Goal: Task Accomplishment & Management: Manage account settings

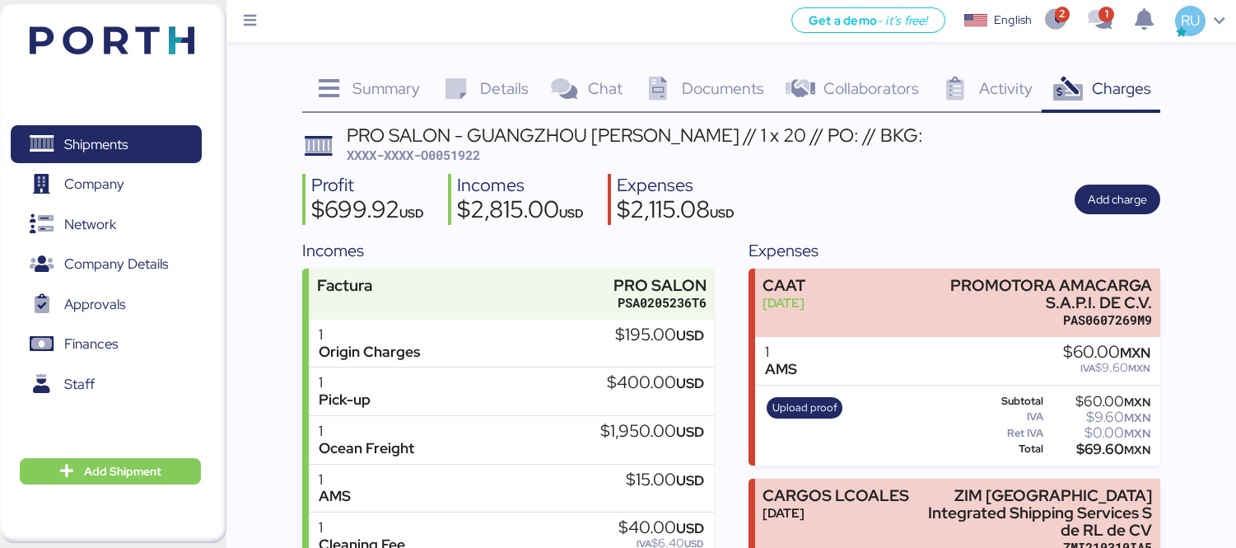
scroll to position [250, 0]
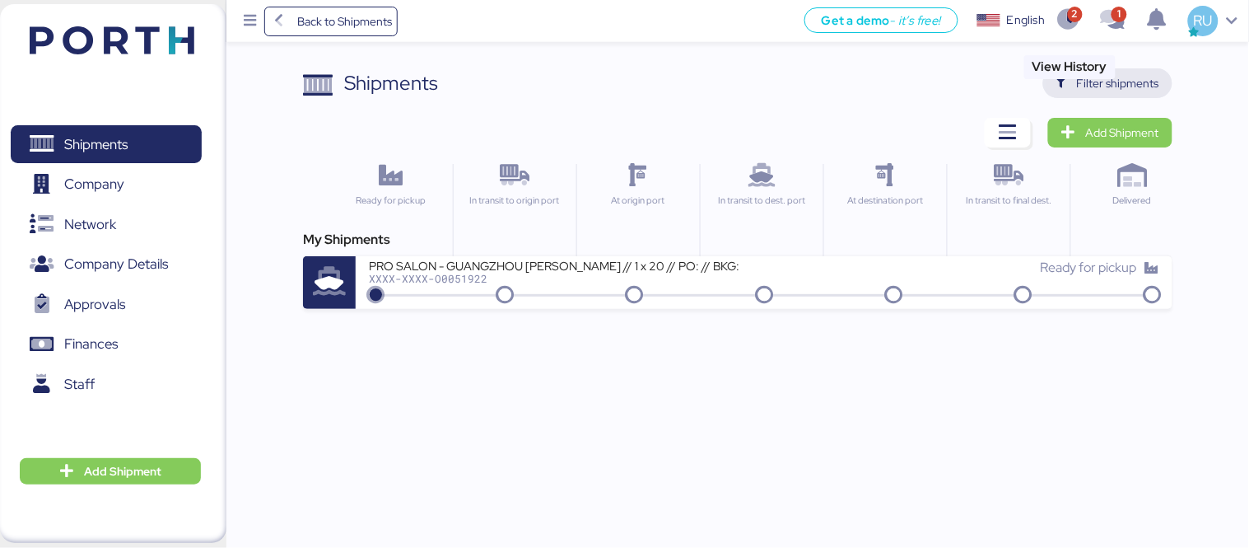
click at [1090, 78] on span "Filter shipments" at bounding box center [1118, 83] width 82 height 20
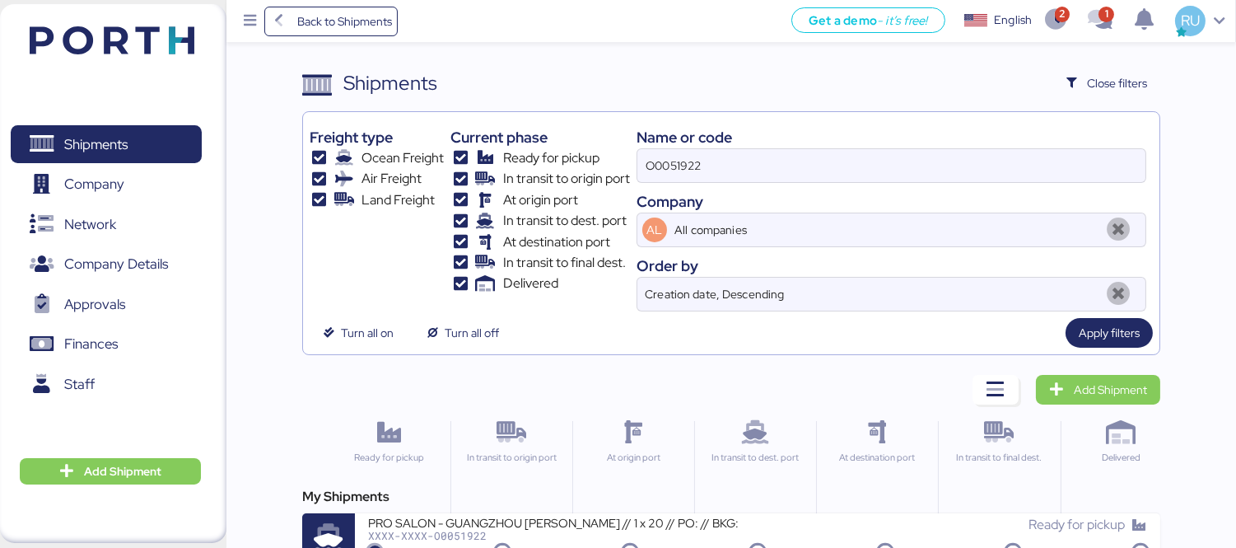
drag, startPoint x: 919, startPoint y: 128, endPoint x: 925, endPoint y: 136, distance: 9.9
click at [925, 136] on div "Name or code" at bounding box center [891, 137] width 510 height 22
click at [932, 163] on input "O0051922" at bounding box center [891, 165] width 508 height 33
paste input "A0052092"
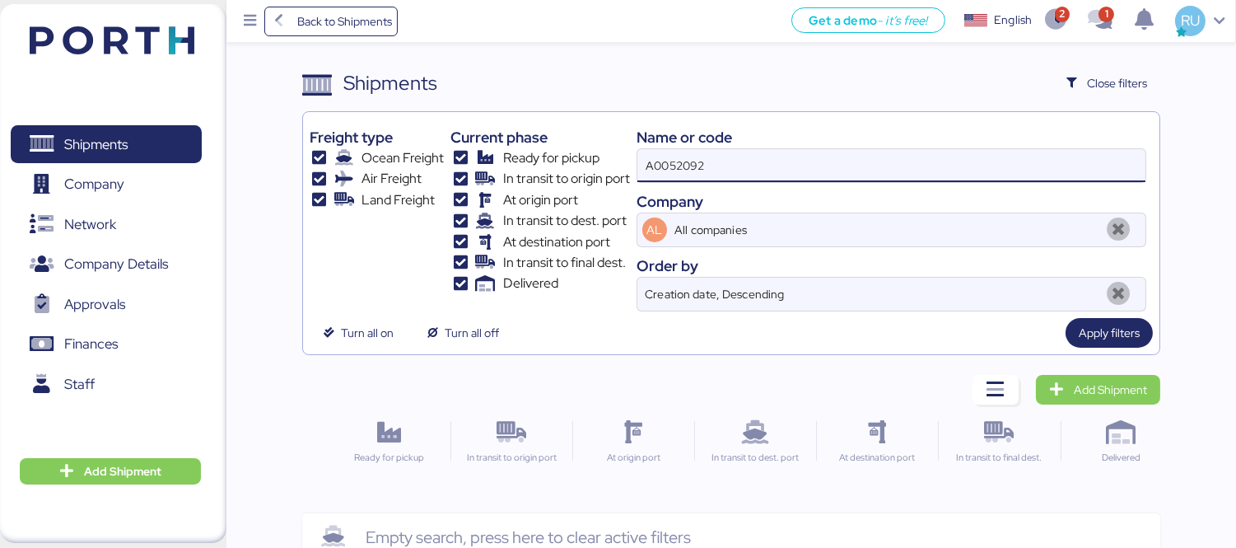
type input "A0052092"
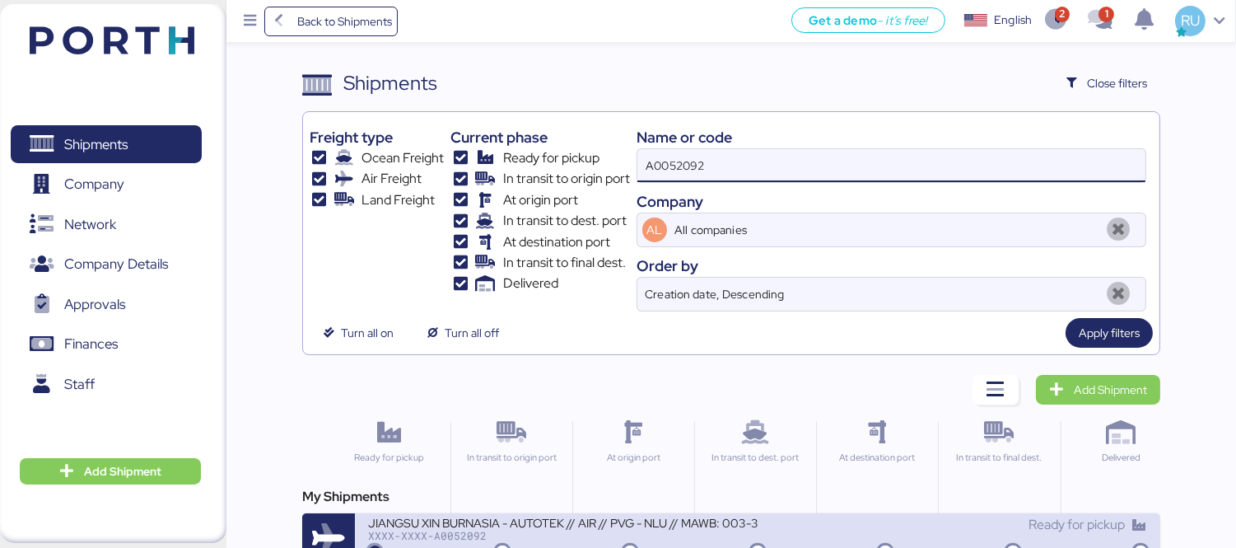
click at [652, 520] on div "JIANGSU XIN BURNASIA - AUTOTEK // AIR // PVG - NLU // MAWB: 003-30556610 - HAWB…" at bounding box center [562, 522] width 389 height 14
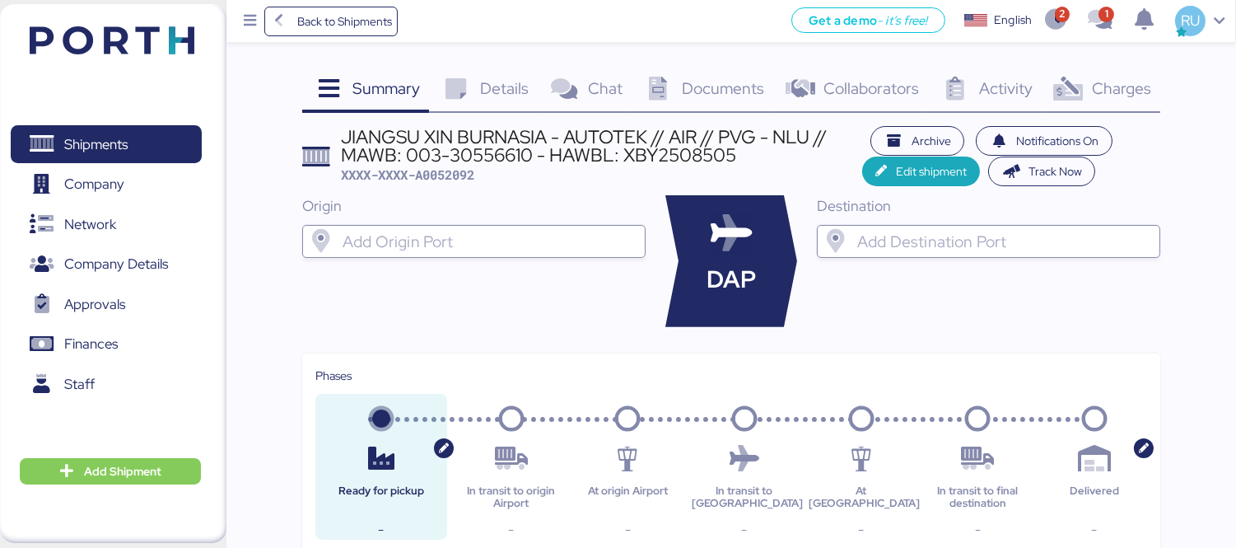
click at [492, 102] on div "Details 0" at bounding box center [483, 90] width 108 height 44
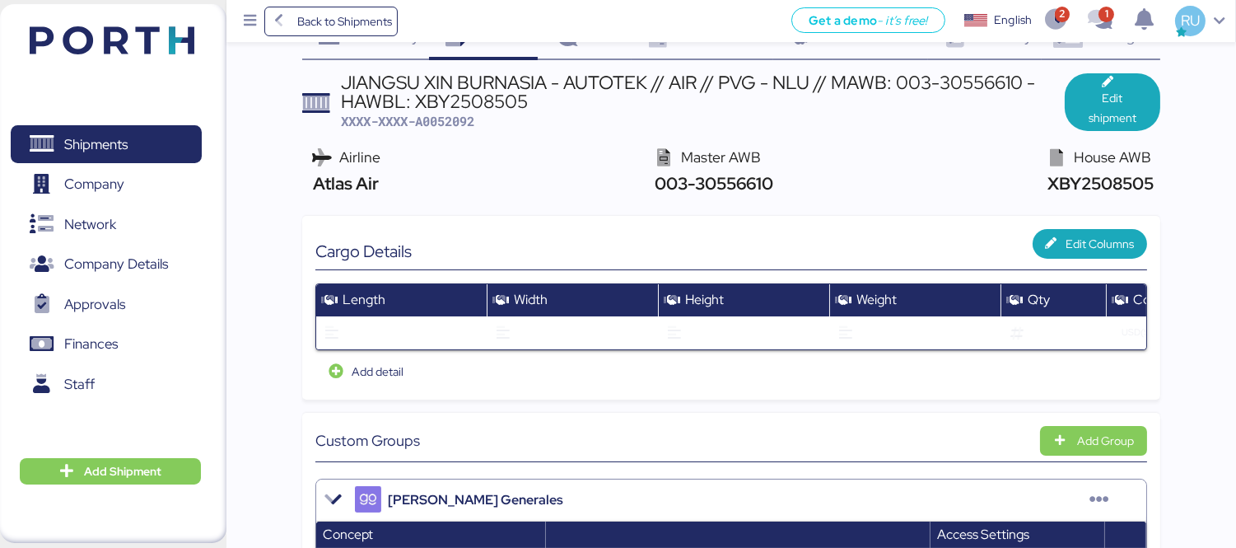
scroll to position [43, 0]
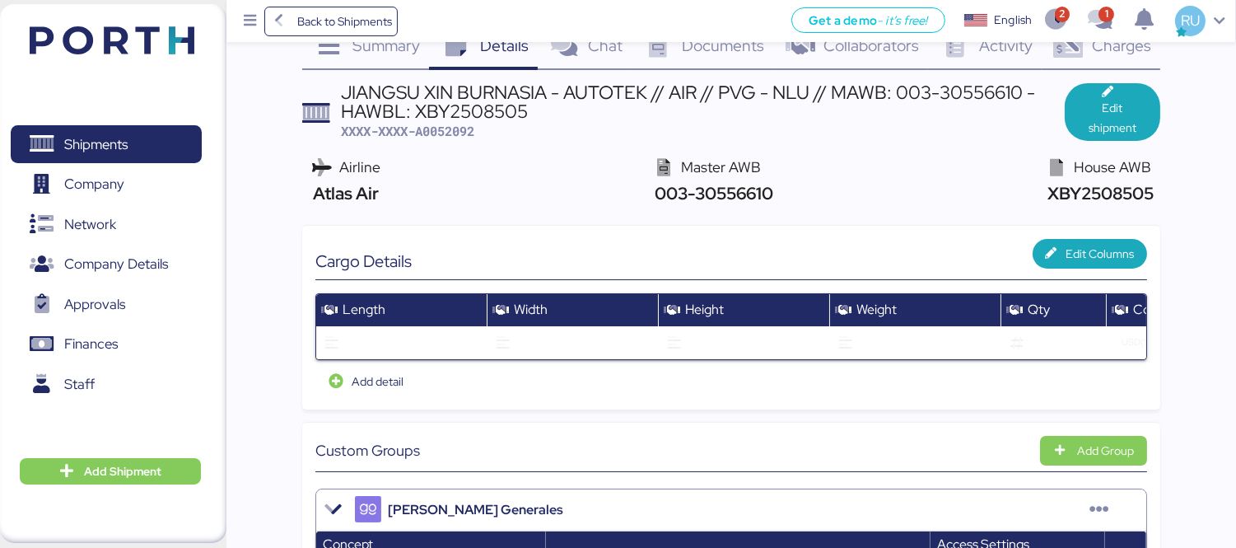
click at [743, 199] on span "003-30556610" at bounding box center [711, 193] width 123 height 22
copy div "003-30556610"
click at [1093, 198] on span "XBY2508505" at bounding box center [1098, 193] width 110 height 22
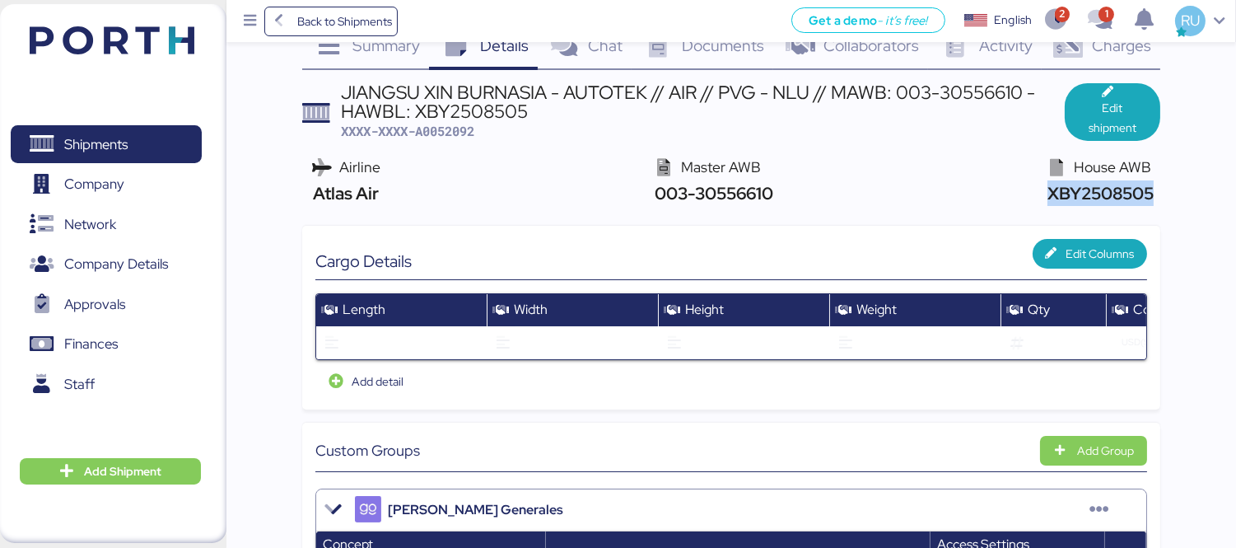
click at [1093, 198] on span "XBY2508505" at bounding box center [1098, 193] width 110 height 22
copy span "XBY2508505"
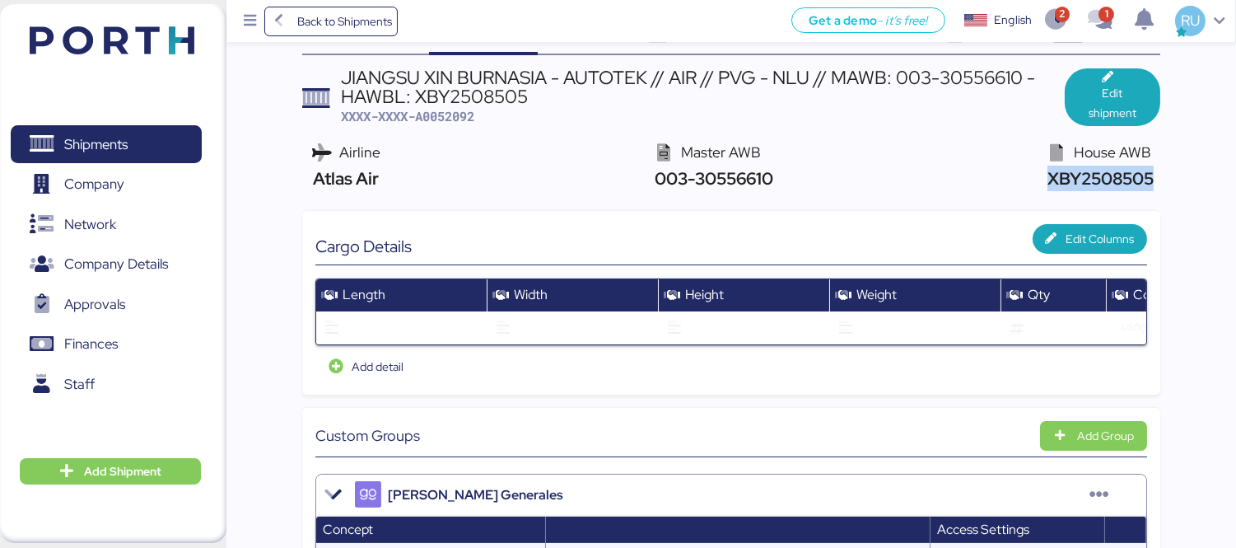
scroll to position [58, 0]
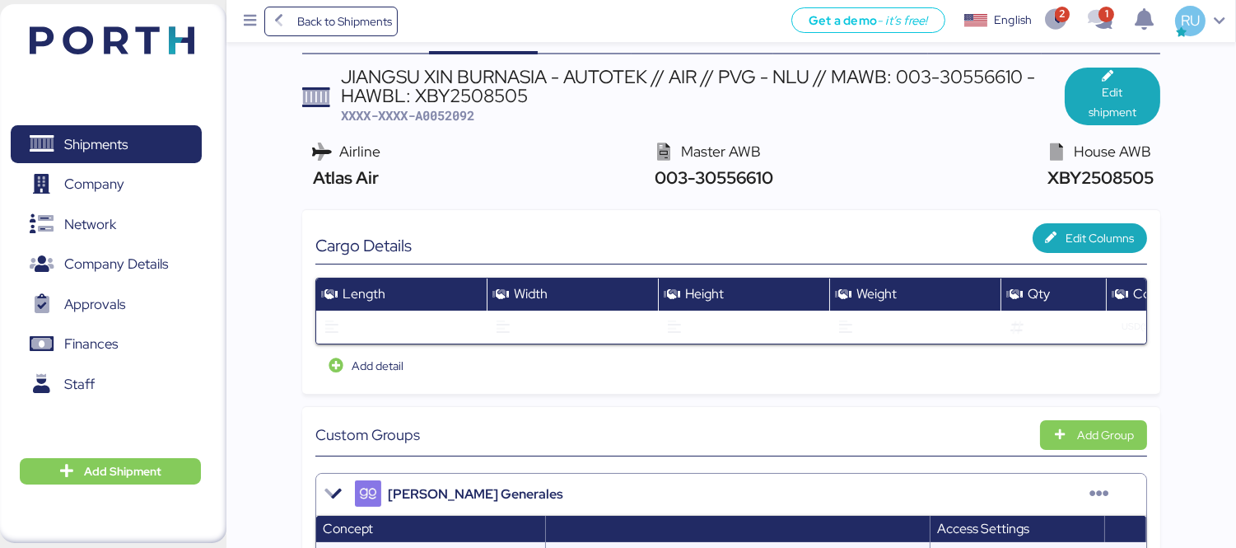
click at [734, 176] on span "003-30556610" at bounding box center [711, 177] width 123 height 22
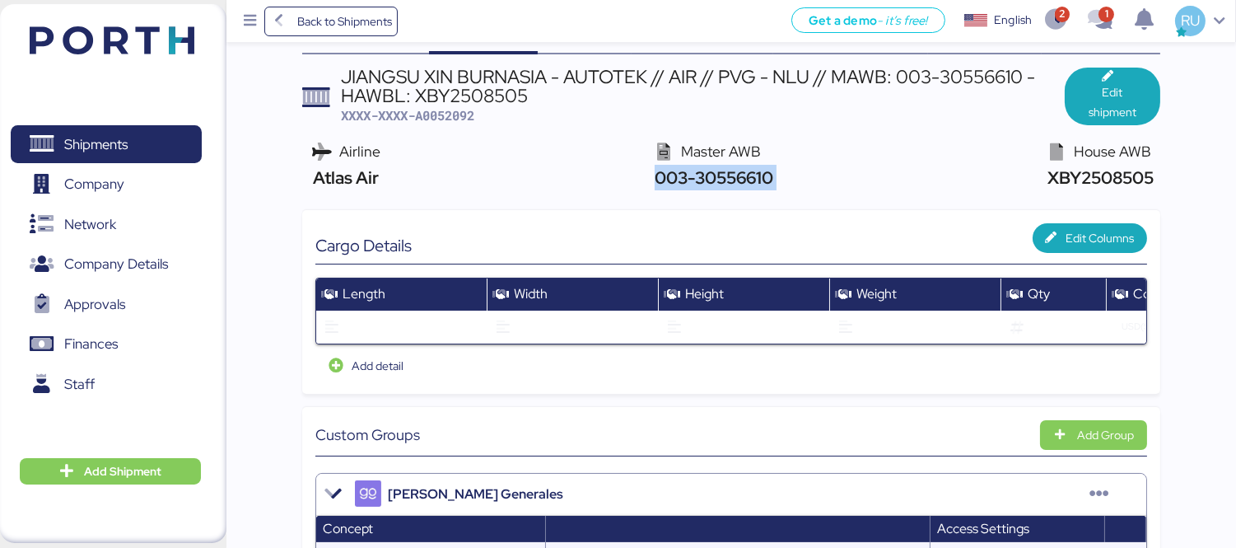
click at [734, 176] on span "003-30556610" at bounding box center [711, 177] width 123 height 22
click at [750, 166] on span "003-30556610" at bounding box center [711, 177] width 123 height 22
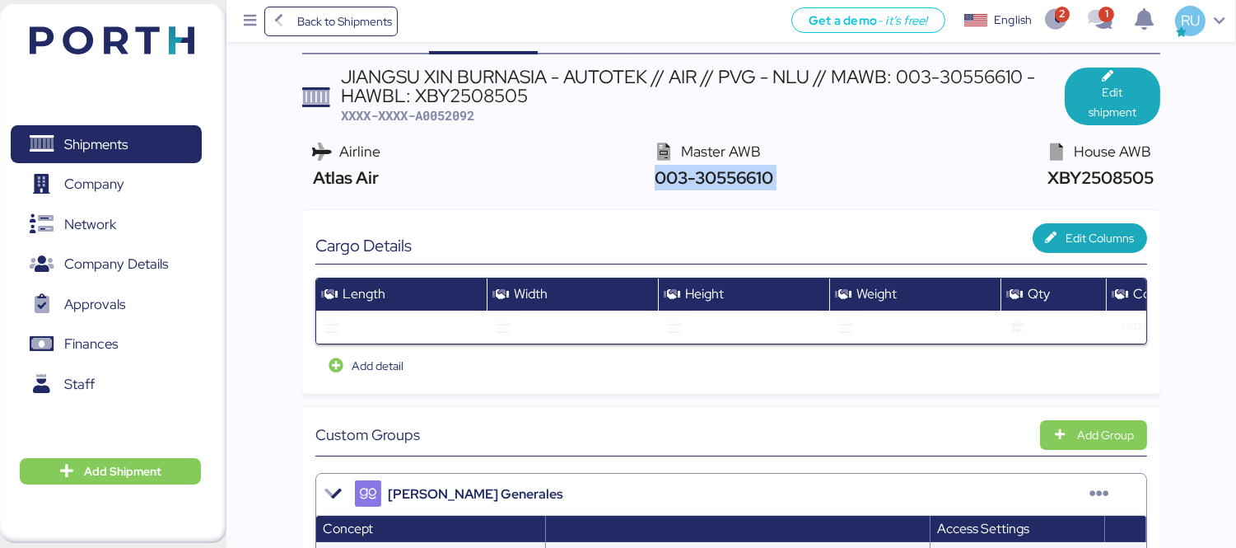
click at [127, 35] on img at bounding box center [112, 40] width 165 height 28
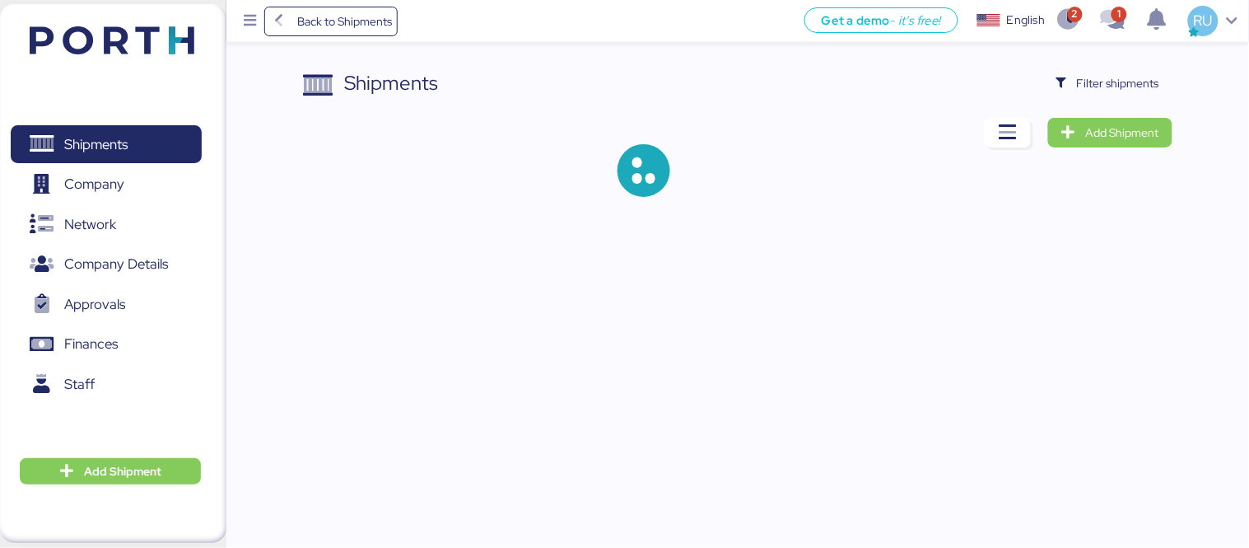
click at [1120, 81] on span "Filter shipments" at bounding box center [1118, 83] width 82 height 20
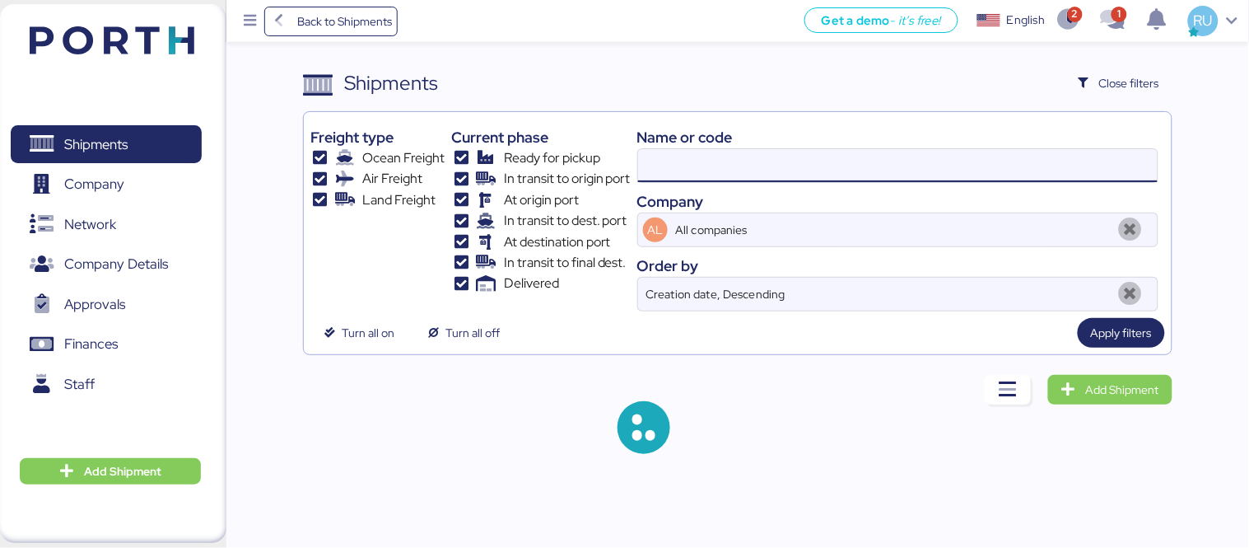
click at [893, 160] on input at bounding box center [898, 165] width 520 height 33
paste input "O0052053"
type input "O0052053"
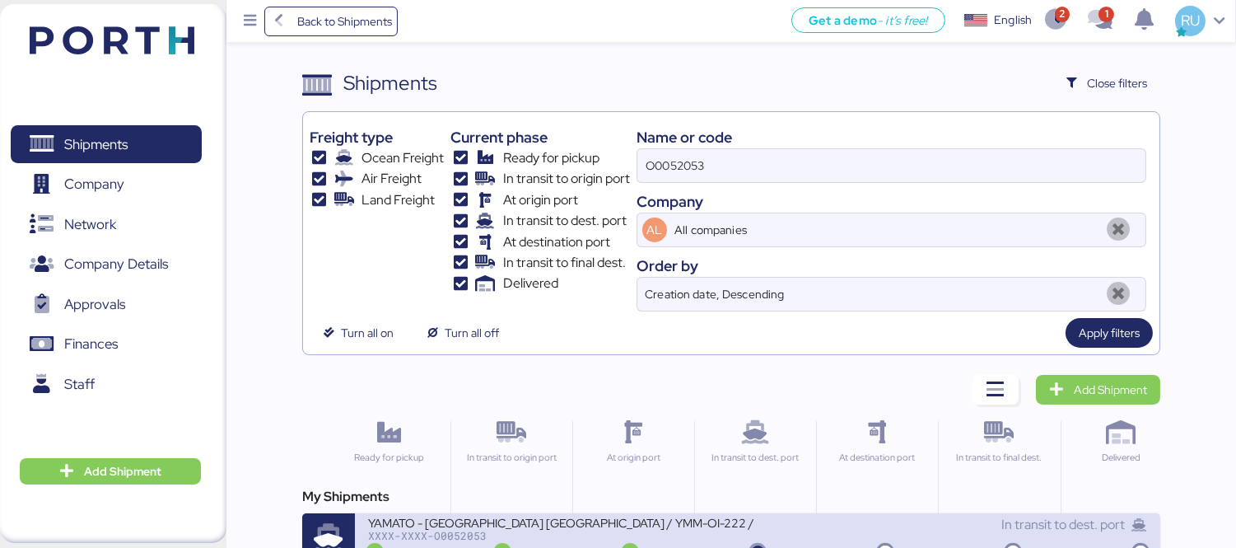
click at [680, 520] on div "YAMATO - [GEOGRAPHIC_DATA] [GEOGRAPHIC_DATA] / YMM-OI-222 / MBL: NGTL74763778 /…" at bounding box center [562, 522] width 389 height 14
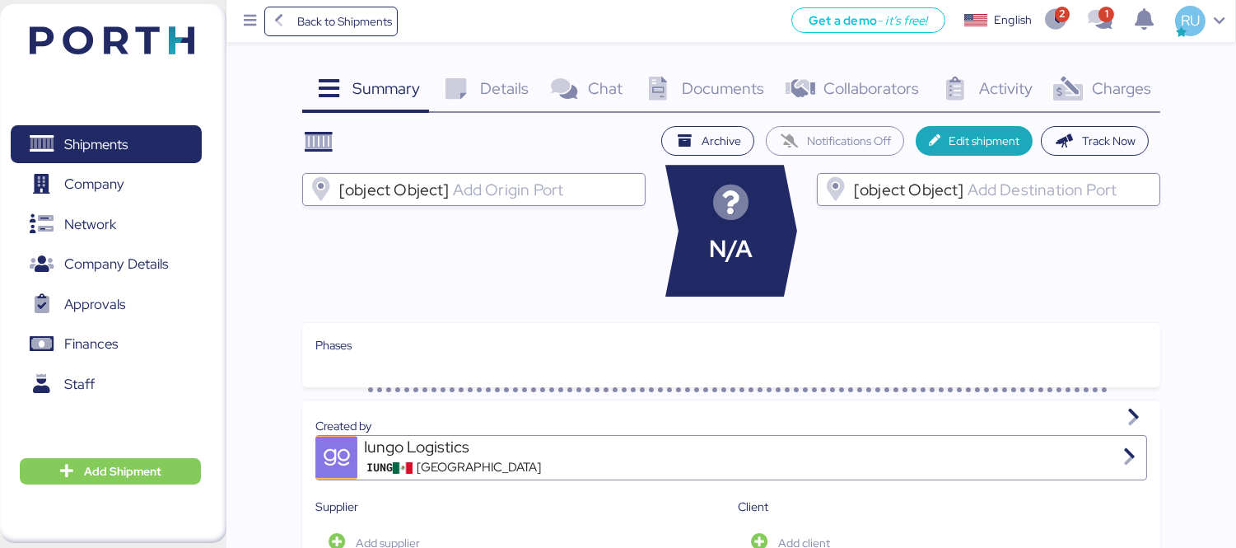
click at [650, 104] on div "Documents 0" at bounding box center [703, 90] width 142 height 44
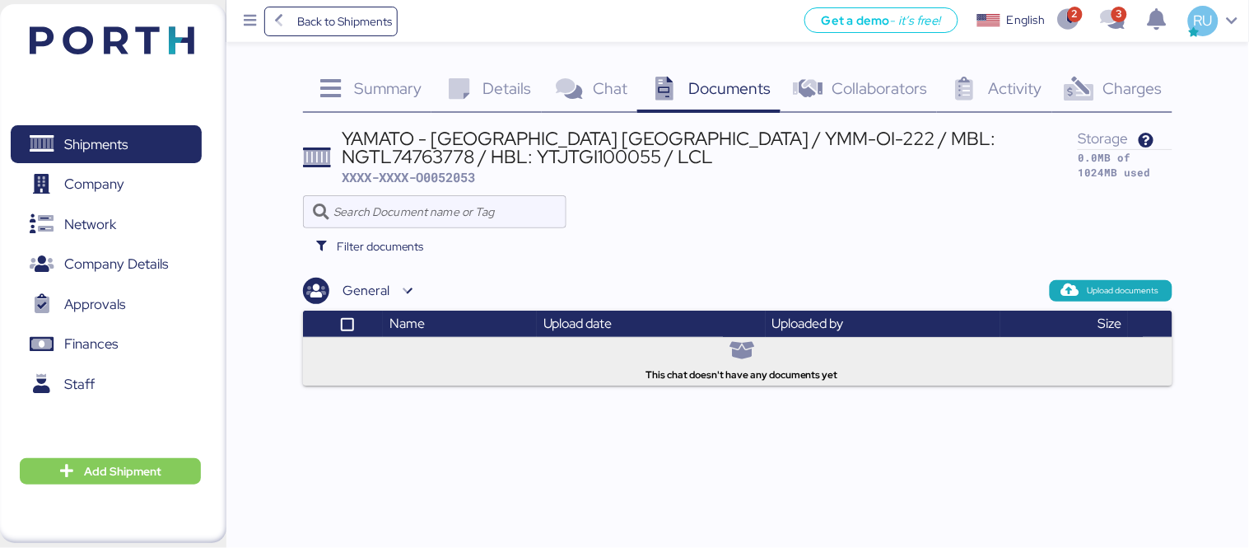
click at [165, 35] on img at bounding box center [112, 40] width 165 height 28
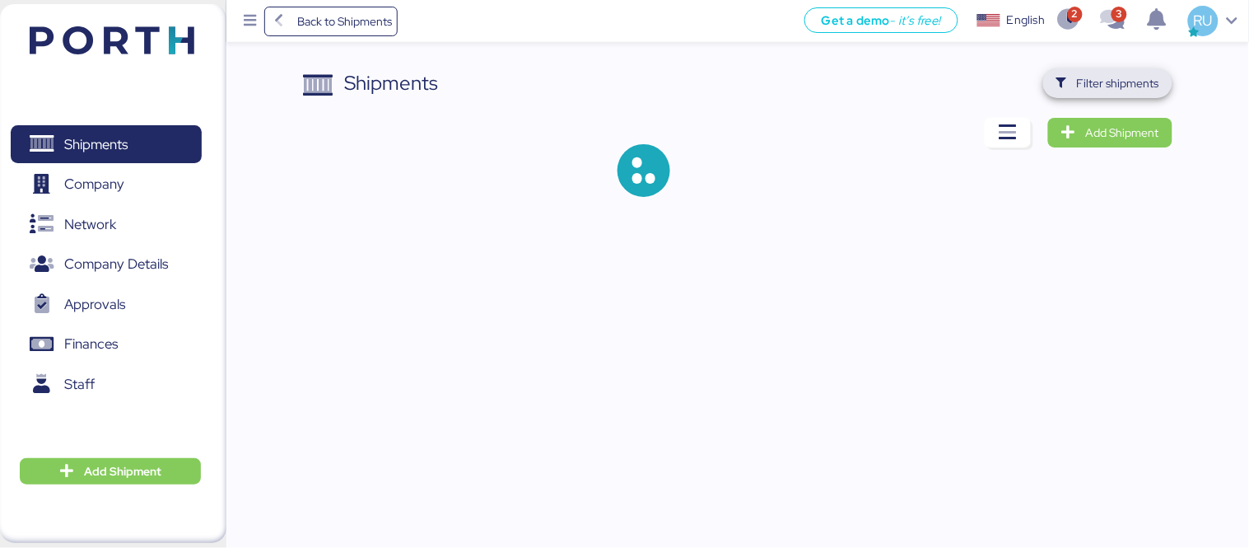
click at [1123, 68] on span "Filter shipments" at bounding box center [1107, 83] width 129 height 30
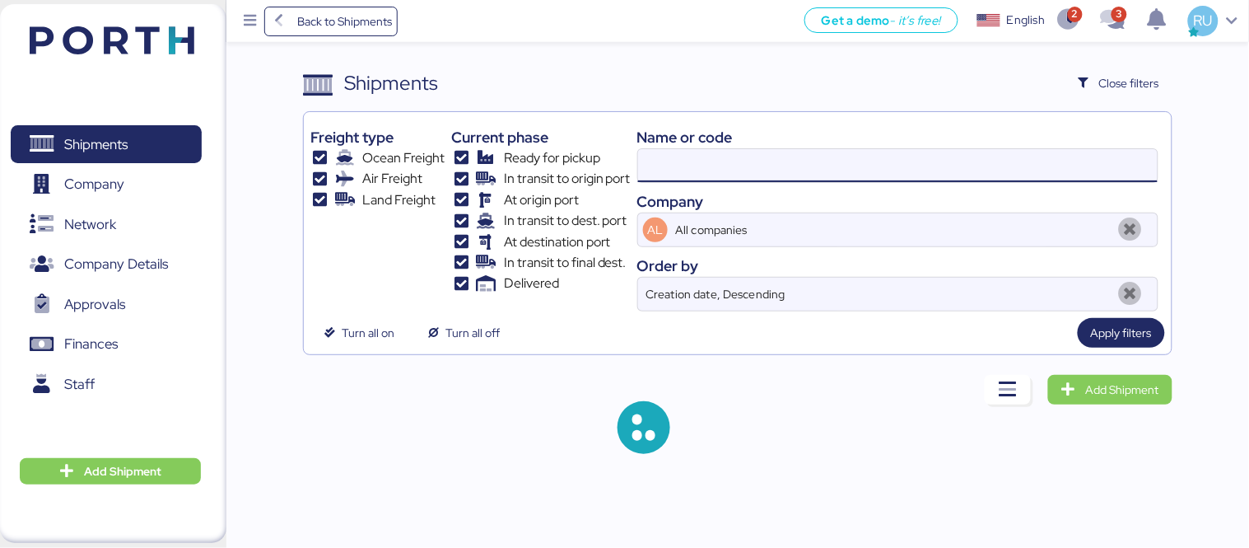
click at [816, 161] on input at bounding box center [898, 165] width 520 height 33
paste input "O0051922"
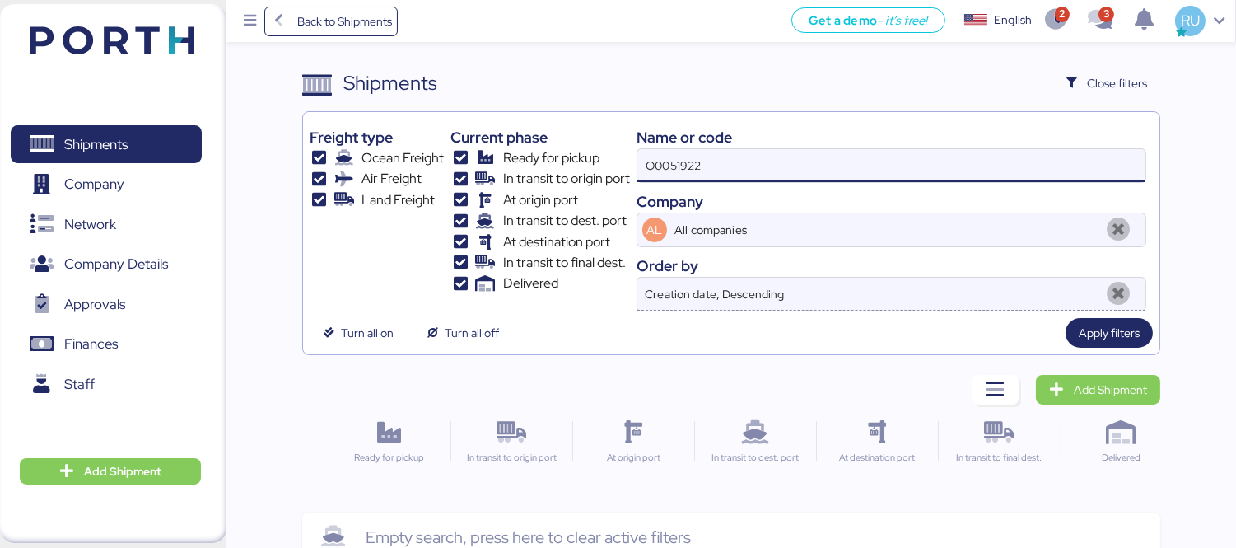
type input "O0051922"
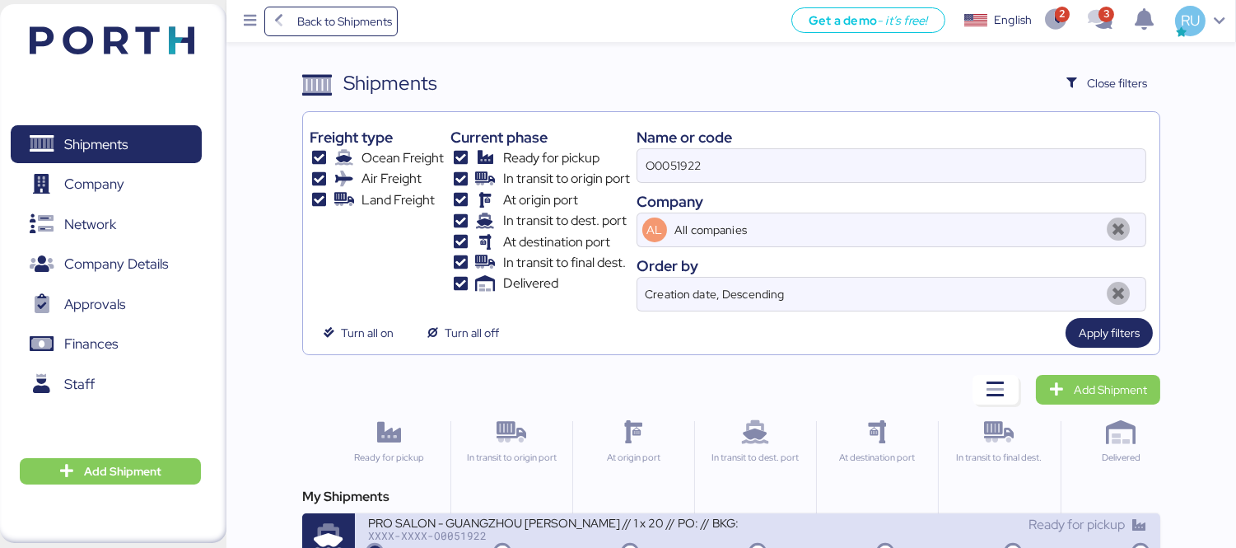
click at [646, 516] on div "PRO SALON - GUANGZHOU [PERSON_NAME] // 1 x 20 // PO: // BKG:" at bounding box center [562, 522] width 389 height 14
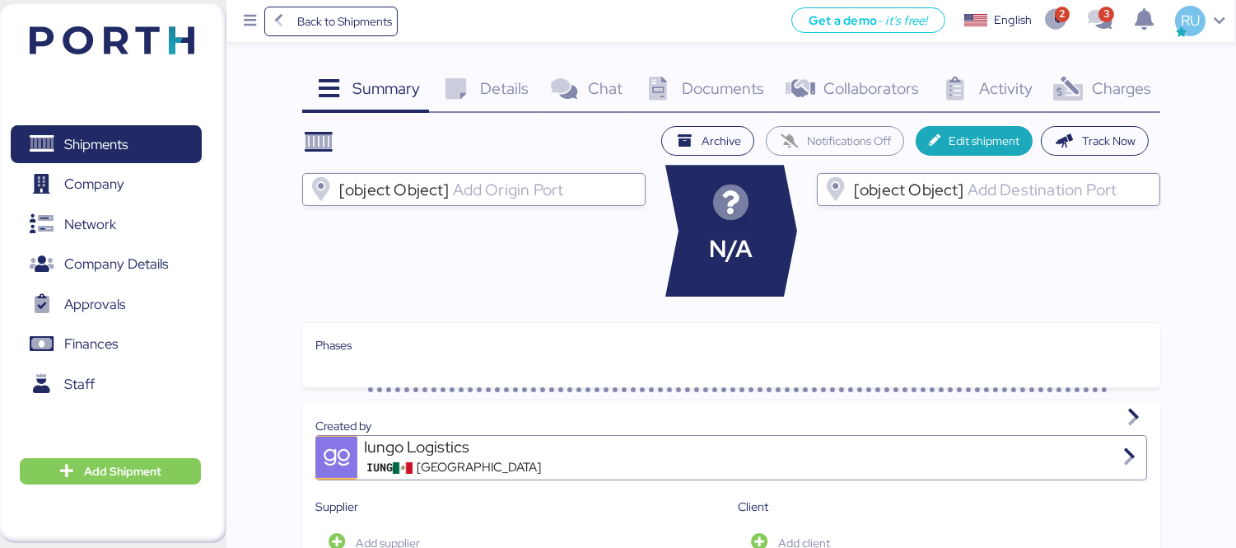
click at [711, 84] on span "Documents" at bounding box center [723, 87] width 82 height 21
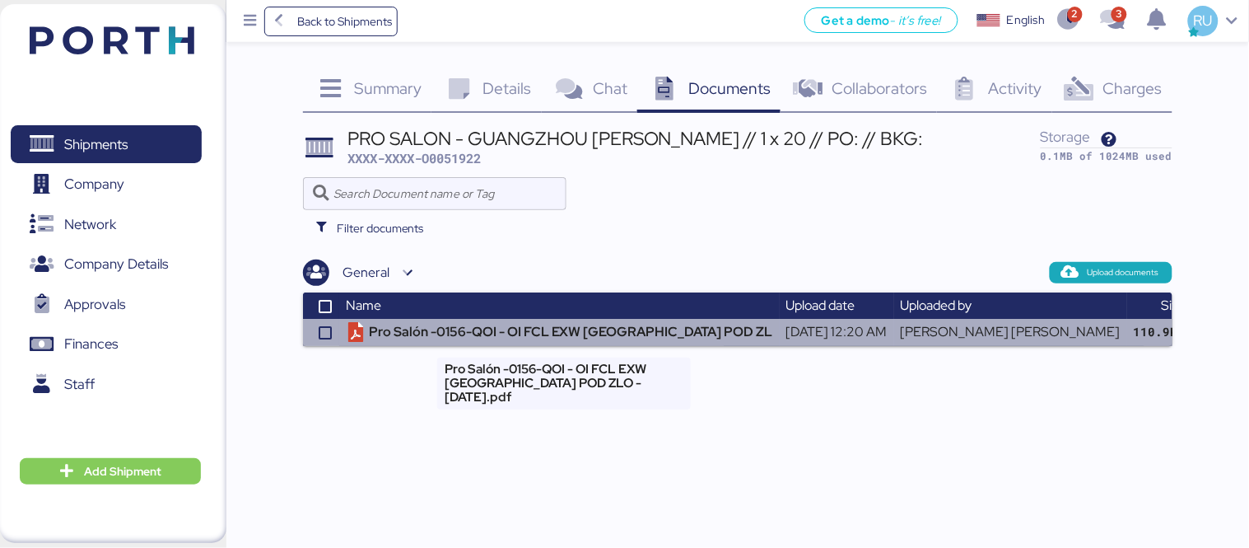
click at [655, 323] on td "Pro Salón -0156-QOI - OI FCL EXW [GEOGRAPHIC_DATA] POD ZL" at bounding box center [559, 332] width 441 height 27
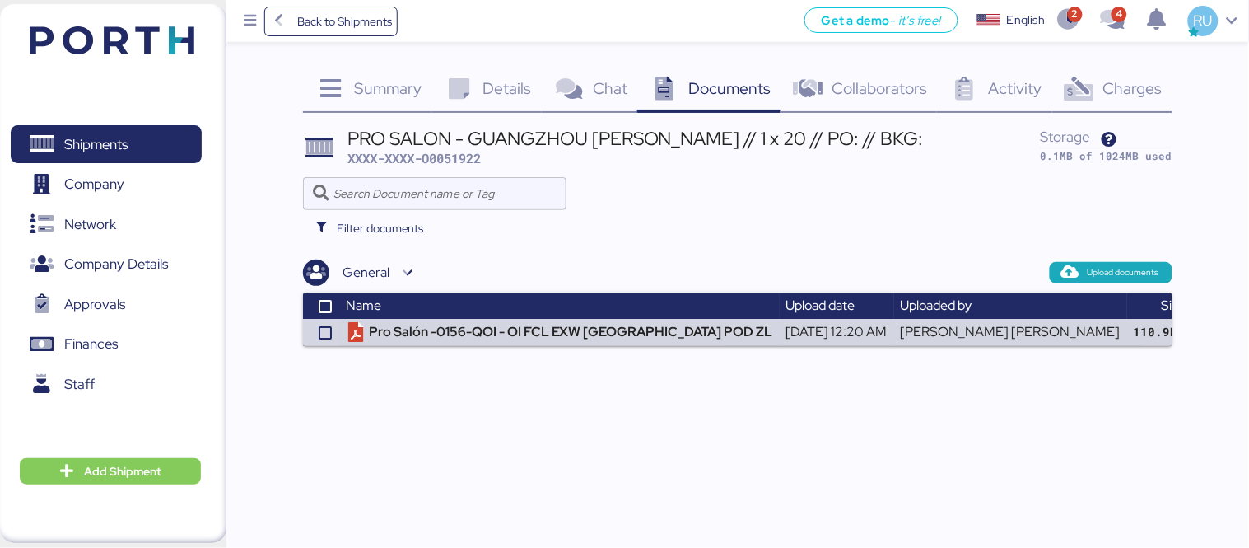
click at [1079, 88] on icon at bounding box center [1078, 89] width 35 height 24
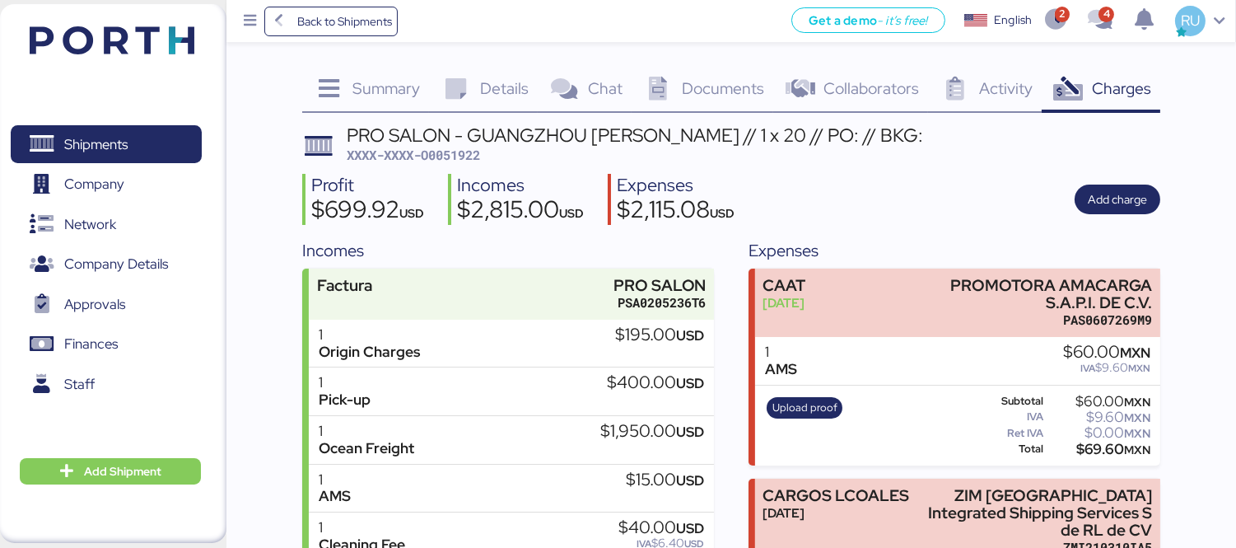
click at [663, 92] on icon at bounding box center [658, 89] width 35 height 24
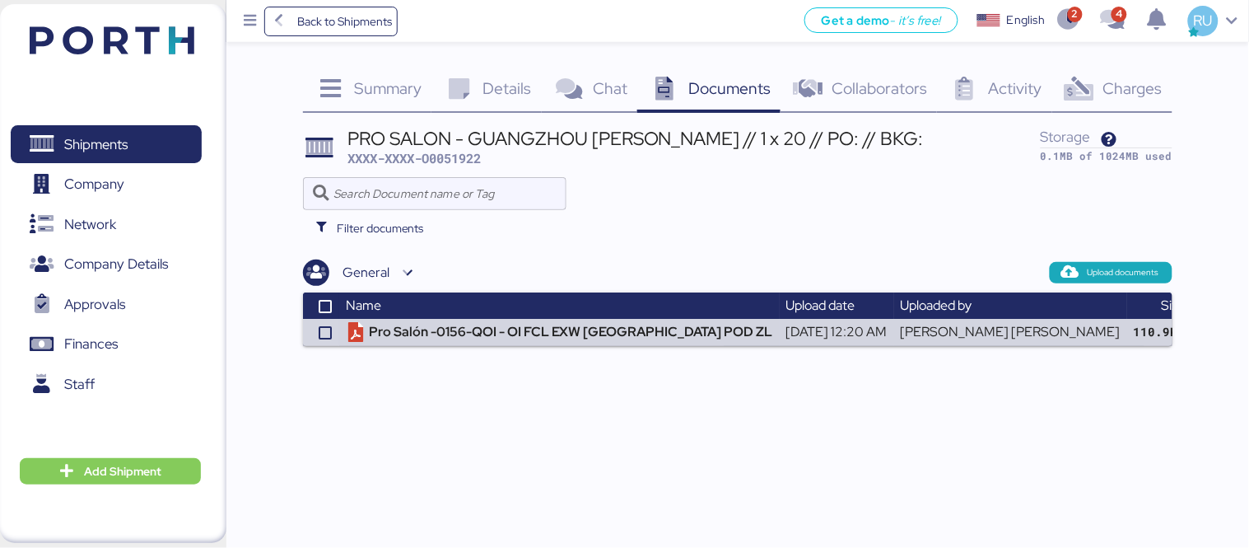
click at [445, 161] on span "XXXX-XXXX-O0051922" at bounding box center [413, 158] width 133 height 16
copy span "O0051922"
click at [1163, 58] on div "Summary 0 Details 0 Chat 0 Documents 0 Collaborators 0 Activity 0 Charges 0 PRO…" at bounding box center [624, 173] width 1249 height 346
click at [1108, 86] on span "Charges" at bounding box center [1132, 87] width 59 height 21
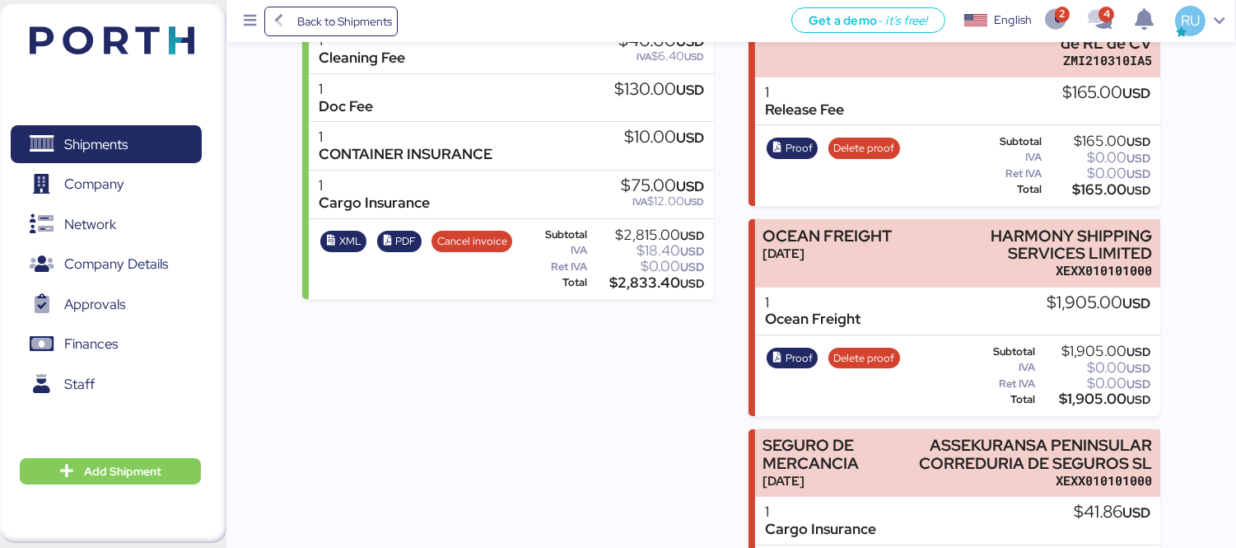
scroll to position [451, 0]
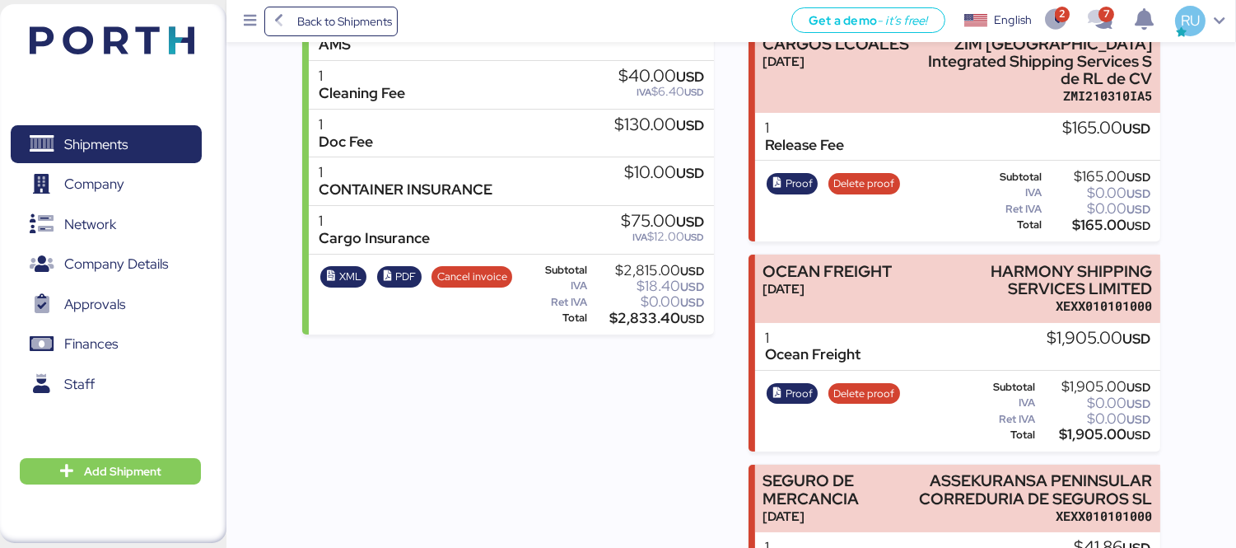
click at [124, 40] on img at bounding box center [112, 40] width 165 height 28
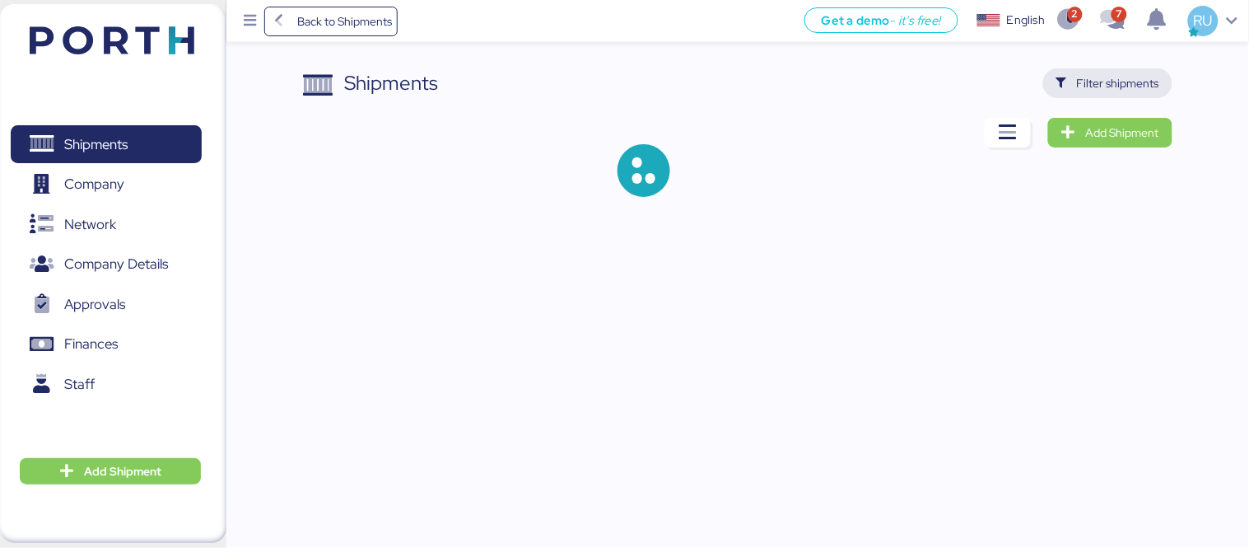
click at [1090, 82] on span "Filter shipments" at bounding box center [1118, 83] width 82 height 20
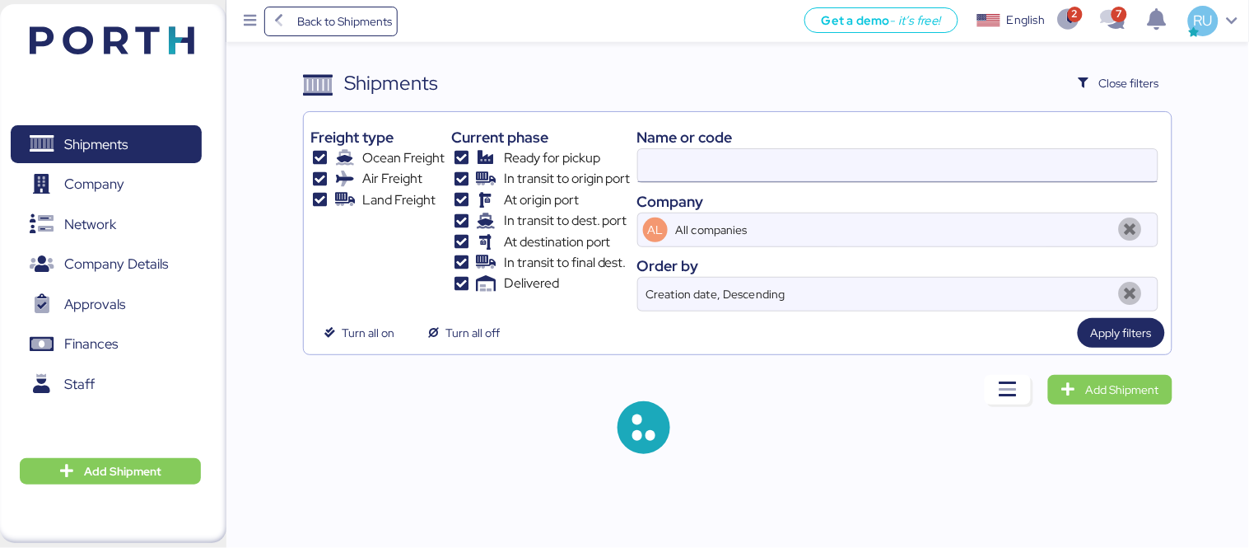
click at [818, 169] on input at bounding box center [898, 165] width 520 height 33
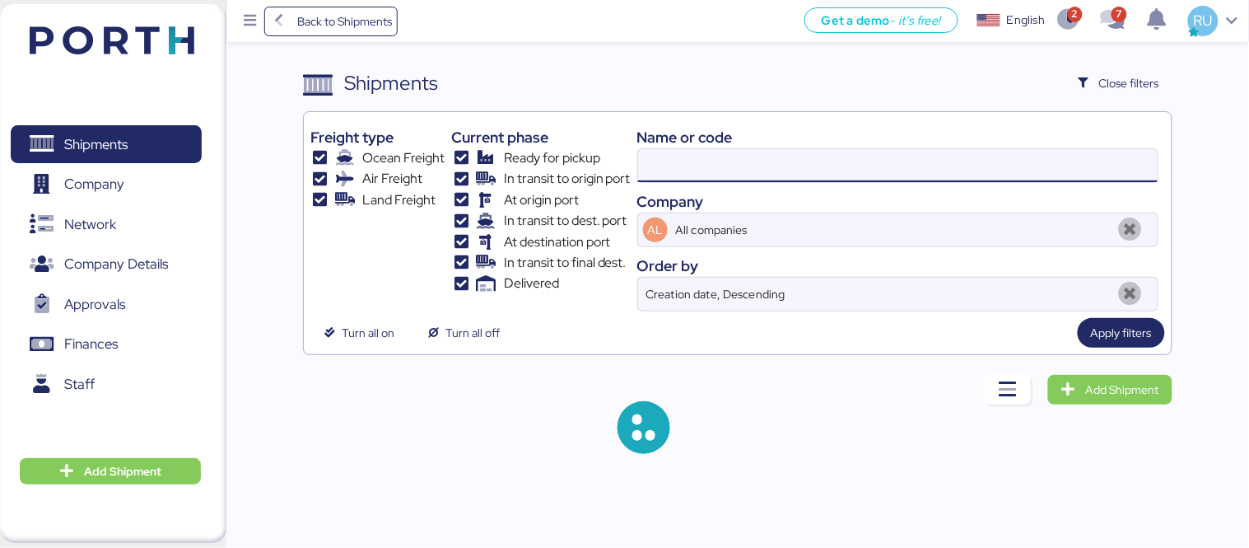
paste input "ZIMUSHH31833780"
type input "ZIMUSHH31833780"
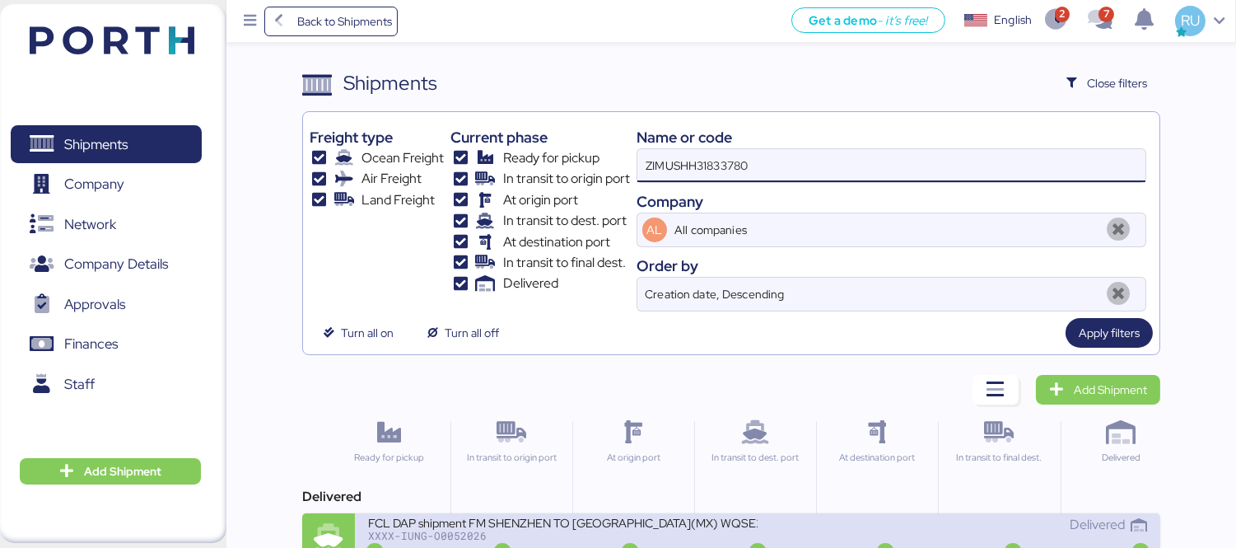
click at [746, 528] on div "FCL DAP shipment FM SHENZHEN TO [GEOGRAPHIC_DATA](MX) WQSE2507X34" at bounding box center [562, 522] width 389 height 14
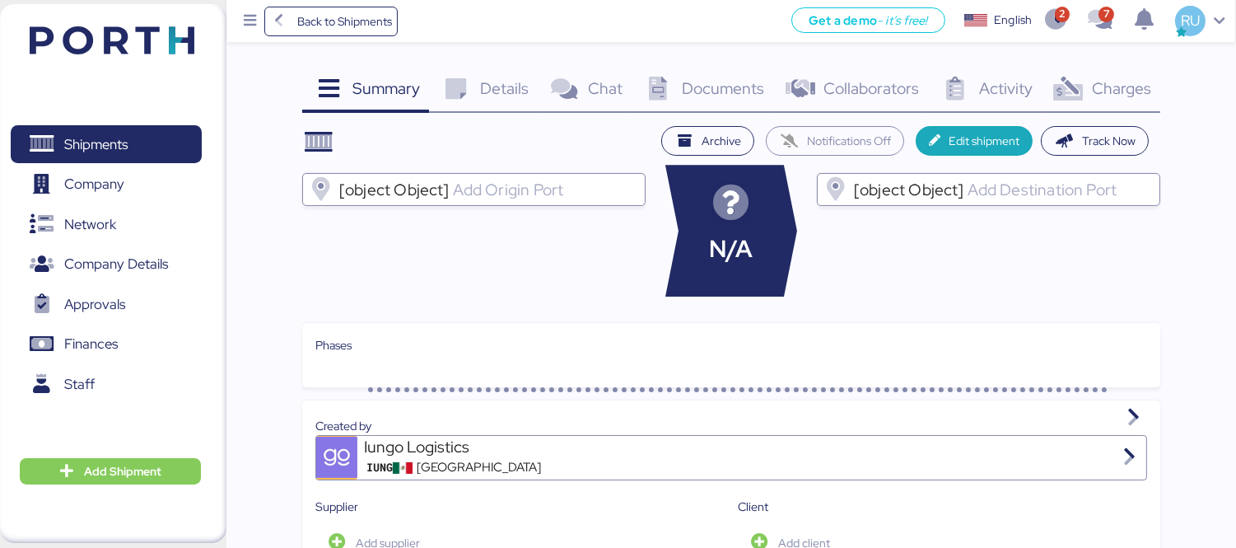
click at [1125, 96] on span "Charges" at bounding box center [1121, 87] width 59 height 21
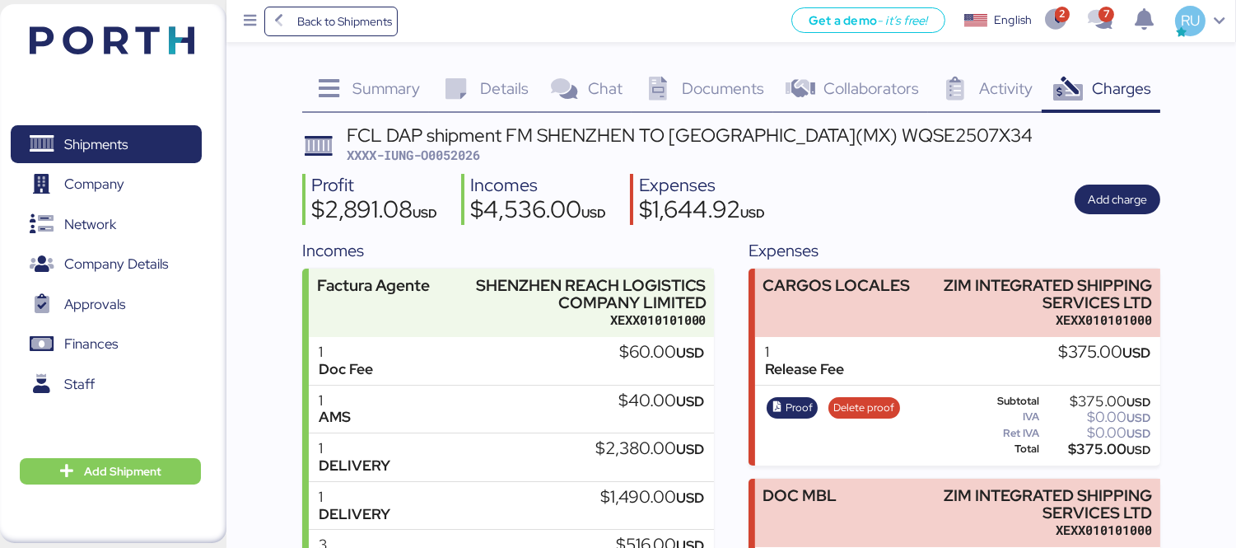
click at [187, 23] on div "Shipments 0 Company 0 Network 0 Company Details 0 Approvals 0 Finances 0 Staff …" at bounding box center [113, 273] width 226 height 538
click at [187, 28] on img at bounding box center [112, 40] width 165 height 28
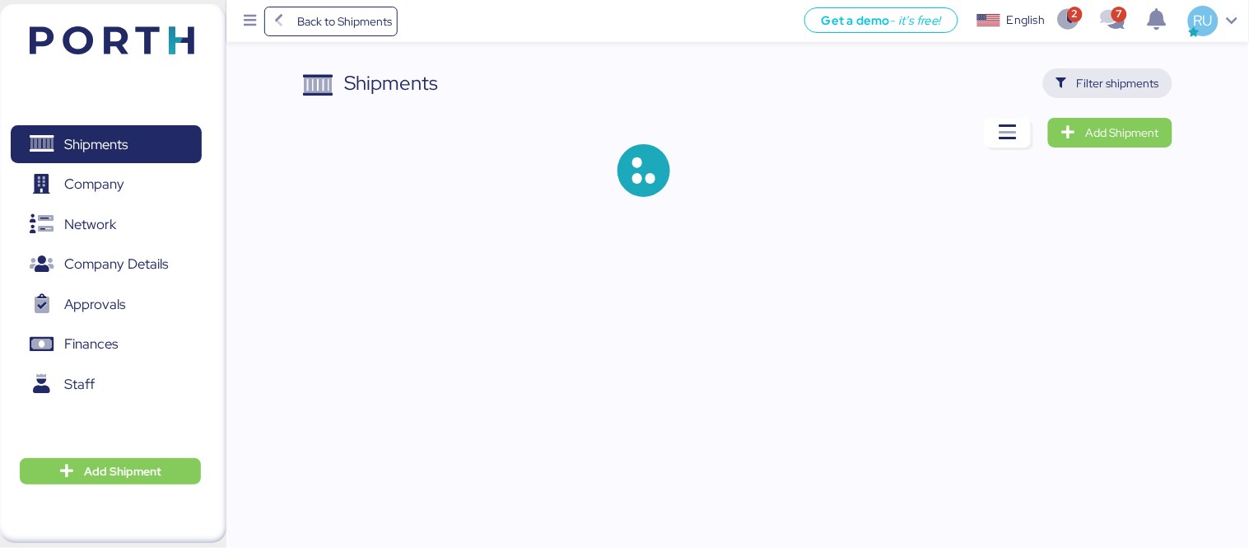
click at [1065, 85] on icon "button" at bounding box center [1061, 83] width 11 height 11
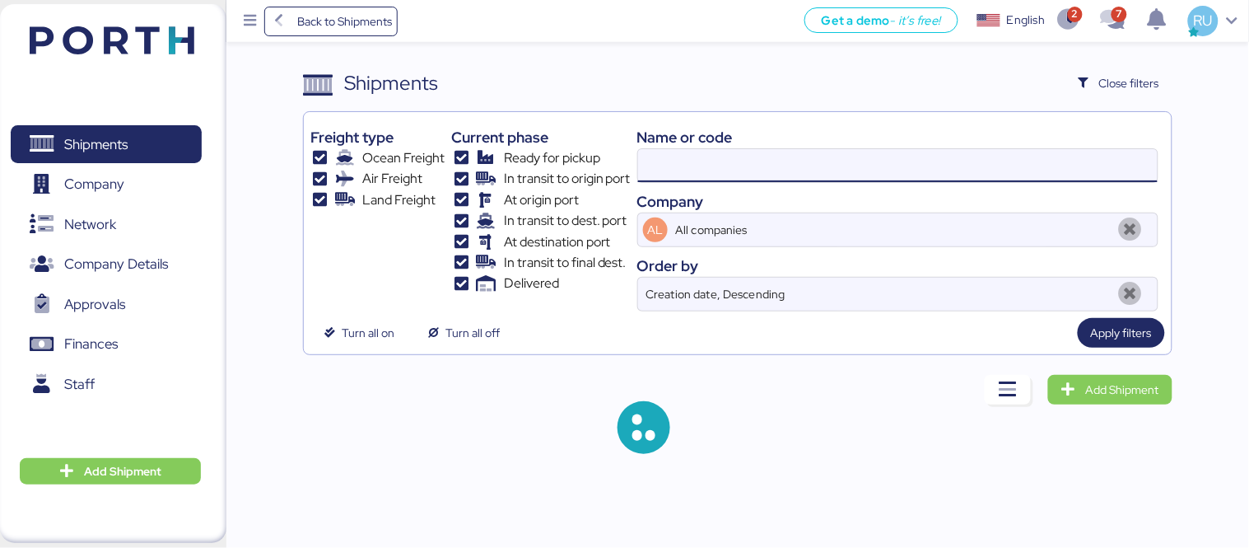
click at [843, 151] on input at bounding box center [898, 165] width 520 height 33
paste input "ZIMUSHH31838453"
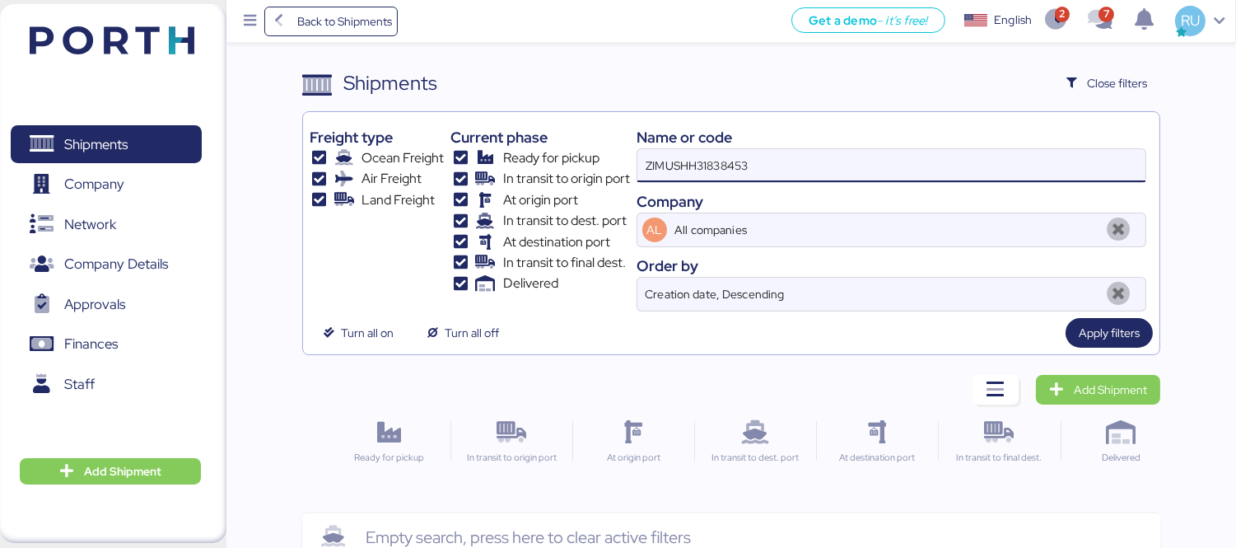
scroll to position [39, 0]
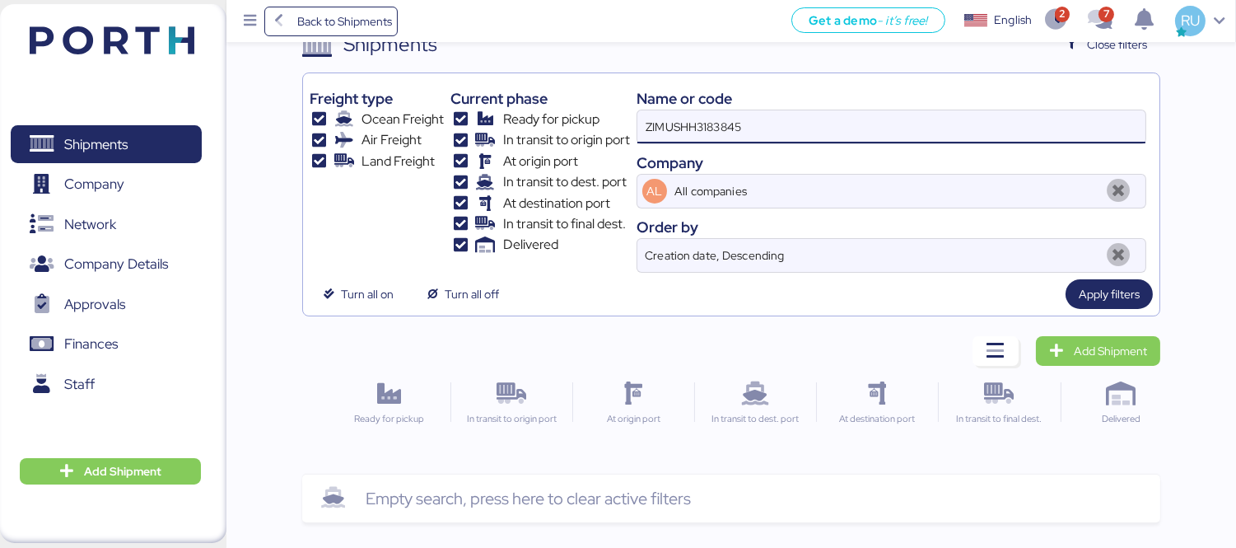
type input "ZIMUSHH31838453"
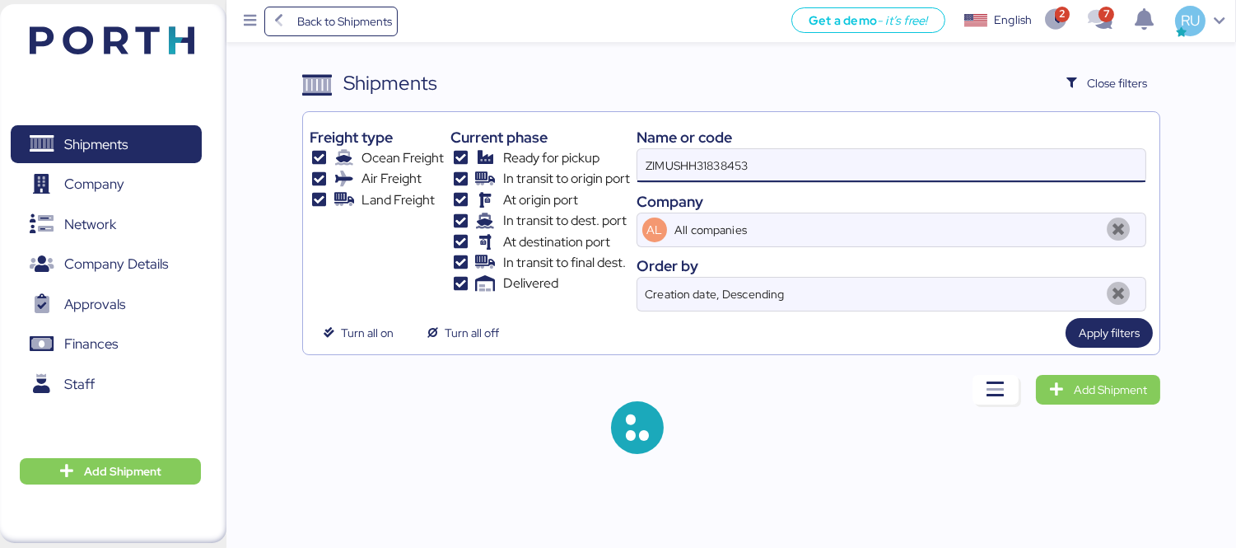
scroll to position [0, 0]
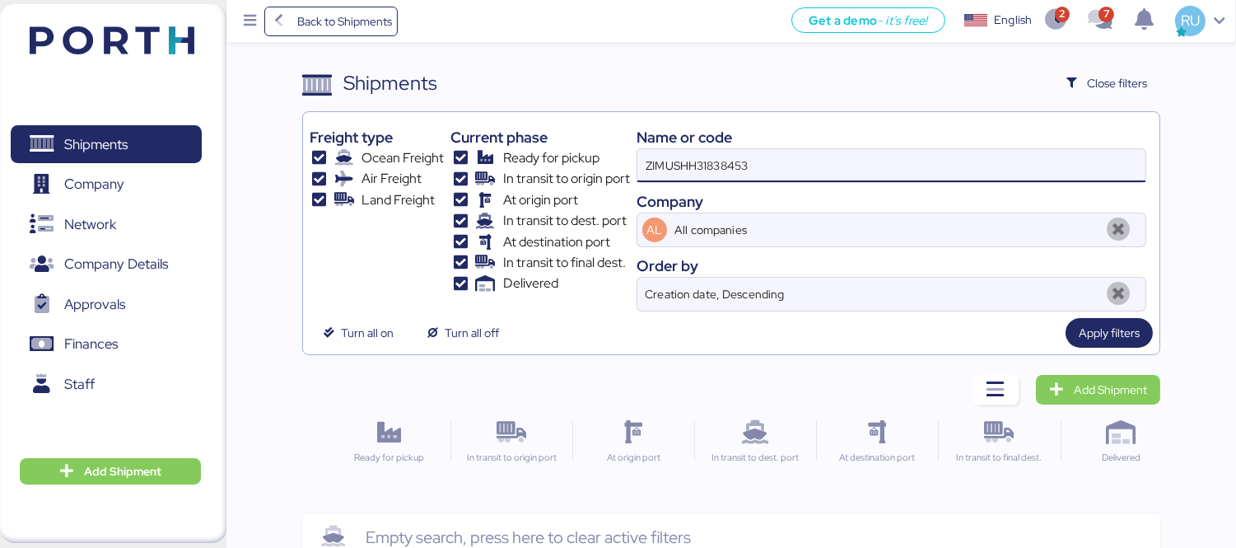
click at [721, 162] on input "ZIMUSHH31838453" at bounding box center [891, 165] width 508 height 33
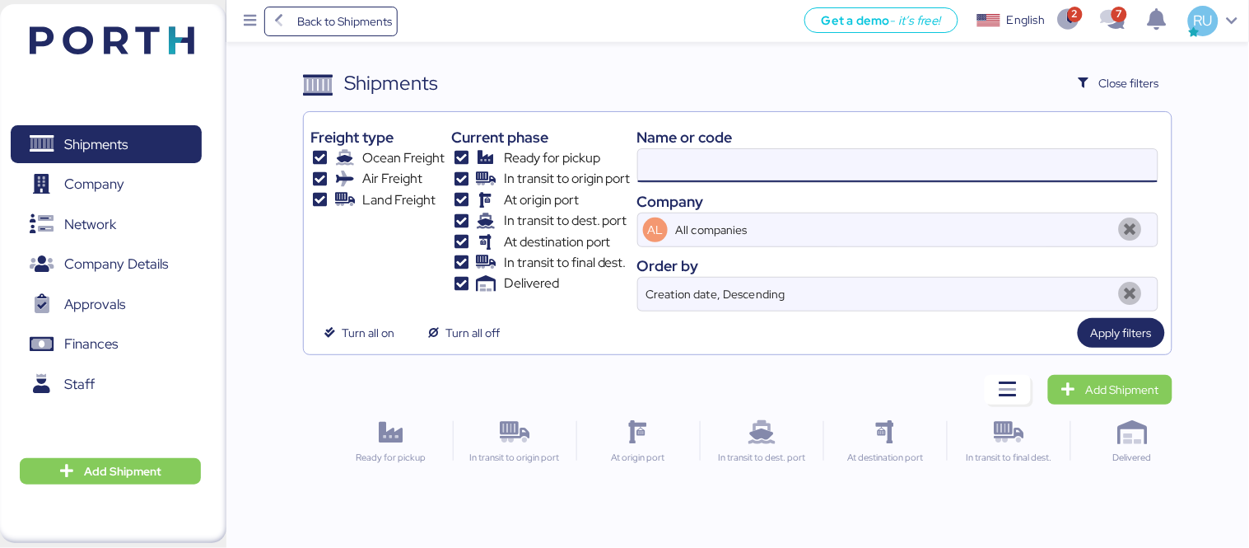
paste input "O0051922"
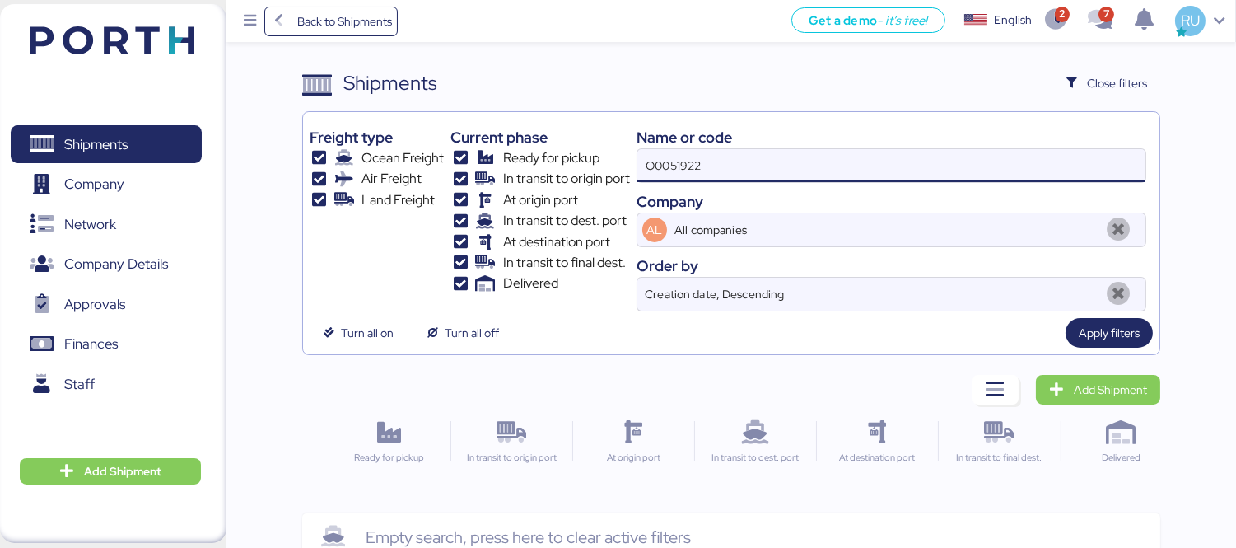
type input "O0051922"
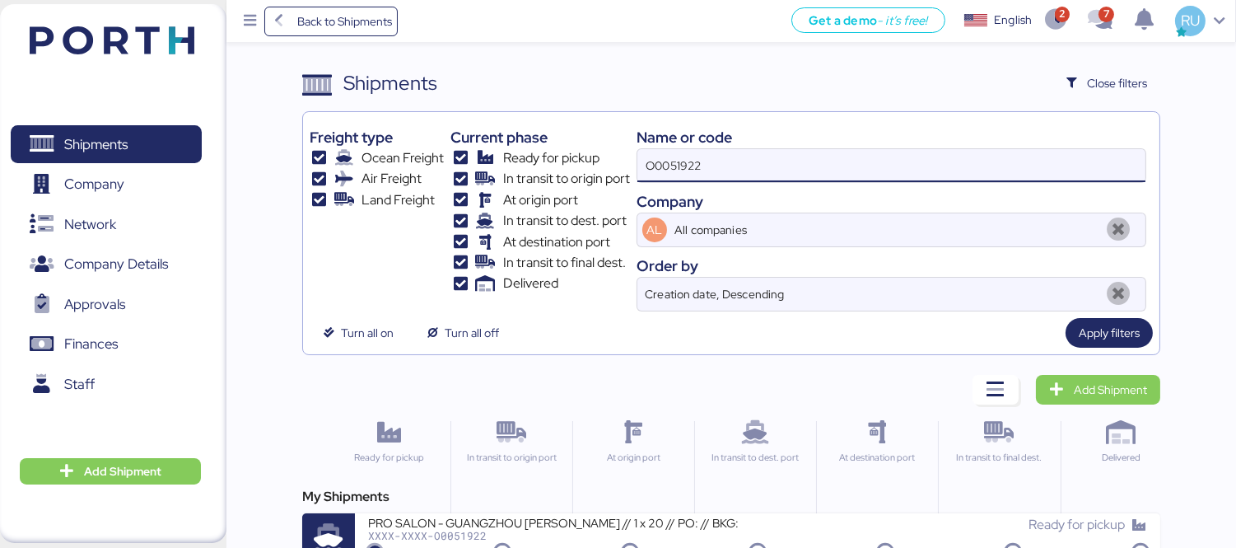
click at [688, 510] on div "My Shipments PRO SALON - GUANGZHOU [PERSON_NAME] // 1 x 20 // PO: // BKG: XXXX-…" at bounding box center [731, 526] width 858 height 79
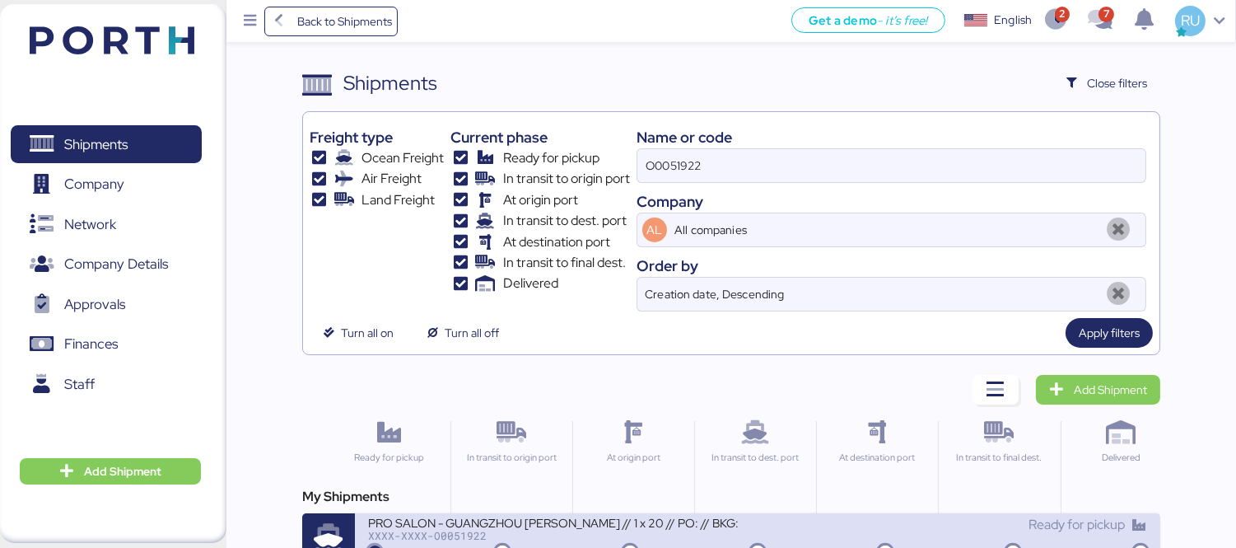
click at [706, 522] on div "PRO SALON - GUANGZHOU [PERSON_NAME] // 1 x 20 // PO: // BKG:" at bounding box center [562, 522] width 389 height 14
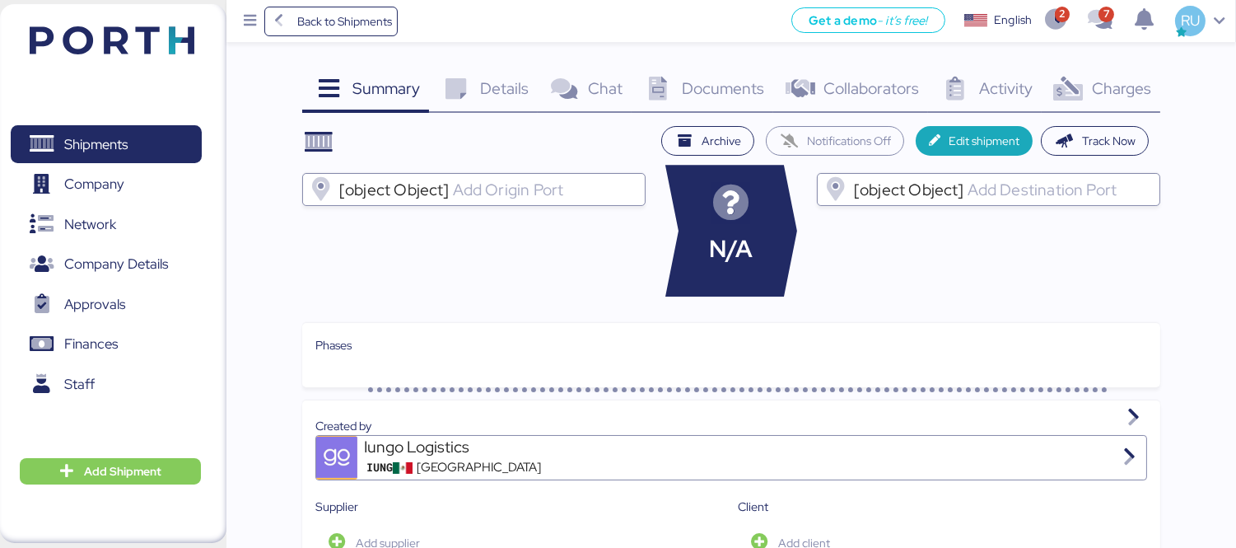
click at [1124, 70] on div "Charges 0" at bounding box center [1101, 90] width 119 height 44
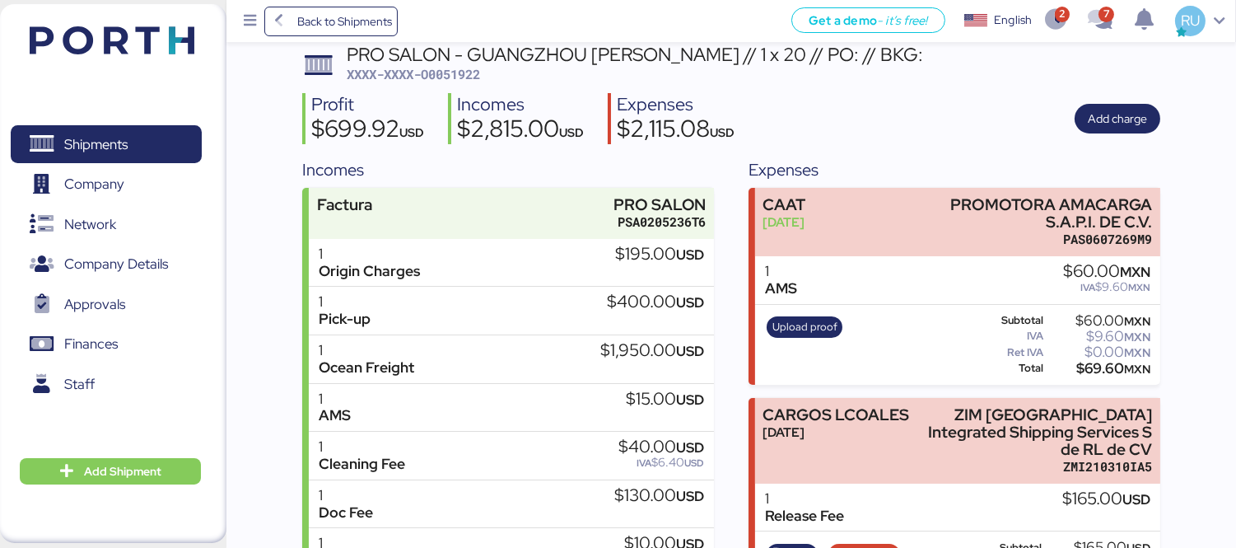
scroll to position [80, 0]
click at [1121, 120] on span "Add charge" at bounding box center [1117, 120] width 59 height 20
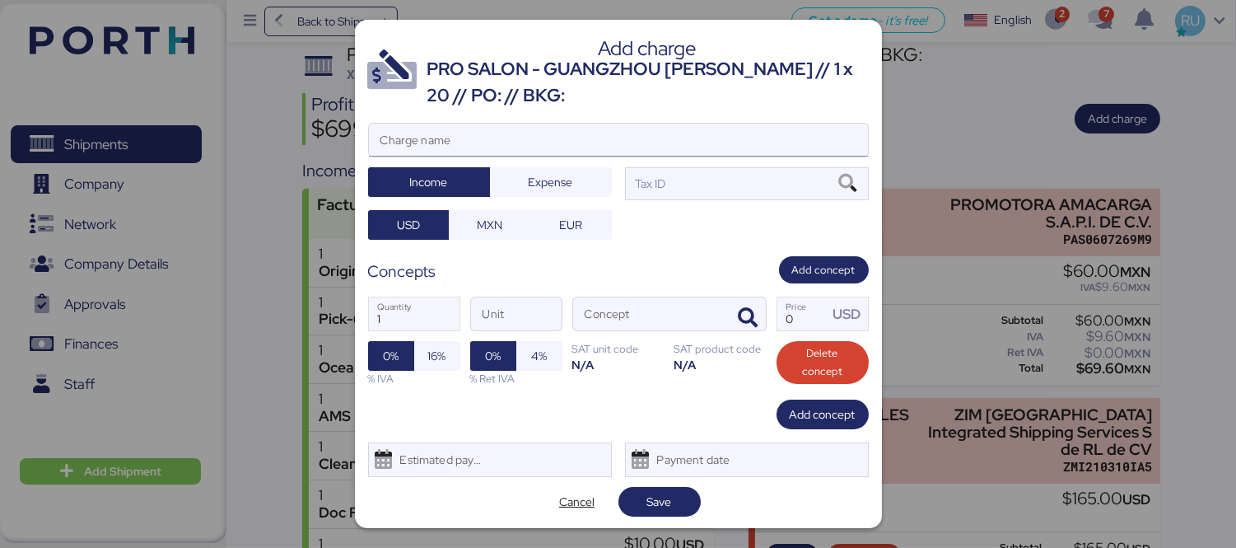
click at [772, 138] on input "Charge name" at bounding box center [618, 140] width 499 height 33
type input "B"
click at [447, 143] on input "Impresion mbl Destino" at bounding box center [618, 140] width 499 height 33
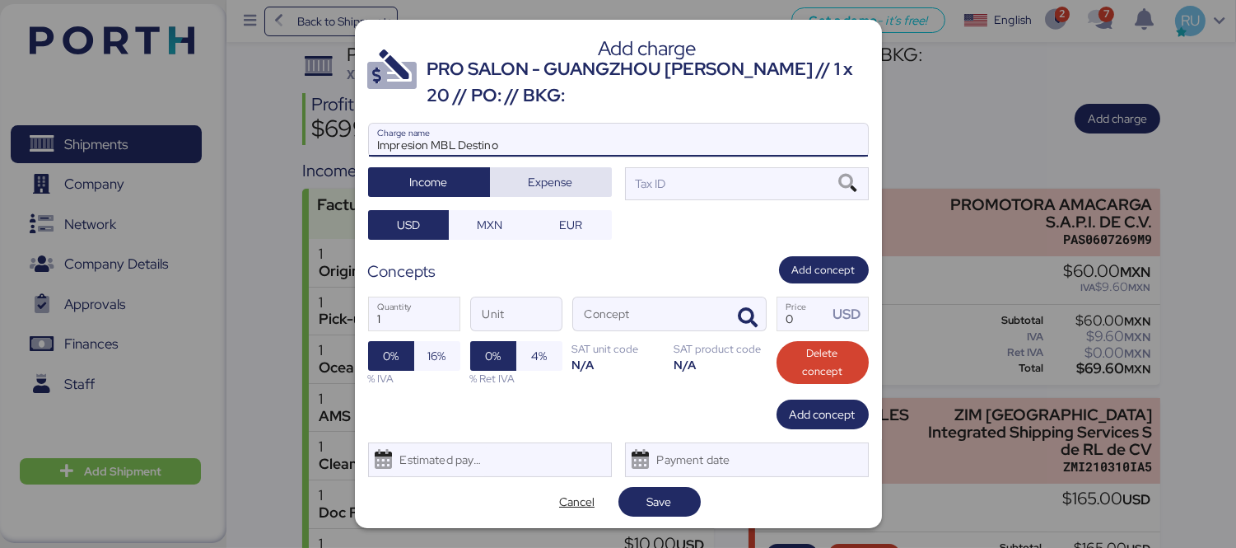
type input "Impresion MBL Destino"
click at [562, 174] on span "Expense" at bounding box center [551, 182] width 44 height 20
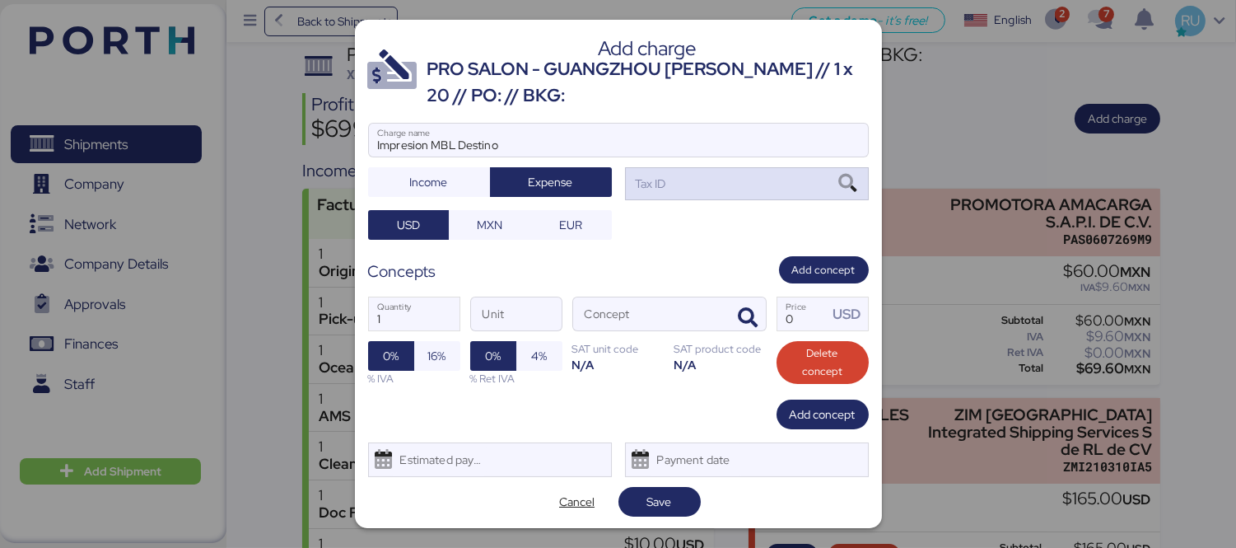
click at [651, 193] on div "Tax ID" at bounding box center [747, 183] width 244 height 33
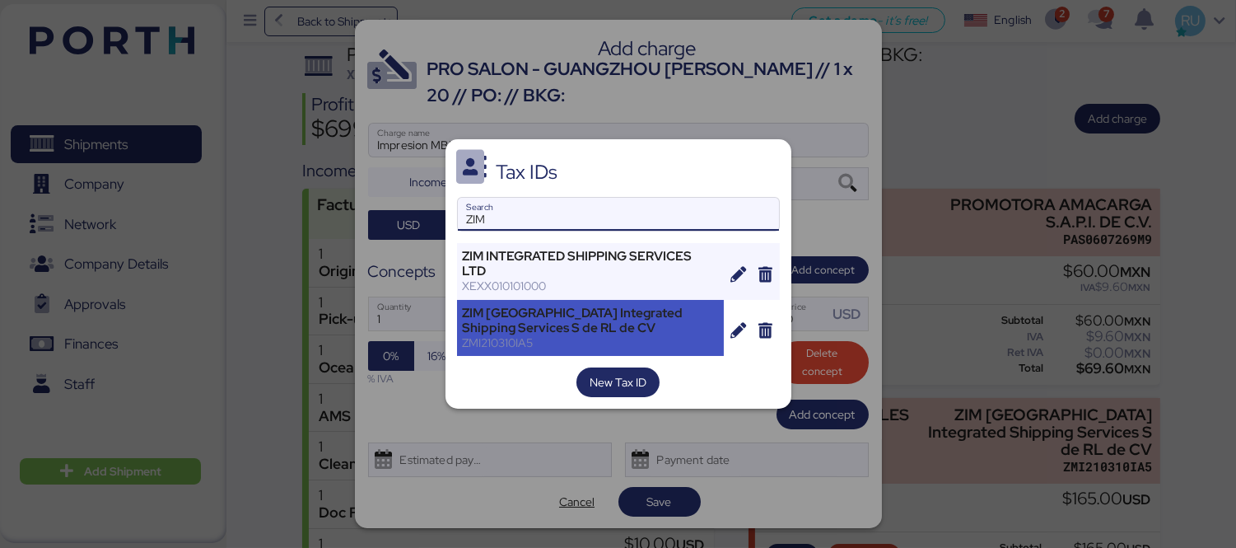
type input "ZIM"
click at [616, 349] on div "ZMI210310IA5" at bounding box center [591, 342] width 256 height 15
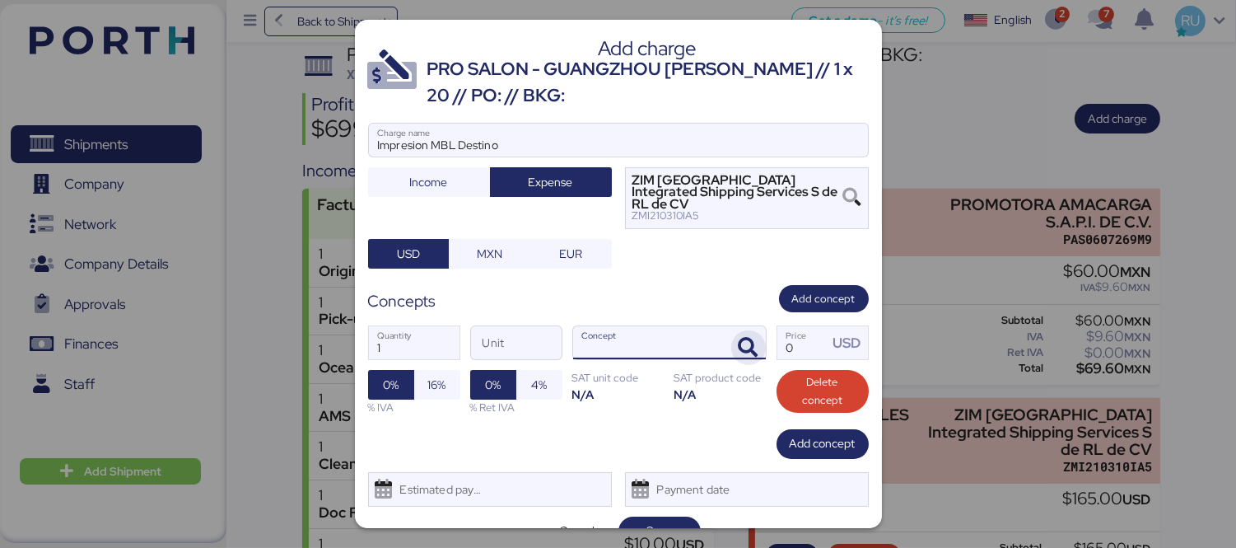
click at [739, 338] on icon "button" at bounding box center [749, 348] width 20 height 20
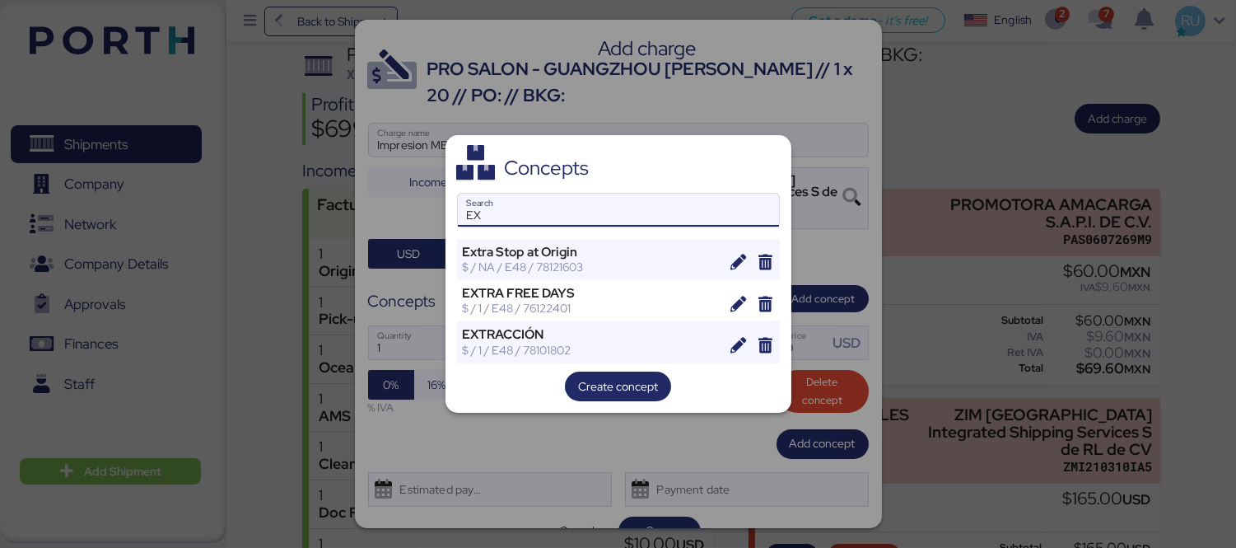
type input "E"
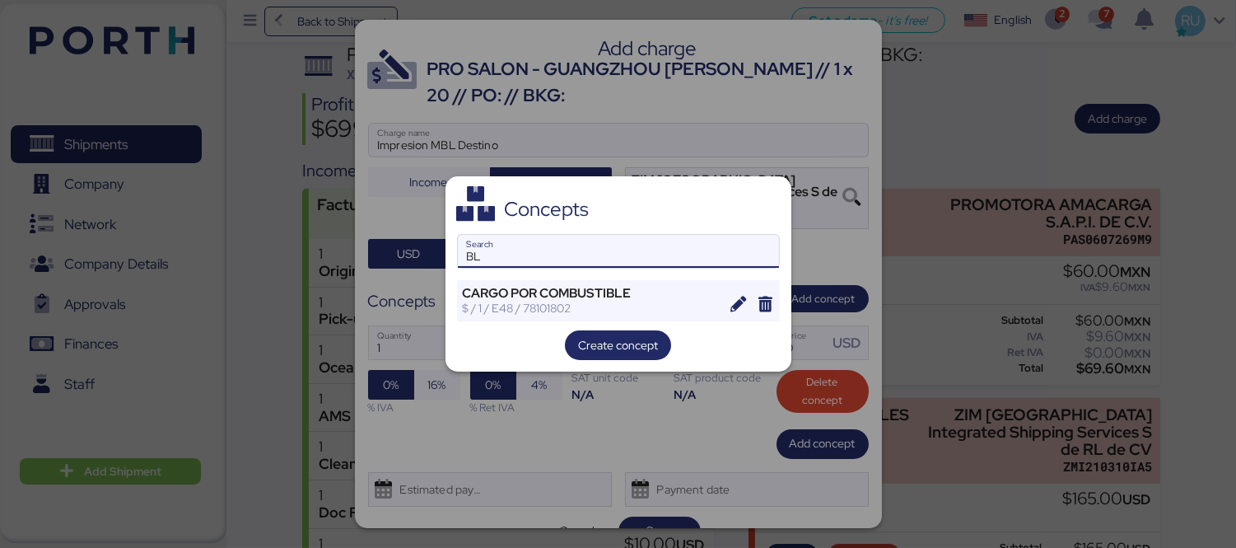
type input "B"
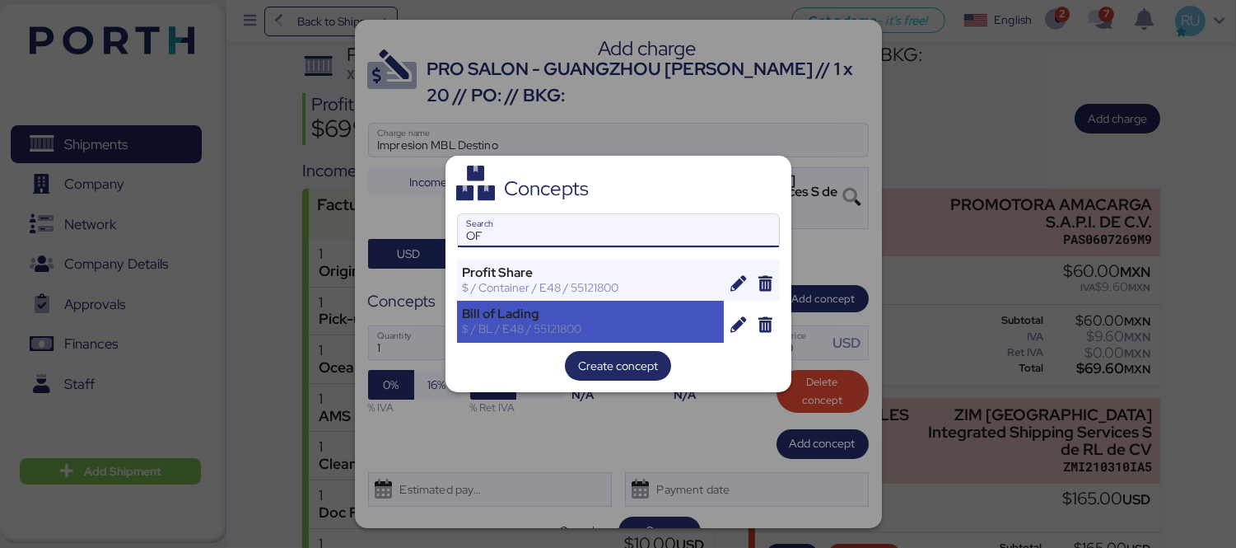
type input "OF"
click at [572, 319] on div "Bill of Lading" at bounding box center [591, 313] width 256 height 15
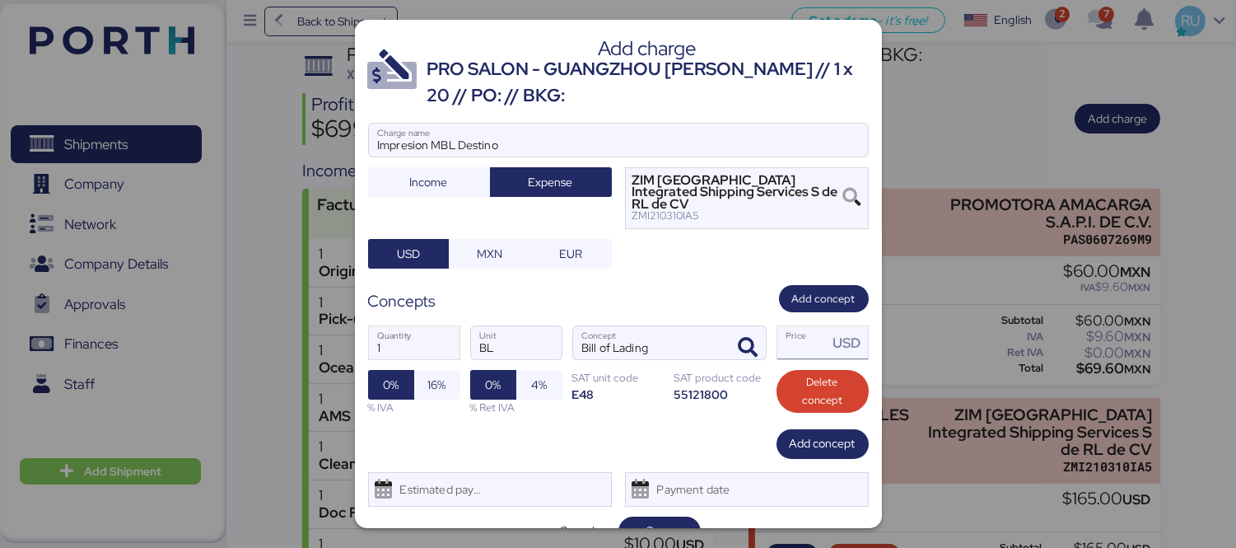
click at [789, 338] on input "Price USD" at bounding box center [802, 342] width 51 height 33
type input "60"
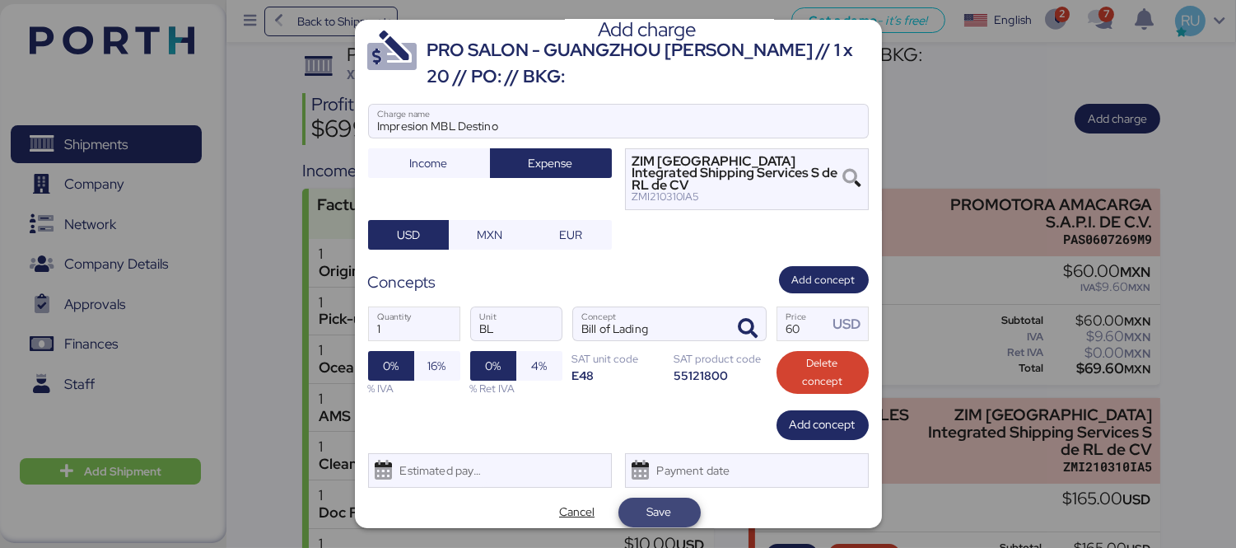
click at [646, 501] on span "Save" at bounding box center [660, 512] width 56 height 23
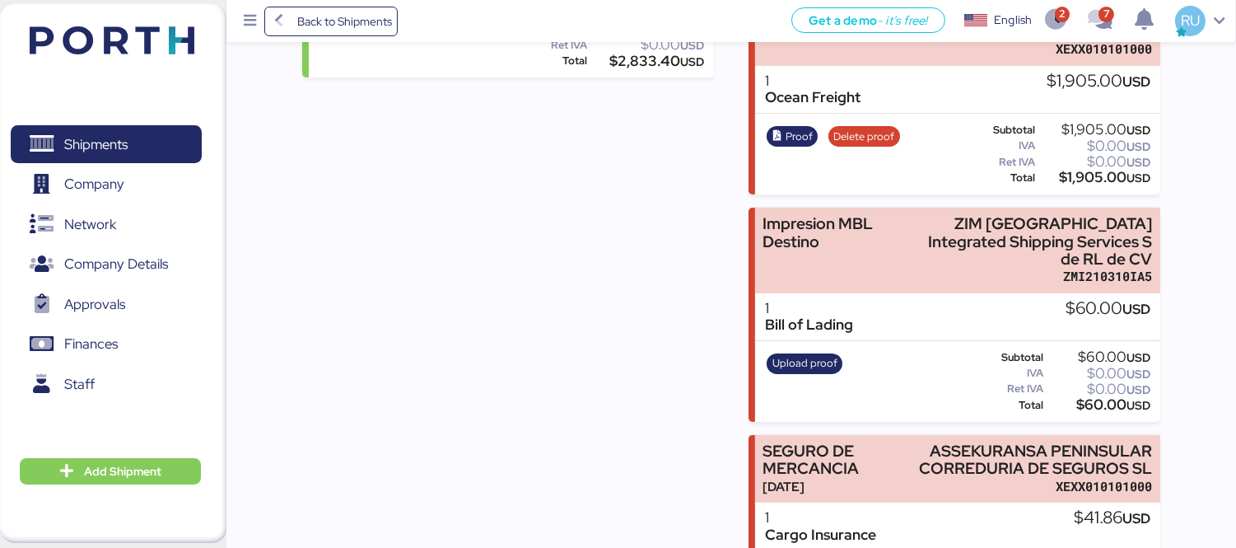
scroll to position [0, 0]
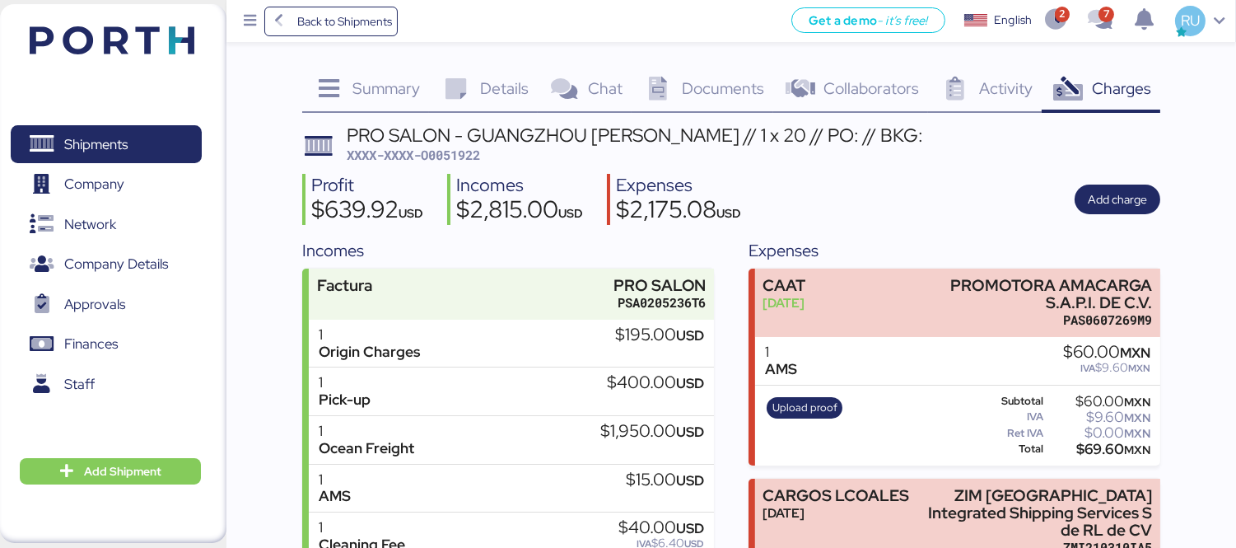
click at [149, 59] on header at bounding box center [87, 37] width 159 height 51
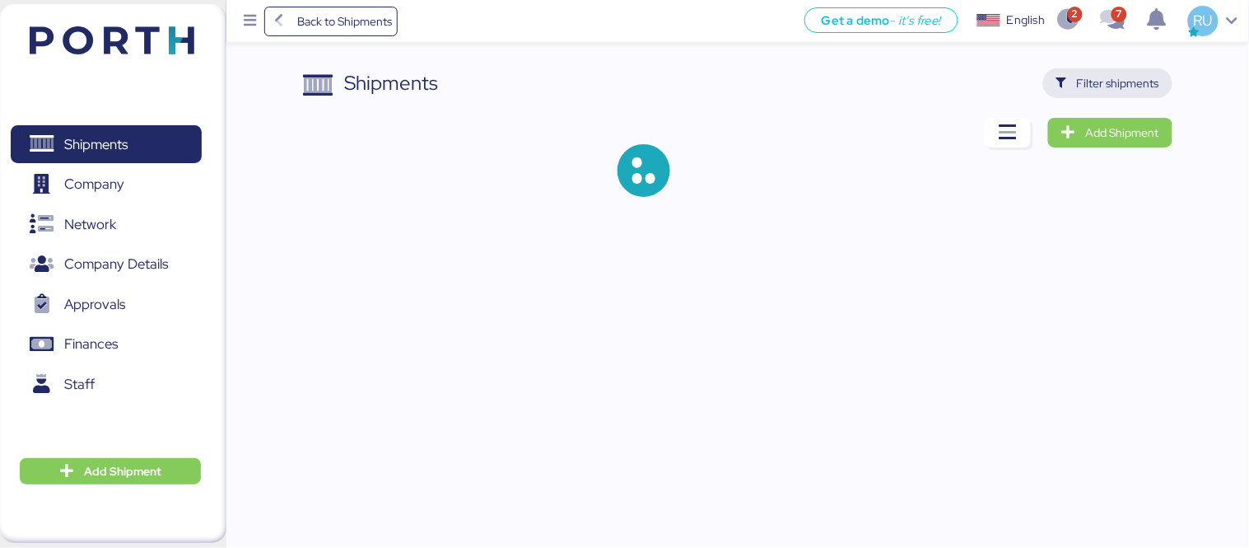
click at [1093, 81] on span "Filter shipments" at bounding box center [1118, 83] width 82 height 20
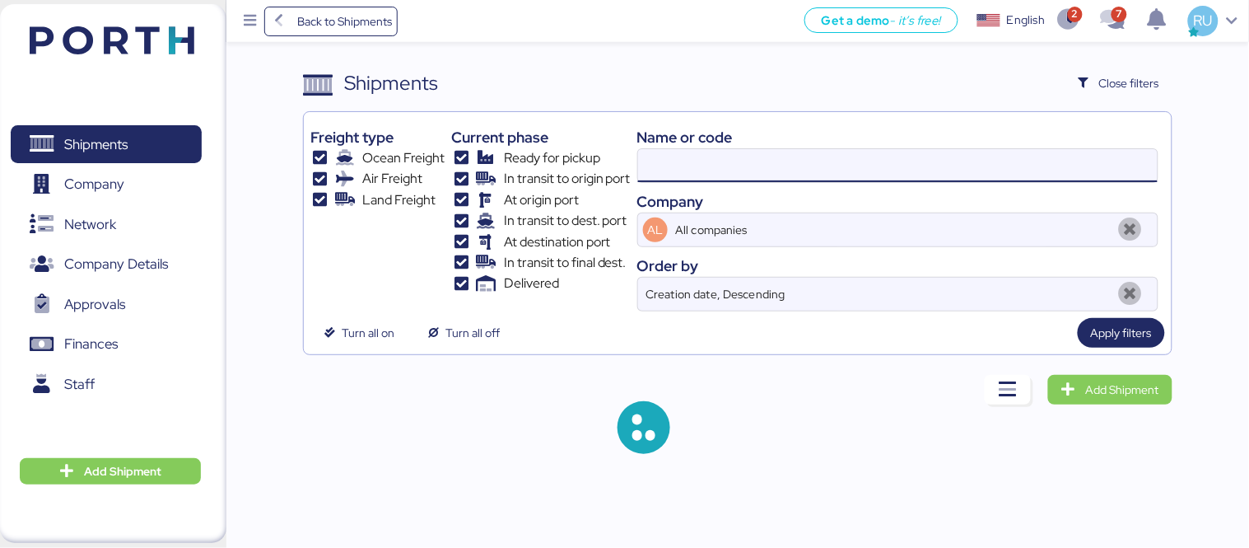
click at [911, 163] on input at bounding box center [898, 165] width 520 height 33
paste input "ZIMUSHH31833780"
type input "ZIMUSHH31833780"
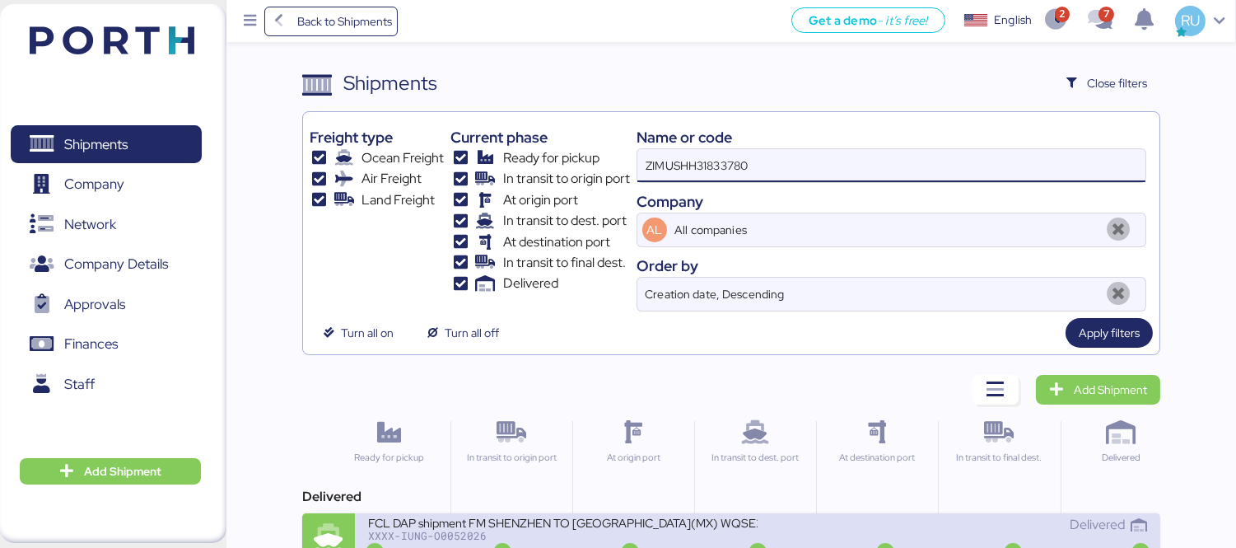
click at [713, 529] on div "FCL DAP shipment FM SHENZHEN TO [GEOGRAPHIC_DATA](MX) WQSE2507X34" at bounding box center [562, 522] width 389 height 14
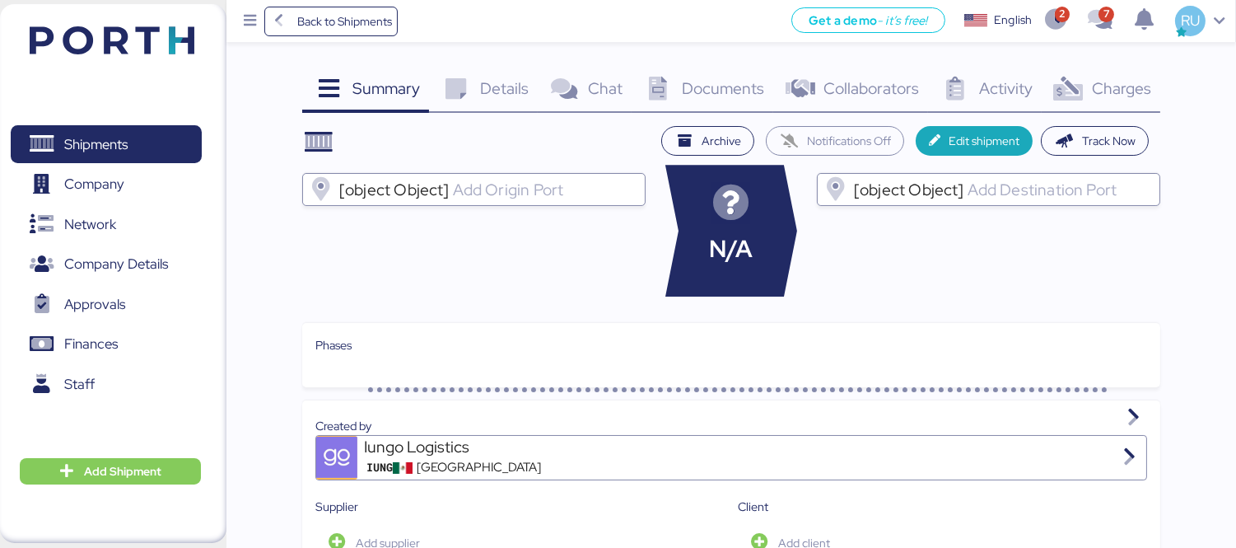
click at [1076, 107] on div "Charges 0" at bounding box center [1101, 90] width 119 height 44
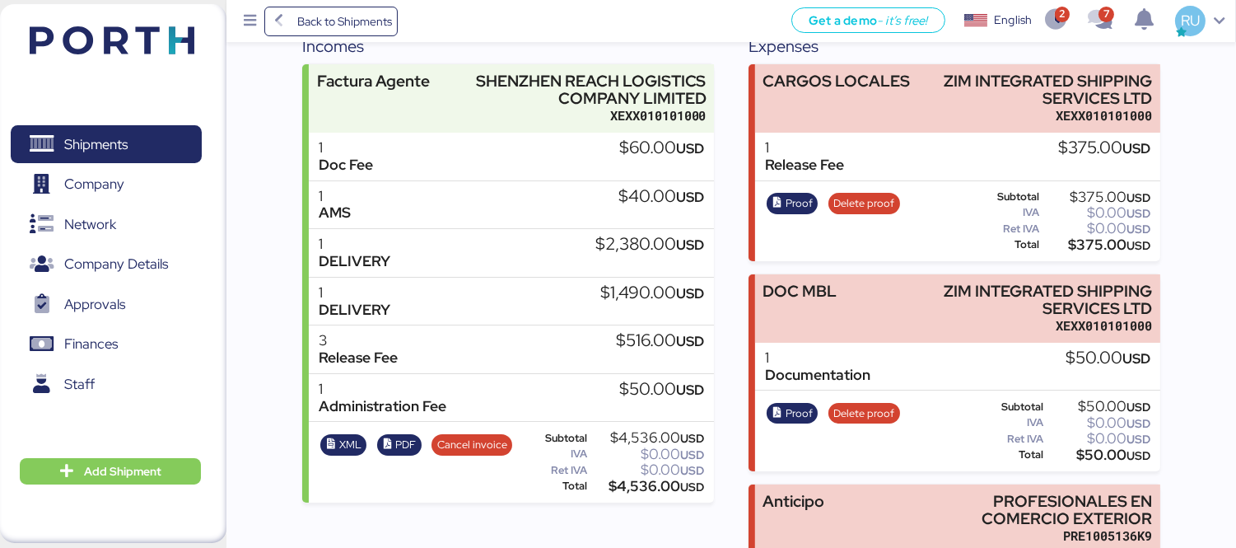
scroll to position [221, 0]
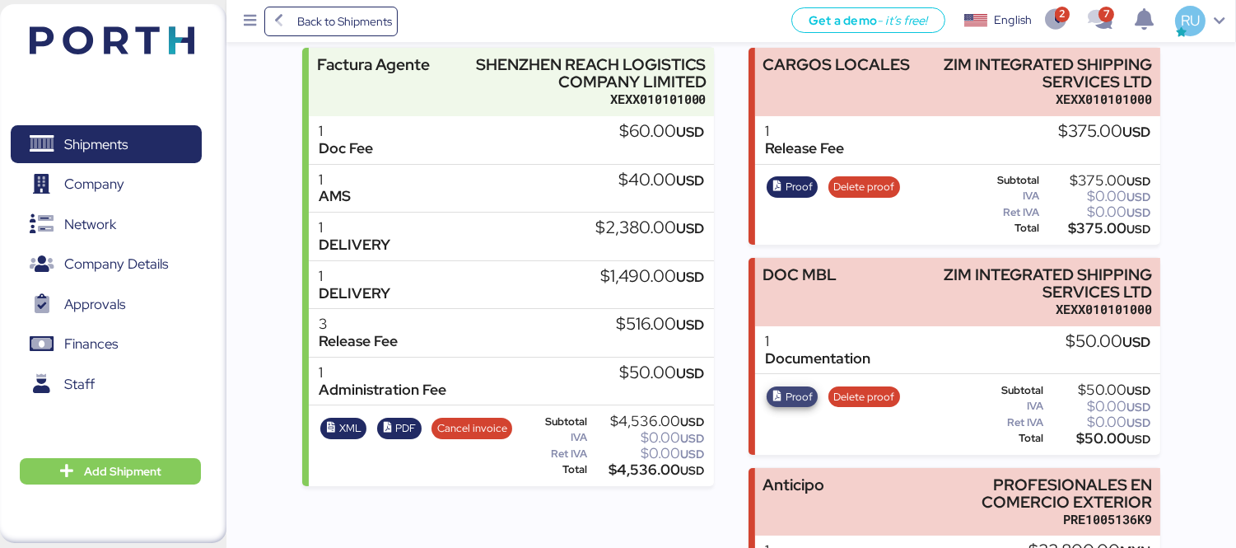
click at [788, 388] on span "Proof" at bounding box center [799, 397] width 27 height 18
drag, startPoint x: 166, startPoint y: 44, endPoint x: 321, endPoint y: 40, distance: 154.9
click at [166, 44] on img at bounding box center [112, 40] width 165 height 28
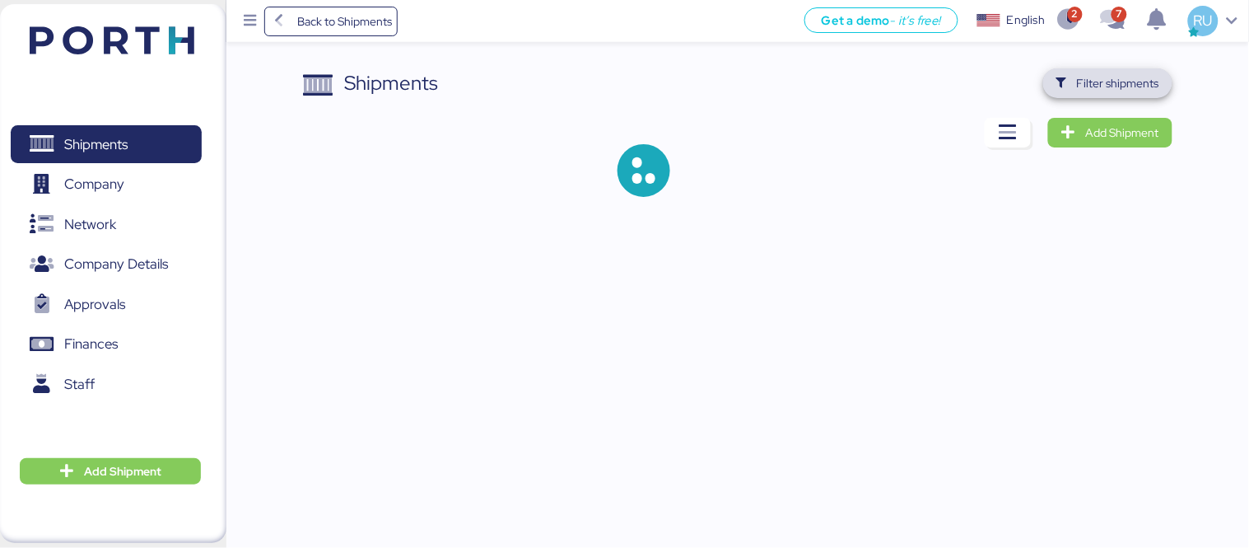
click at [1089, 85] on span "Filter shipments" at bounding box center [1118, 83] width 82 height 20
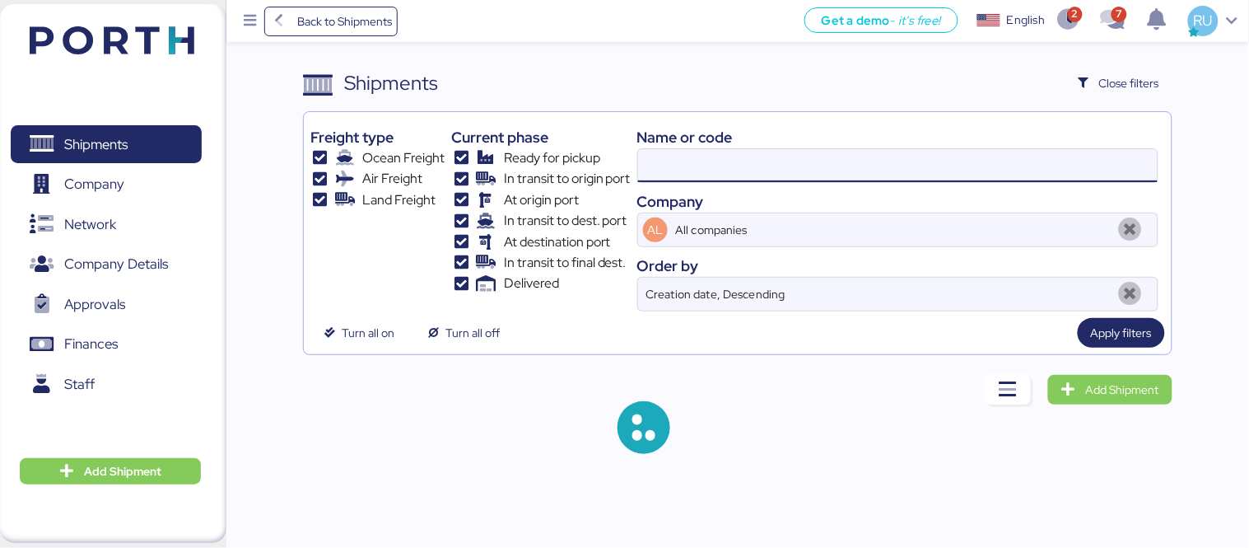
click at [886, 149] on input at bounding box center [898, 165] width 520 height 33
paste input "O0052080"
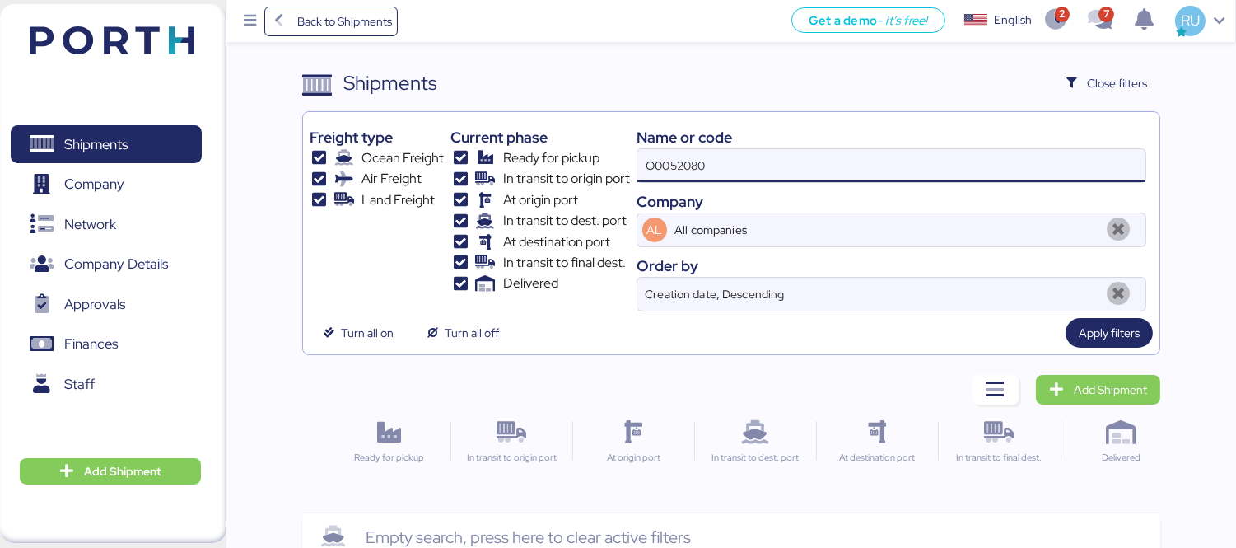
type input "O0052080"
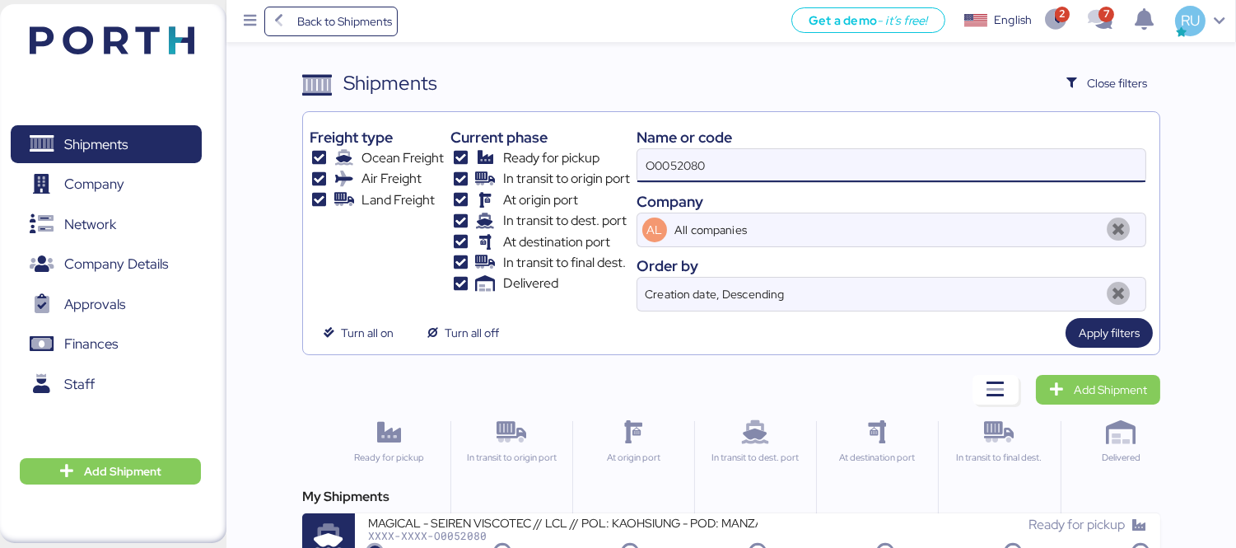
scroll to position [30, 0]
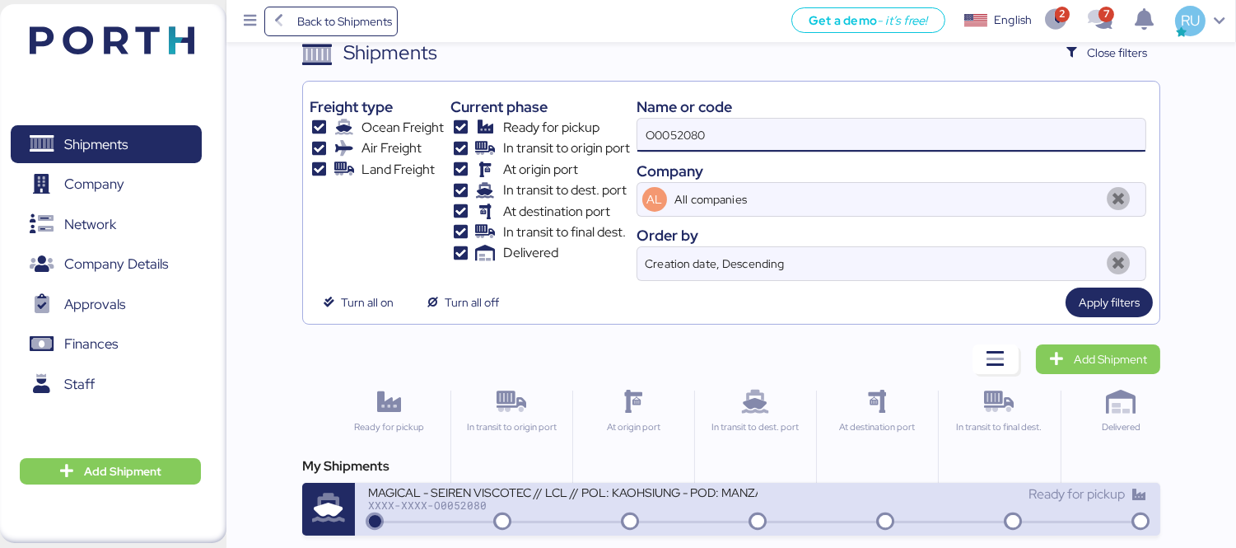
click at [705, 532] on div "MAGICAL - SEIREN VISCOTEC // LCL // POL: KAOHSIUNG - POD: MANZANILLO // MBL: MT…" at bounding box center [757, 509] width 805 height 53
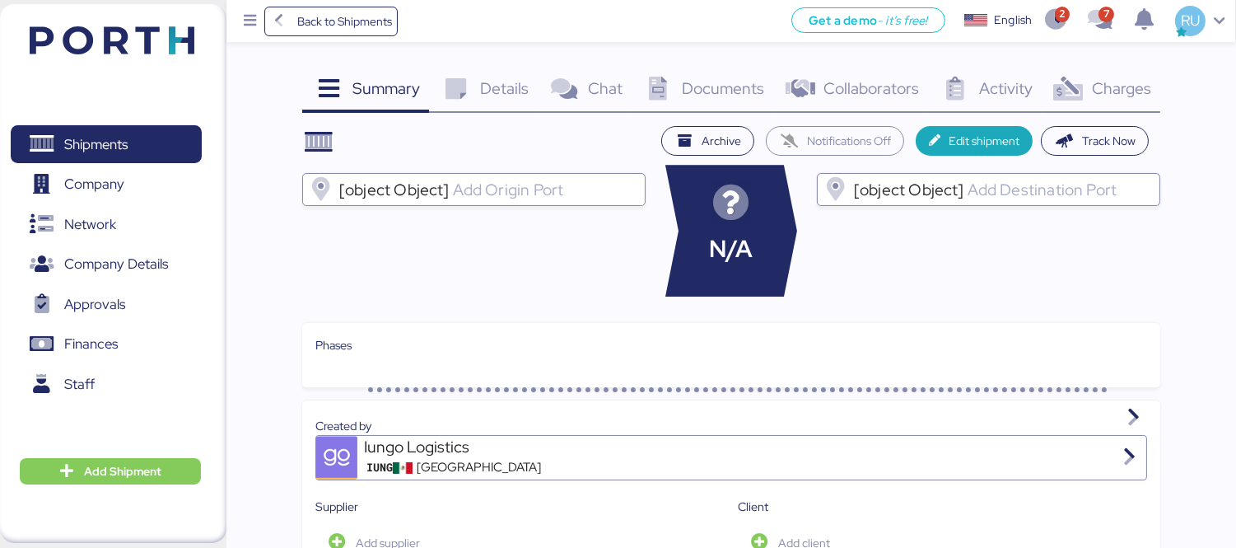
click at [1123, 72] on div "Charges 0" at bounding box center [1101, 90] width 119 height 44
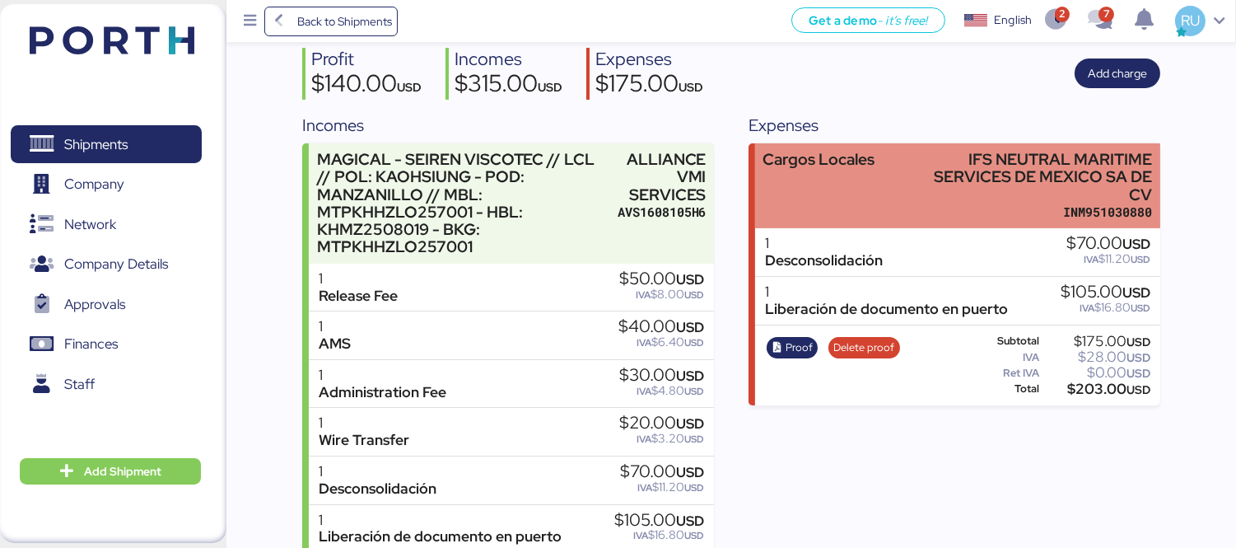
scroll to position [117, 0]
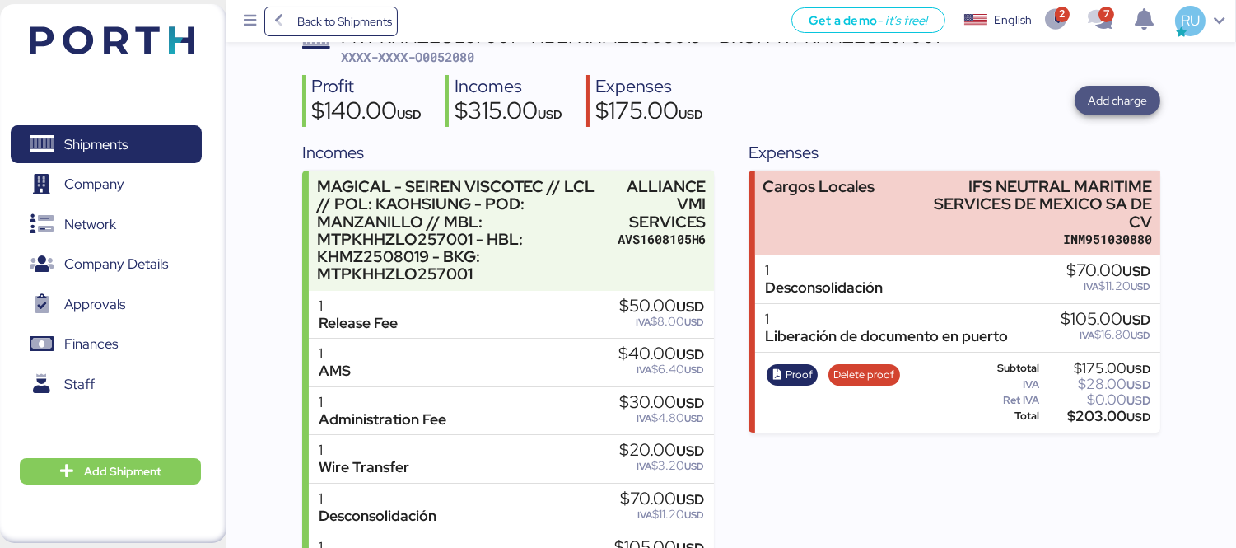
click at [1106, 100] on span "Add charge" at bounding box center [1117, 101] width 59 height 20
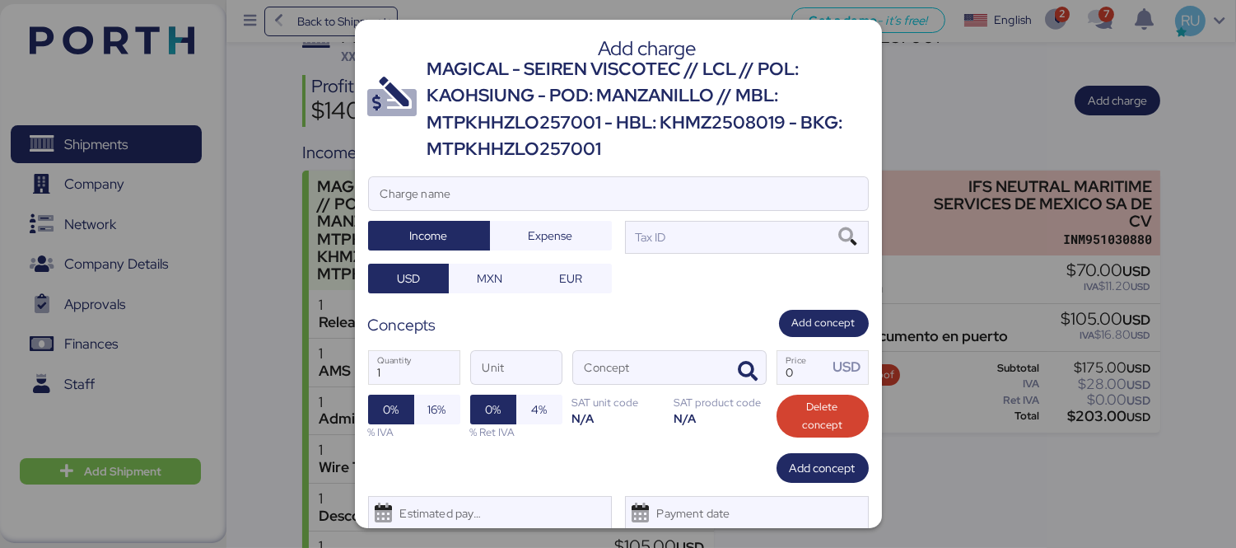
click at [1003, 100] on div at bounding box center [618, 274] width 1236 height 548
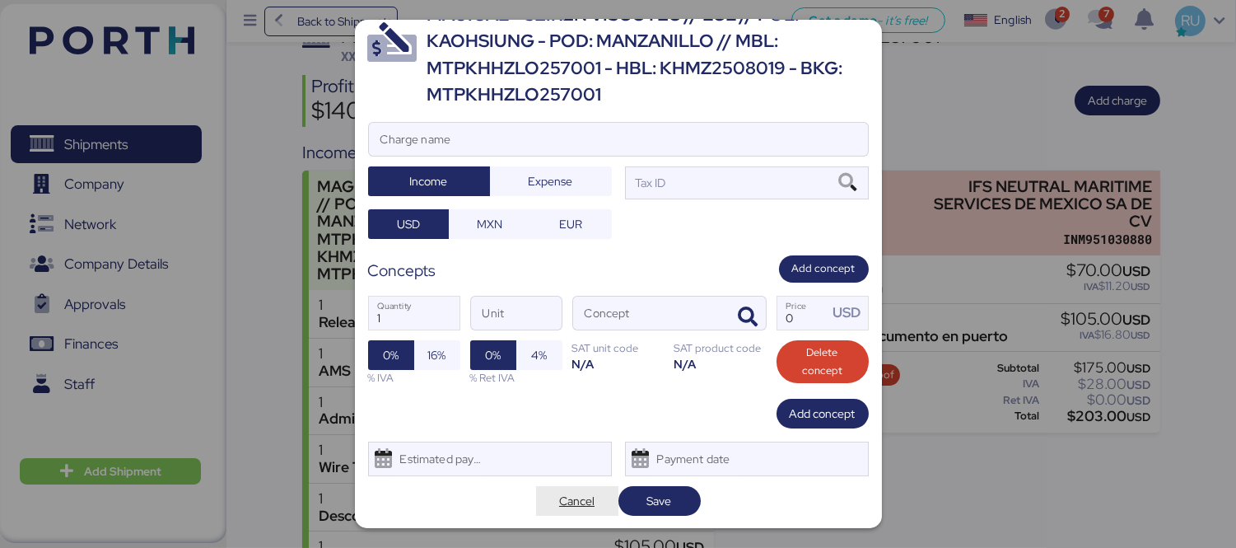
click at [562, 501] on span "Cancel" at bounding box center [576, 501] width 35 height 20
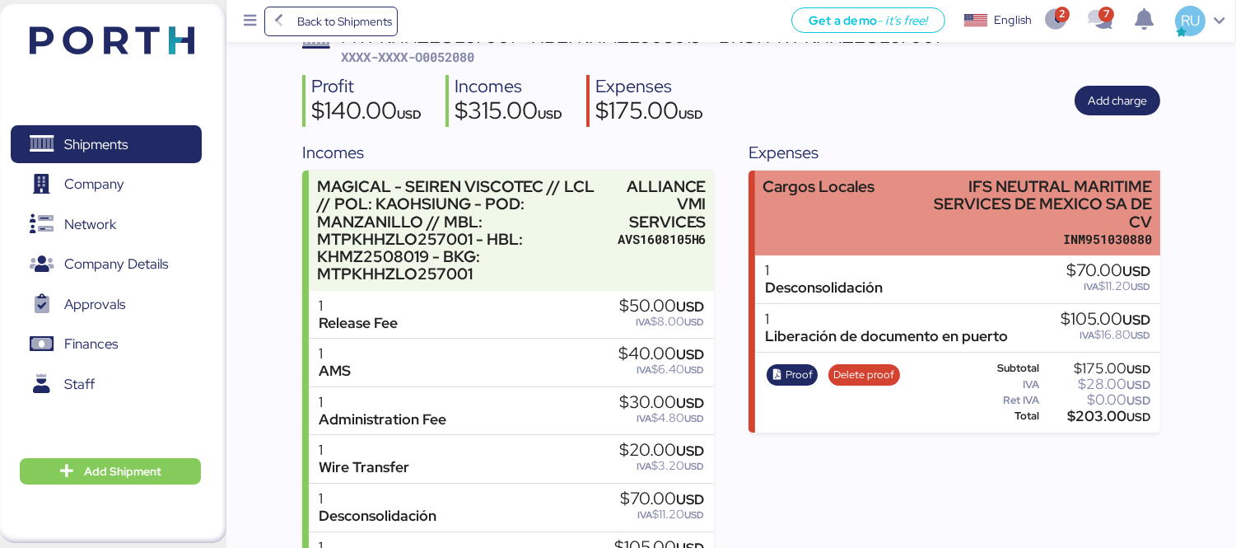
scroll to position [0, 0]
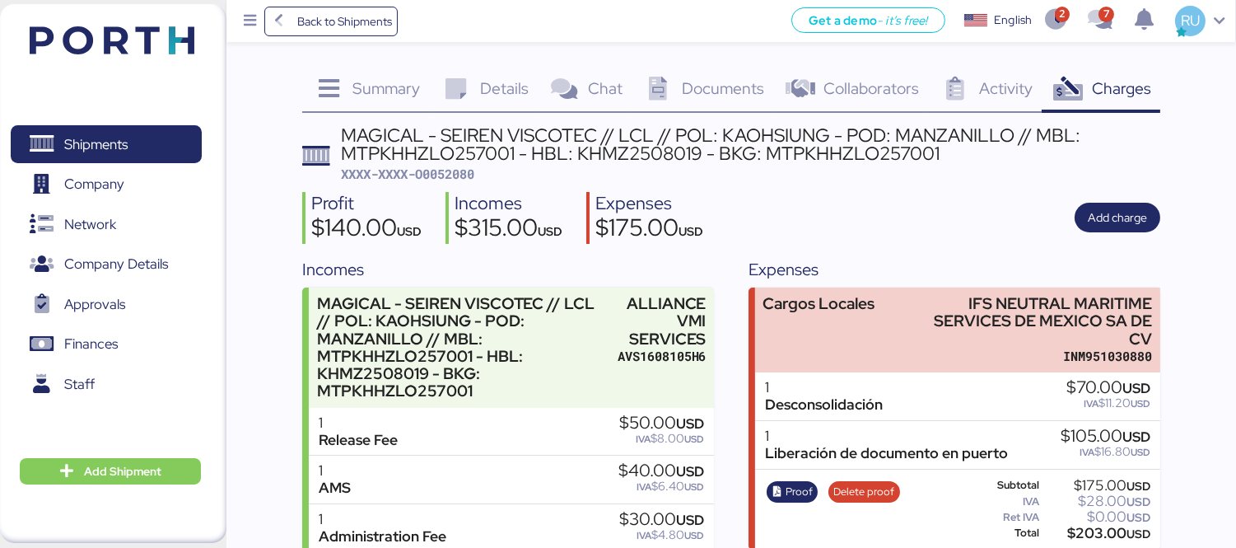
click at [692, 91] on span "Documents" at bounding box center [723, 87] width 82 height 21
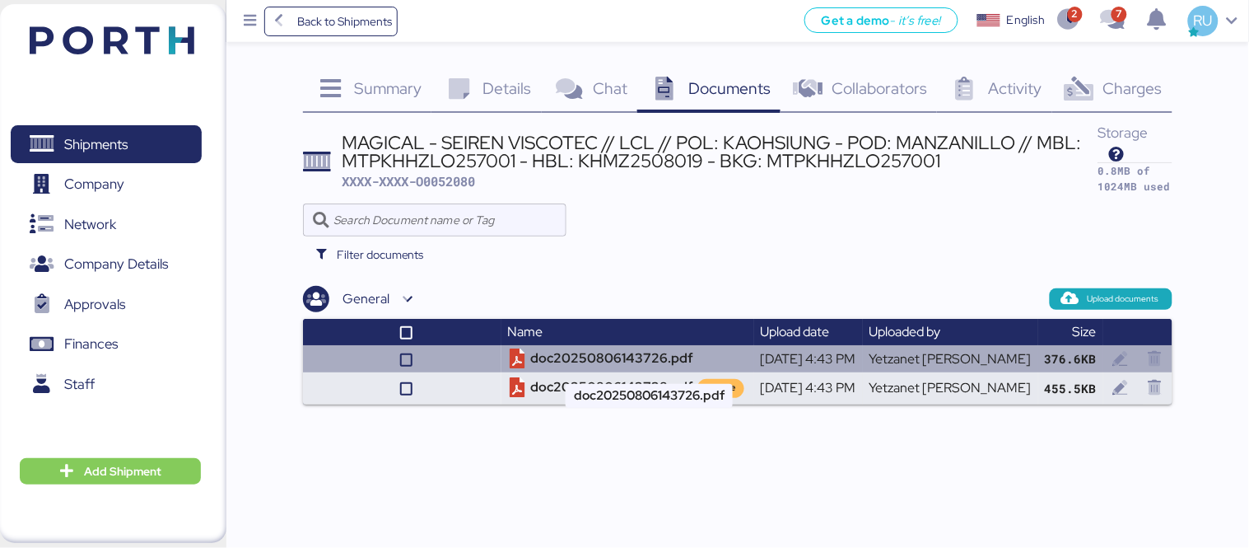
click at [619, 352] on td "doc20250806143726.pdf" at bounding box center [627, 358] width 253 height 27
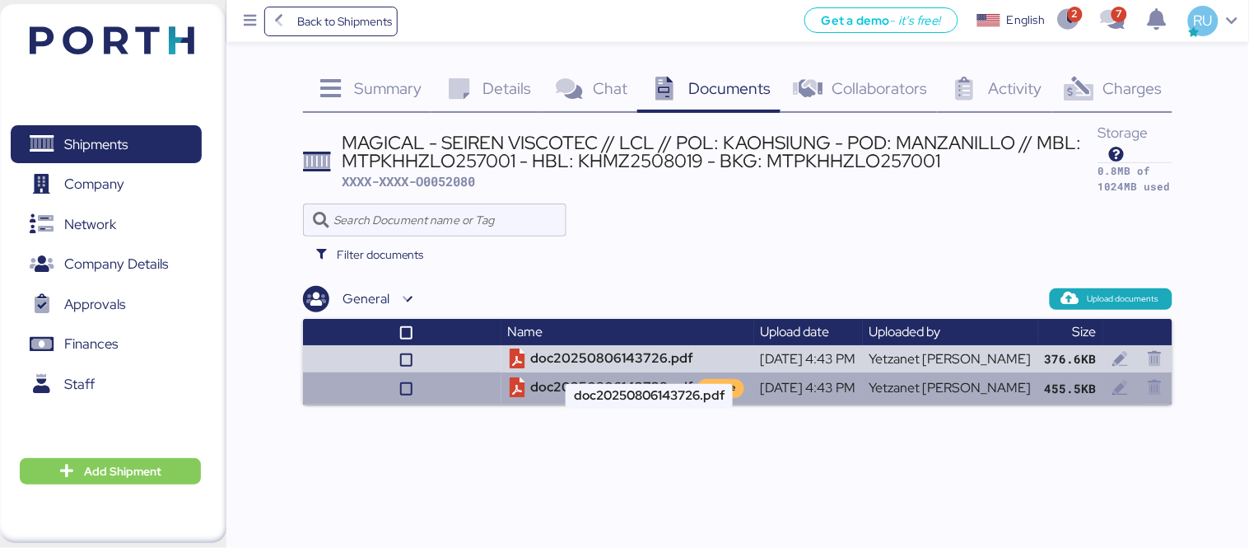
click at [611, 373] on td "doc20250806143738.pdf private" at bounding box center [627, 387] width 253 height 31
click at [594, 377] on td "doc20250806143738.pdf private" at bounding box center [627, 387] width 253 height 31
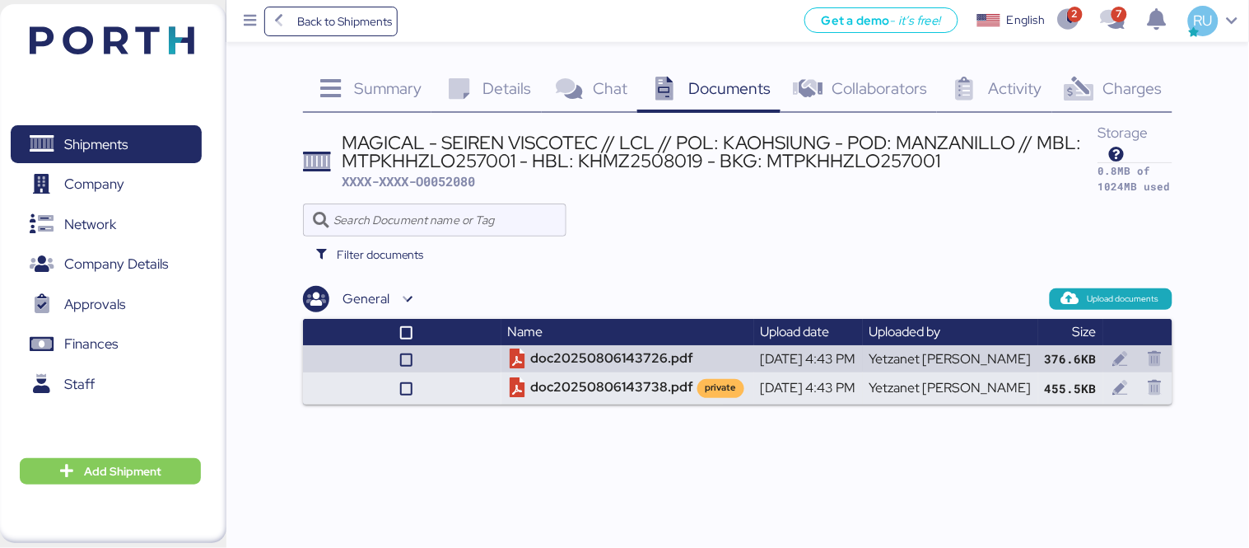
click at [178, 18] on div "Shipments 0 Company 0 Network 0 Company Details 0 Approvals 0 Finances 0 Staff …" at bounding box center [113, 273] width 226 height 538
click at [185, 25] on div "Shipments 0 Company 0 Network 0 Company Details 0 Approvals 0 Finances 0 Staff …" at bounding box center [113, 273] width 226 height 538
click at [128, 44] on img at bounding box center [112, 40] width 165 height 28
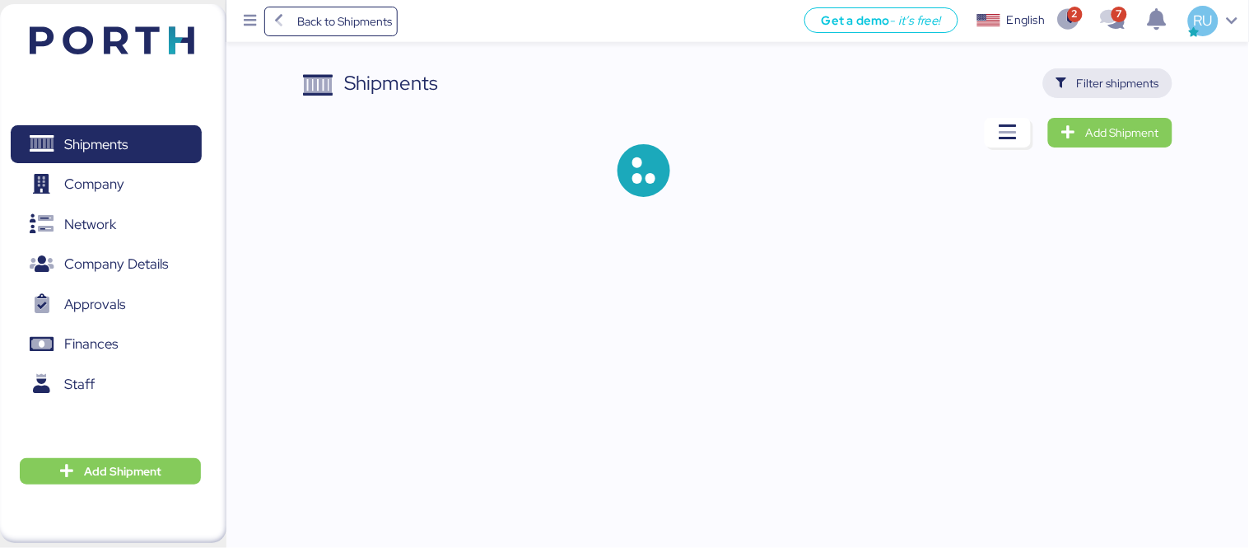
click at [1066, 89] on span "Filter shipments" at bounding box center [1107, 83] width 103 height 23
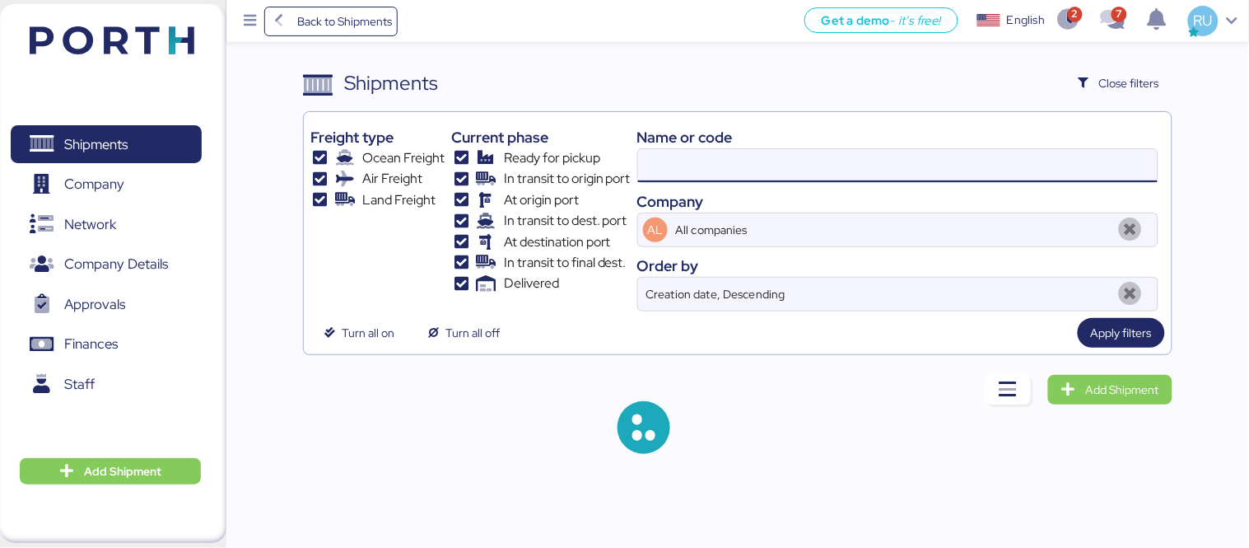
click at [858, 160] on input at bounding box center [898, 165] width 520 height 33
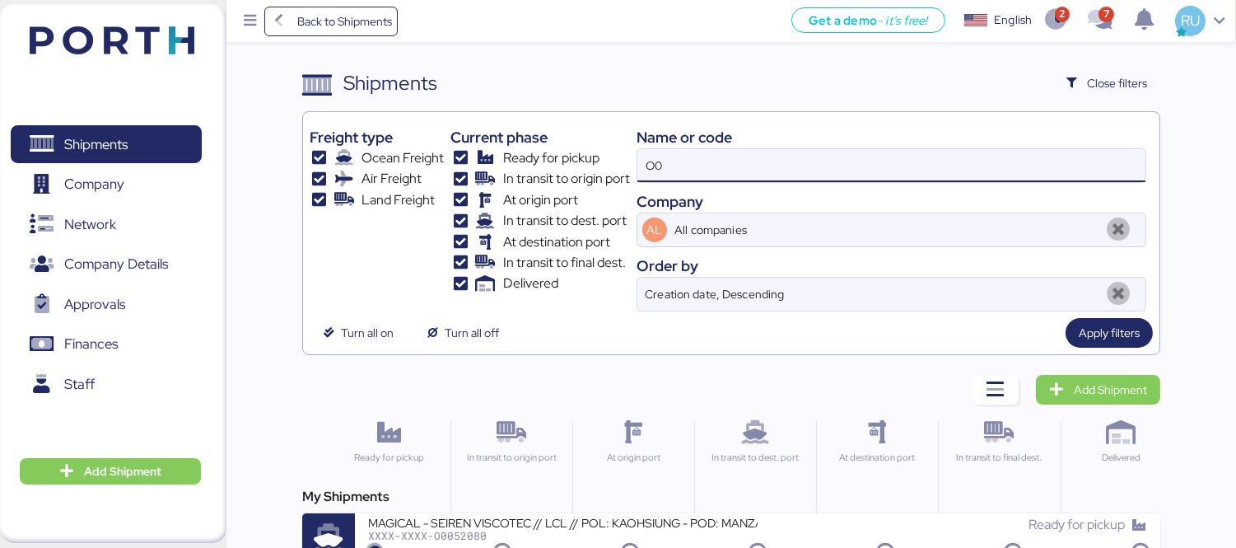
type input "O"
paste input "O0052060/170703"
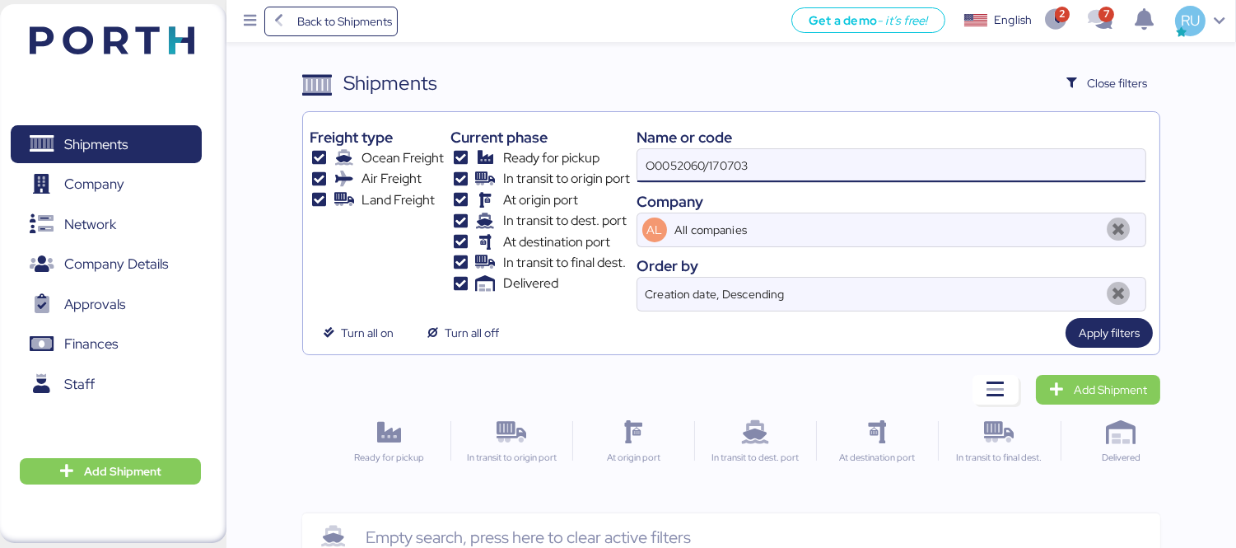
scroll to position [39, 0]
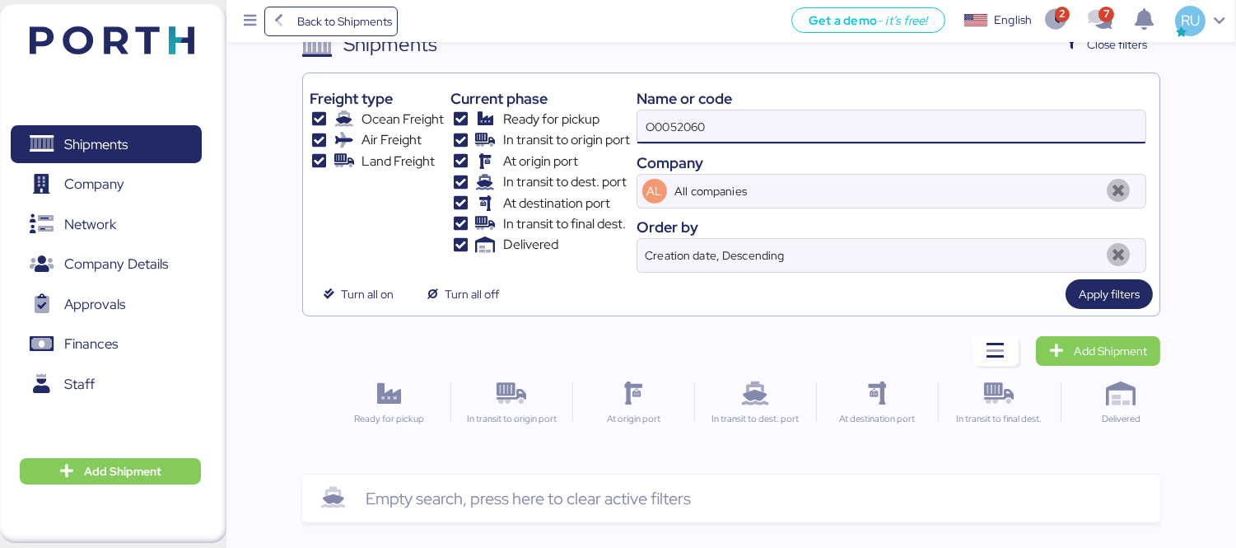
type input "O0052060"
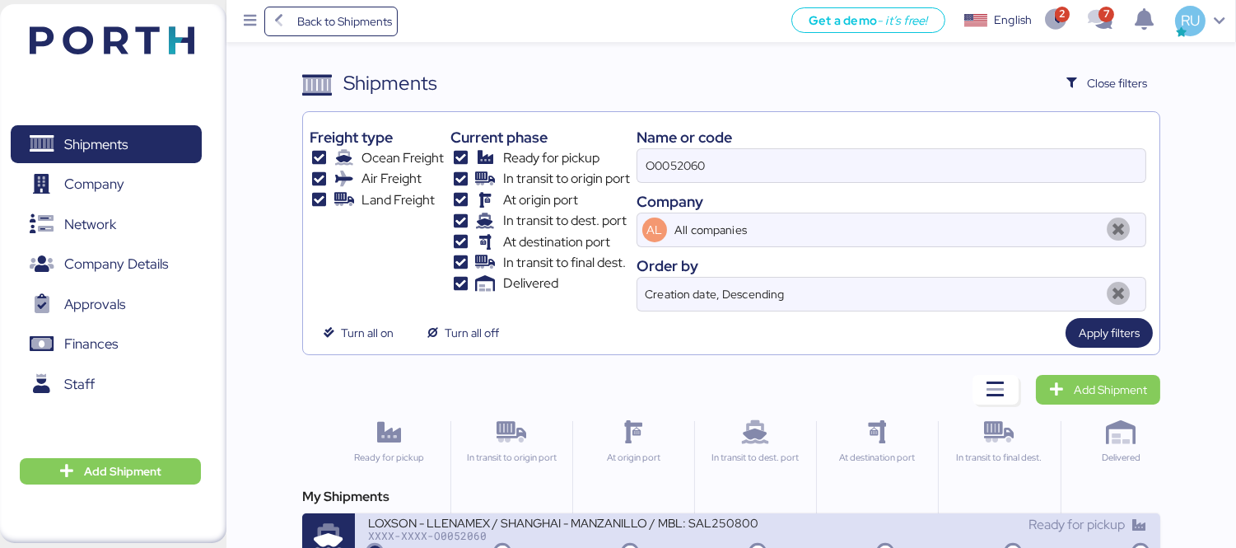
click at [711, 524] on div "LOXSON - LLENAMEX / SHANGHAI - MANZANILLO / MBL: SAL25080002 - HBL: KSSE2507103…" at bounding box center [562, 522] width 389 height 14
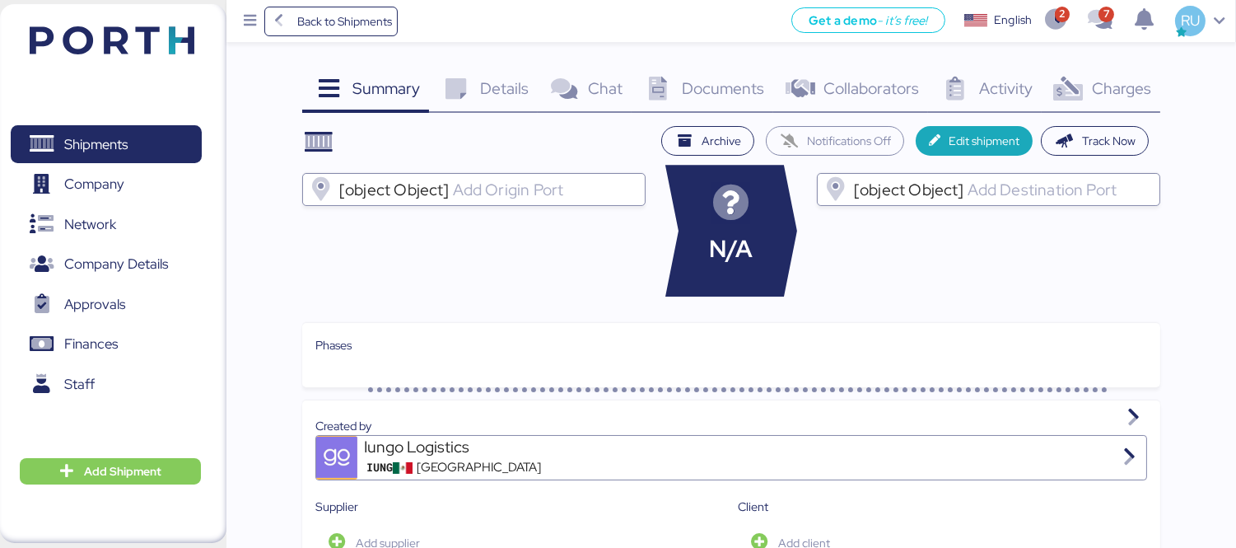
click at [1069, 83] on icon at bounding box center [1068, 89] width 35 height 24
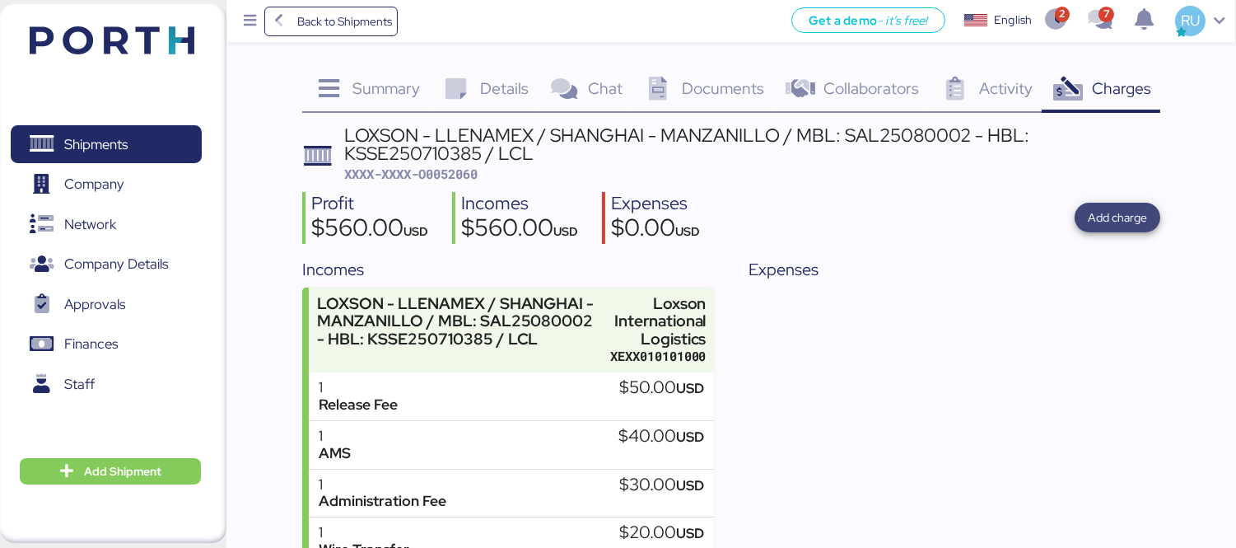
click at [1104, 206] on span "Add charge" at bounding box center [1117, 217] width 59 height 23
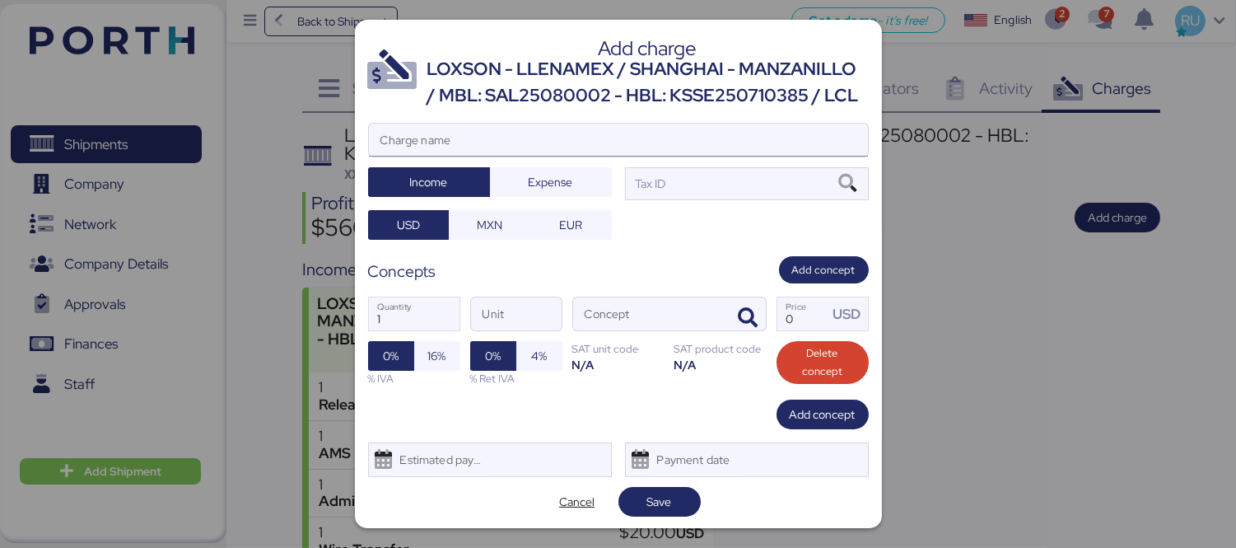
click at [700, 156] on input "Charge name" at bounding box center [618, 140] width 499 height 33
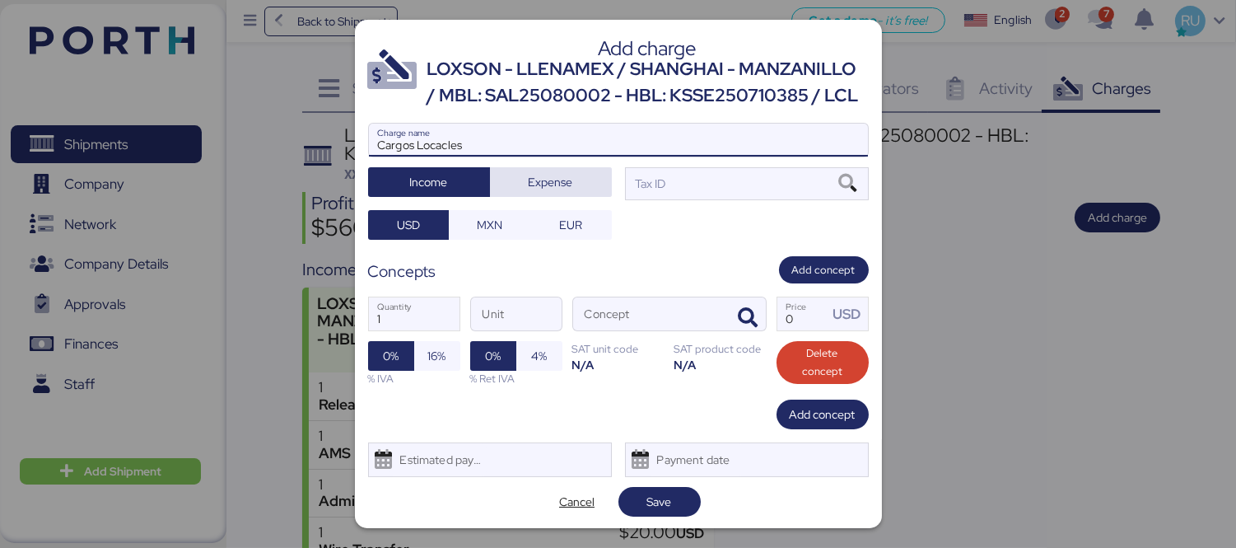
type input "Cargos Locacles"
click at [557, 192] on span "Expense" at bounding box center [551, 182] width 44 height 20
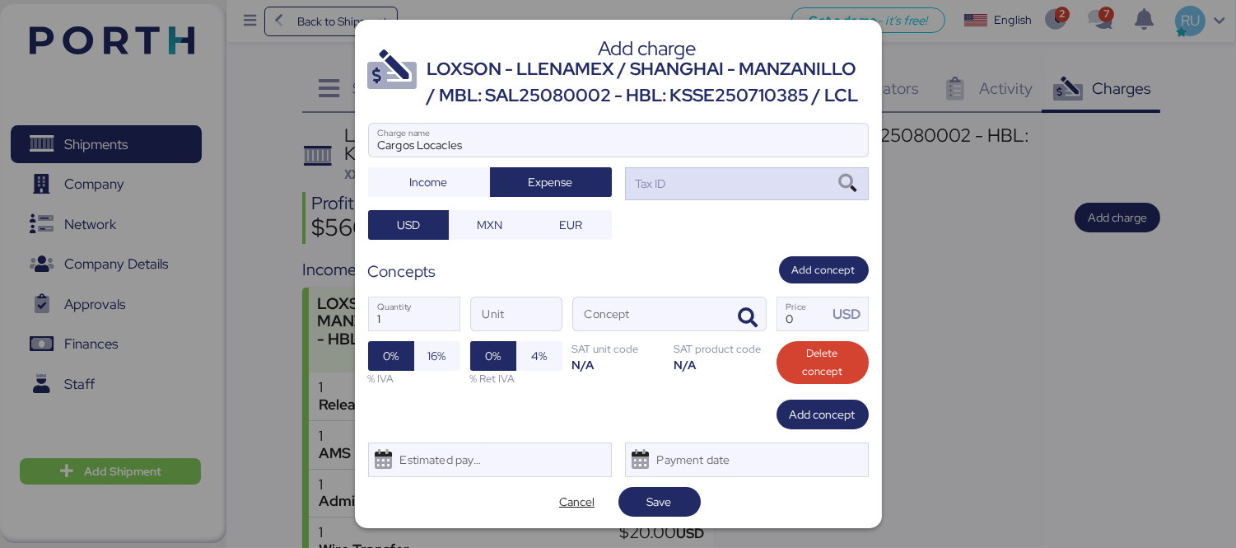
click at [668, 200] on div "Tax ID" at bounding box center [747, 183] width 244 height 33
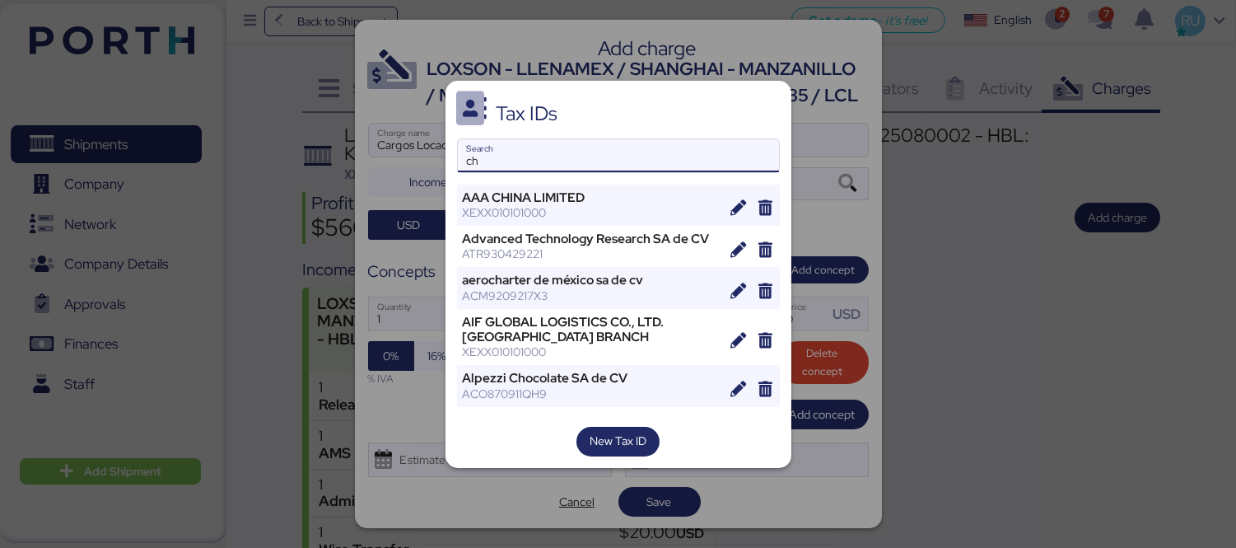
type input "c"
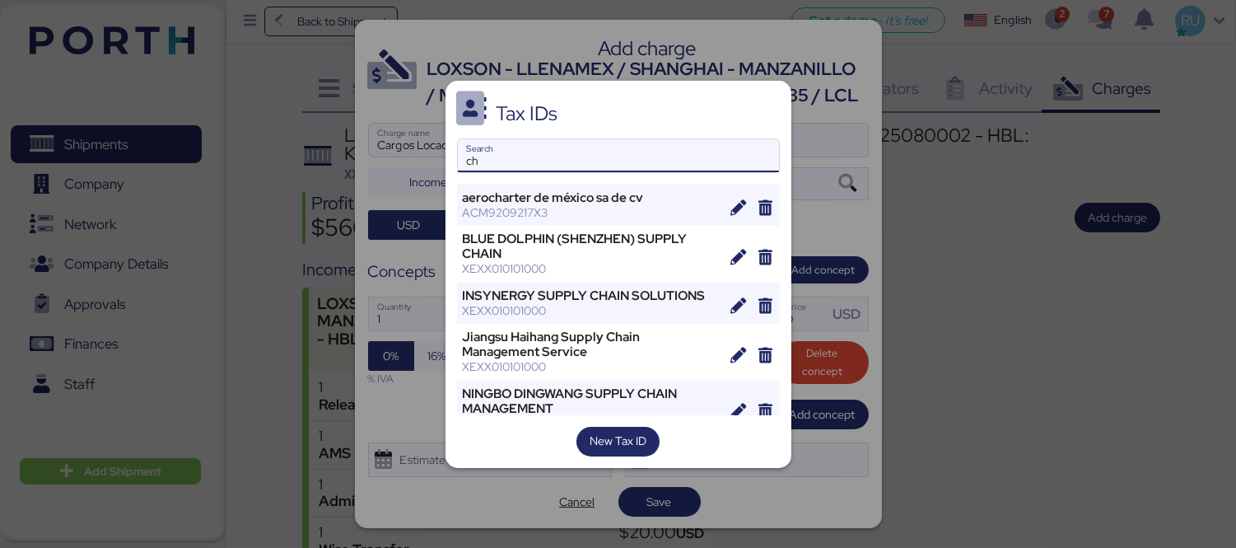
type input "c"
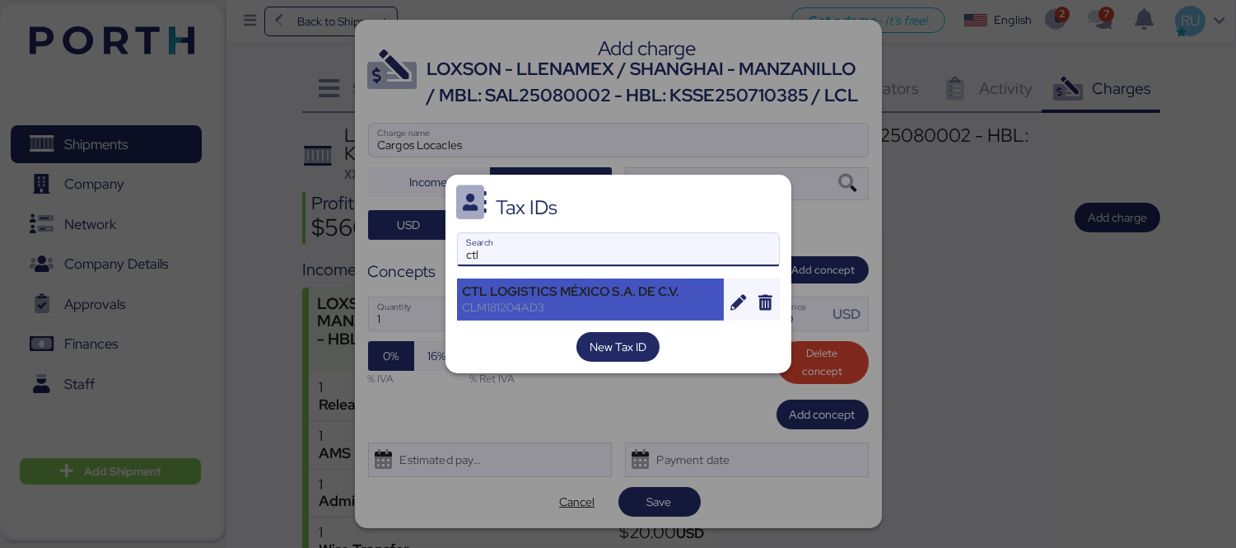
type input "ctl"
click at [556, 308] on div "CLM181204AD3" at bounding box center [591, 307] width 256 height 15
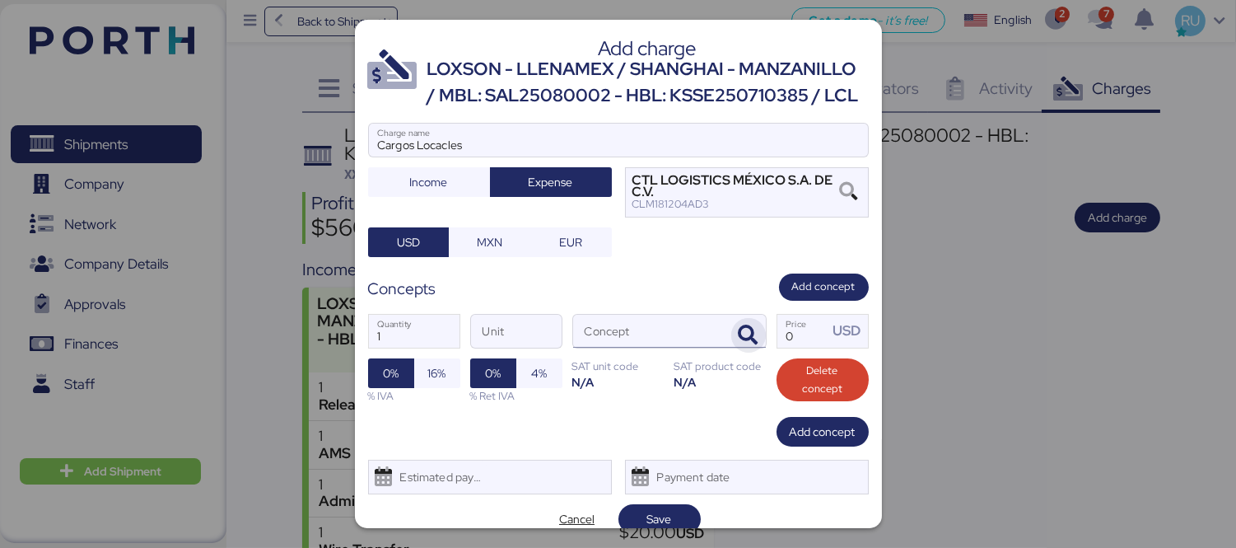
click at [737, 347] on span "button" at bounding box center [748, 335] width 35 height 35
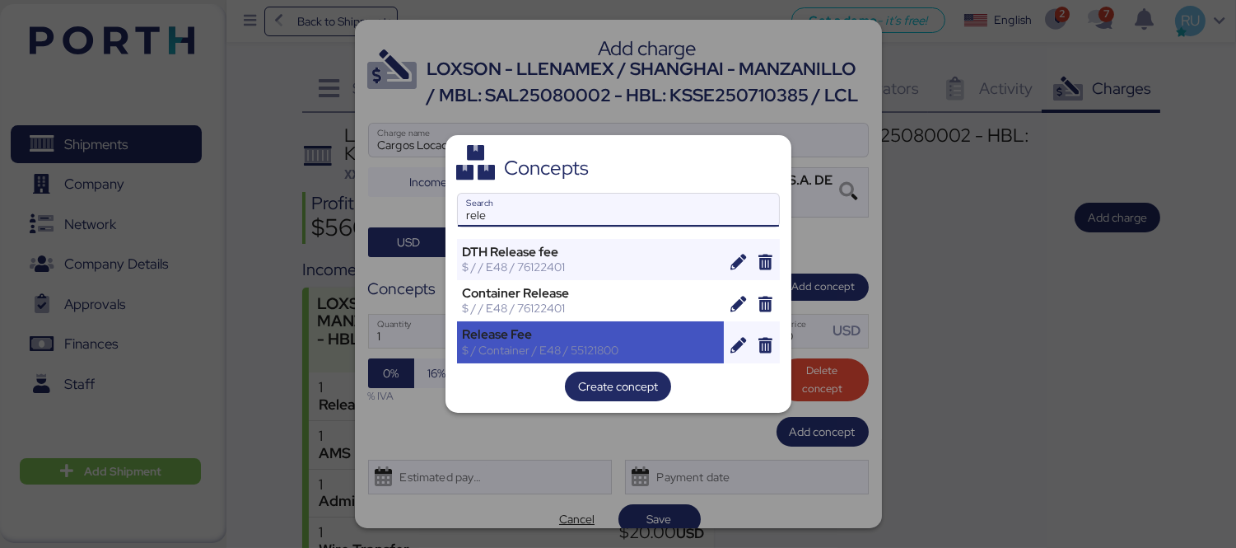
type input "rele"
click at [582, 343] on div "$ / Container / E48 / 55121800" at bounding box center [591, 350] width 256 height 15
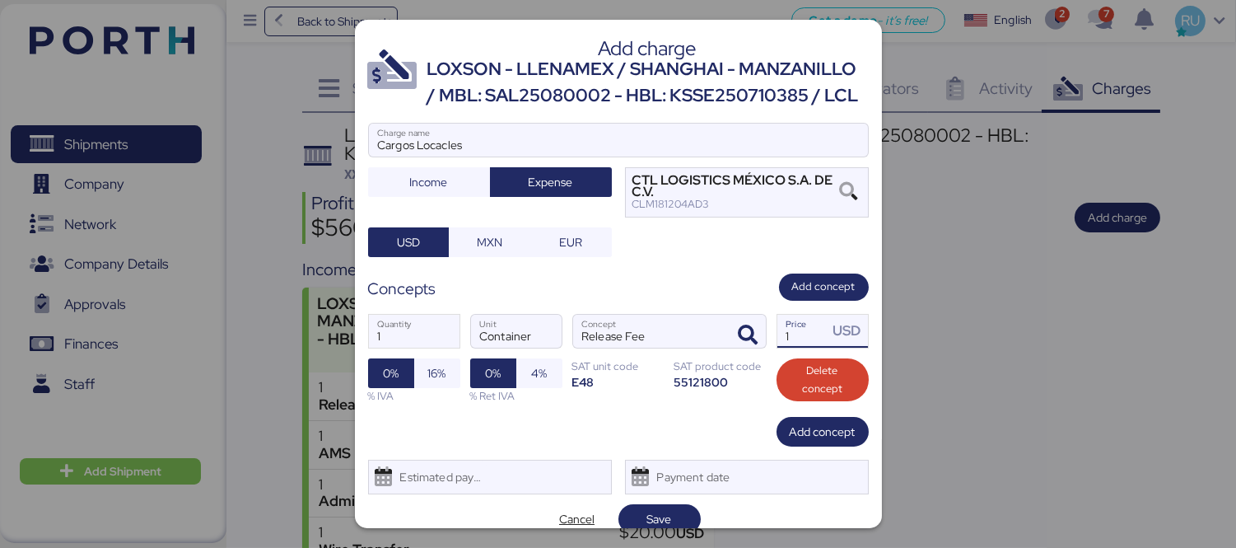
click at [788, 347] on input "1" at bounding box center [802, 331] width 51 height 33
type input "0"
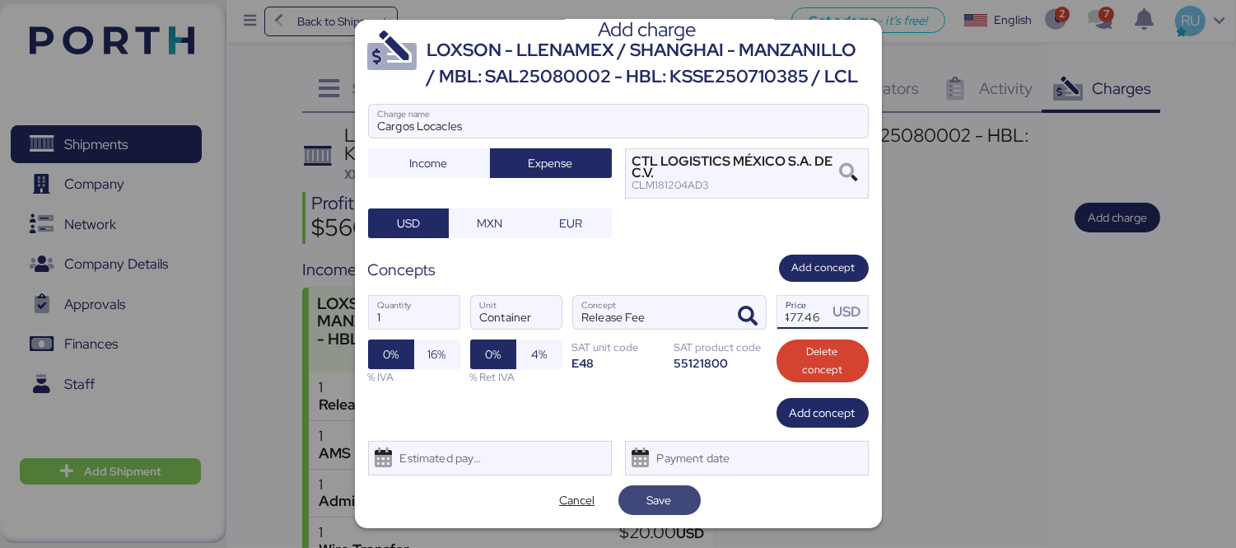
type input "477.46"
click at [657, 502] on span "Save" at bounding box center [659, 500] width 25 height 20
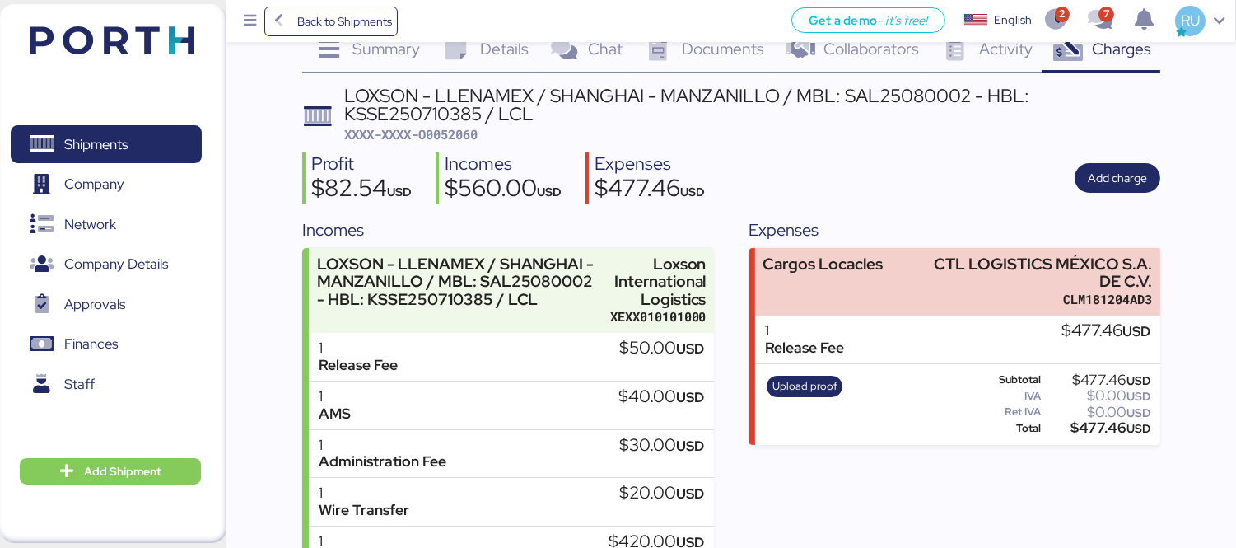
scroll to position [41, 0]
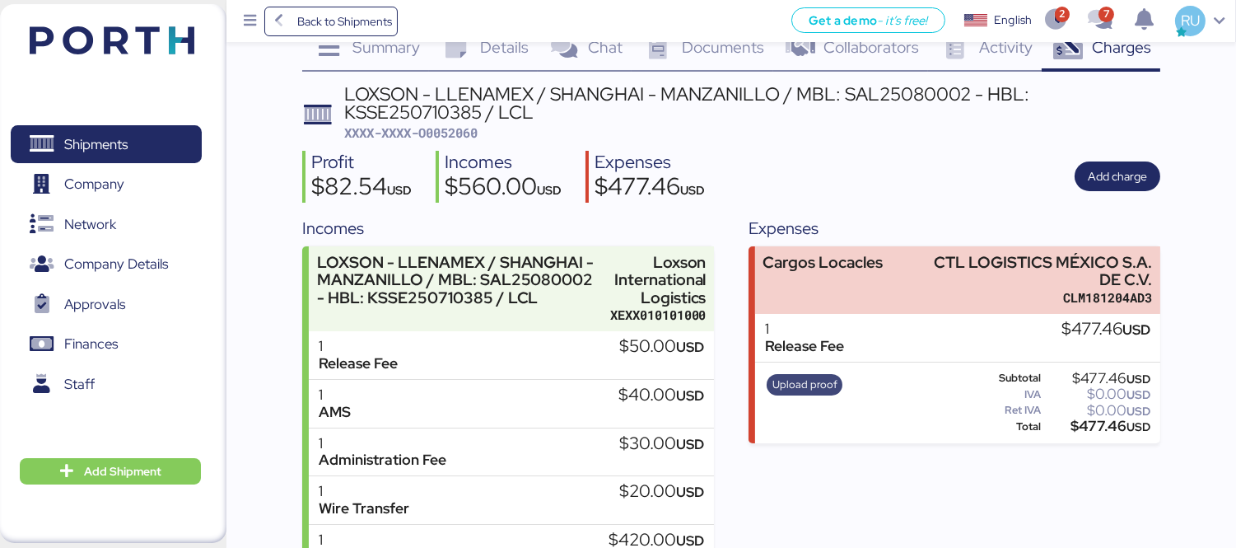
click at [802, 385] on span "Upload proof" at bounding box center [804, 384] width 65 height 18
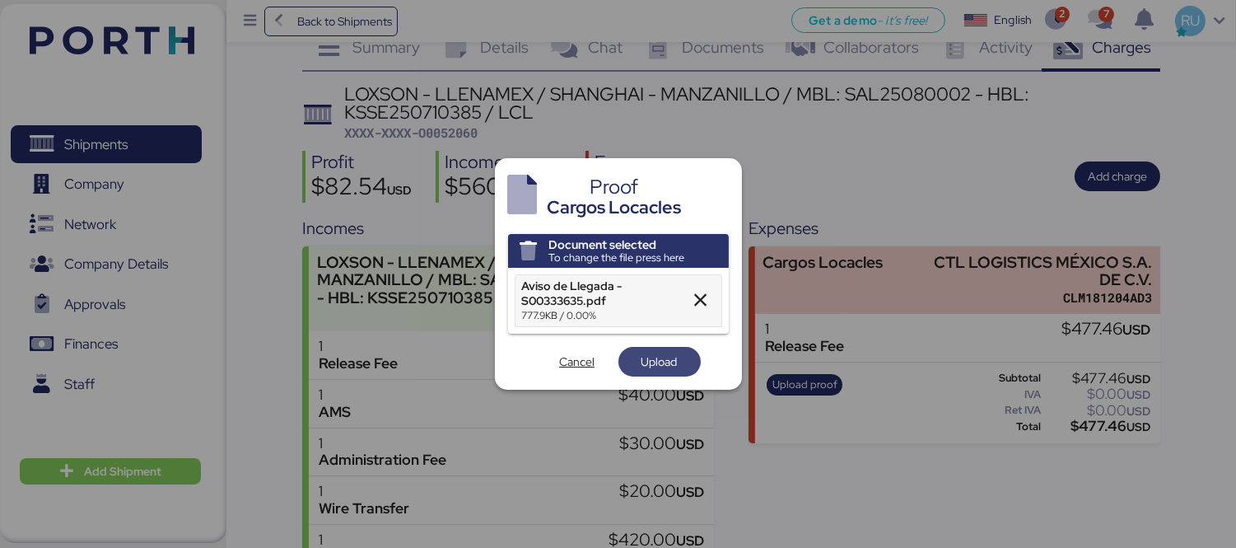
click at [627, 355] on span "Upload" at bounding box center [659, 362] width 82 height 30
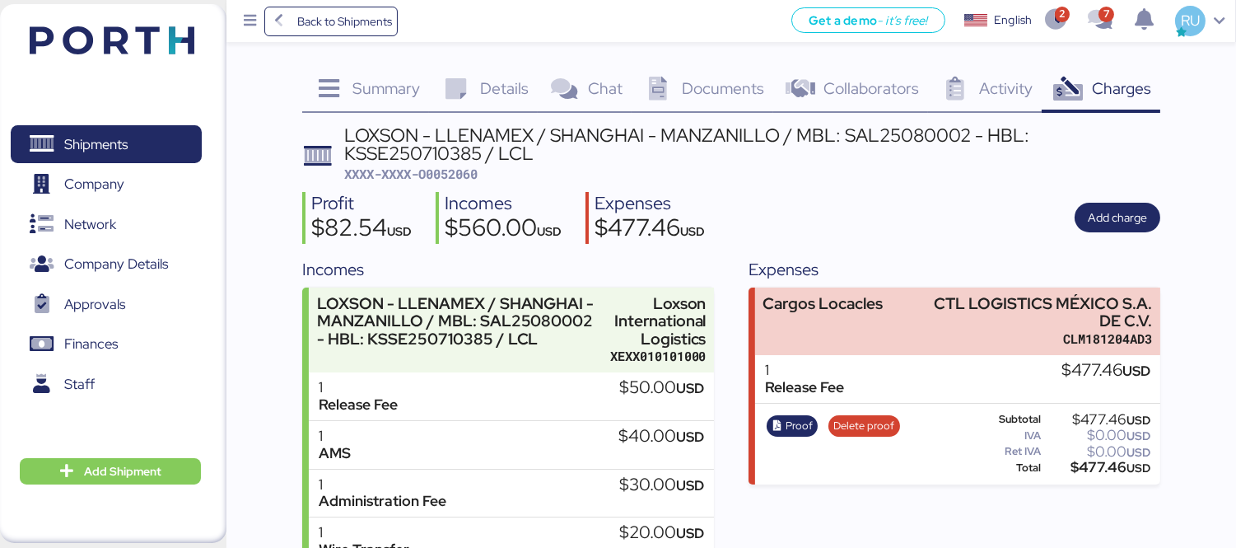
click at [456, 171] on span "XXXX-XXXX-O0052060" at bounding box center [410, 174] width 133 height 16
copy span "O0052060"
click at [778, 201] on div "Profit $82.54 USD Incomes $560.00 USD Expenses $477.46 USD Add charge" at bounding box center [731, 218] width 858 height 52
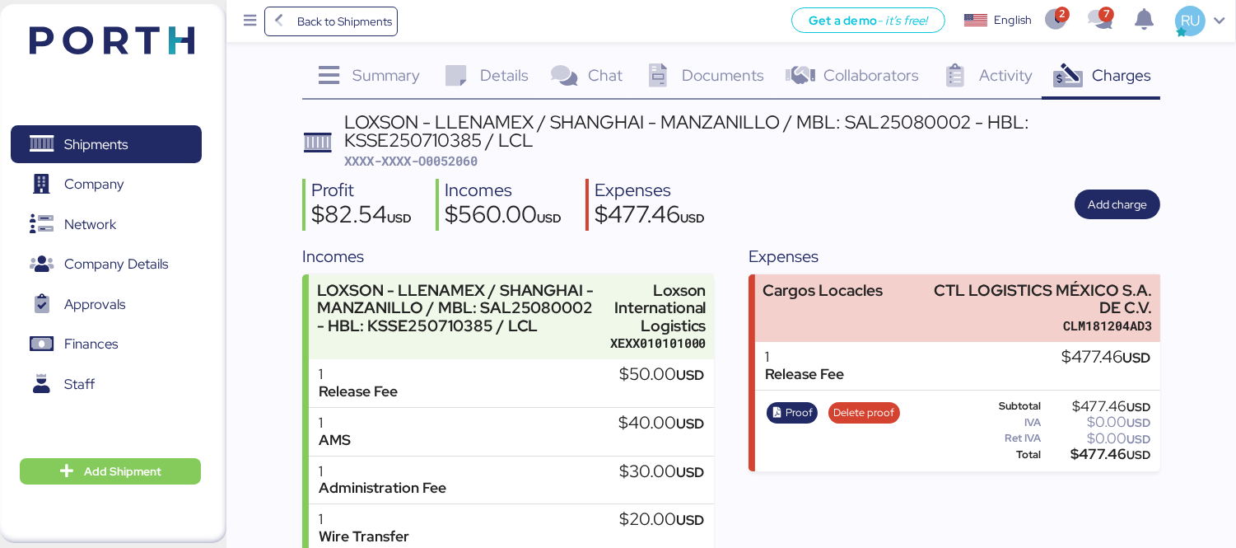
scroll to position [9, 0]
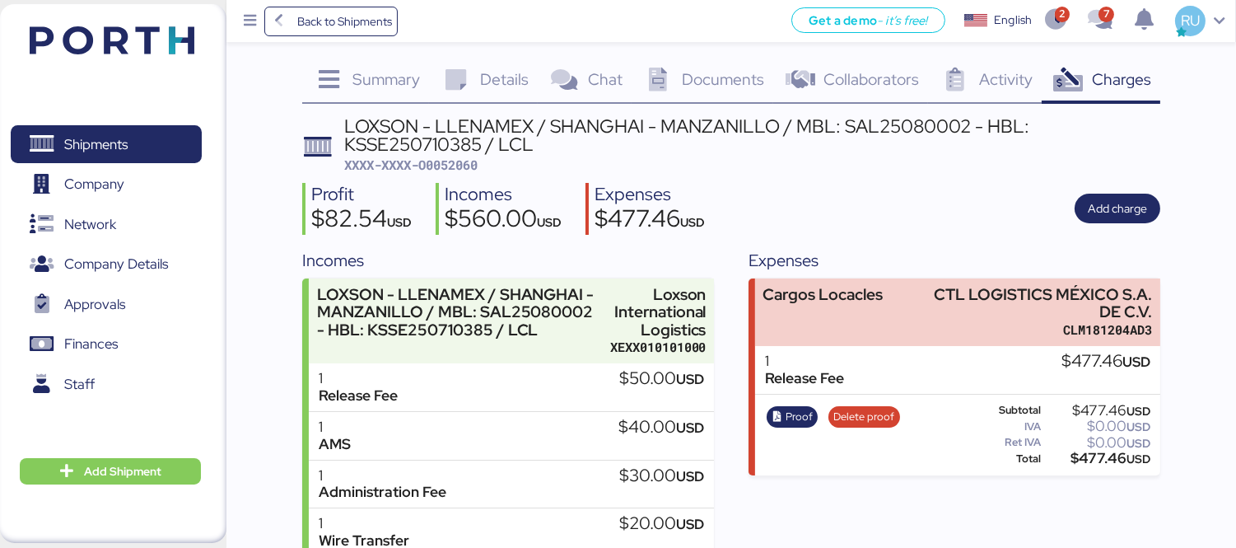
click at [160, 35] on img at bounding box center [112, 40] width 165 height 28
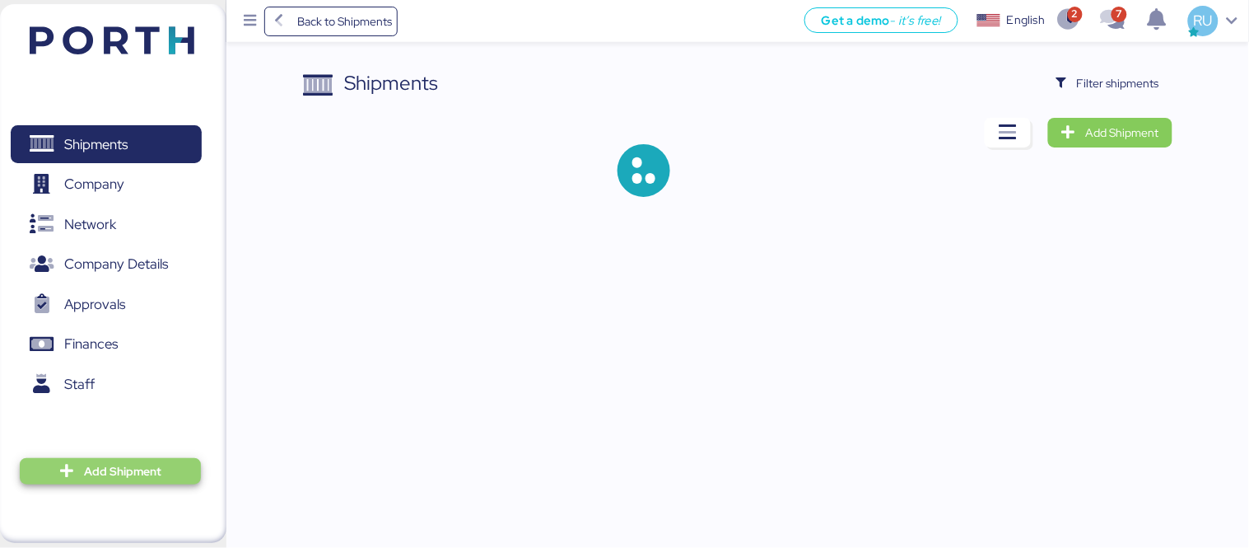
click at [151, 466] on span "Add Shipment" at bounding box center [122, 471] width 77 height 20
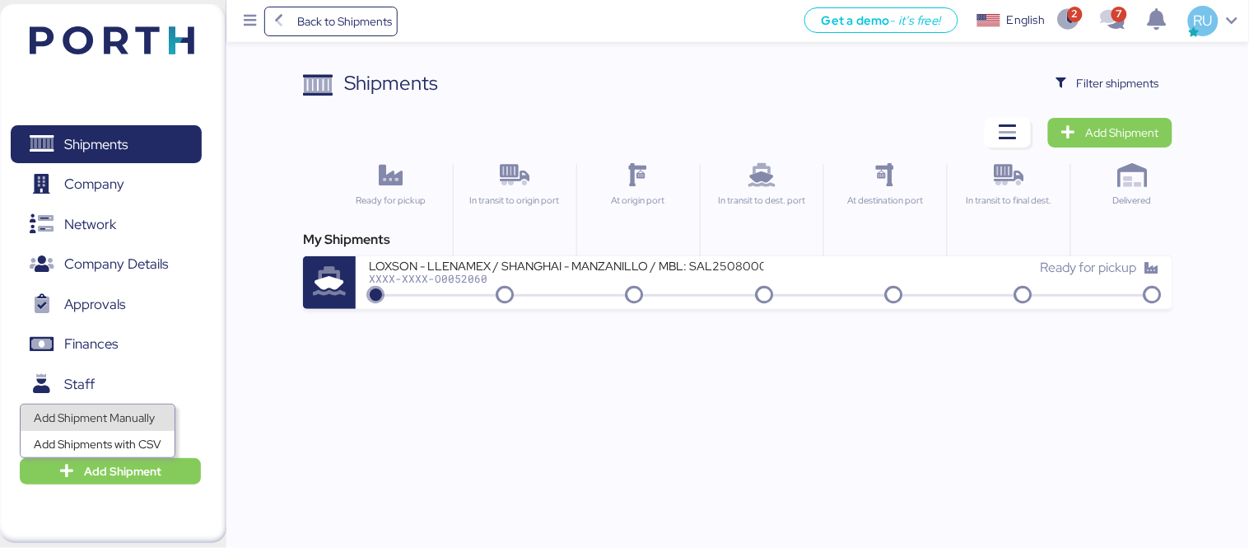
click at [82, 418] on div "Add Shipment Manually" at bounding box center [98, 417] width 128 height 23
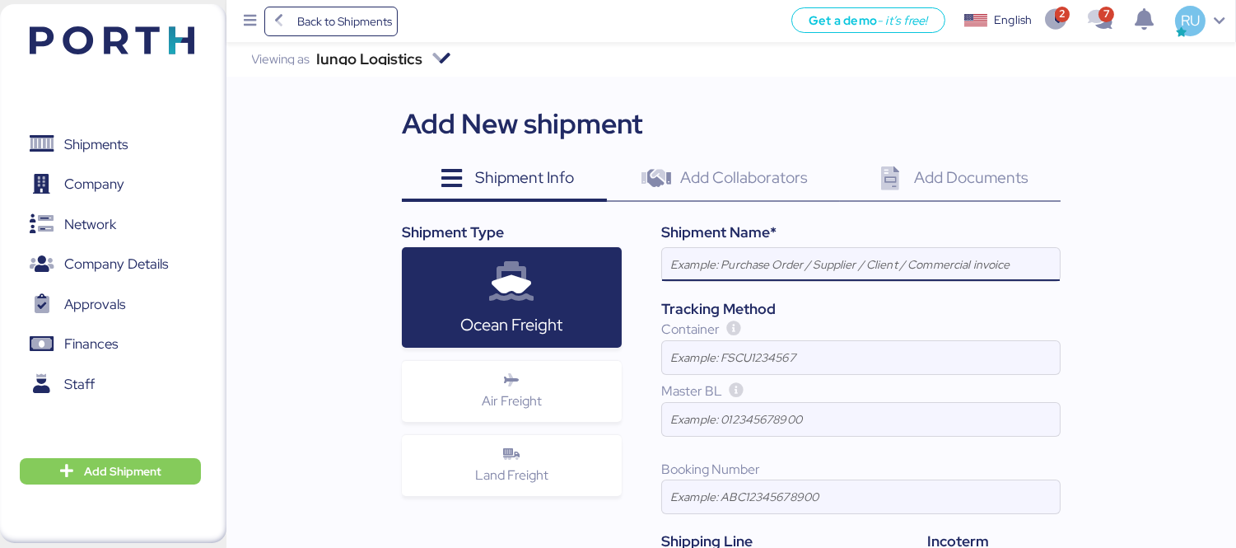
paste input "[PERSON_NAME] - BMA // 1x40 HQ // [GEOGRAPHIC_DATA] - [GEOGRAPHIC_DATA] // MBL:…"
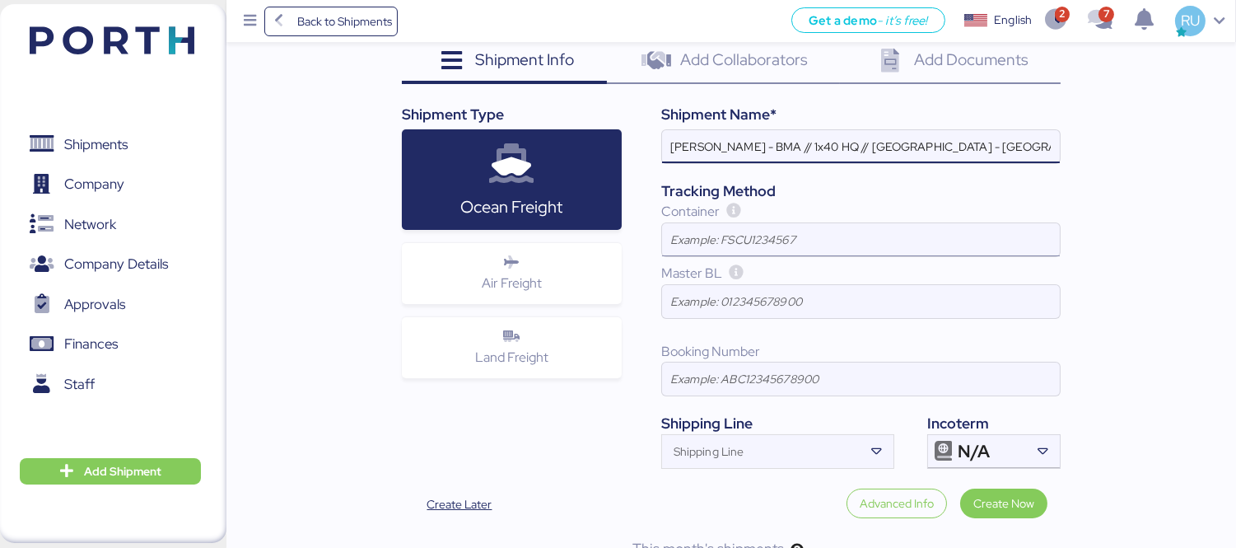
scroll to position [161, 0]
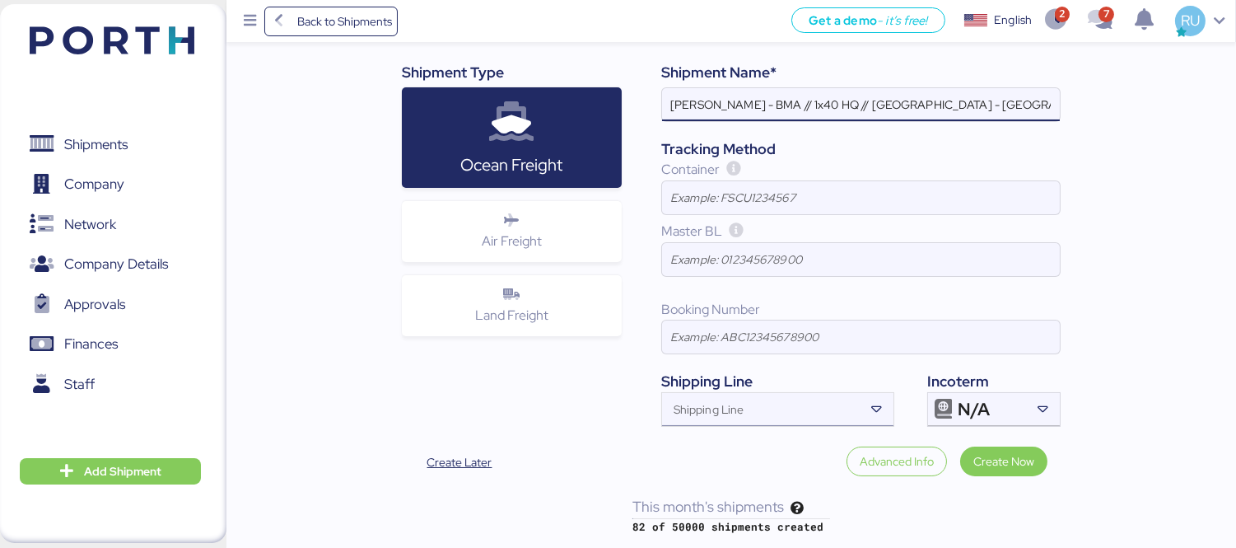
type input "[PERSON_NAME] - BMA // 1x40 HQ // [GEOGRAPHIC_DATA] - [GEOGRAPHIC_DATA] // MBL:…"
click at [862, 410] on input "Shipping Line" at bounding box center [763, 414] width 202 height 20
click at [842, 408] on input "cma" at bounding box center [763, 414] width 202 height 20
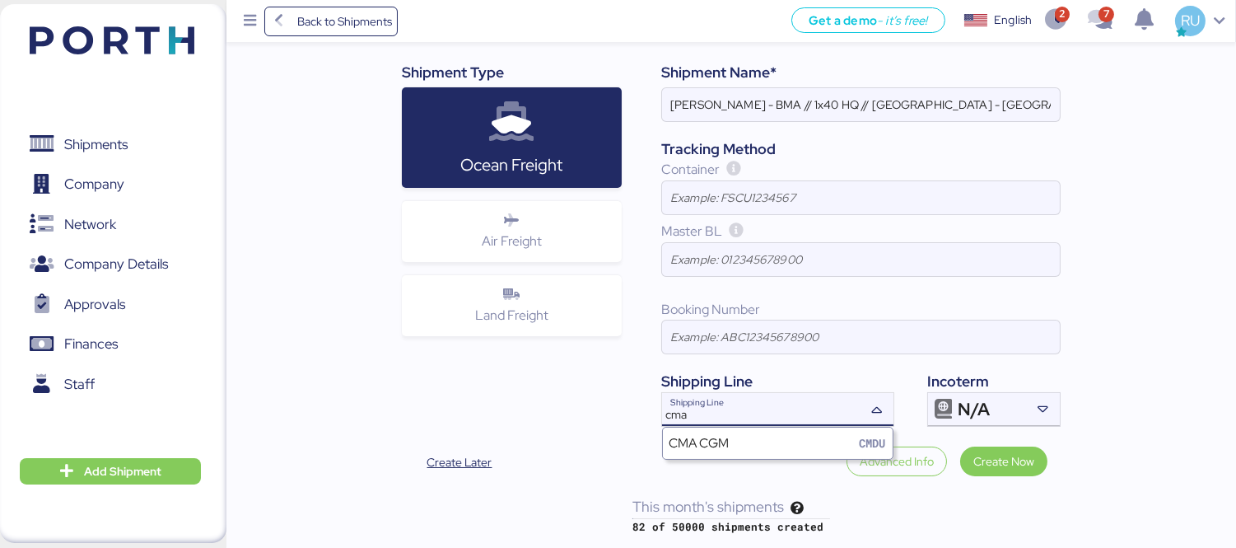
type input "cma"
click at [808, 434] on div "CMA CGM CMDU" at bounding box center [778, 442] width 230 height 31
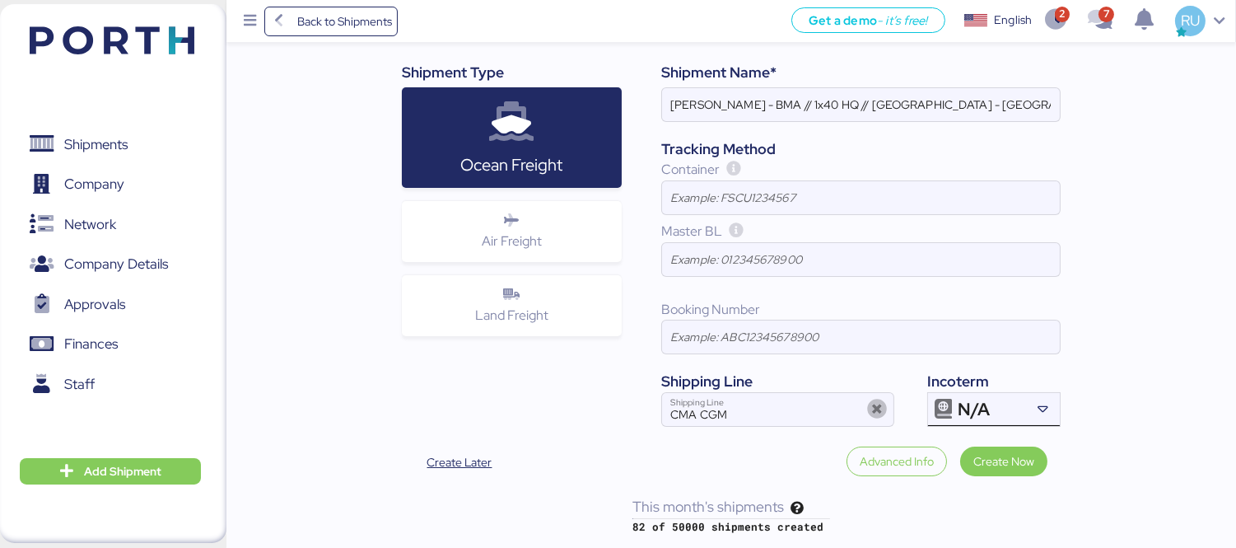
click at [948, 402] on icon at bounding box center [943, 409] width 20 height 20
click at [1044, 406] on icon at bounding box center [1043, 409] width 16 height 16
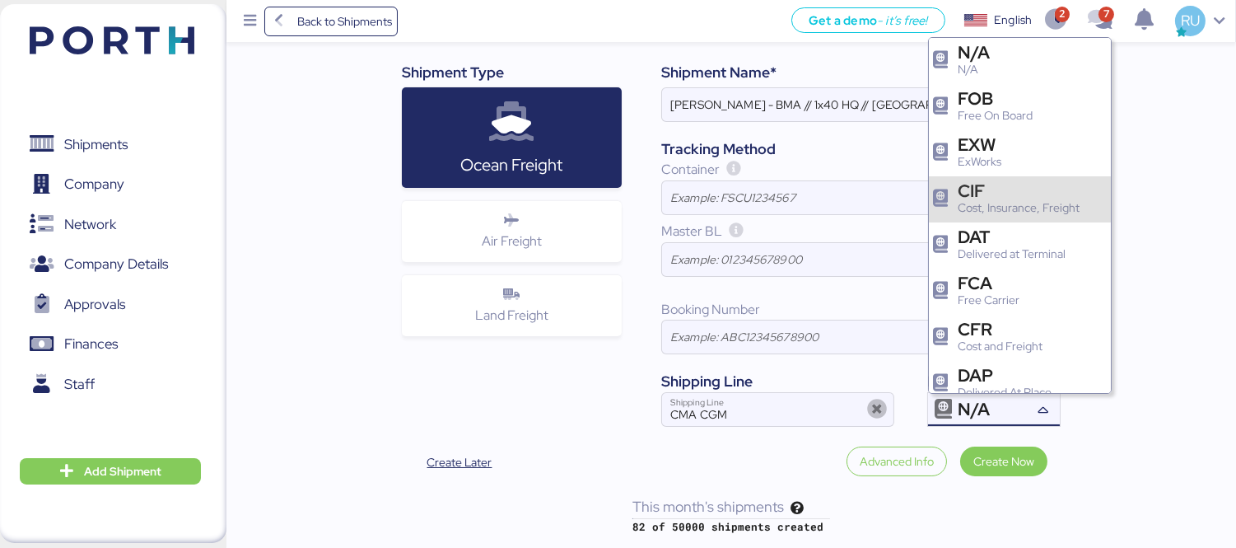
click at [1018, 193] on div "CIF" at bounding box center [1019, 190] width 122 height 17
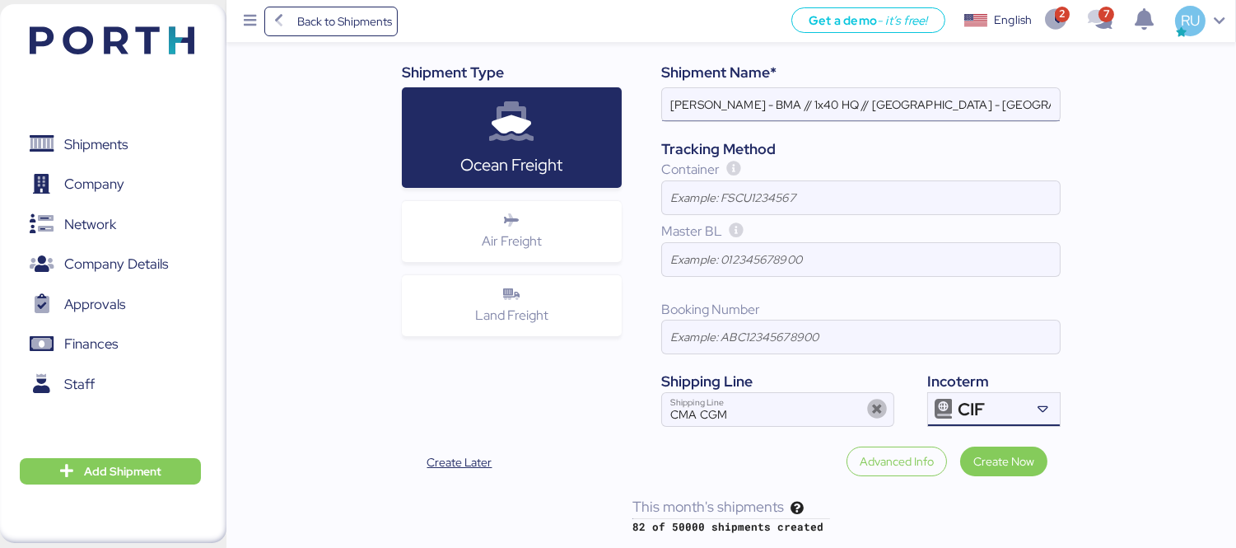
scroll to position [0, 283]
click at [988, 96] on input "[PERSON_NAME] - BMA // 1x40 HQ // [GEOGRAPHIC_DATA] - [GEOGRAPHIC_DATA] // MBL:…" at bounding box center [861, 104] width 398 height 33
click at [772, 334] on input at bounding box center [861, 336] width 398 height 33
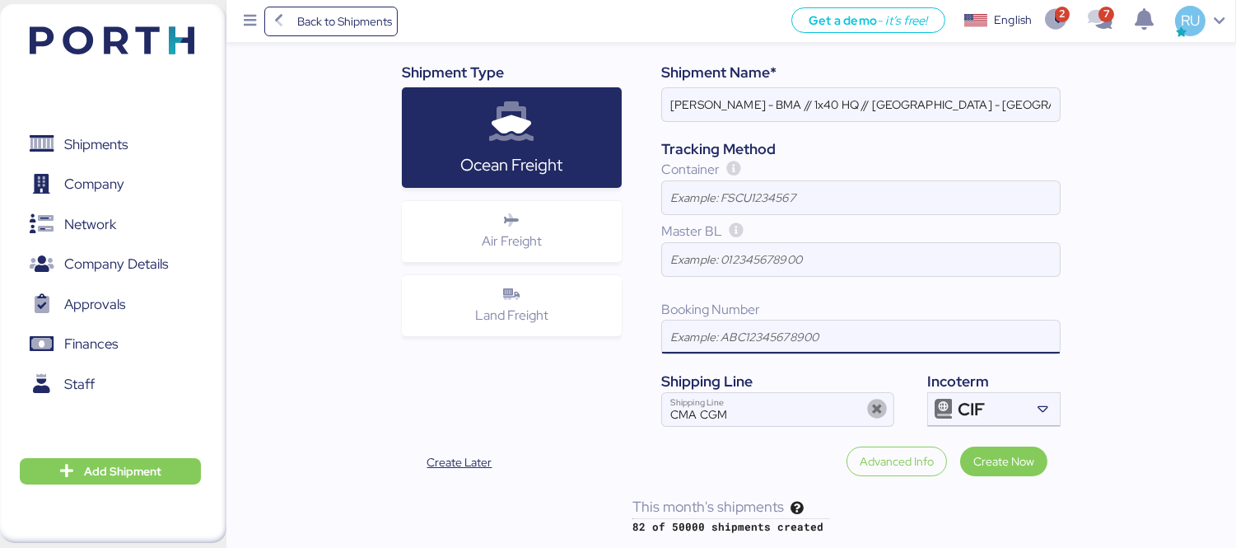
paste input "SSZ1675666"
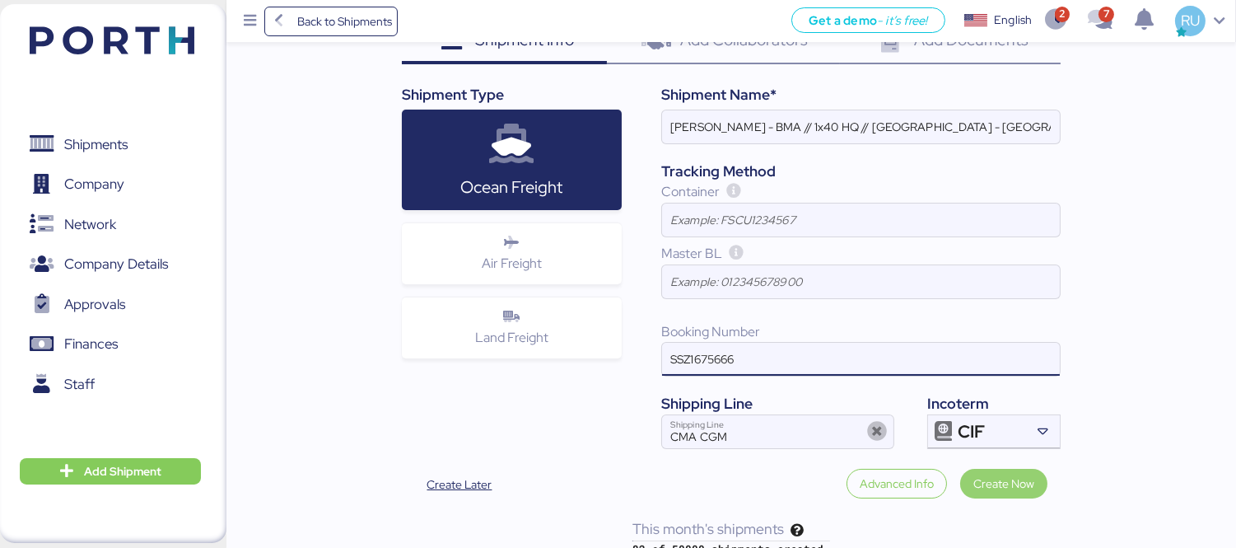
type input "SSZ1675666"
click at [1005, 486] on span "Create Now" at bounding box center [1003, 483] width 61 height 20
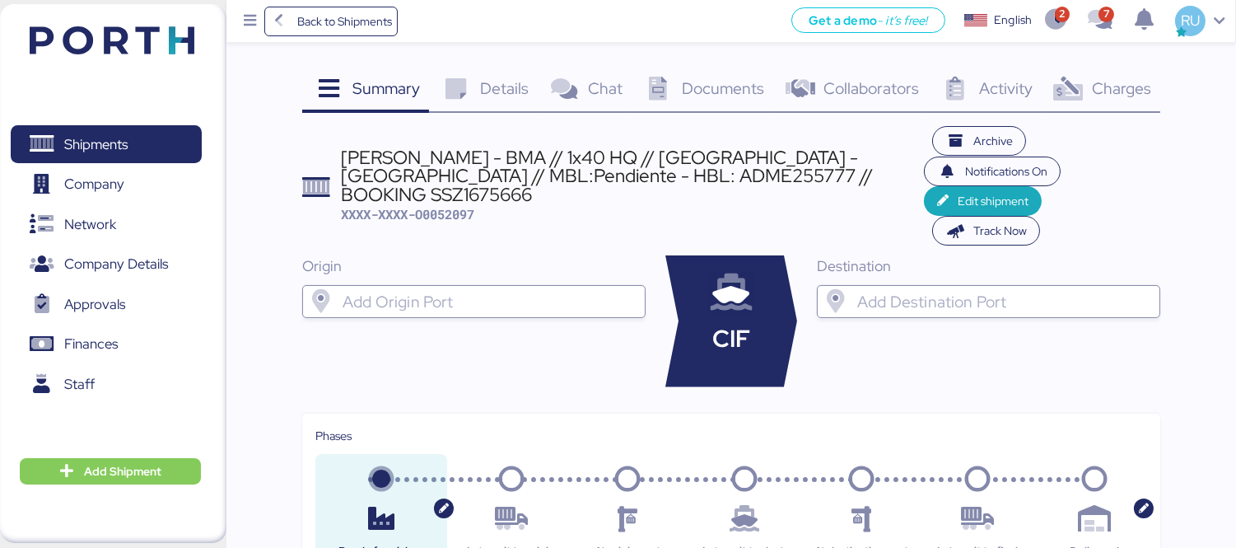
click at [463, 206] on span "XXXX-XXXX-O0052097" at bounding box center [407, 214] width 133 height 16
copy span "O0052097"
click at [960, 191] on span "Edit shipment" at bounding box center [993, 201] width 71 height 20
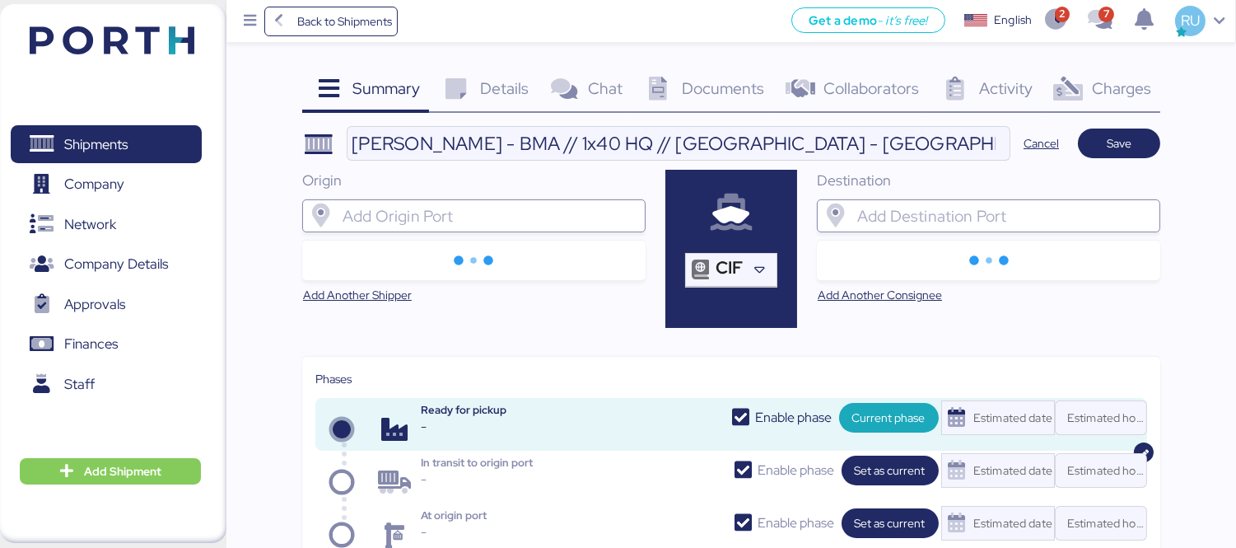
click at [543, 218] on input "search" at bounding box center [488, 216] width 299 height 20
type input "b"
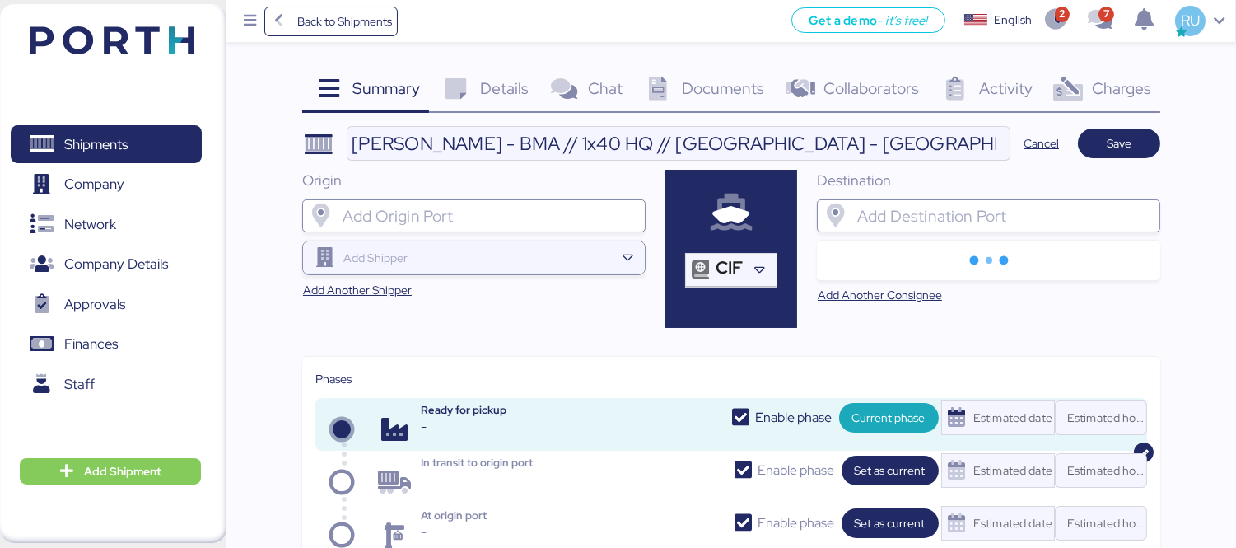
click at [594, 254] on input "search" at bounding box center [477, 258] width 275 height 20
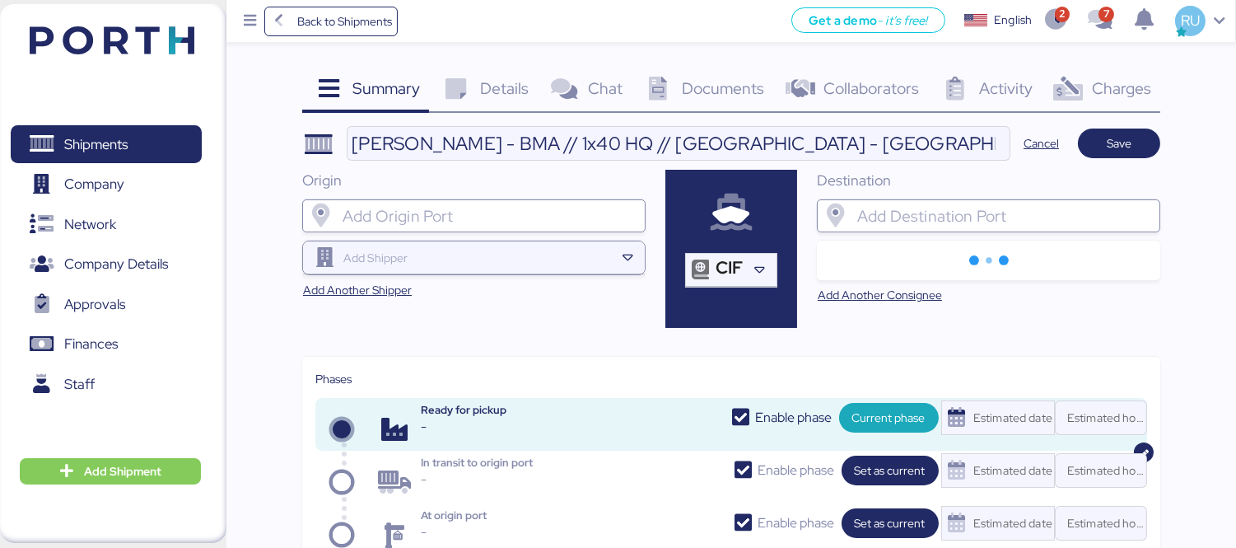
click at [910, 212] on input "search" at bounding box center [1003, 216] width 299 height 20
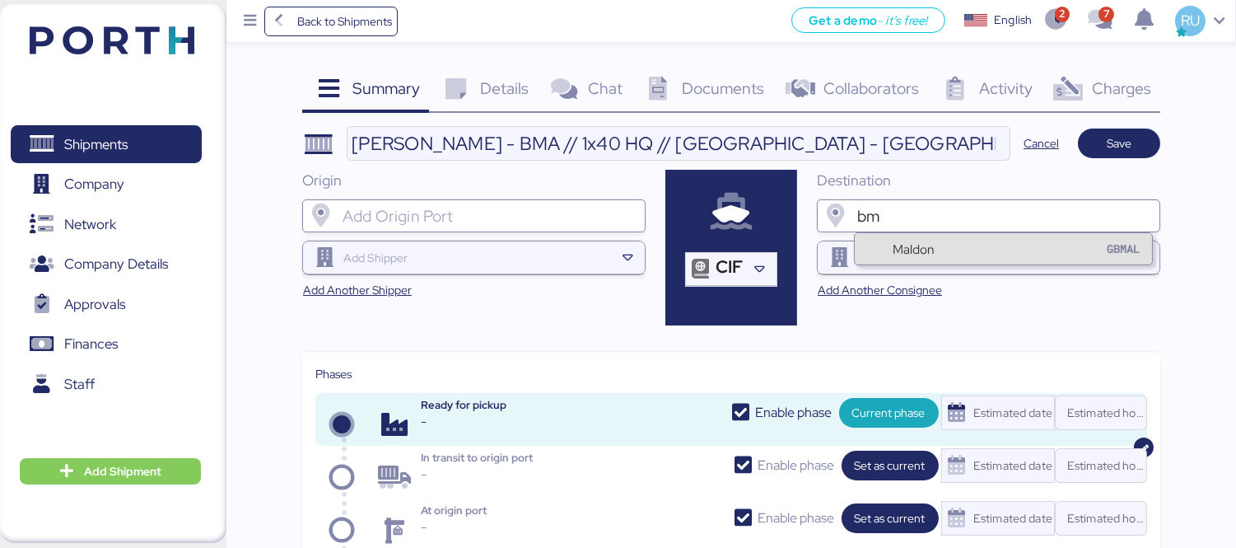
type input "b"
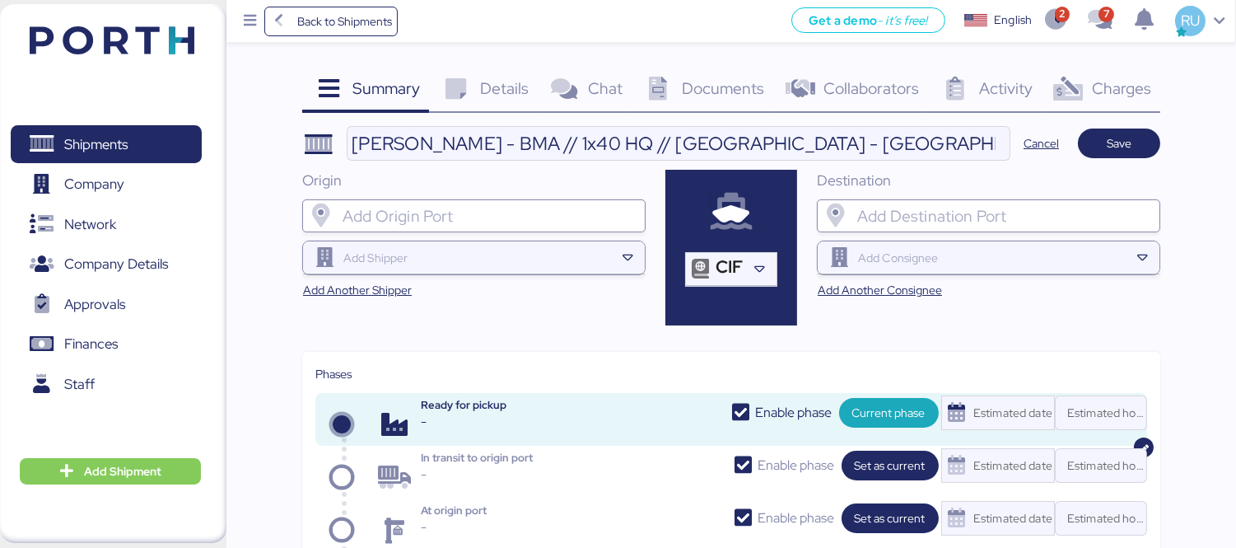
click at [502, 220] on input "search" at bounding box center [488, 216] width 299 height 20
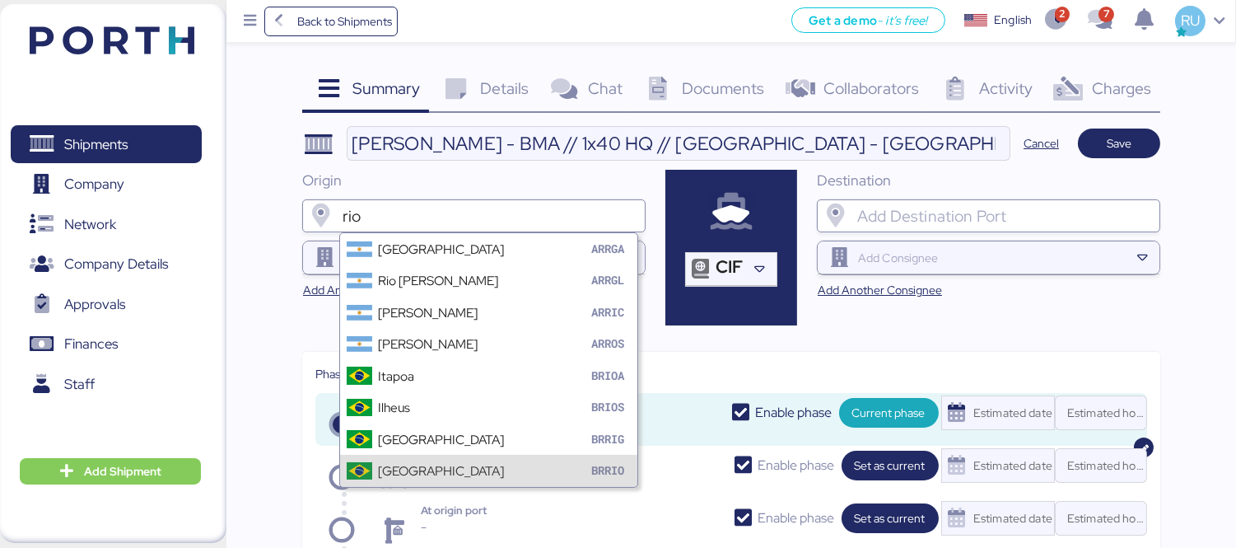
type input "rio"
click at [454, 464] on div "[GEOGRAPHIC_DATA]" at bounding box center [441, 470] width 126 height 19
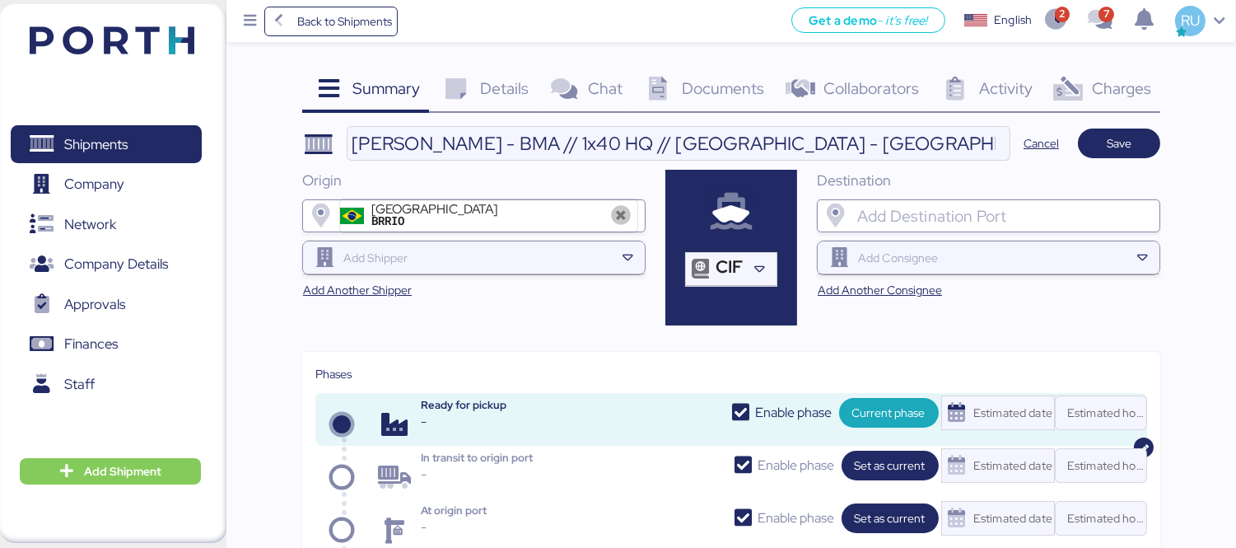
click at [961, 212] on input "search" at bounding box center [1003, 216] width 299 height 20
click at [616, 212] on icon at bounding box center [621, 216] width 20 height 20
click at [624, 259] on icon at bounding box center [628, 257] width 16 height 16
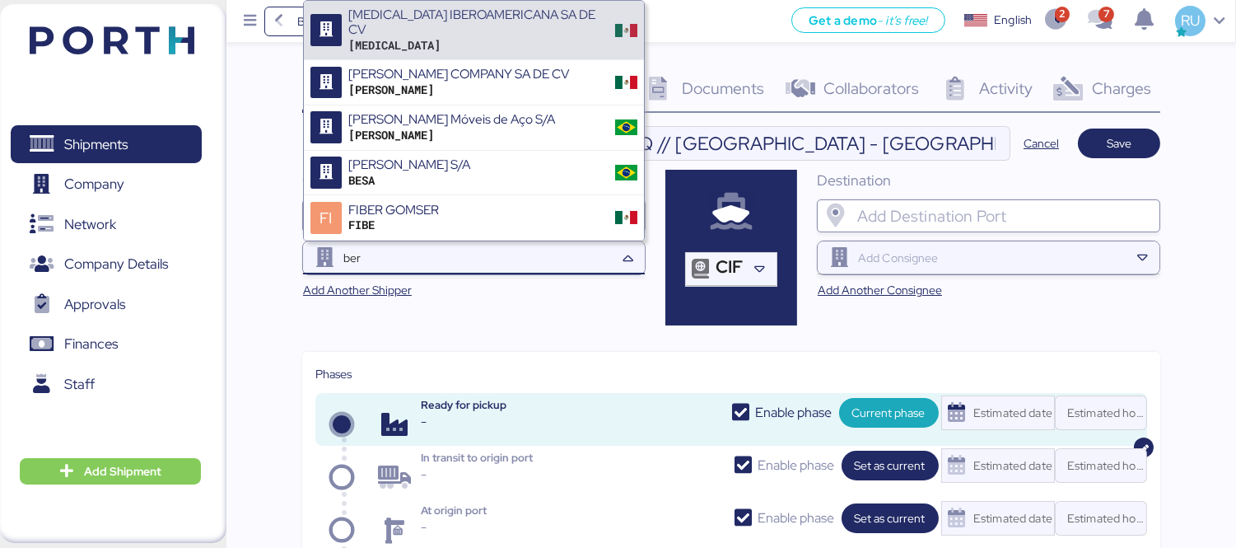
type input "ber"
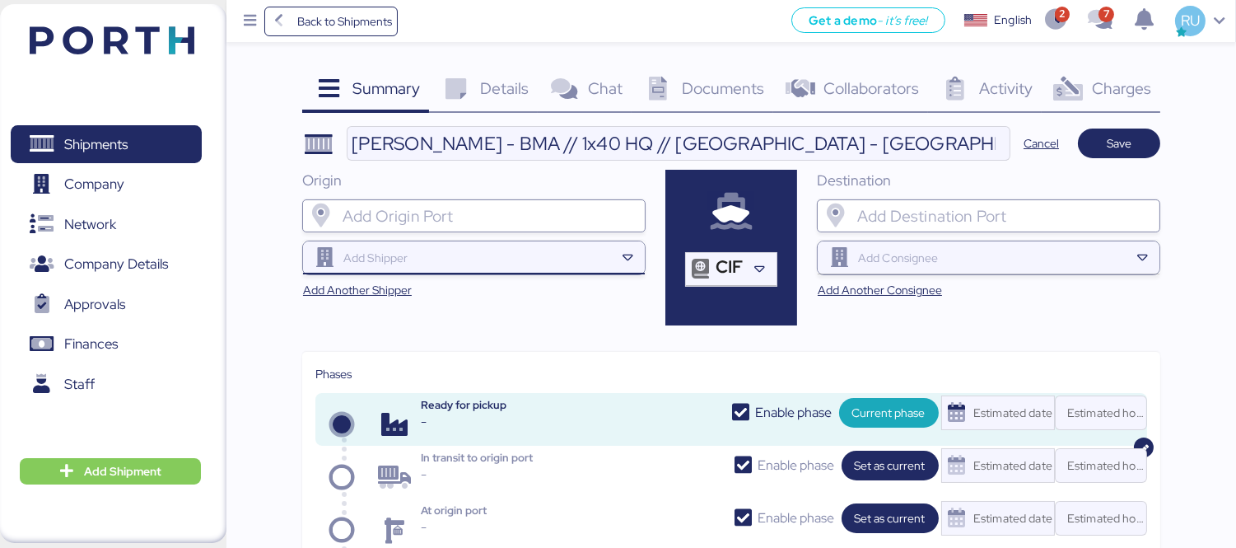
click at [494, 248] on input "search" at bounding box center [477, 258] width 275 height 20
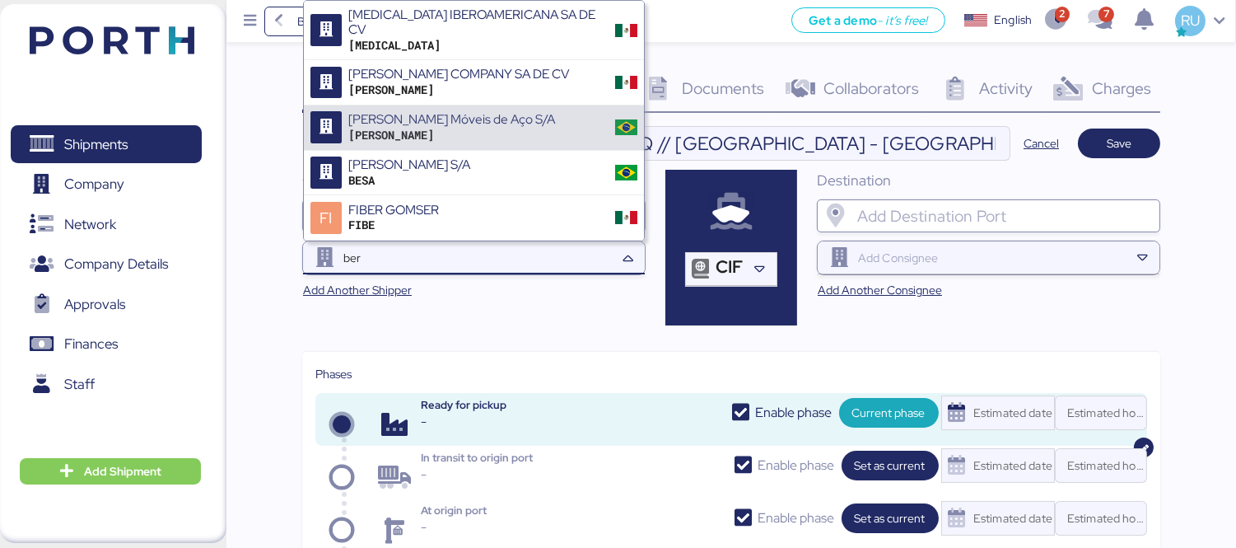
type input "ber"
click at [505, 112] on div "[PERSON_NAME] Móveis de Aço S/A [PERSON_NAME]" at bounding box center [474, 127] width 340 height 45
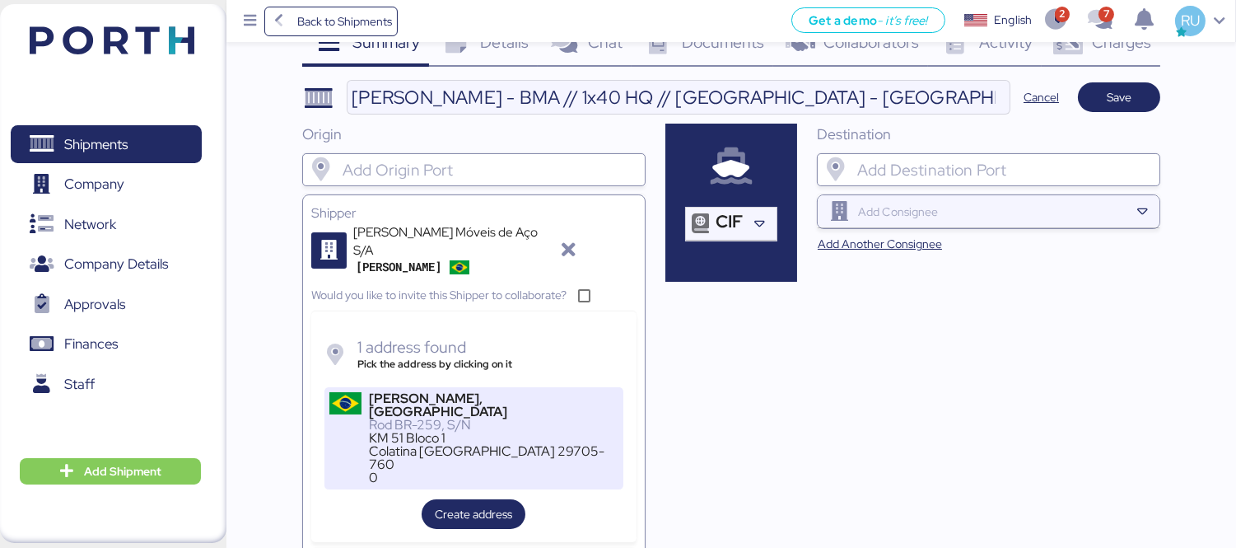
scroll to position [47, 0]
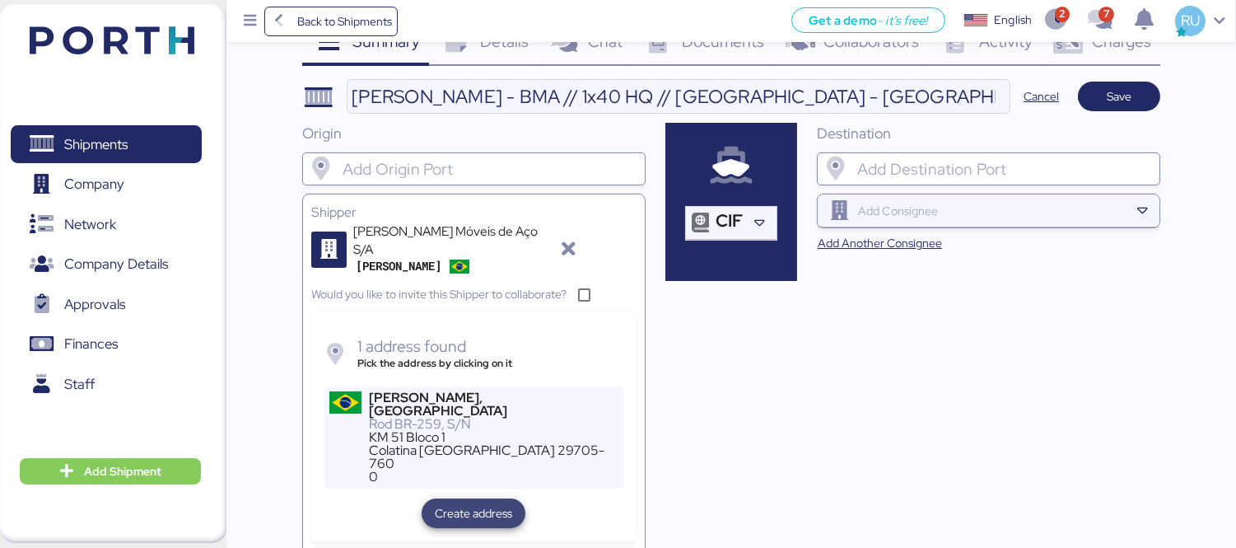
click at [497, 503] on span "Create address" at bounding box center [473, 513] width 77 height 20
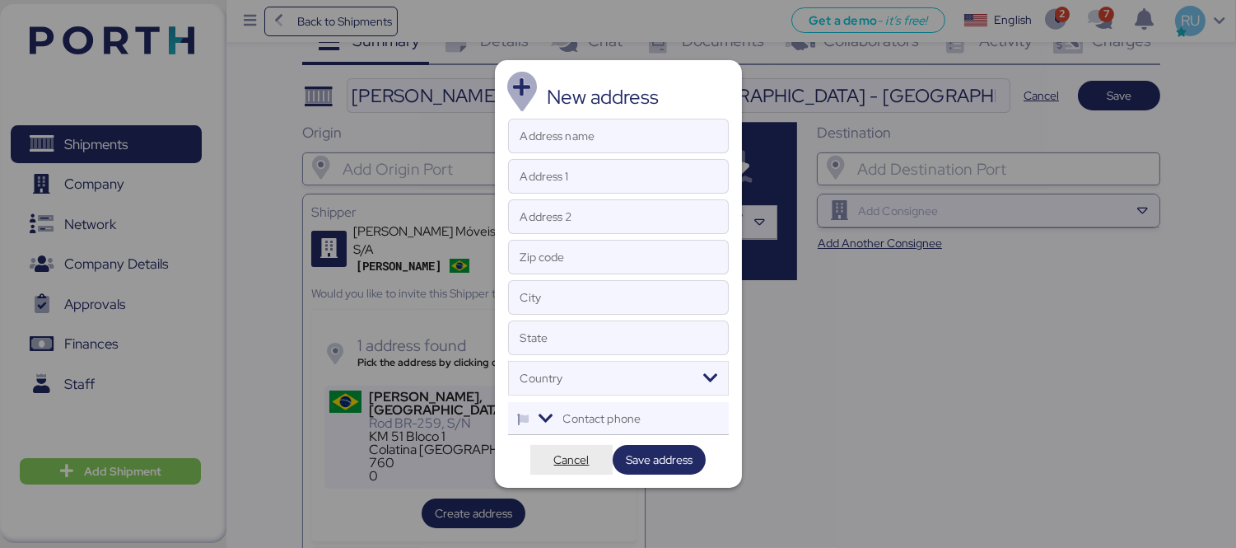
click at [554, 469] on span "Cancel" at bounding box center [571, 460] width 35 height 20
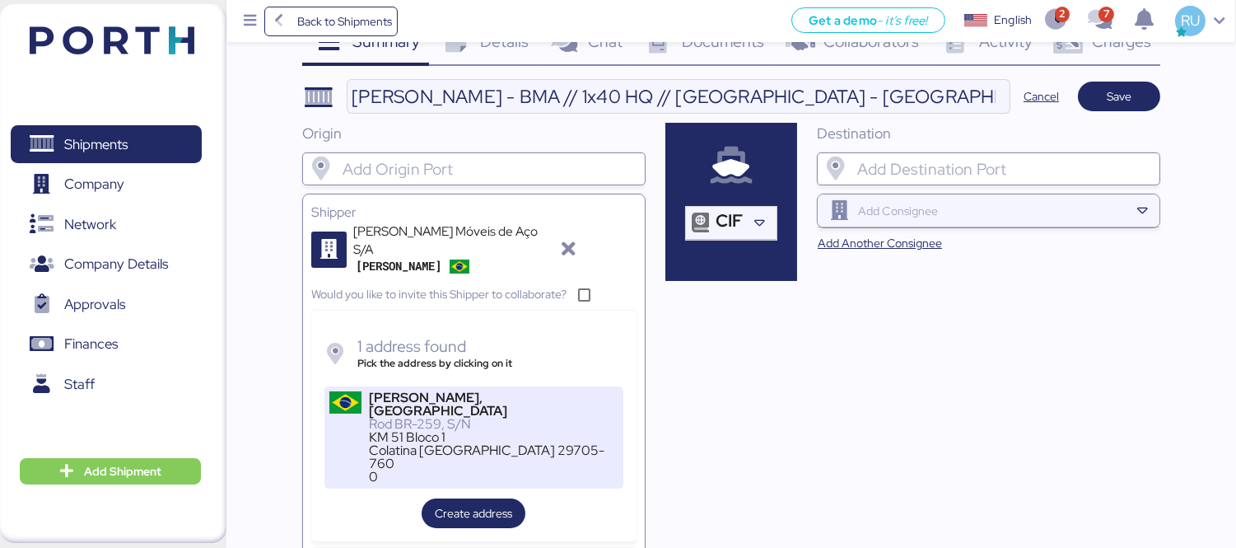
click at [495, 431] on div "KM 51 Bloco 1" at bounding box center [493, 437] width 249 height 13
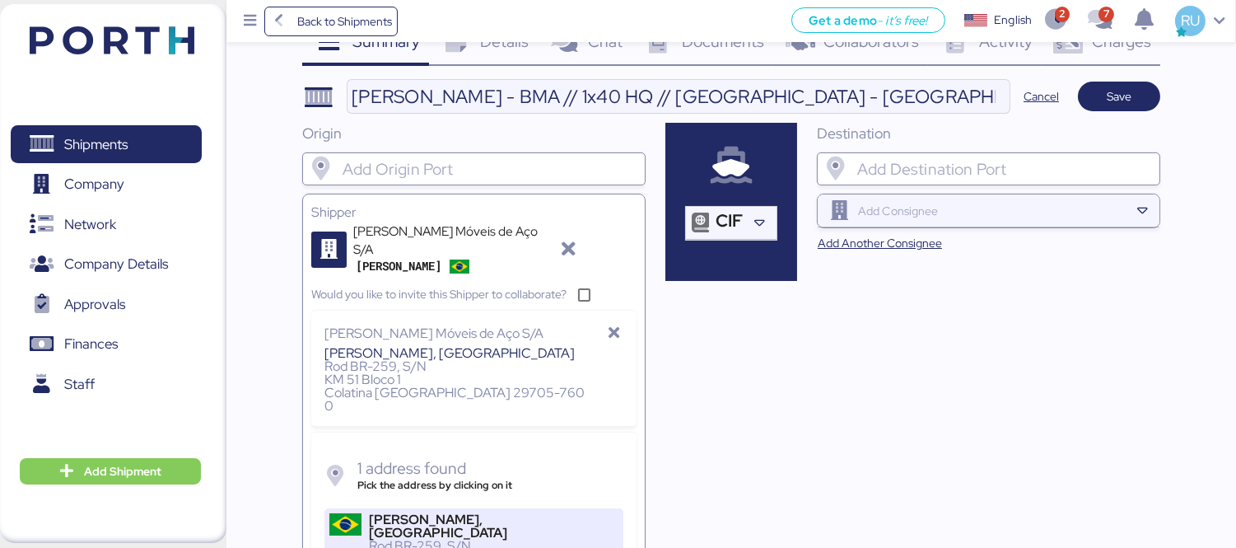
click at [503, 513] on div "[PERSON_NAME], [GEOGRAPHIC_DATA]" at bounding box center [493, 526] width 249 height 26
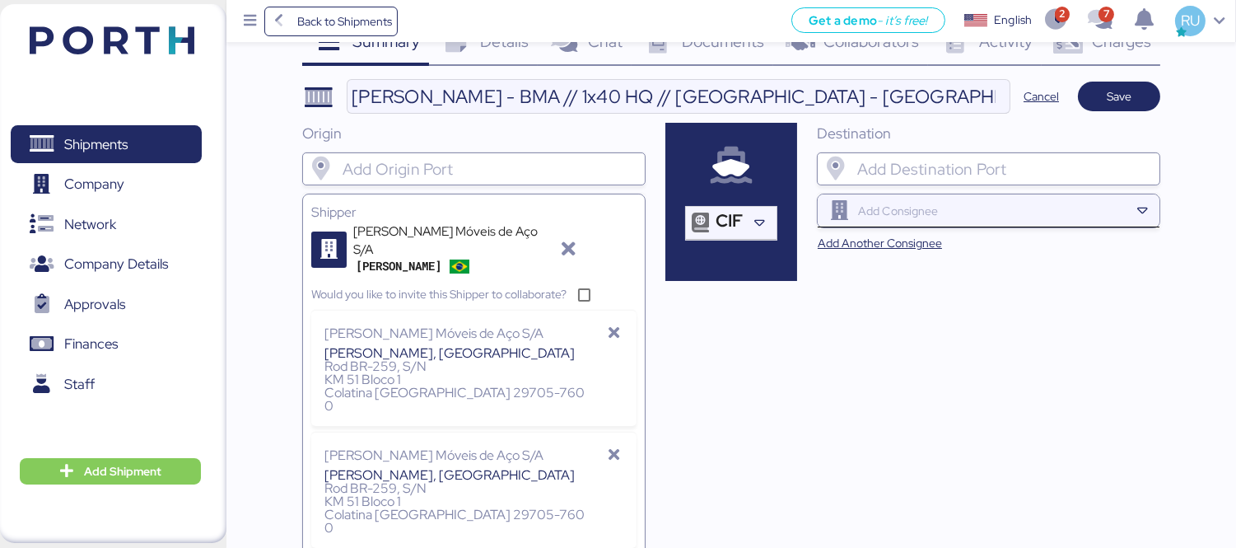
click at [1083, 198] on div at bounding box center [992, 210] width 275 height 33
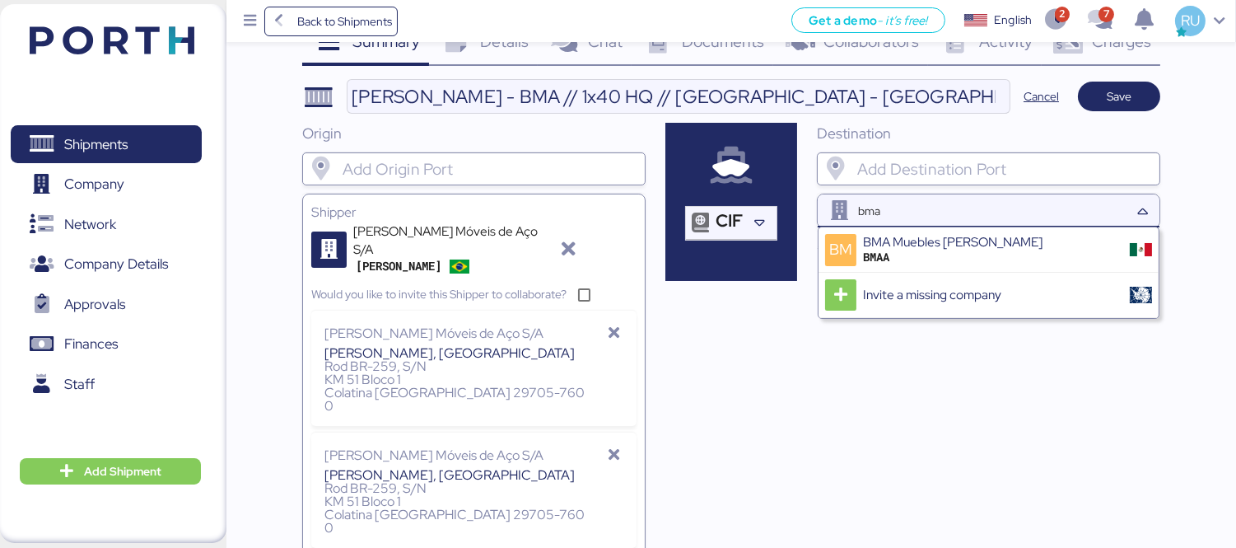
type input "bma"
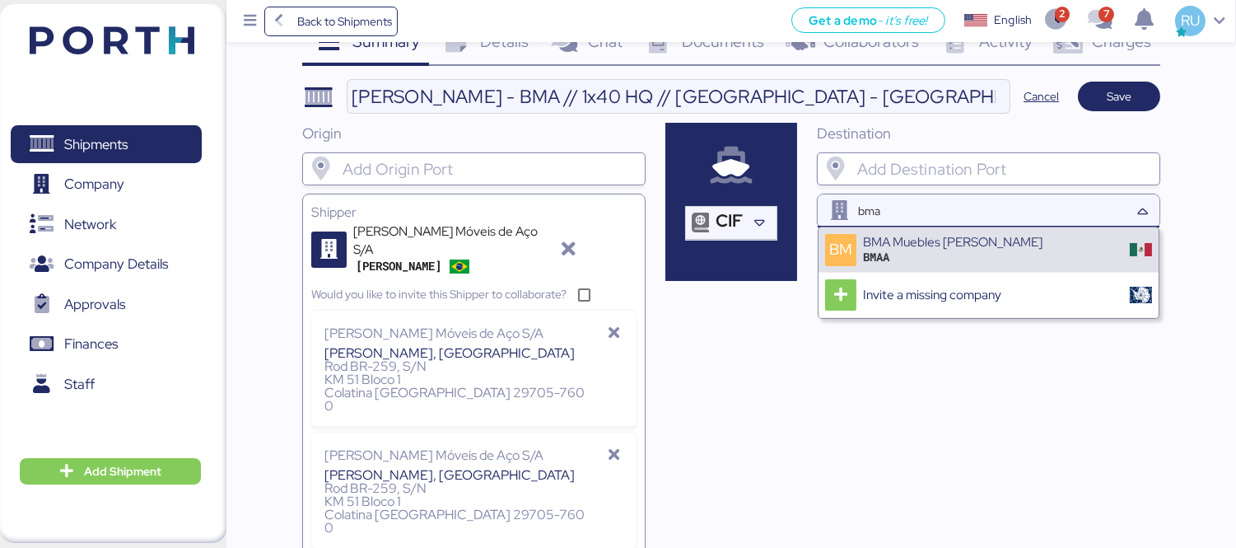
click at [1092, 244] on div "BM BMA Muebles [PERSON_NAME] BMAA" at bounding box center [988, 249] width 340 height 45
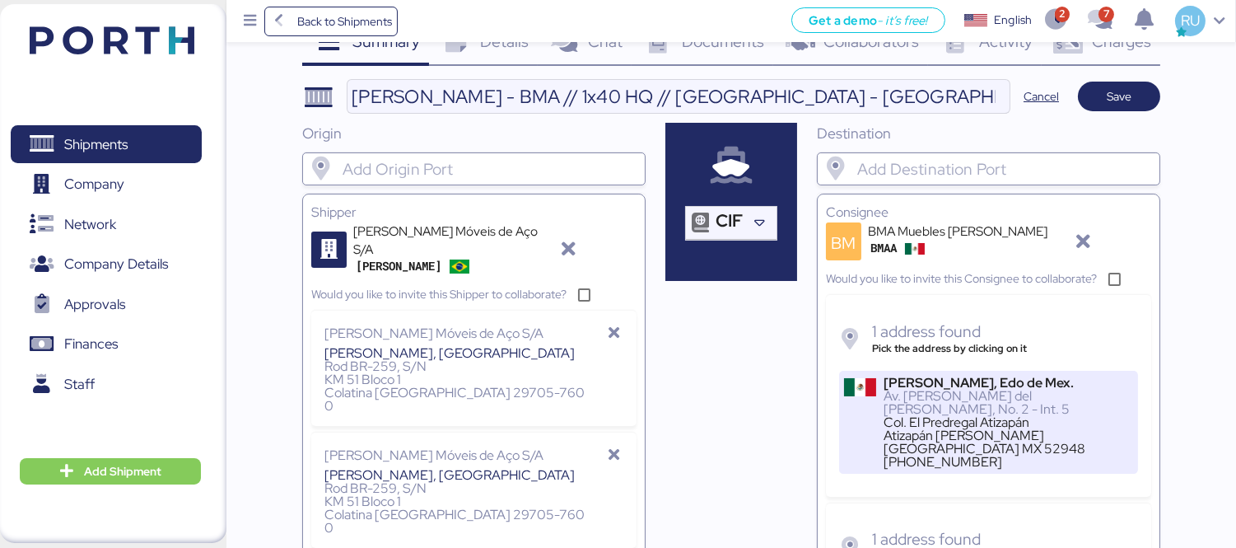
click at [962, 437] on div "Atizapán [PERSON_NAME] [GEOGRAPHIC_DATA] MX 52948" at bounding box center [1007, 442] width 249 height 26
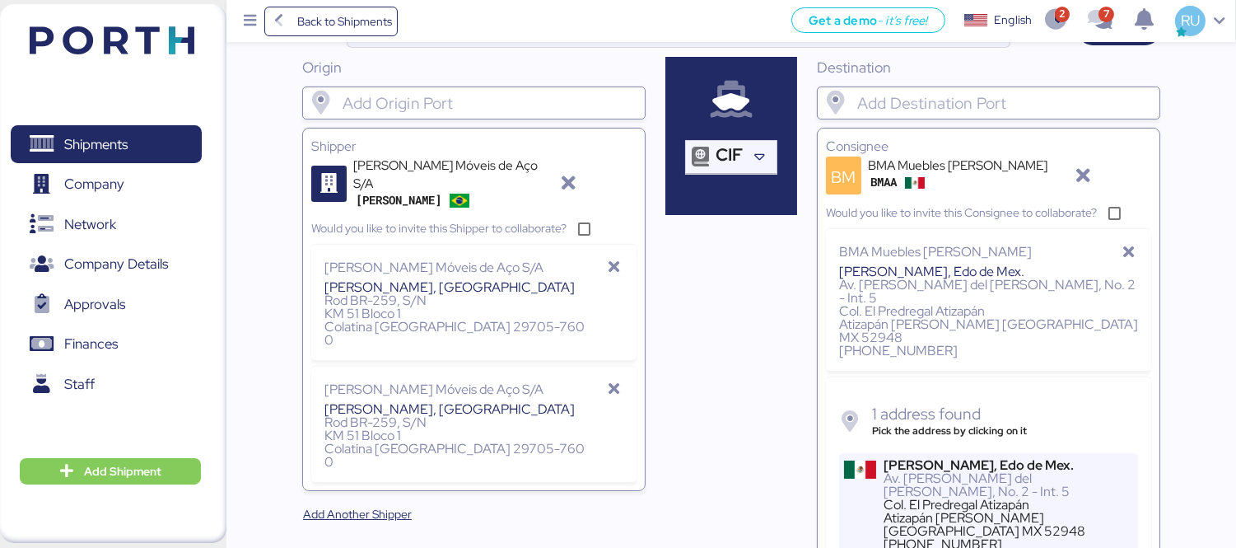
scroll to position [114, 0]
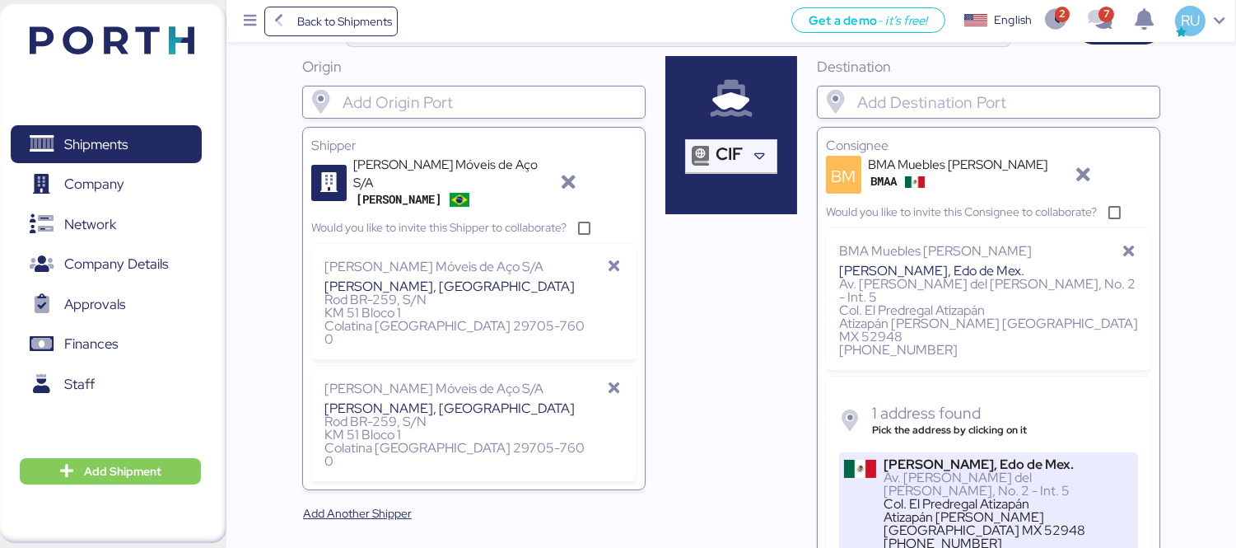
click at [964, 458] on div "[PERSON_NAME], Edo de Mex." at bounding box center [1007, 464] width 249 height 13
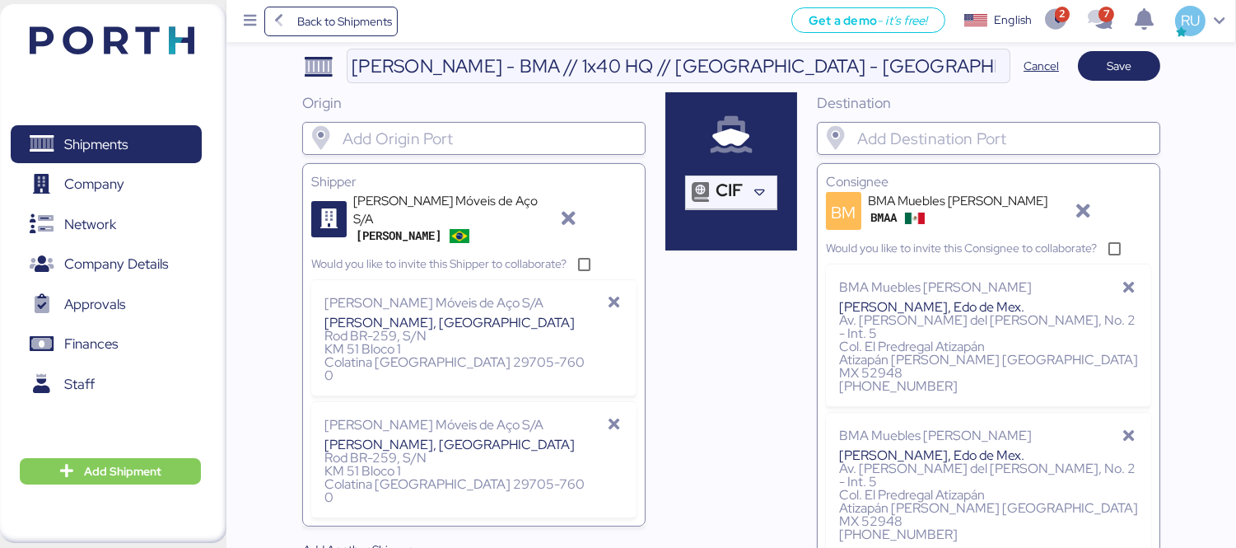
scroll to position [0, 0]
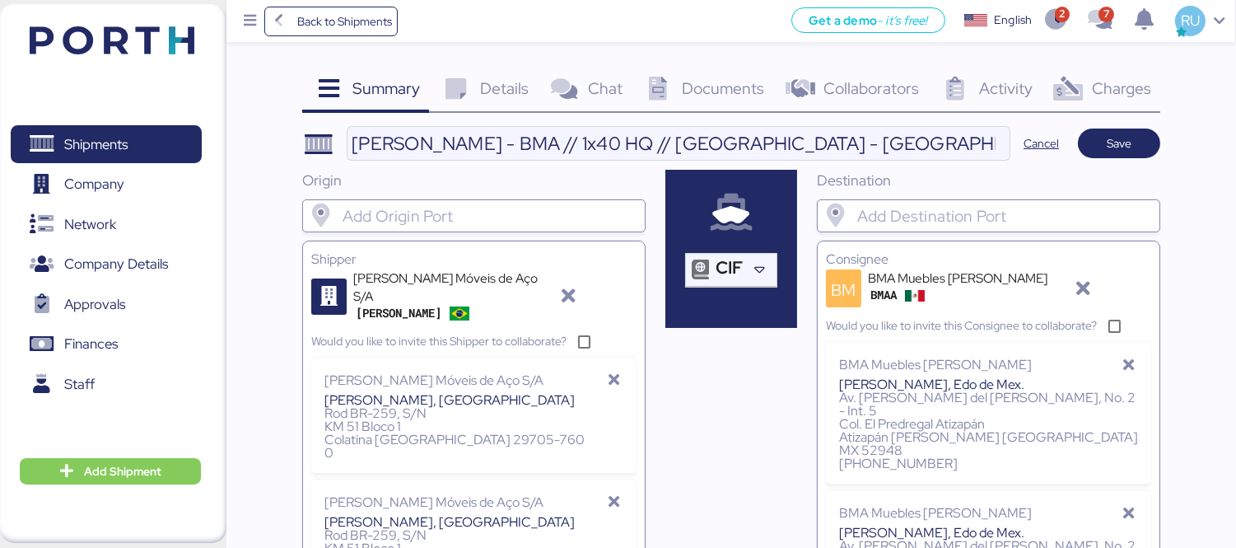
click at [504, 100] on div "Details 0" at bounding box center [483, 90] width 108 height 44
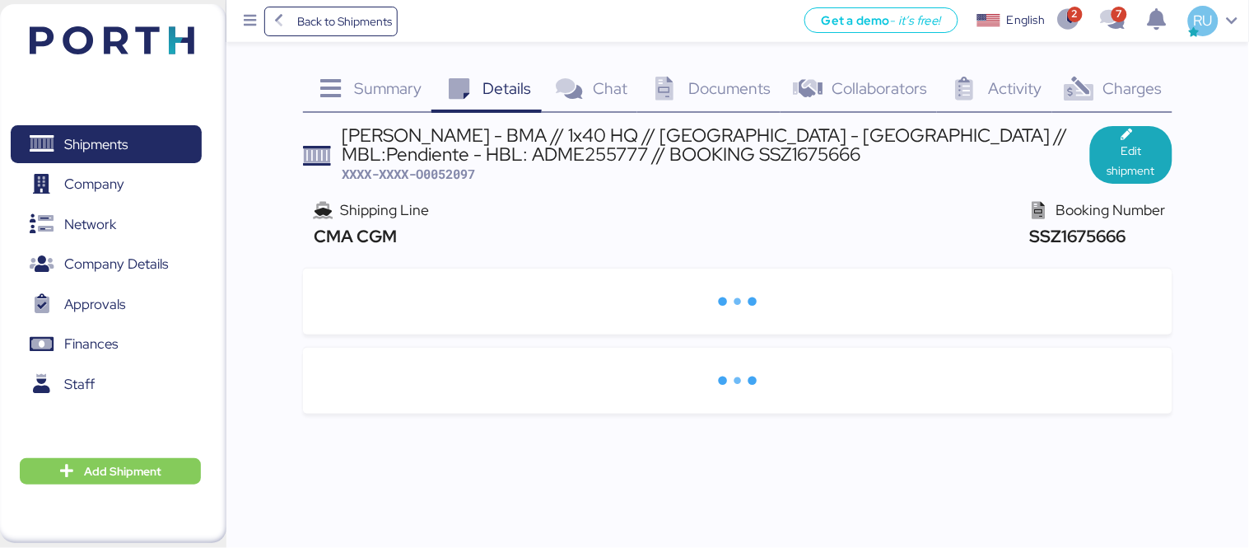
click at [349, 82] on div "Summary 0" at bounding box center [367, 90] width 128 height 44
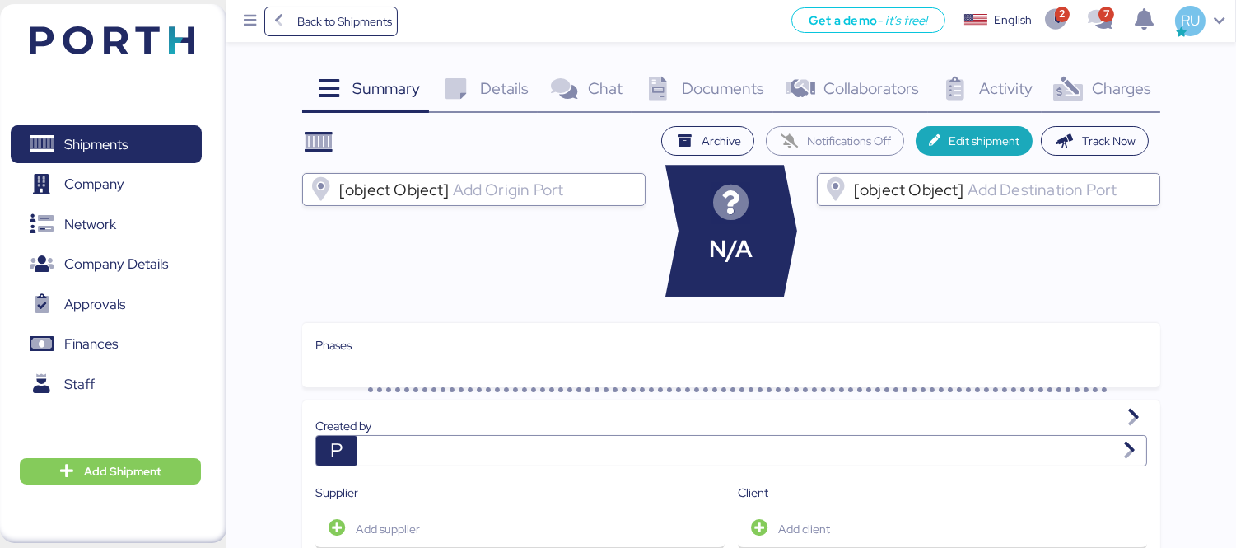
click at [535, 200] on div "[object Object]" at bounding box center [488, 189] width 299 height 33
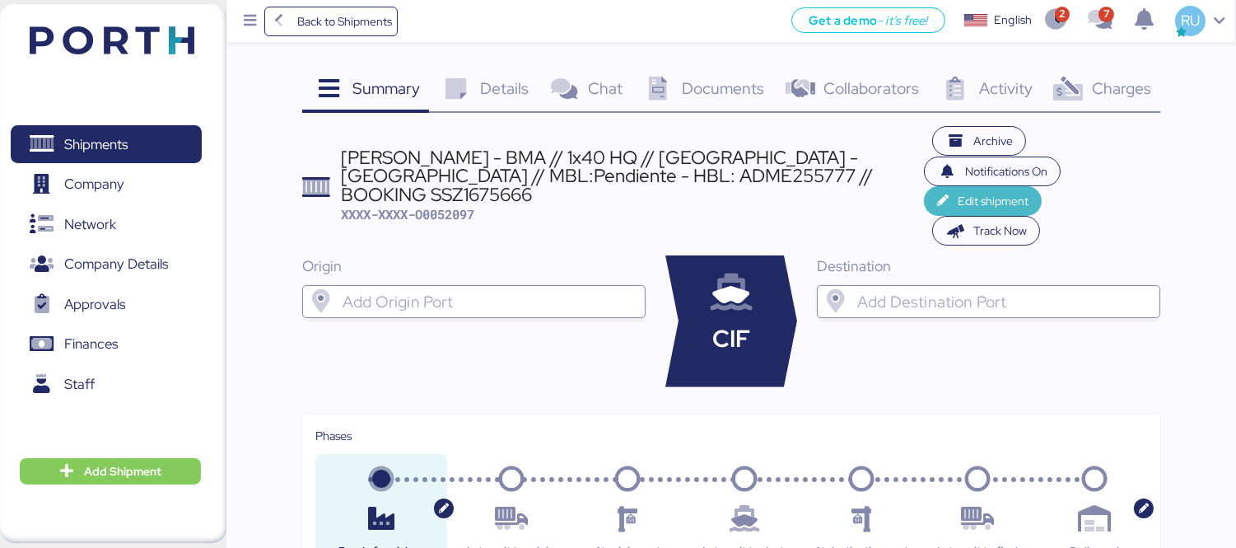
click at [958, 191] on span "Edit shipment" at bounding box center [993, 201] width 71 height 20
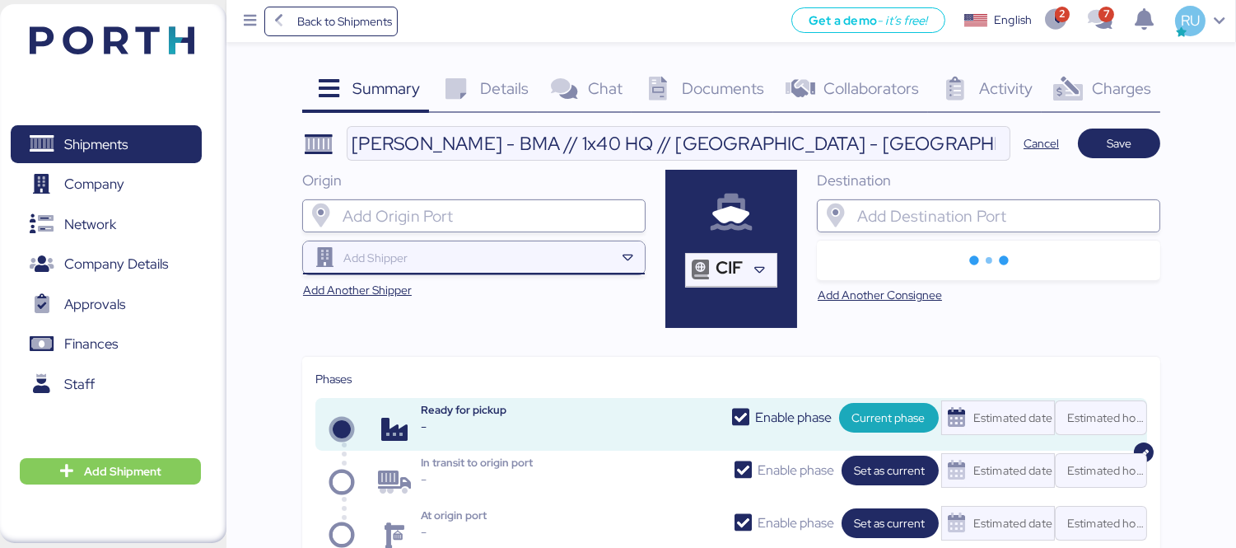
click at [604, 262] on input "search" at bounding box center [477, 258] width 275 height 20
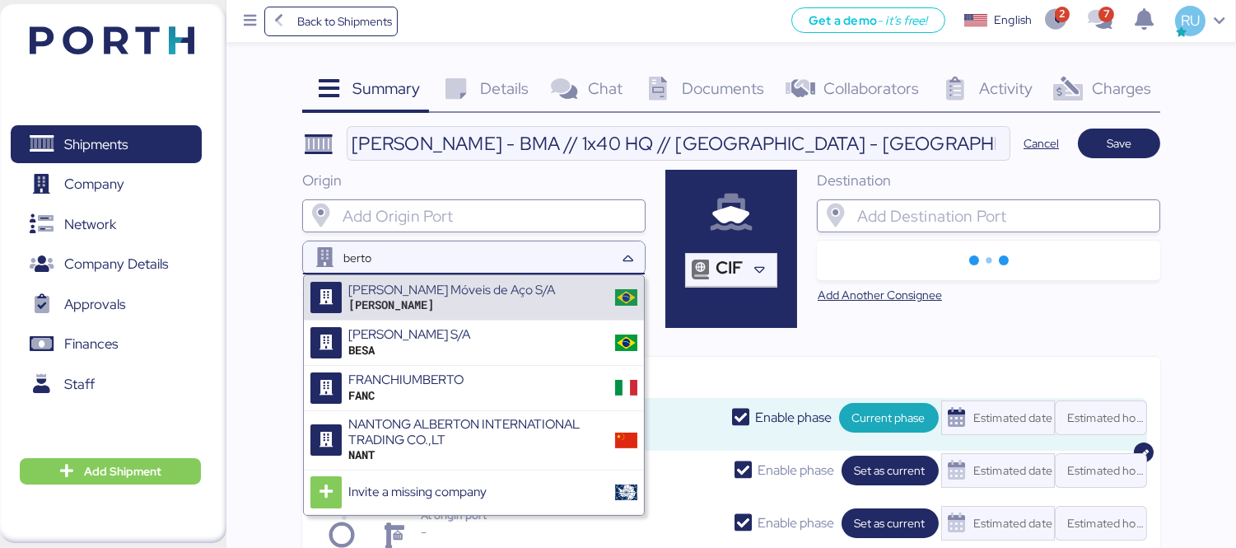
type input "berto"
click at [516, 292] on div "[PERSON_NAME] Móveis de Aço S/A [PERSON_NAME]" at bounding box center [474, 297] width 340 height 45
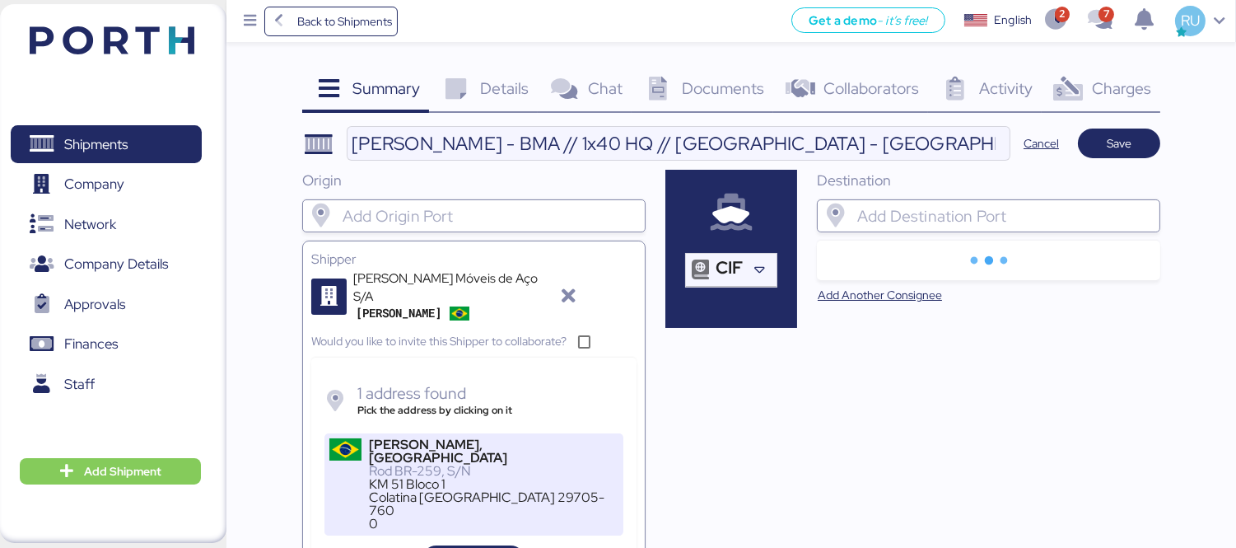
click at [441, 491] on div "Colatina [GEOGRAPHIC_DATA] 29705-760" at bounding box center [493, 504] width 249 height 26
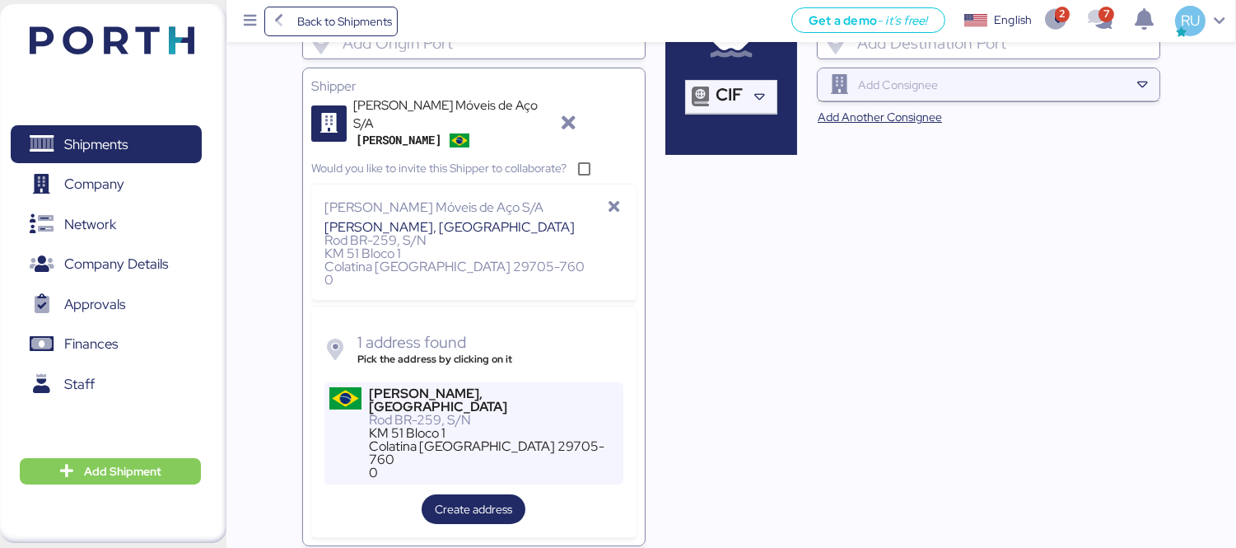
scroll to position [174, 0]
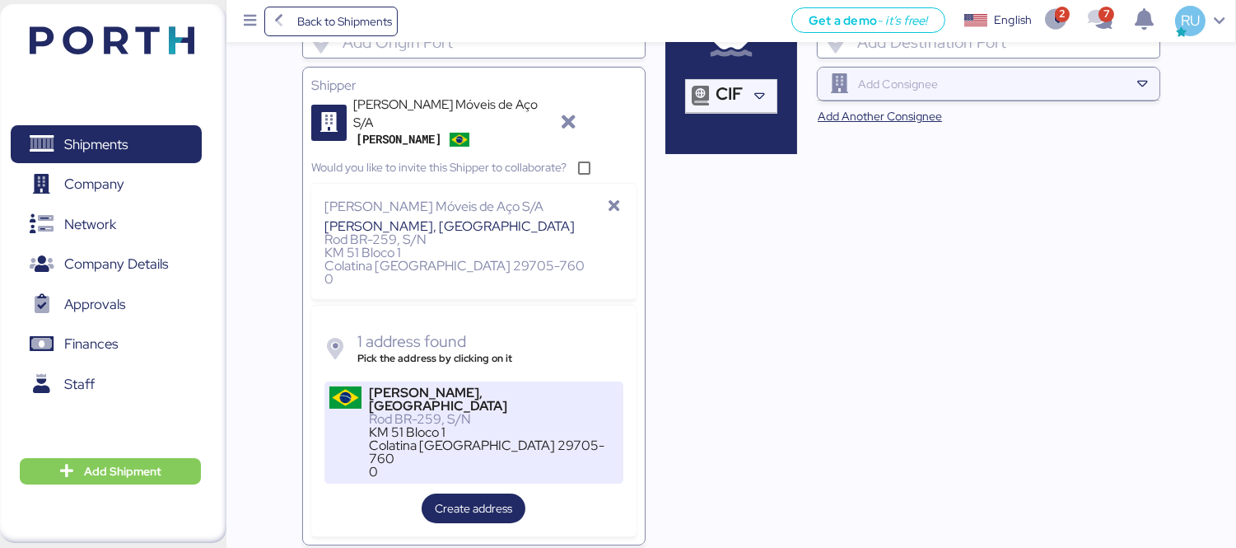
click at [474, 439] on div "Colatina [GEOGRAPHIC_DATA] 29705-760" at bounding box center [493, 452] width 249 height 26
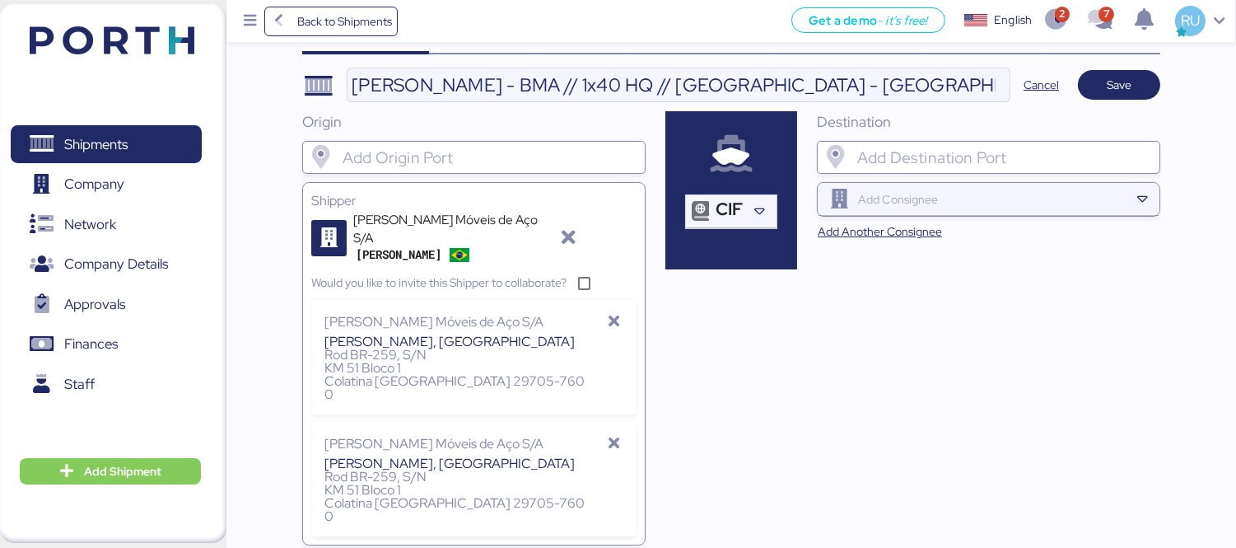
scroll to position [58, 0]
click at [1009, 193] on input "search" at bounding box center [992, 200] width 275 height 20
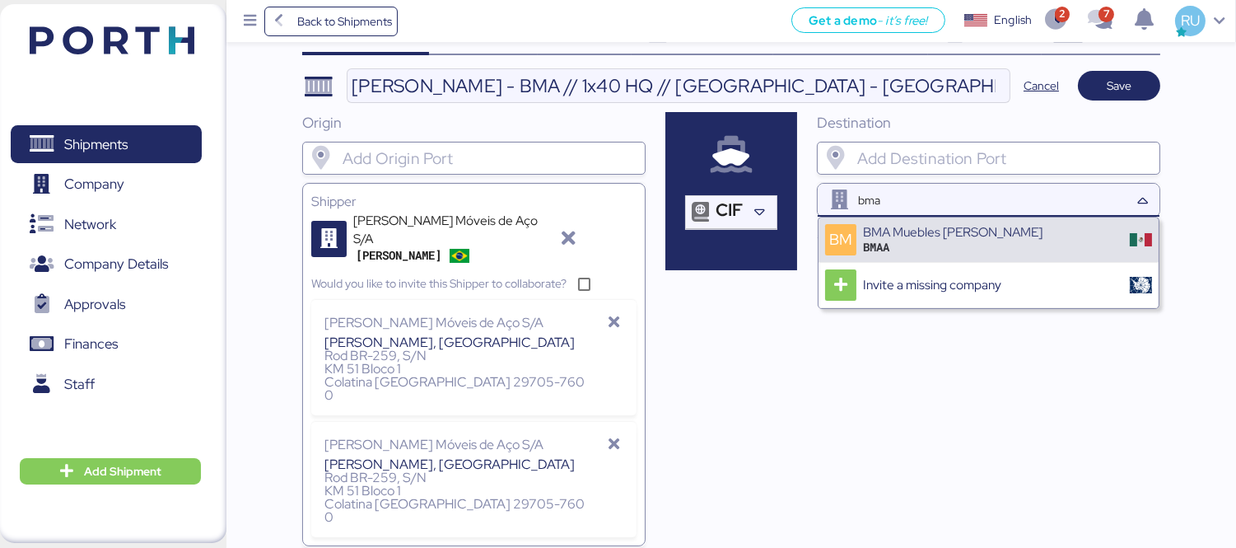
type input "bma"
click at [1023, 229] on div "BM BMA Muebles [PERSON_NAME] BMAA" at bounding box center [988, 239] width 340 height 45
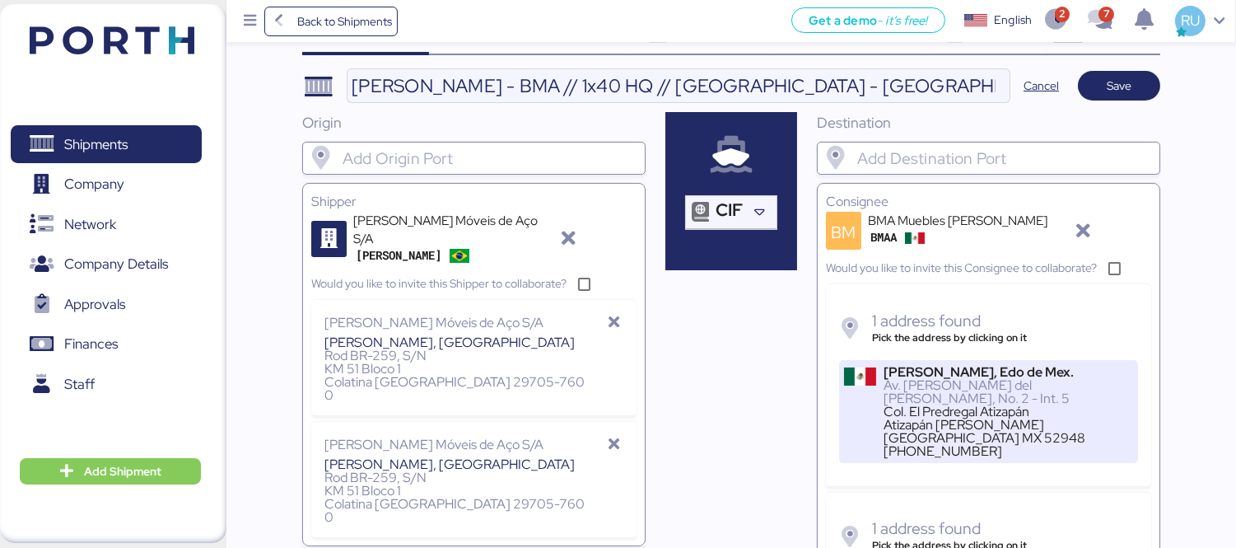
click at [966, 405] on div "Col. El Predregal Atizapán" at bounding box center [1007, 411] width 249 height 13
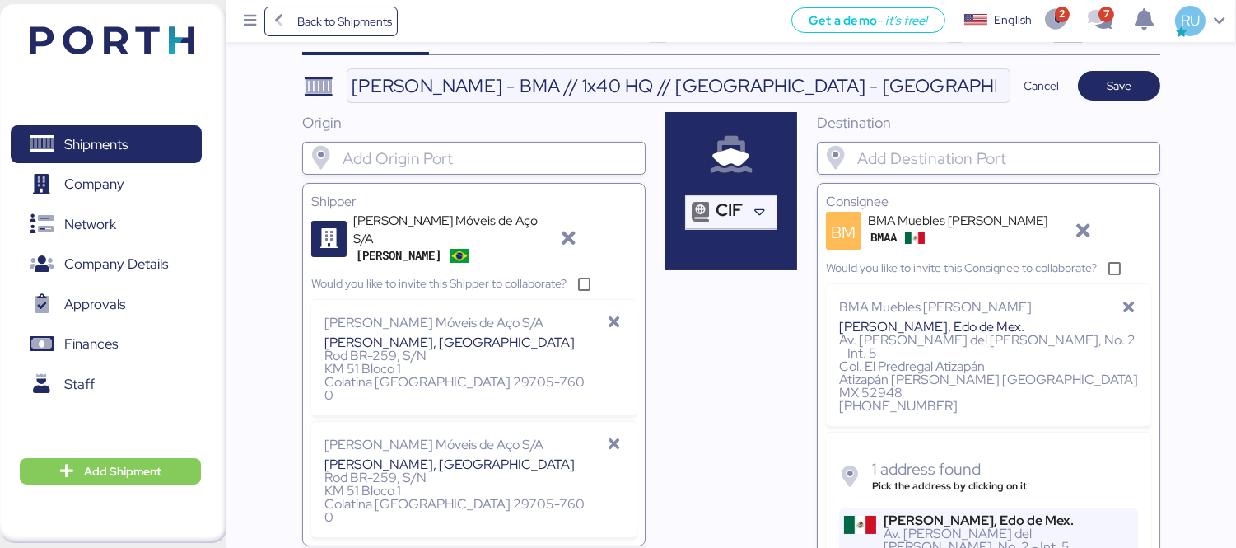
click at [989, 476] on div "1 address found Pick the address by clicking on it [PERSON_NAME][GEOGRAPHIC_DAT…" at bounding box center [988, 541] width 299 height 160
click at [997, 514] on div "[PERSON_NAME], Edo de Mex." at bounding box center [1007, 520] width 249 height 13
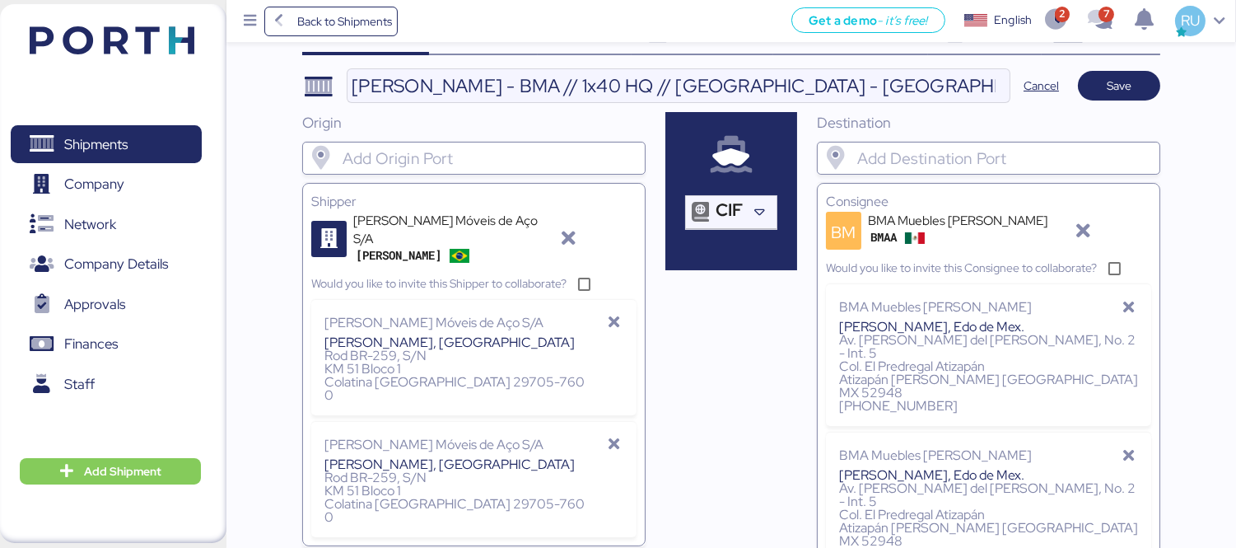
click at [1131, 78] on span "Save" at bounding box center [1119, 86] width 25 height 20
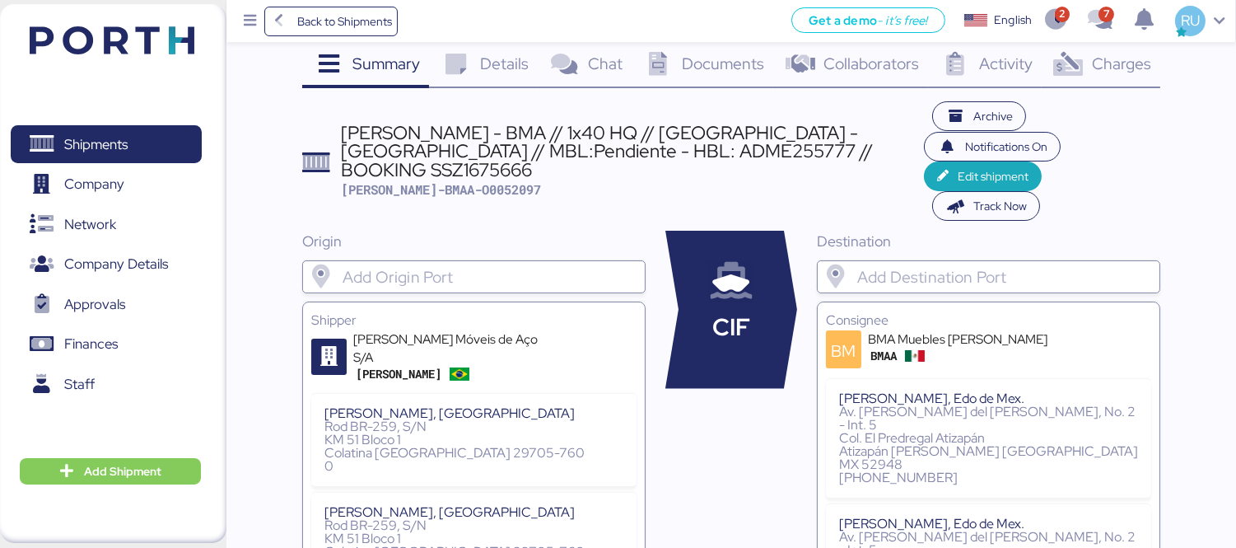
scroll to position [0, 0]
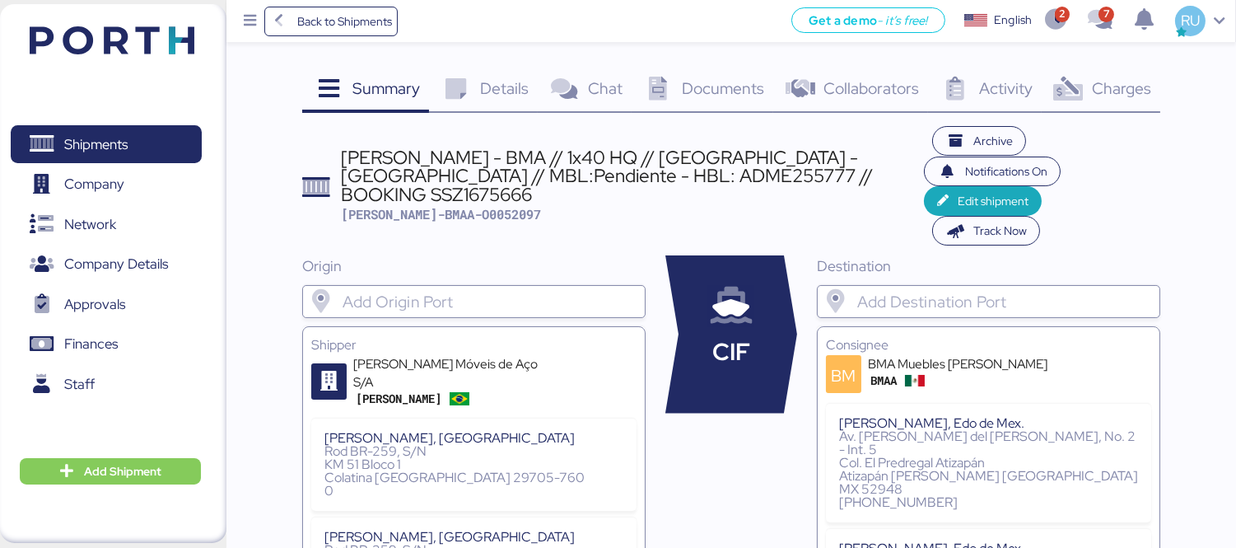
click at [508, 100] on div "Details 0" at bounding box center [483, 90] width 108 height 44
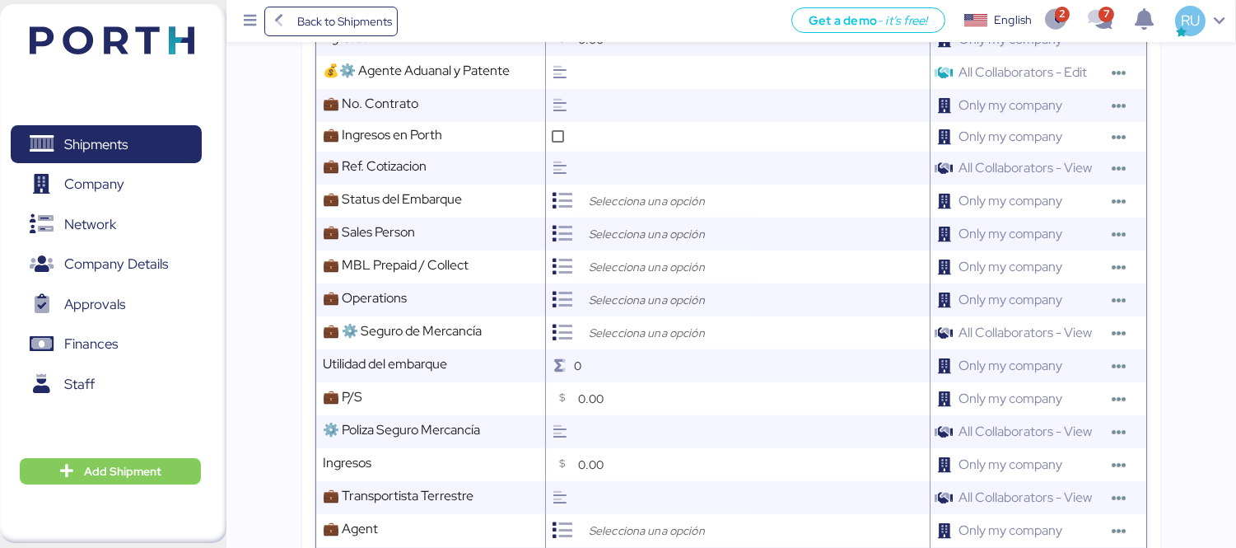
scroll to position [993, 0]
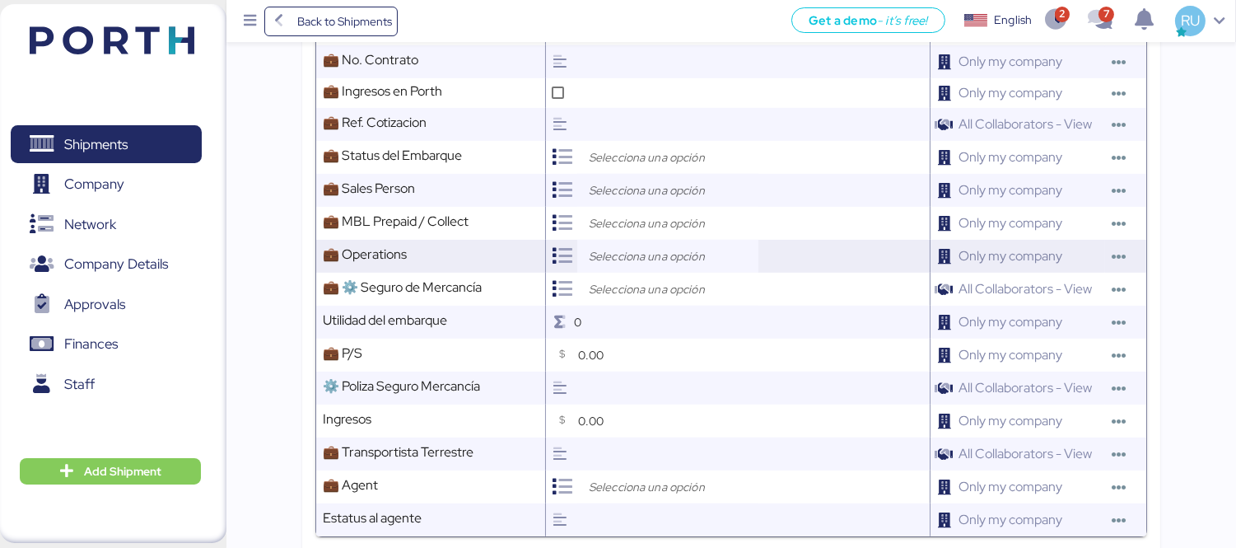
click at [647, 266] on input "search" at bounding box center [671, 256] width 173 height 20
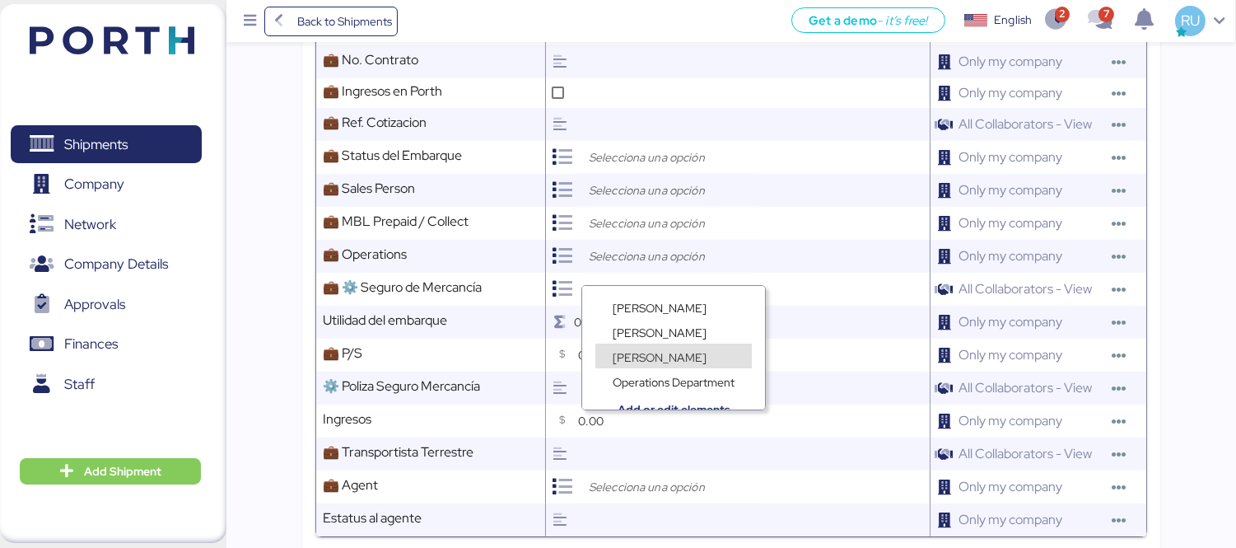
click at [650, 365] on div "Operations Department" at bounding box center [673, 372] width 183 height 25
click at [645, 352] on span "[PERSON_NAME]" at bounding box center [660, 357] width 94 height 15
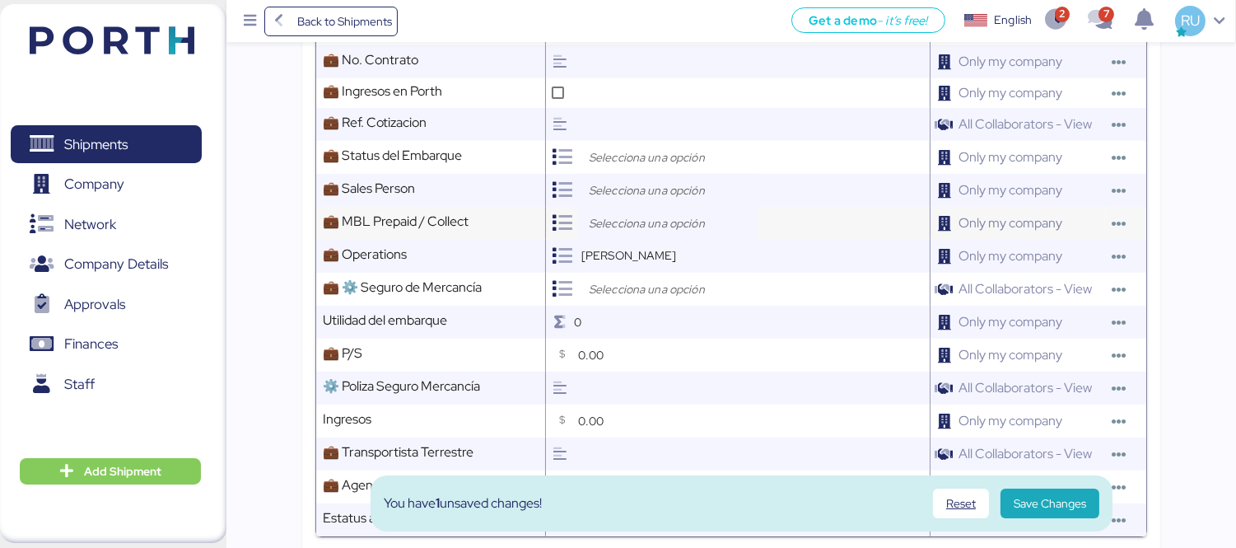
click at [630, 233] on input "search" at bounding box center [671, 223] width 173 height 20
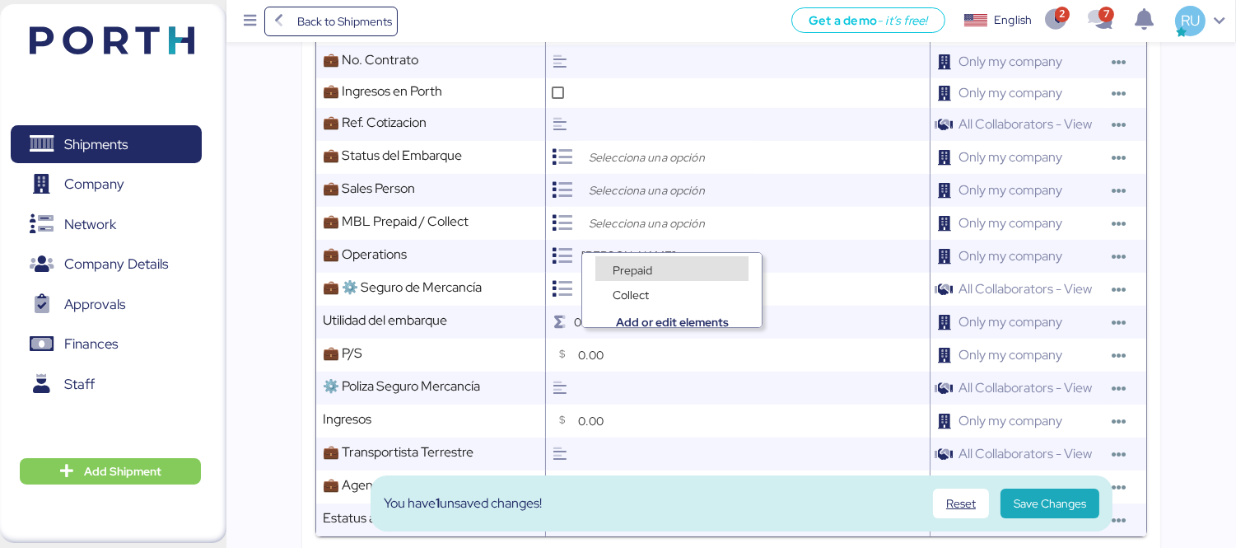
scroll to position [6, 0]
click at [636, 207] on div at bounding box center [667, 190] width 181 height 33
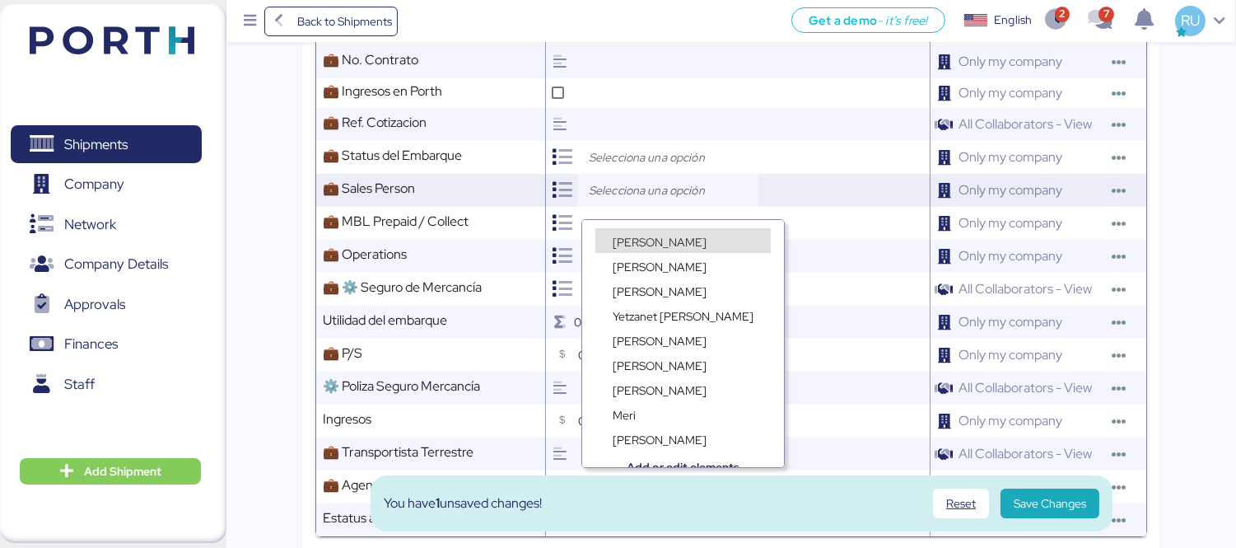
click at [619, 195] on input "search" at bounding box center [671, 190] width 173 height 20
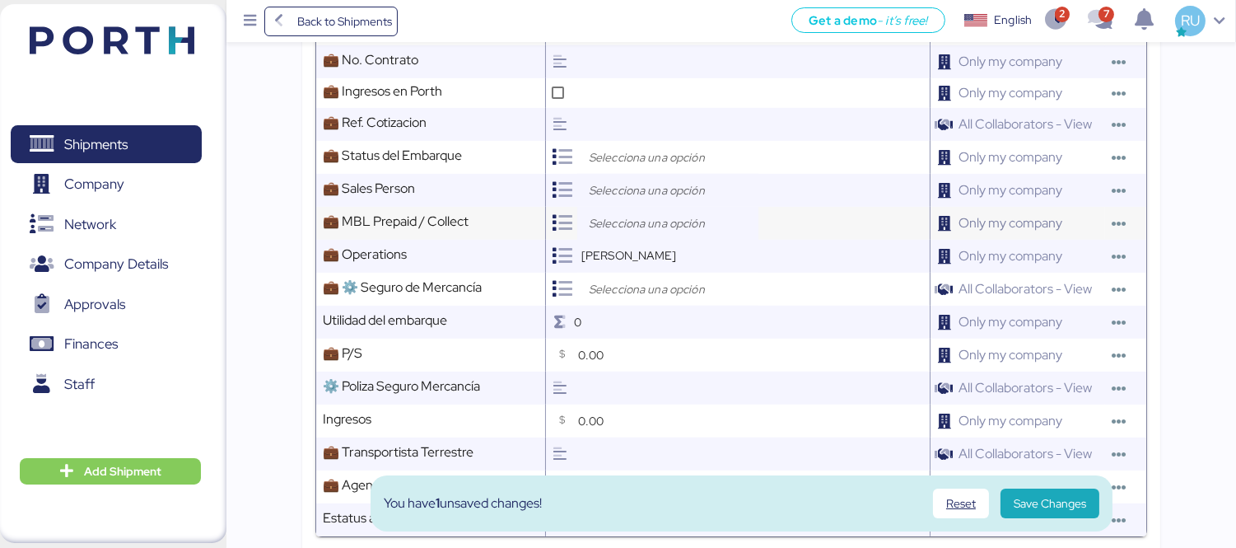
click at [652, 233] on input "search" at bounding box center [671, 223] width 173 height 20
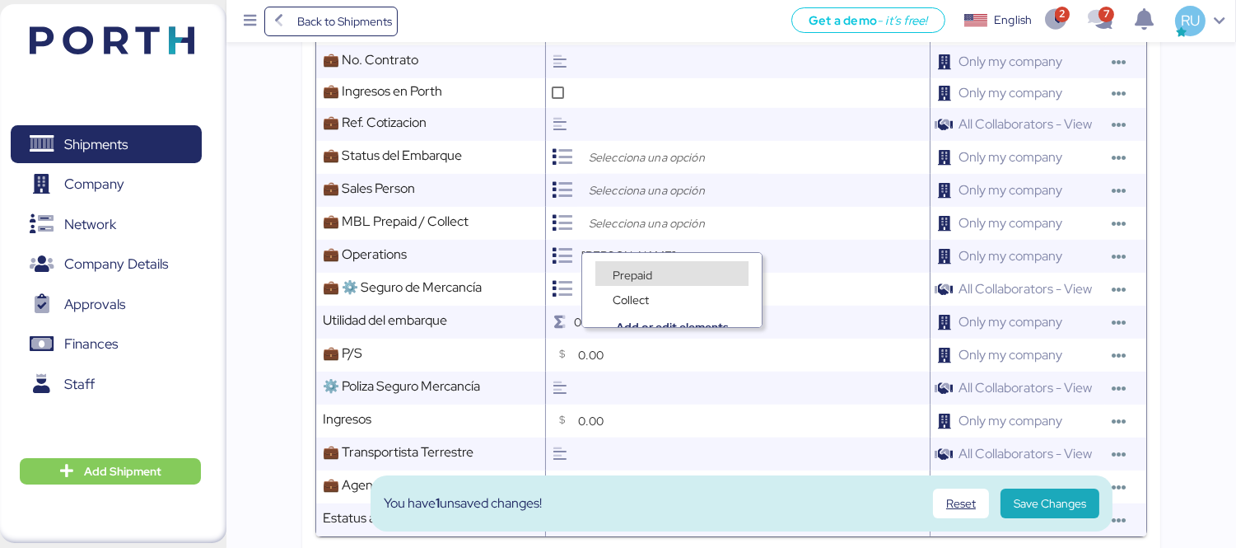
click at [662, 276] on div "Prepaid" at bounding box center [671, 273] width 153 height 25
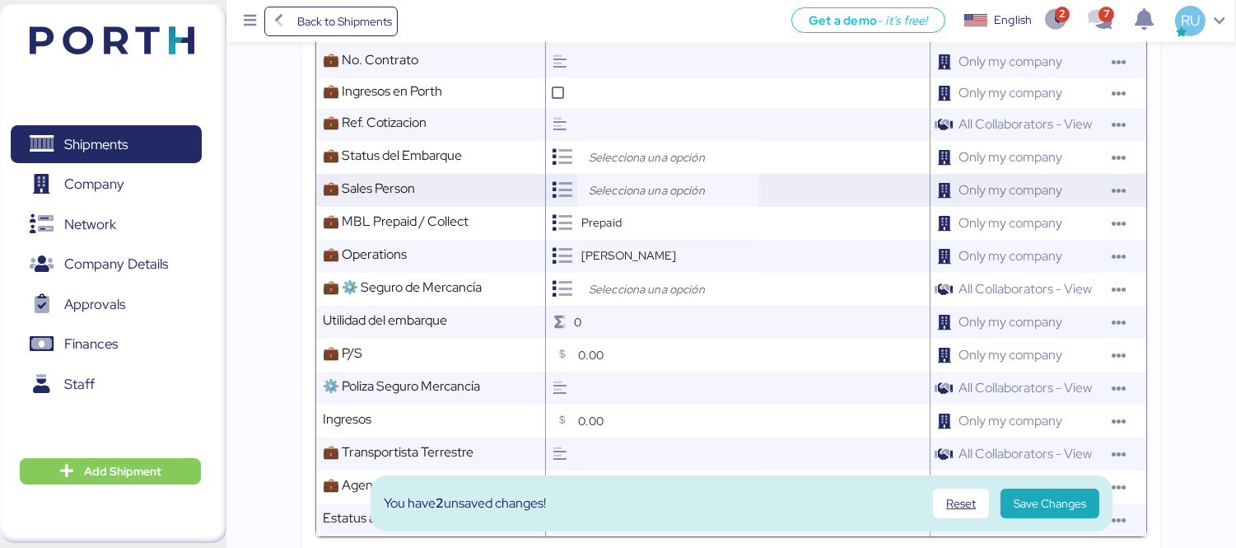
click at [692, 191] on div at bounding box center [667, 190] width 181 height 33
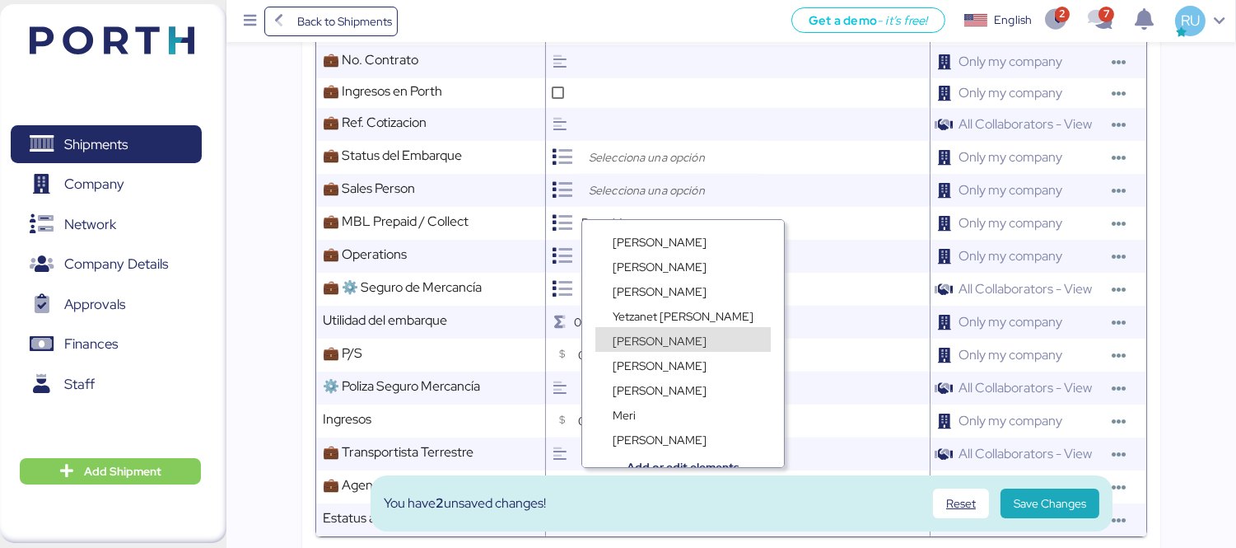
scroll to position [12, 0]
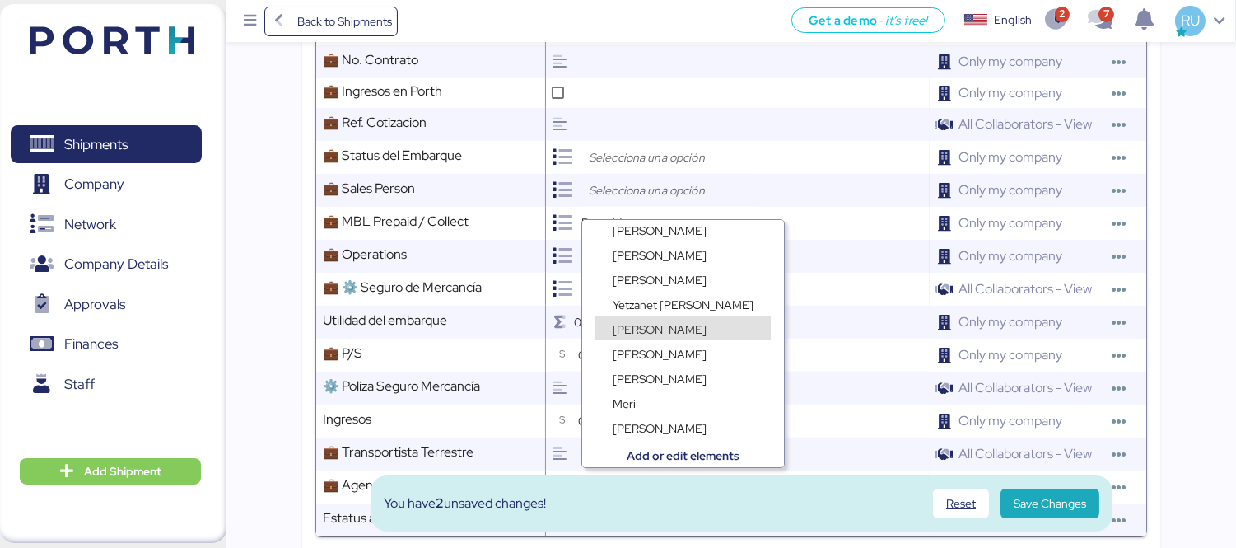
click at [662, 324] on span "[PERSON_NAME]" at bounding box center [660, 329] width 94 height 15
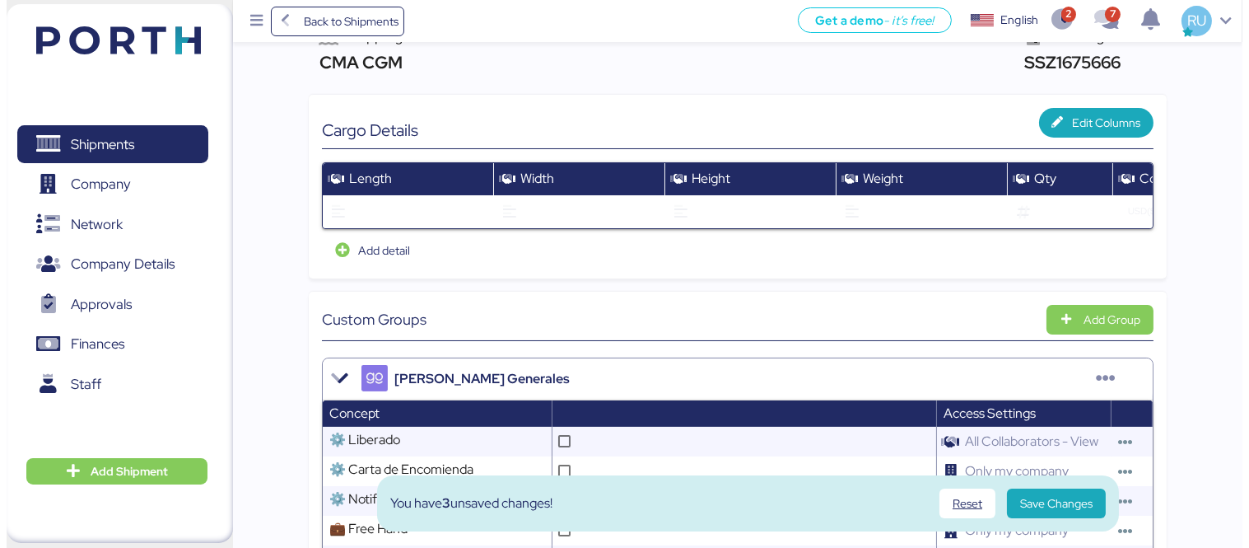
scroll to position [0, 0]
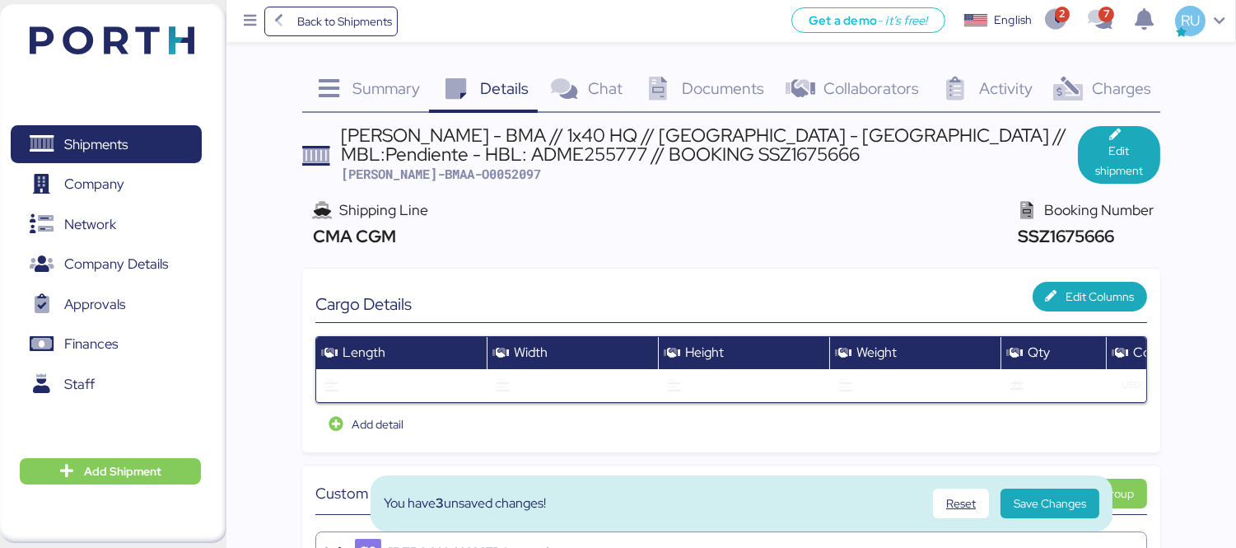
click at [722, 223] on div "Shipping Line CMA CGM Booking Number SSZ1675666" at bounding box center [731, 224] width 858 height 63
click at [425, 149] on div "[PERSON_NAME] - BMA // 1x40 HQ // [GEOGRAPHIC_DATA] - [GEOGRAPHIC_DATA] // MBL:…" at bounding box center [709, 144] width 737 height 37
copy div "ADME255777"
click at [1120, 100] on div "Charges 0" at bounding box center [1101, 90] width 119 height 44
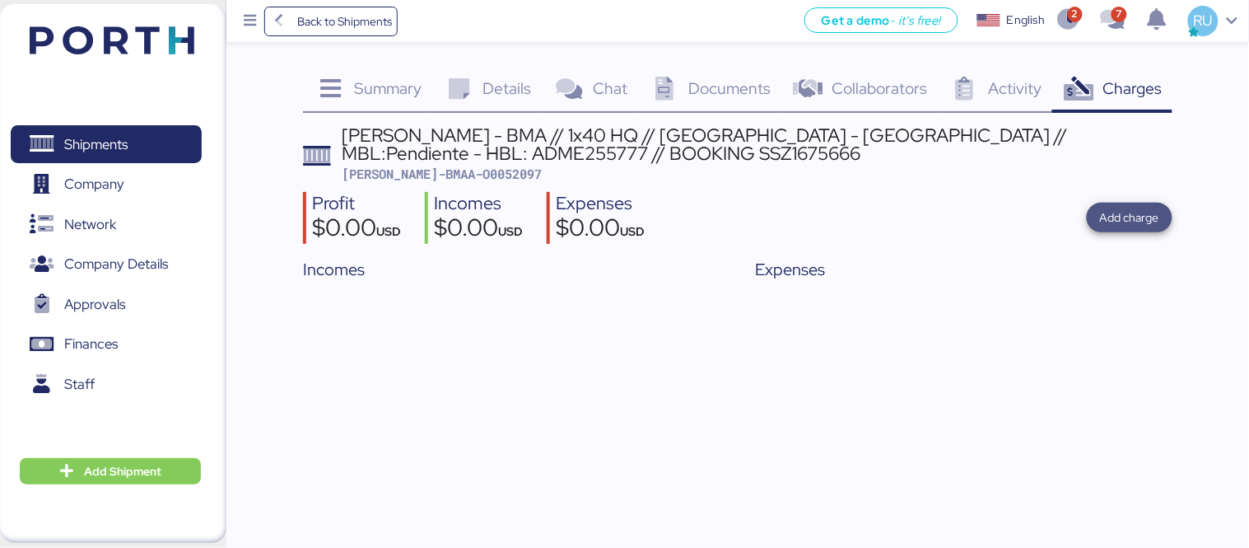
click at [1126, 210] on span "Add charge" at bounding box center [1129, 217] width 59 height 20
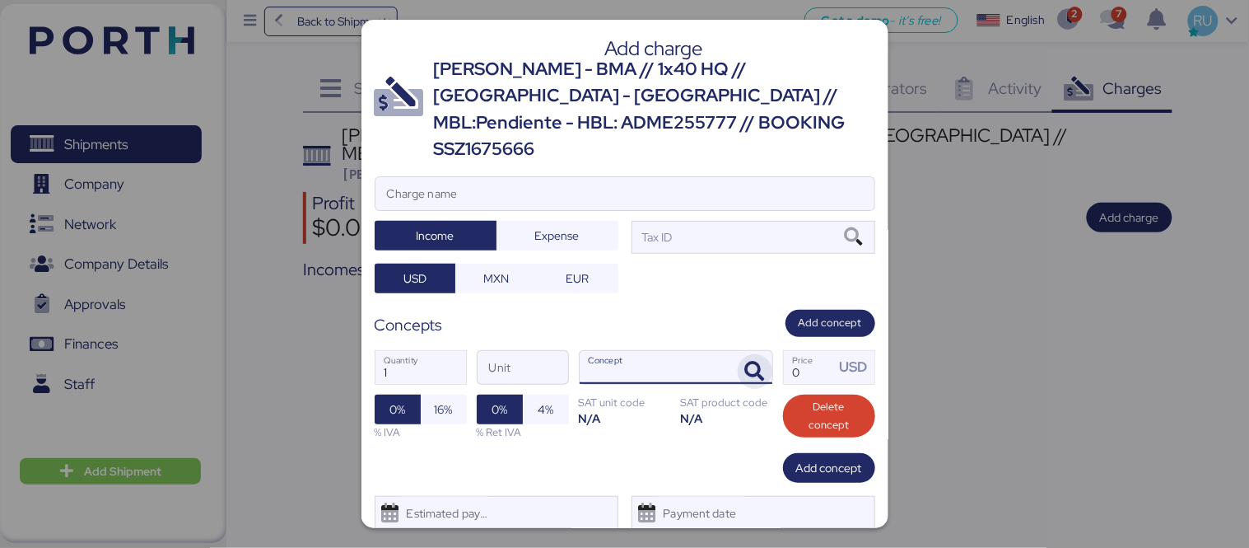
click at [752, 361] on icon "button" at bounding box center [755, 371] width 20 height 20
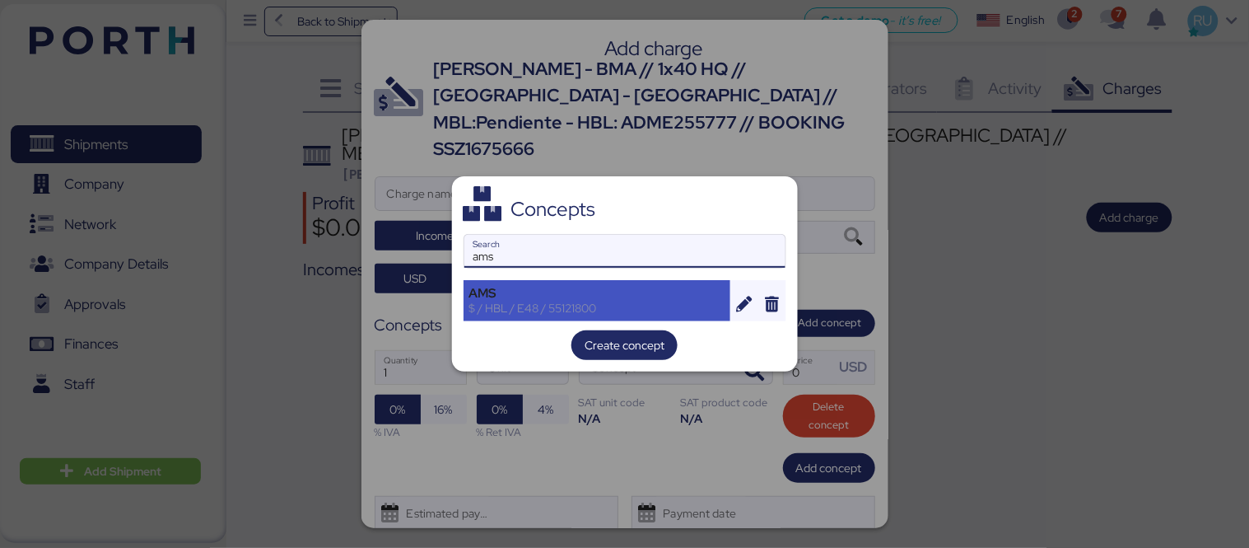
type input "ams"
click at [565, 291] on div "AMS" at bounding box center [597, 293] width 256 height 15
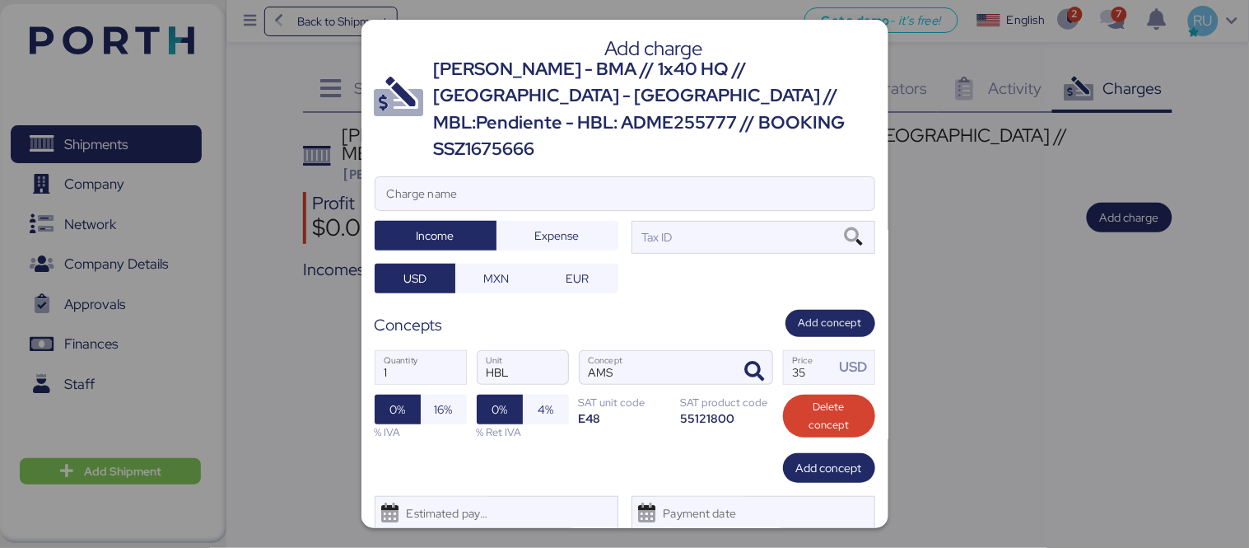
click at [823, 282] on div "Add charge [PERSON_NAME] - BMA // 1x40 HQ // [GEOGRAPHIC_DATA] - [GEOGRAPHIC_DA…" at bounding box center [624, 274] width 527 height 508
click at [827, 314] on span "Add concept" at bounding box center [830, 323] width 63 height 18
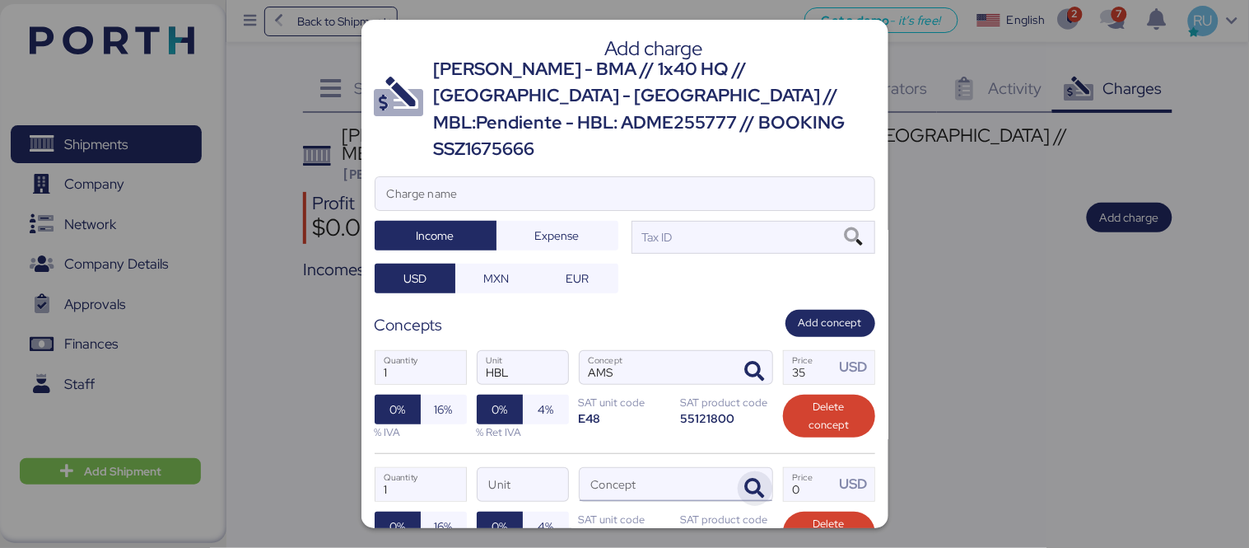
click at [738, 471] on span "button" at bounding box center [755, 488] width 35 height 35
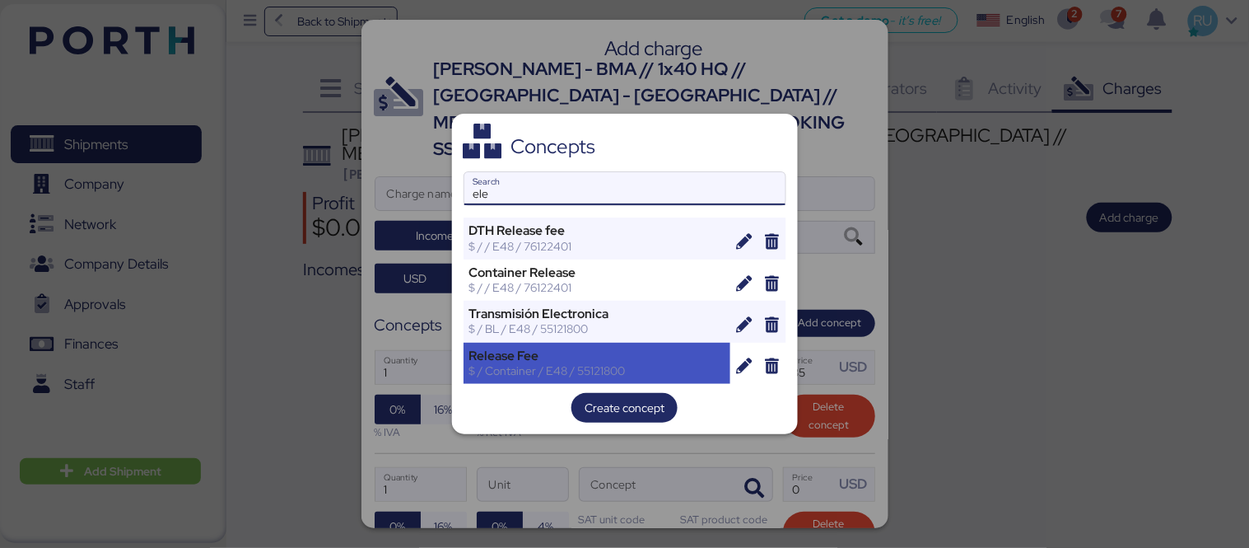
type input "ele"
click at [644, 369] on div "$ / Container / E48 / 55121800" at bounding box center [597, 370] width 256 height 15
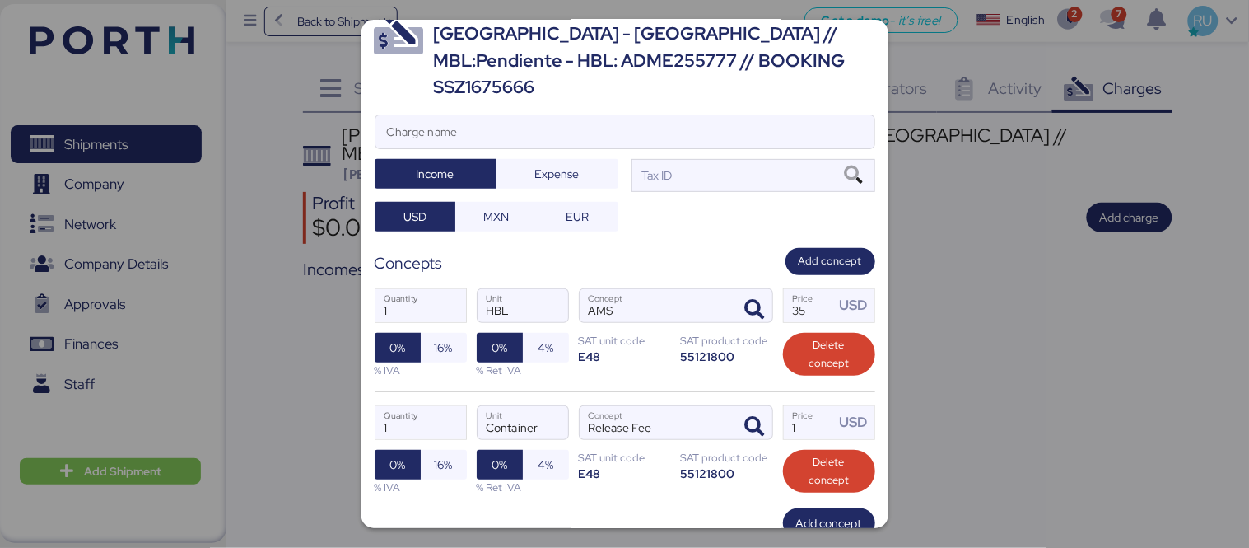
scroll to position [63, 0]
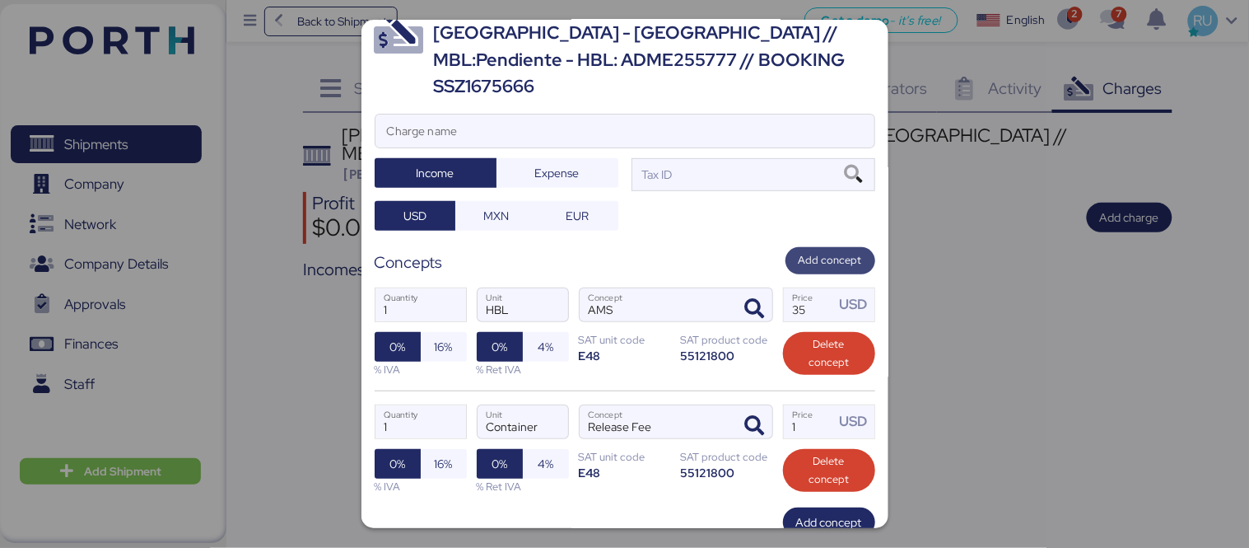
click at [814, 251] on span "Add concept" at bounding box center [830, 260] width 63 height 18
click at [678, 522] on input "Concept" at bounding box center [656, 538] width 153 height 33
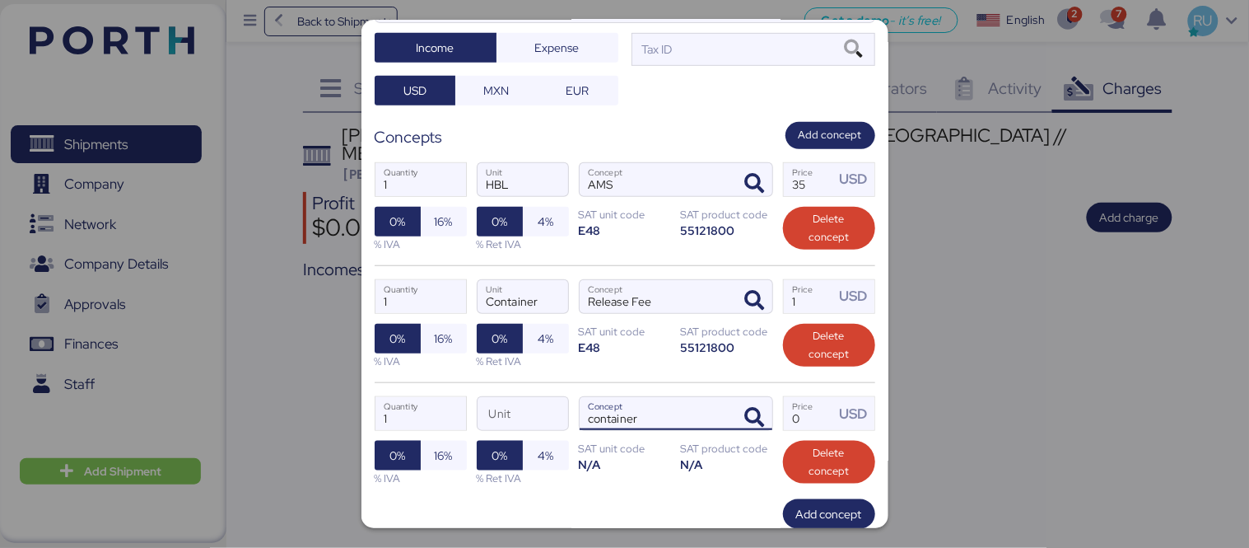
scroll to position [189, 0]
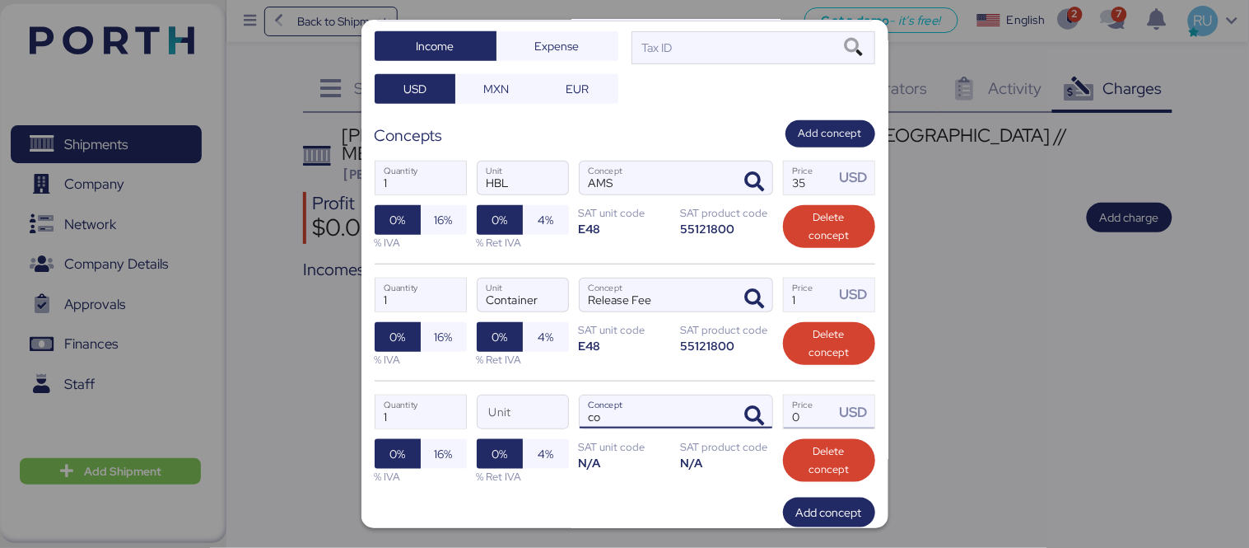
type input "c"
click at [752, 406] on icon "button" at bounding box center [755, 416] width 20 height 20
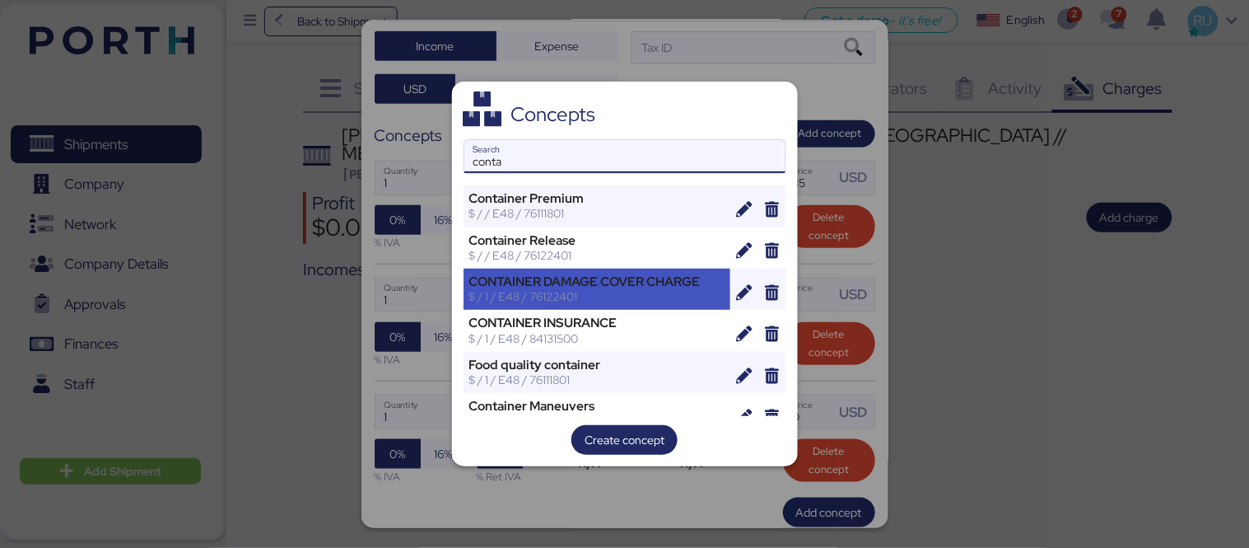
type input "conta"
click at [613, 302] on div "$ / 1 / E48 / 76122401" at bounding box center [597, 296] width 256 height 15
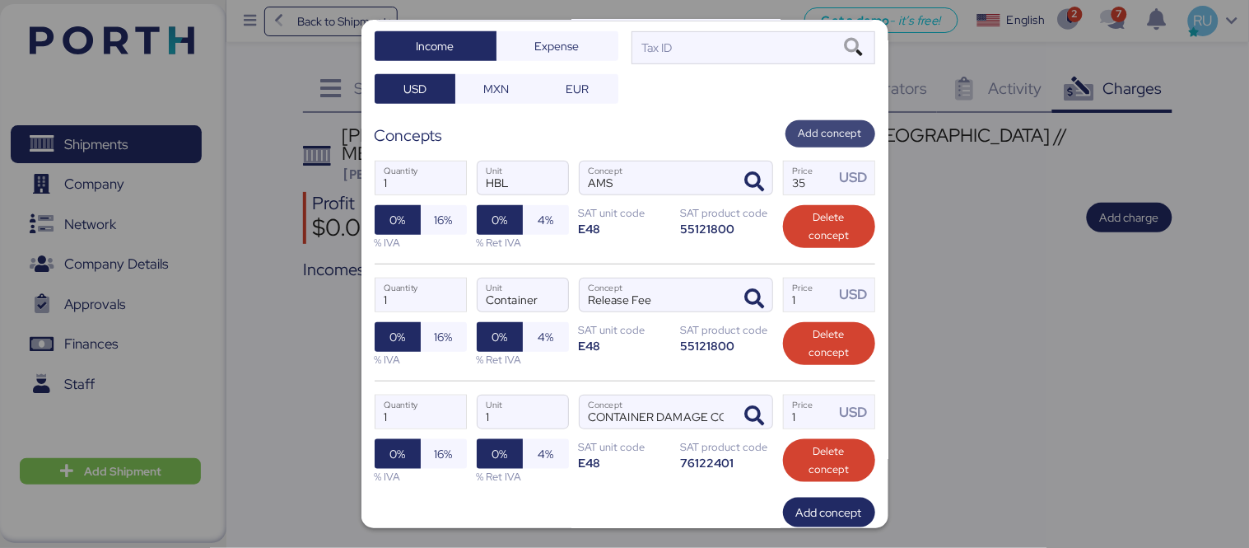
click at [827, 124] on span "Add concept" at bounding box center [830, 133] width 63 height 18
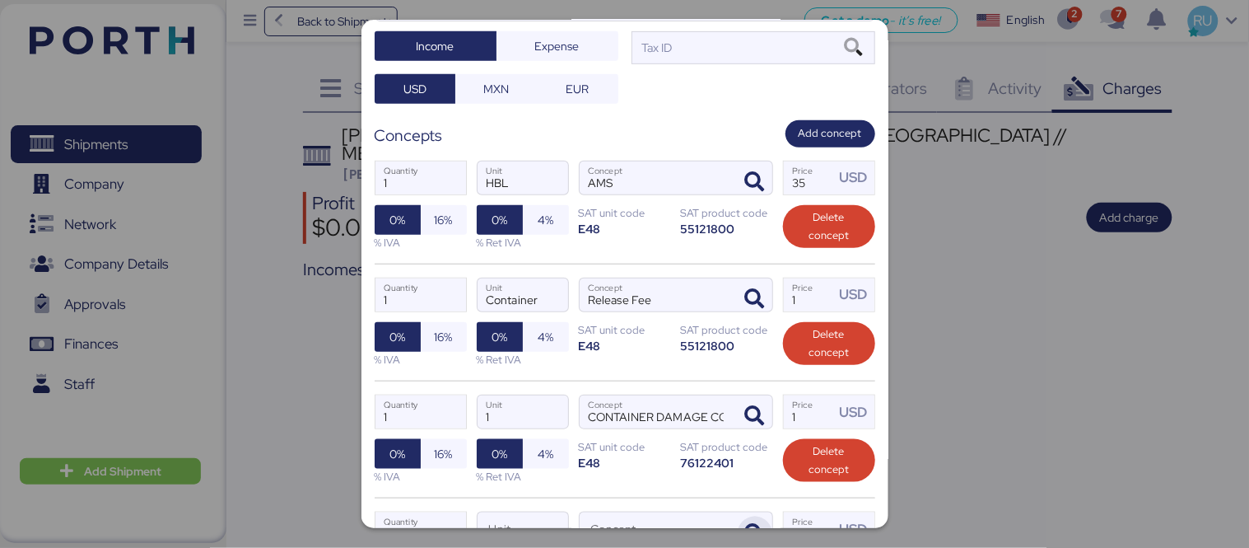
click at [745, 524] on icon "button" at bounding box center [755, 534] width 20 height 20
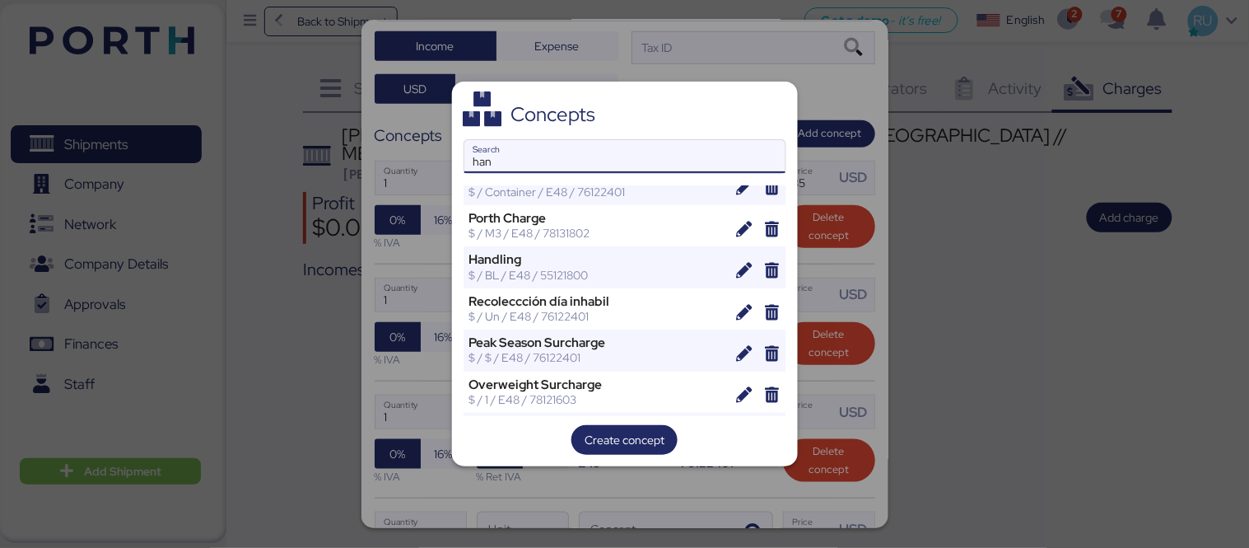
scroll to position [0, 0]
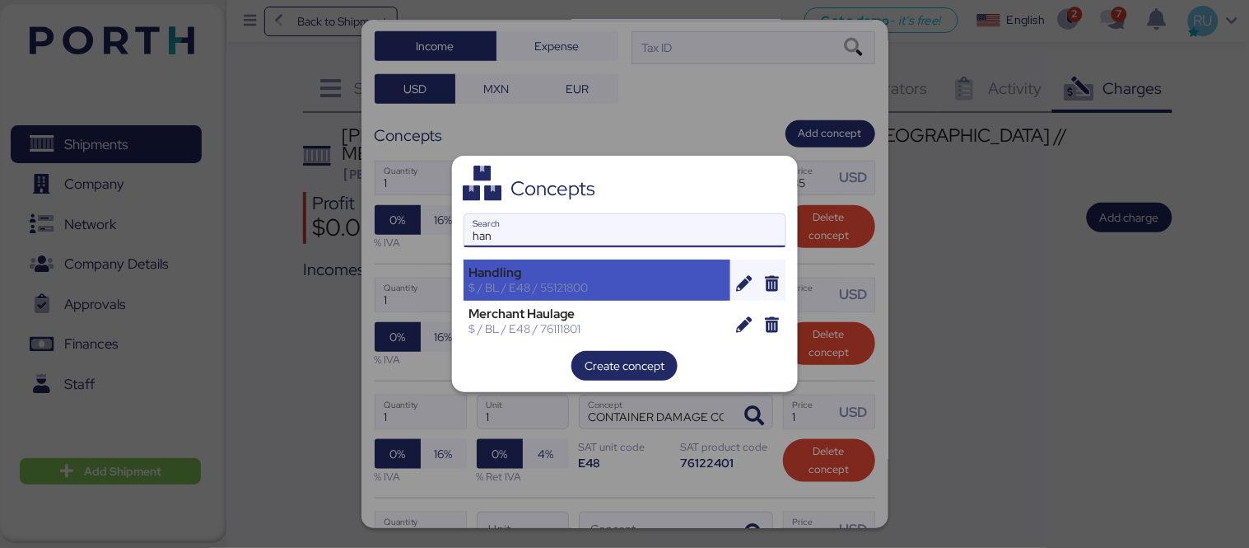
type input "han"
click at [594, 295] on div "Handling $ / BL / E48 / 55121800" at bounding box center [598, 279] width 268 height 41
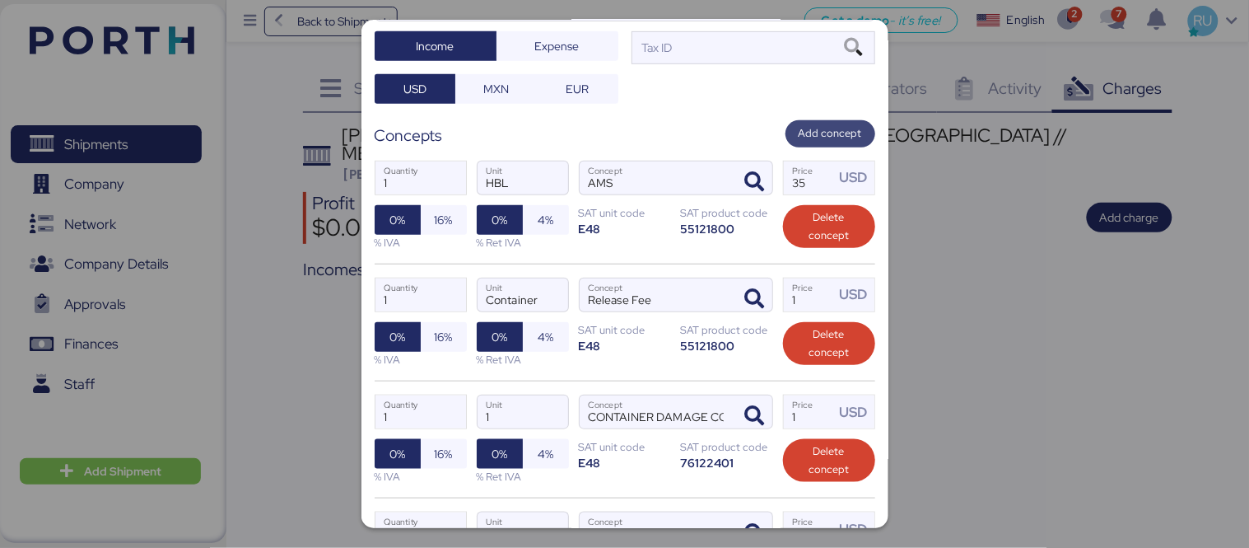
click at [814, 124] on span "Add concept" at bounding box center [830, 133] width 63 height 18
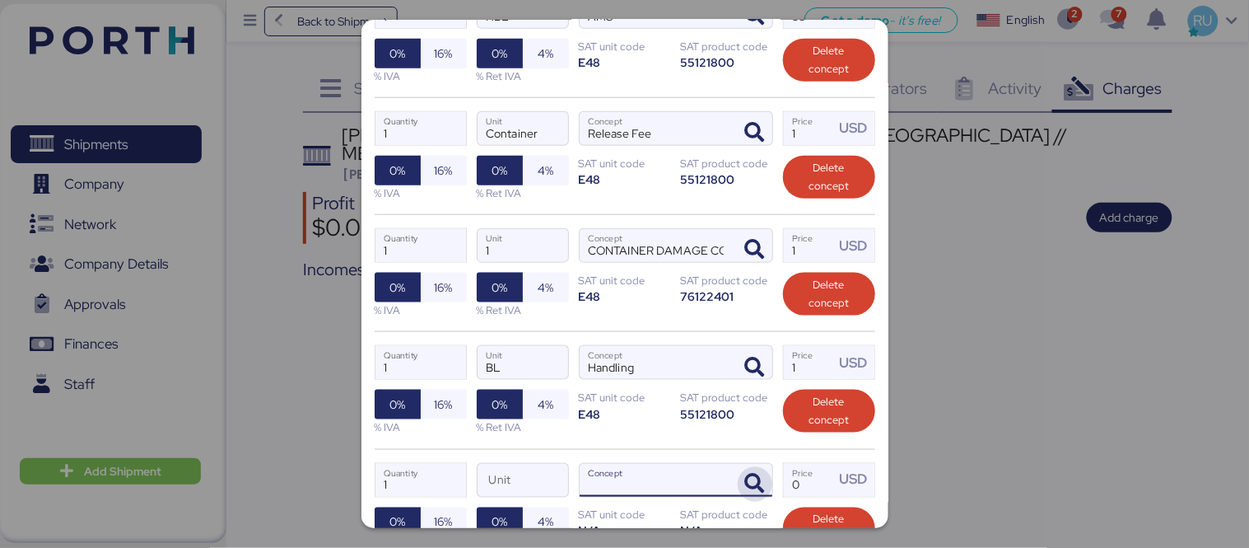
click at [738, 467] on span "button" at bounding box center [755, 484] width 35 height 35
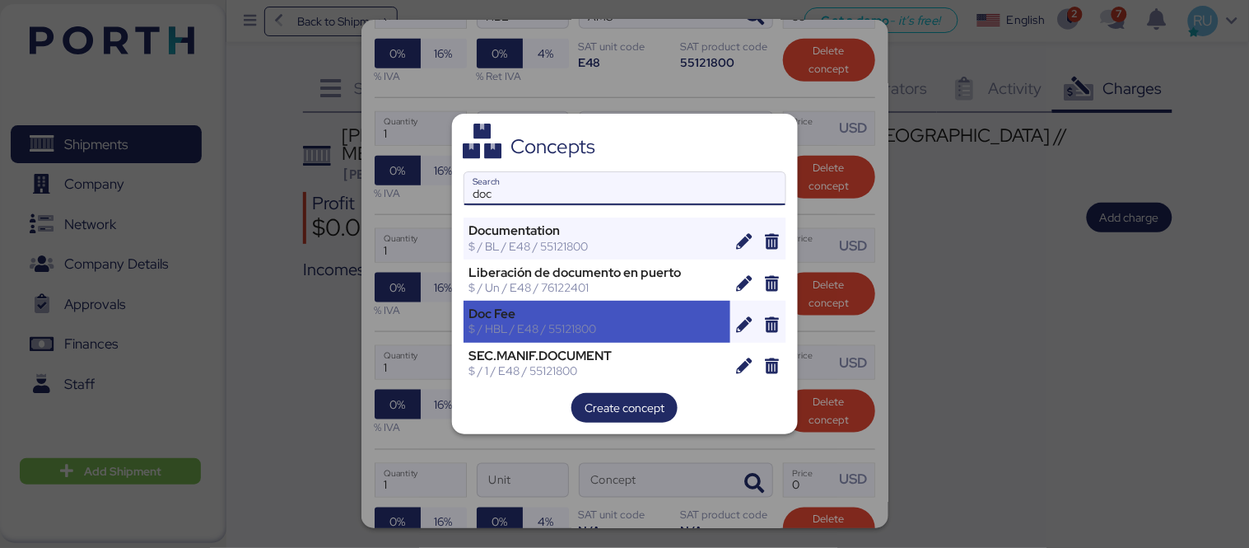
type input "doc"
click at [604, 316] on div "Doc Fee" at bounding box center [597, 313] width 256 height 15
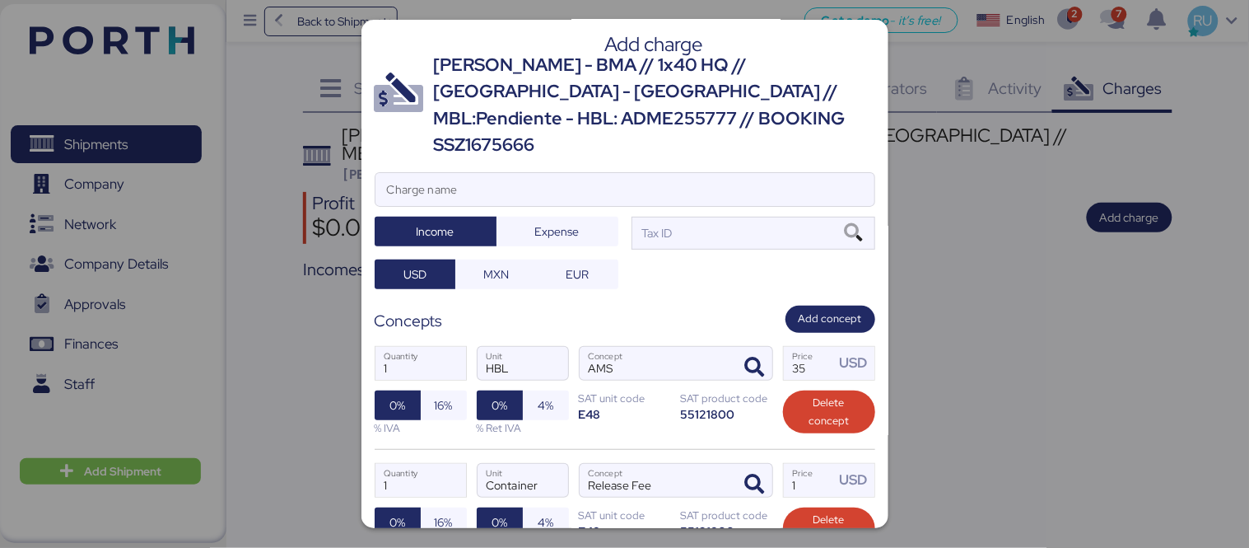
scroll to position [0, 0]
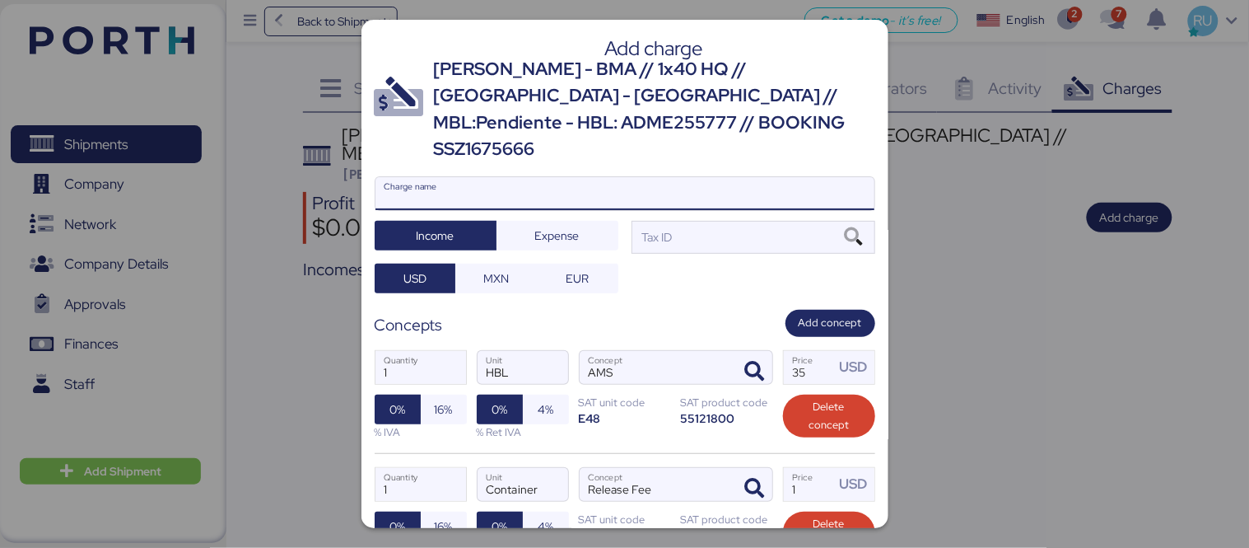
click at [489, 177] on input "Charge name" at bounding box center [624, 193] width 499 height 33
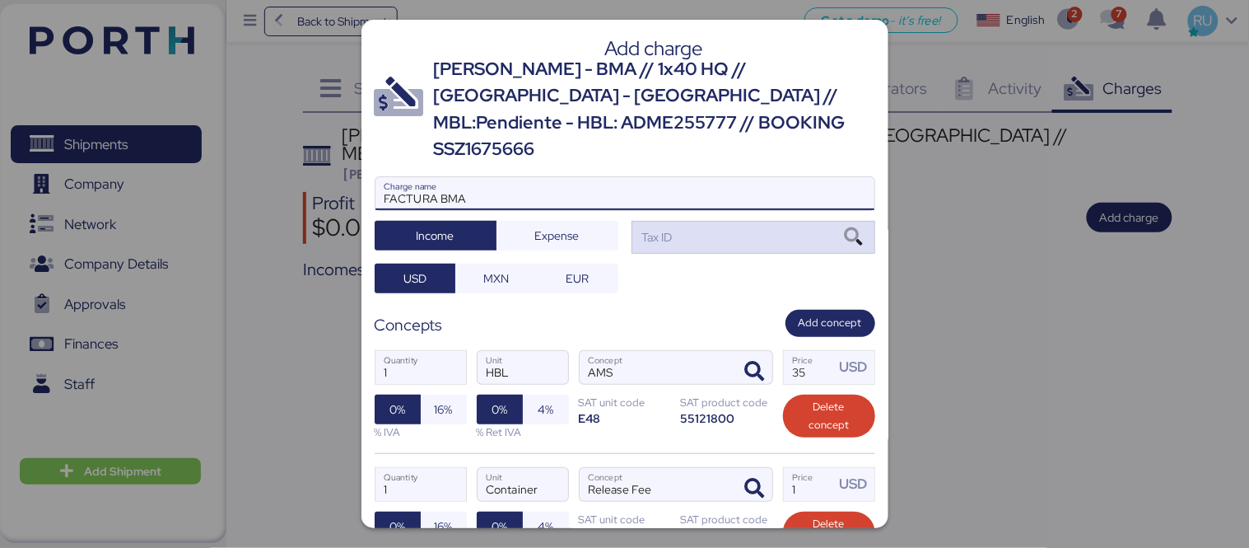
type input "FACTURA BMA"
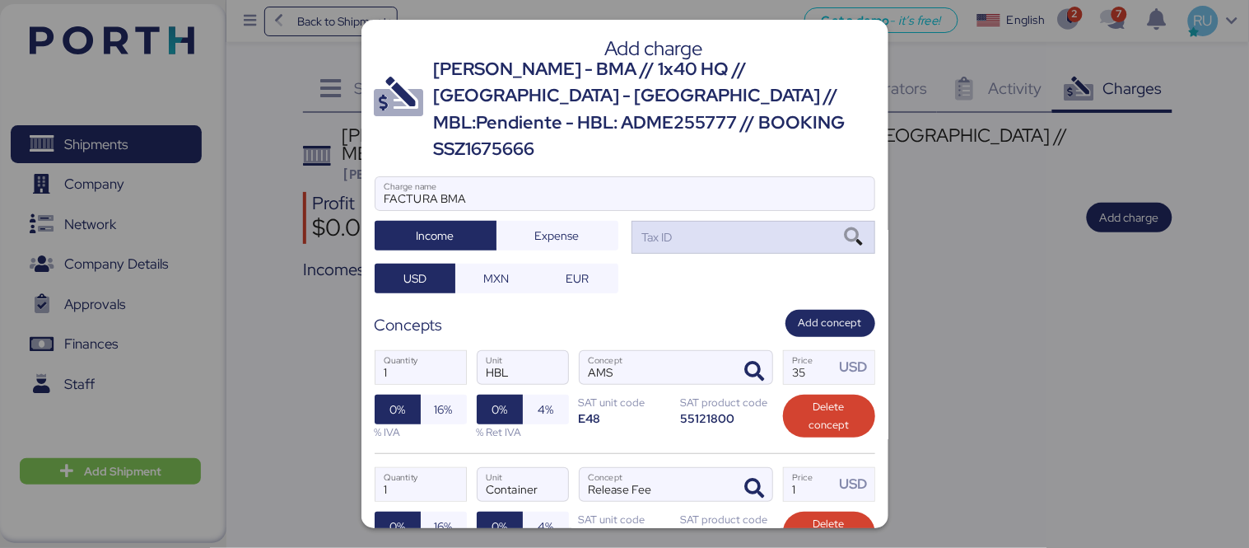
click at [656, 228] on div "Tax ID" at bounding box center [656, 237] width 34 height 18
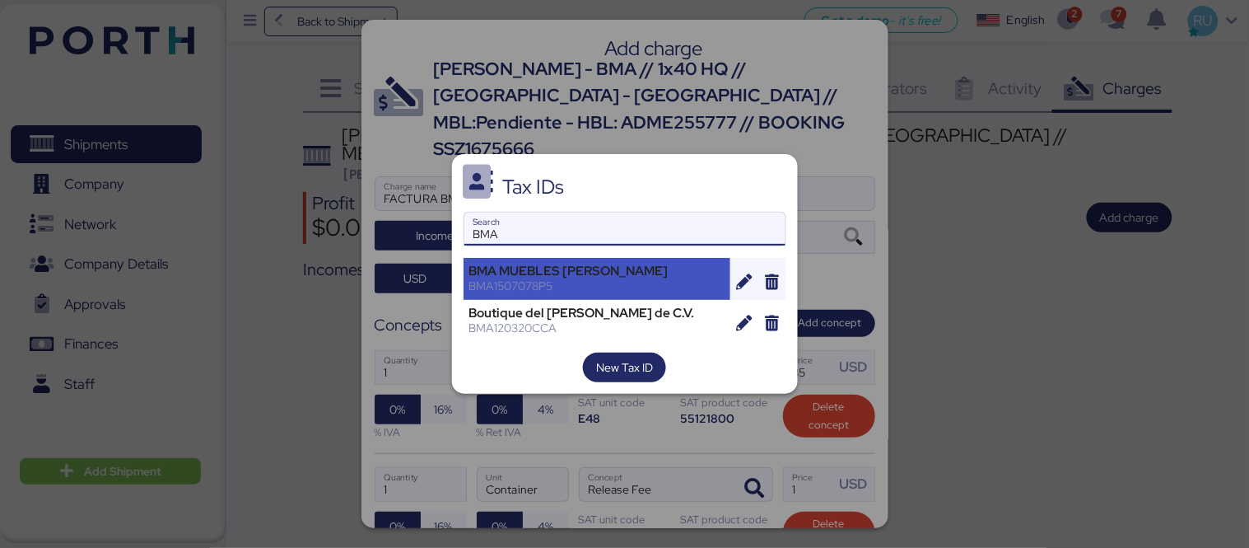
type input "BMA"
click at [641, 276] on div "BMA MUEBLES [PERSON_NAME]" at bounding box center [597, 270] width 256 height 15
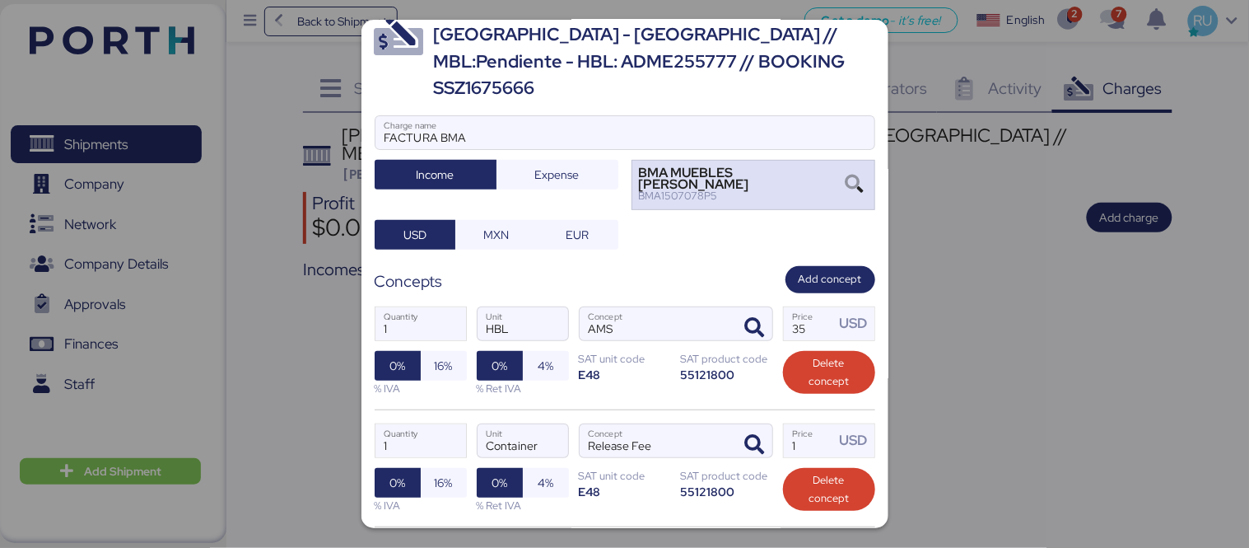
scroll to position [59, 0]
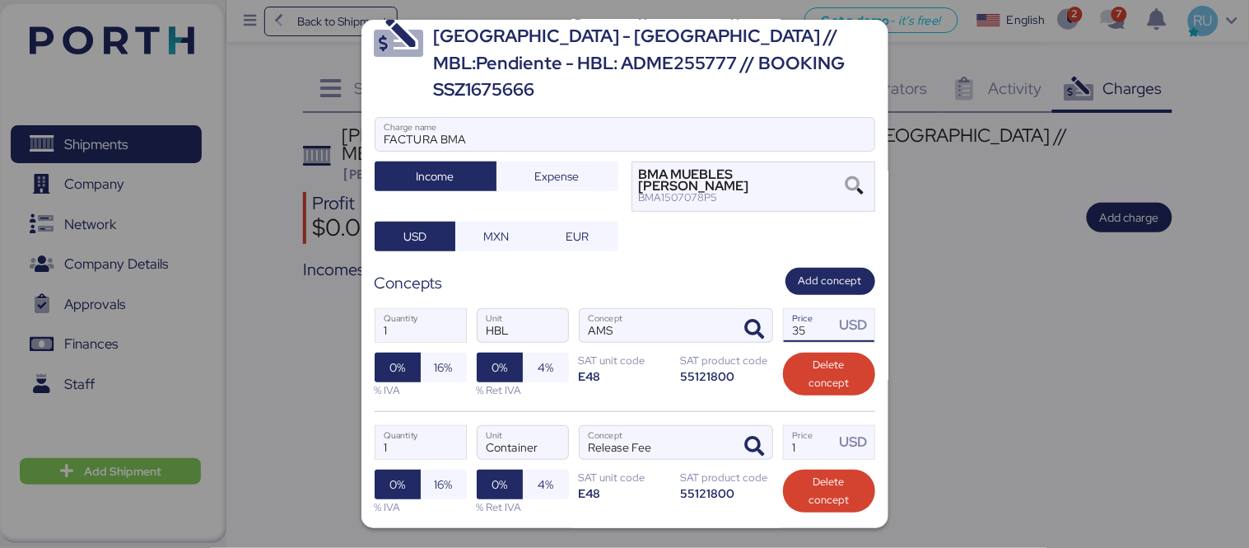
click at [809, 309] on input "35" at bounding box center [809, 325] width 51 height 33
type input "3"
type input "40"
click at [795, 426] on input "1" at bounding box center [809, 442] width 51 height 33
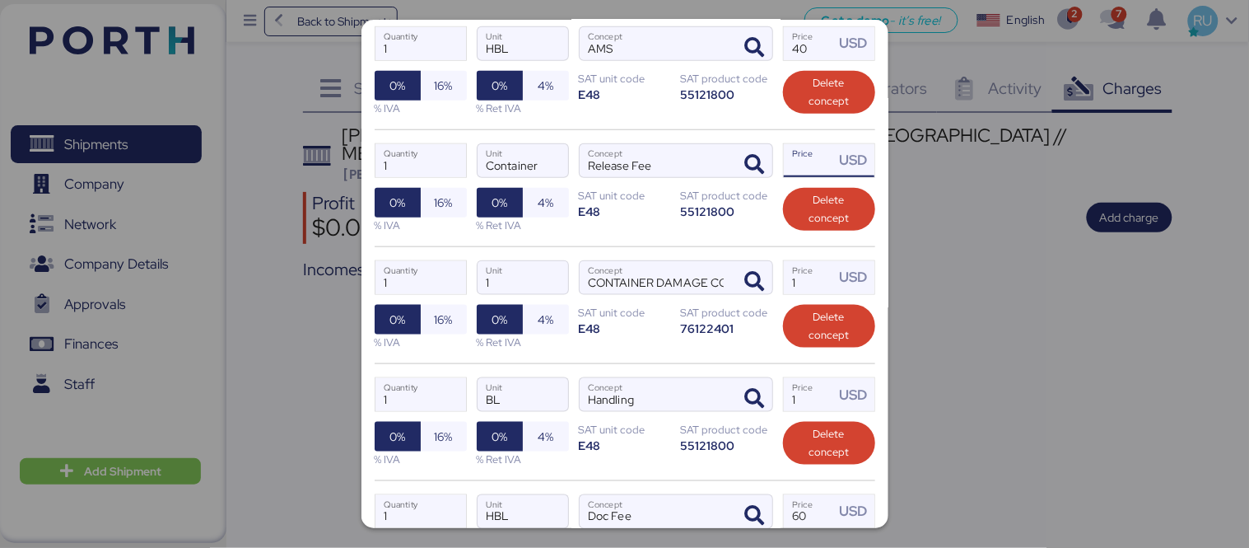
scroll to position [342, 0]
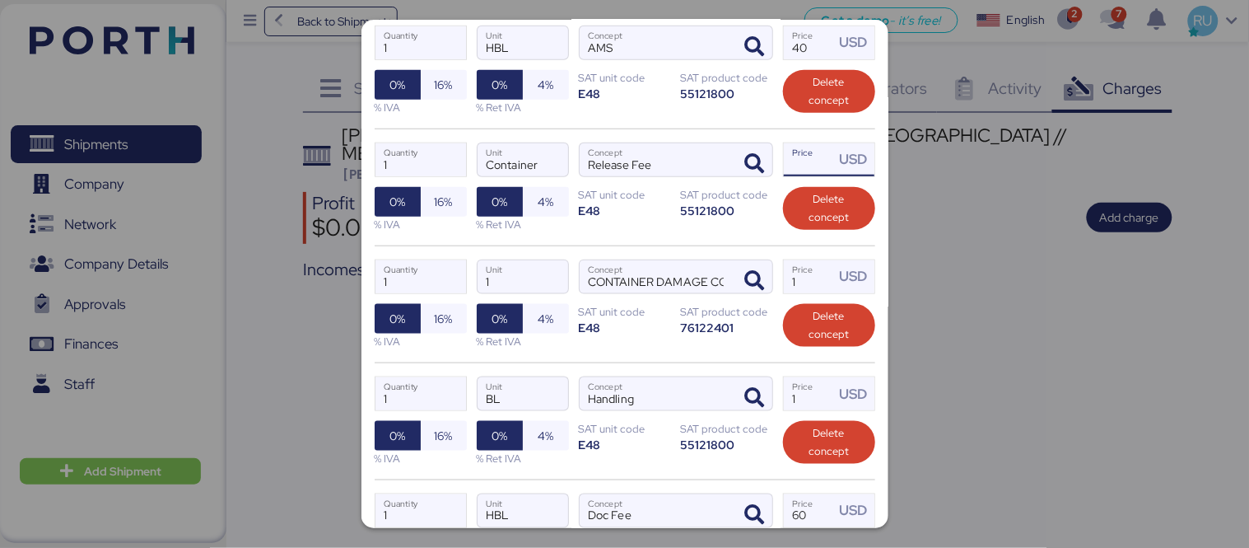
type input "1"
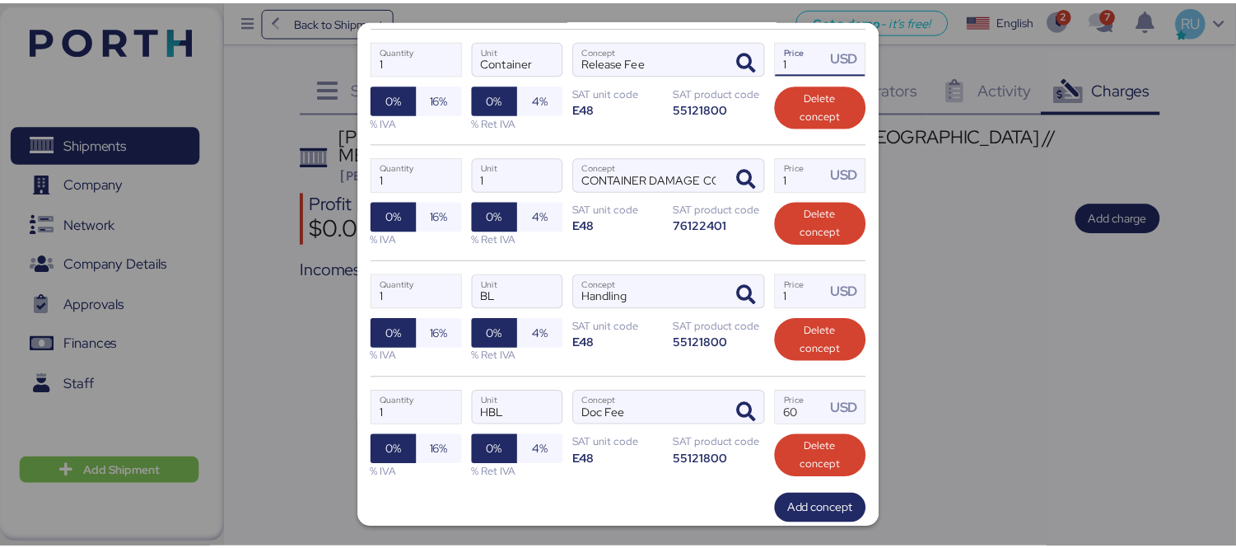
scroll to position [503, 0]
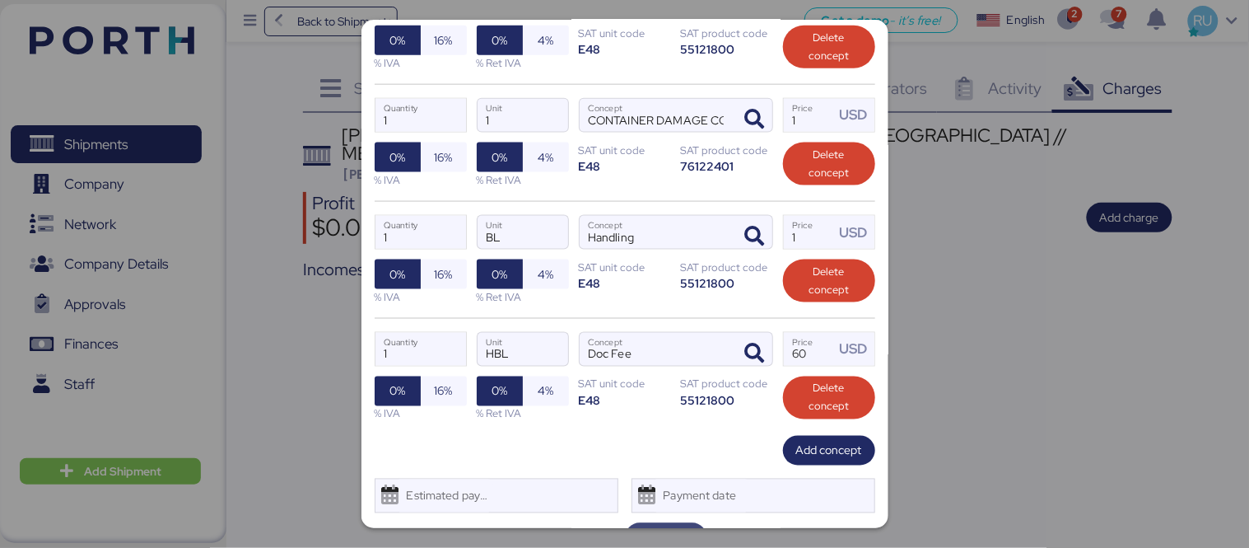
click at [643, 526] on span "Save" at bounding box center [666, 537] width 56 height 23
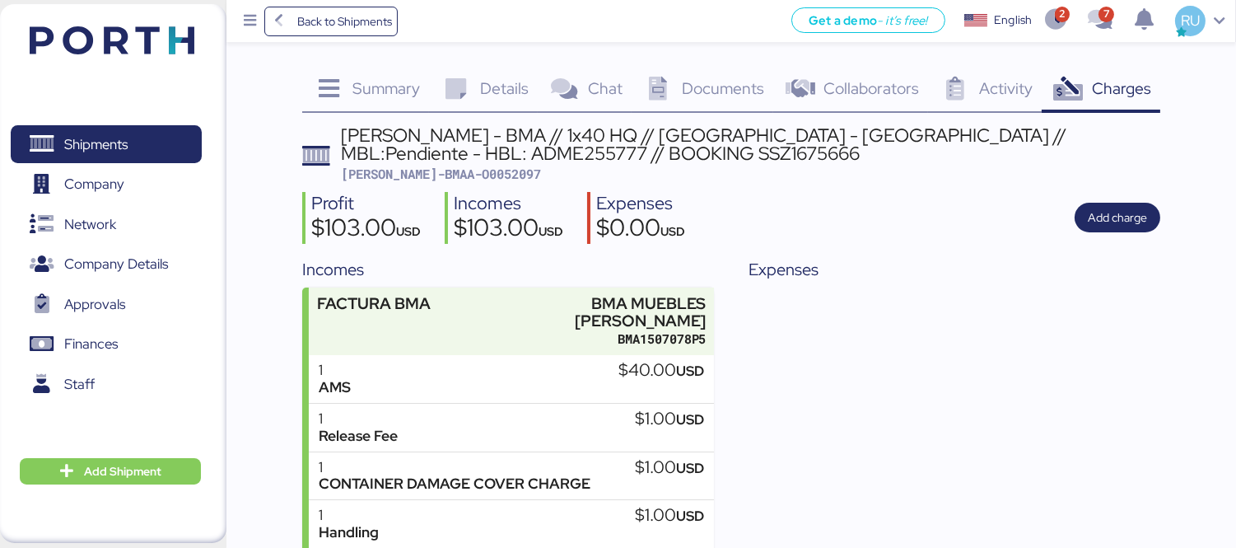
scroll to position [124, 0]
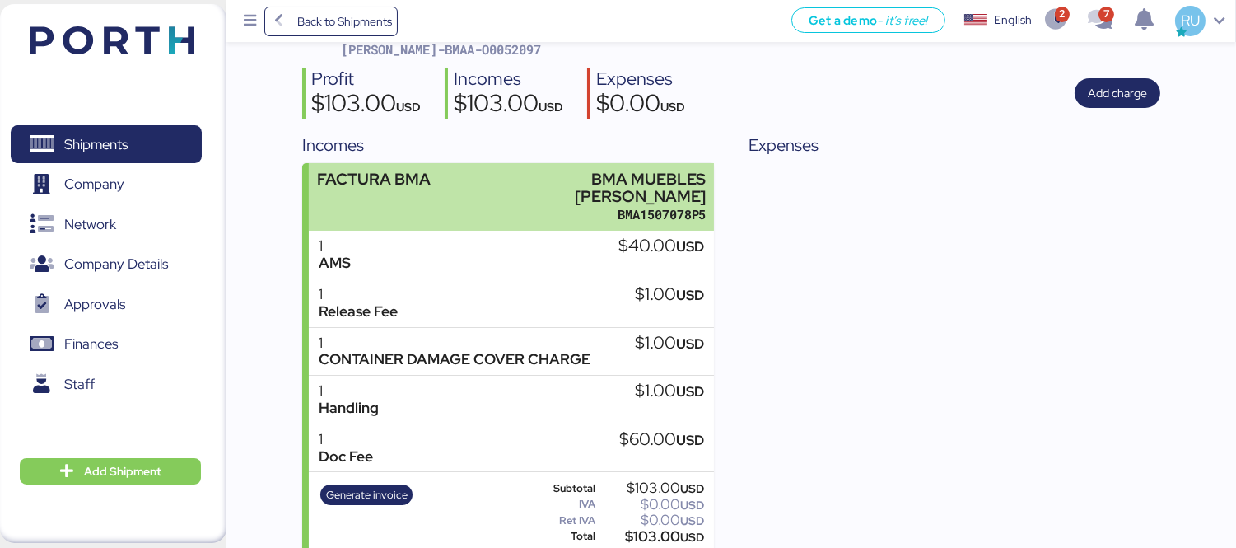
click at [530, 206] on div "BMA1507078P5" at bounding box center [590, 214] width 234 height 17
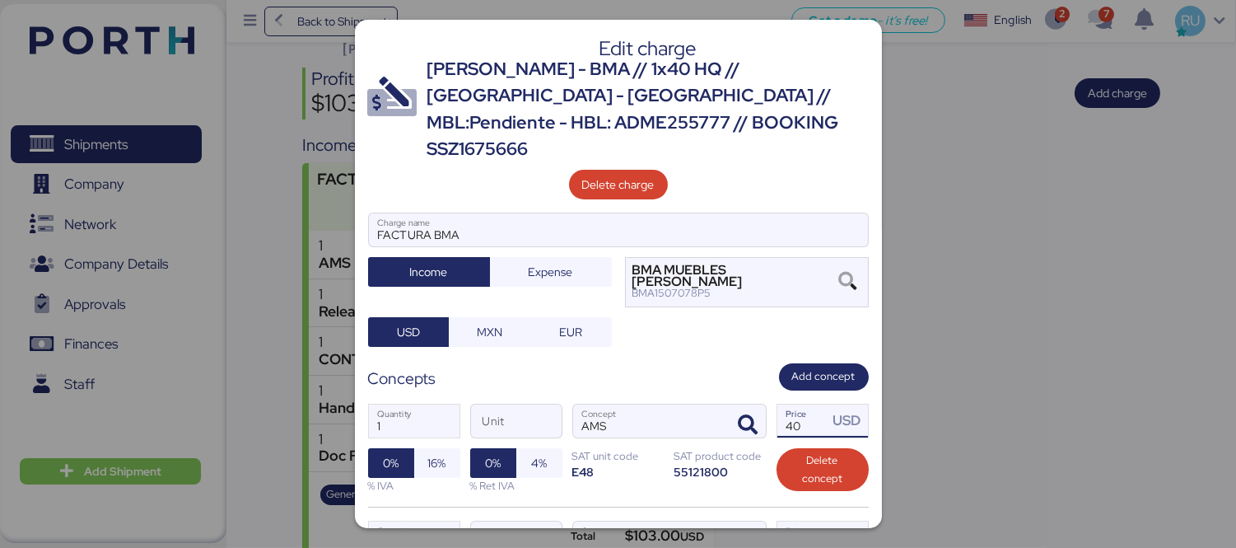
click at [809, 404] on input "40" at bounding box center [802, 420] width 51 height 33
type input "4"
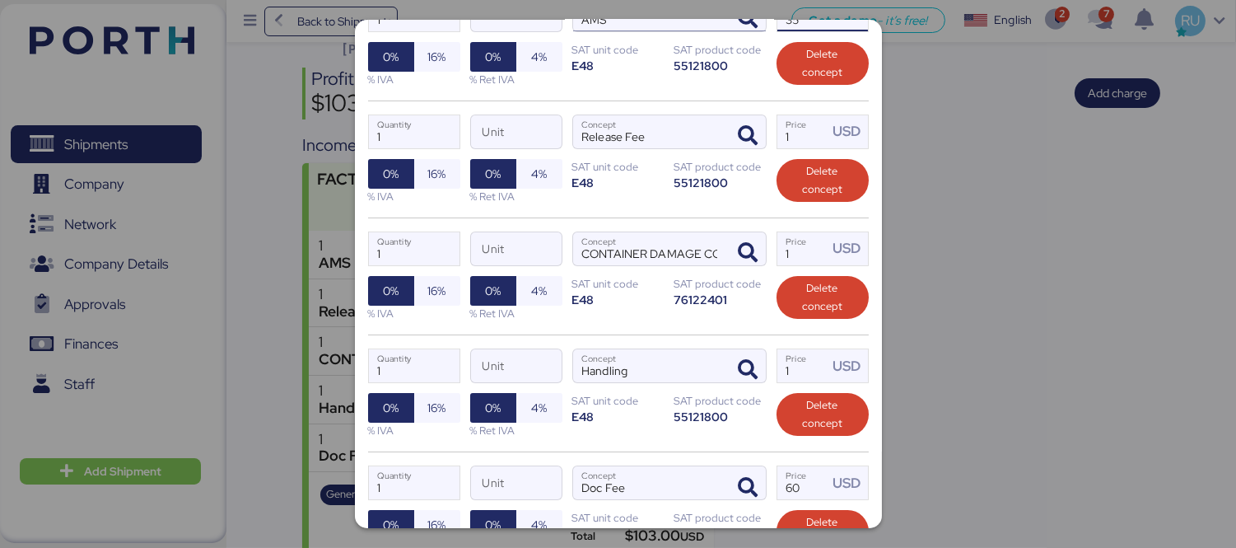
scroll to position [539, 0]
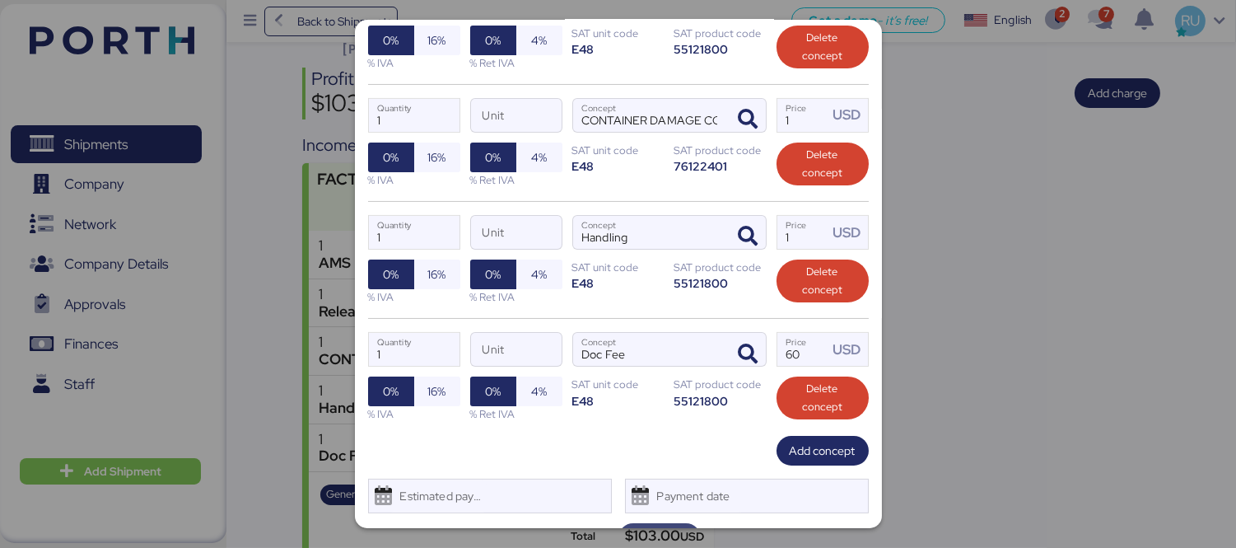
type input "35"
click at [647, 528] on span "Save" at bounding box center [659, 538] width 25 height 20
